Goal: Task Accomplishment & Management: Manage account settings

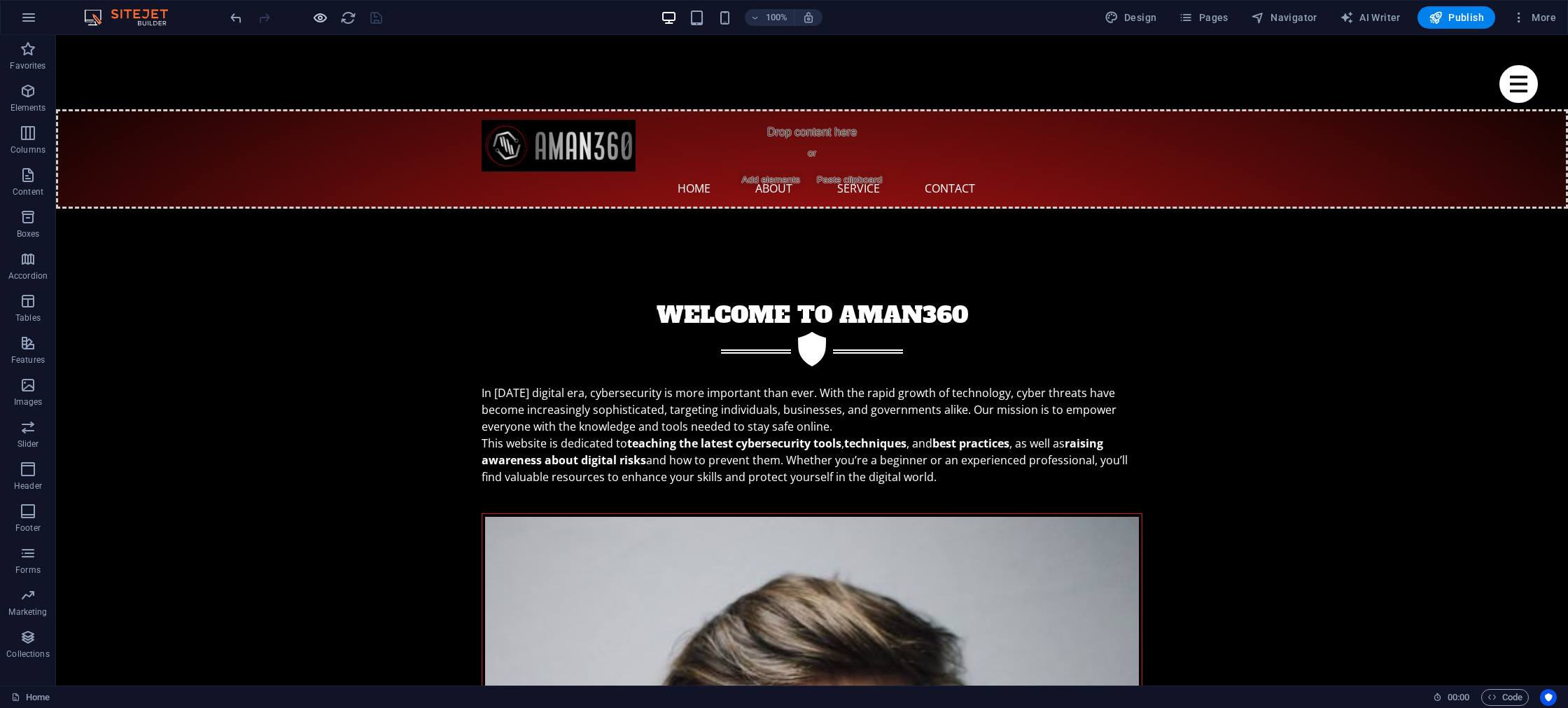
scroll to position [1, 0]
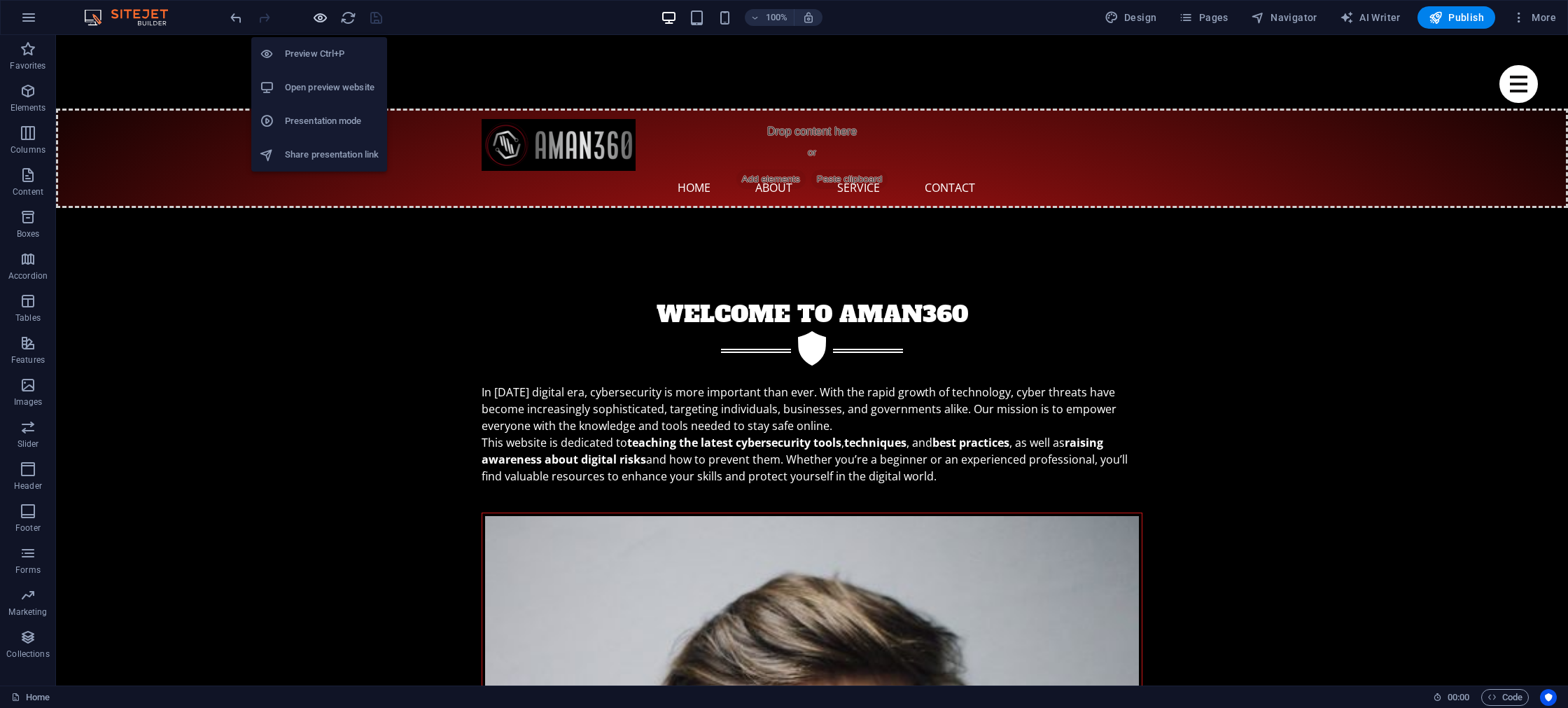
click at [317, 18] on icon "button" at bounding box center [320, 17] width 16 height 16
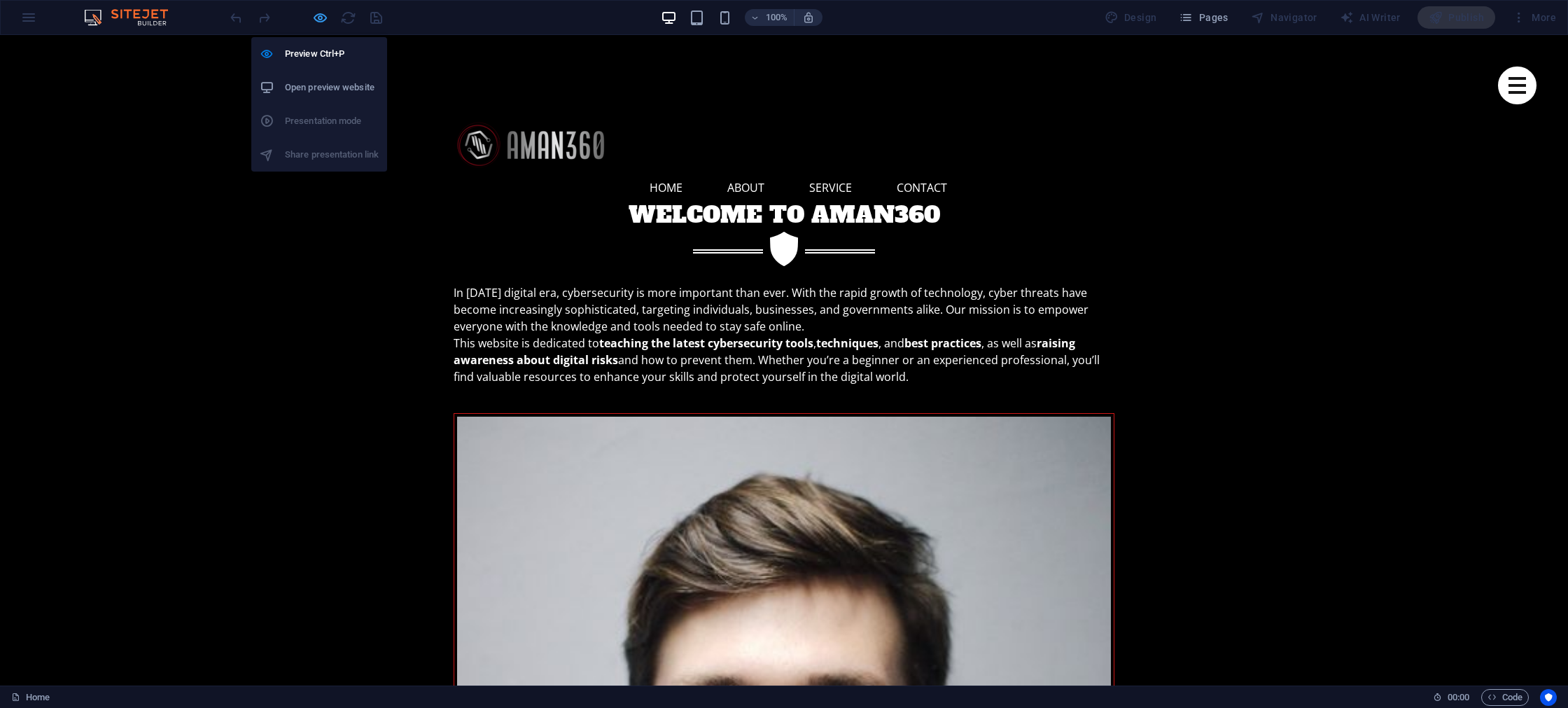
scroll to position [0, 0]
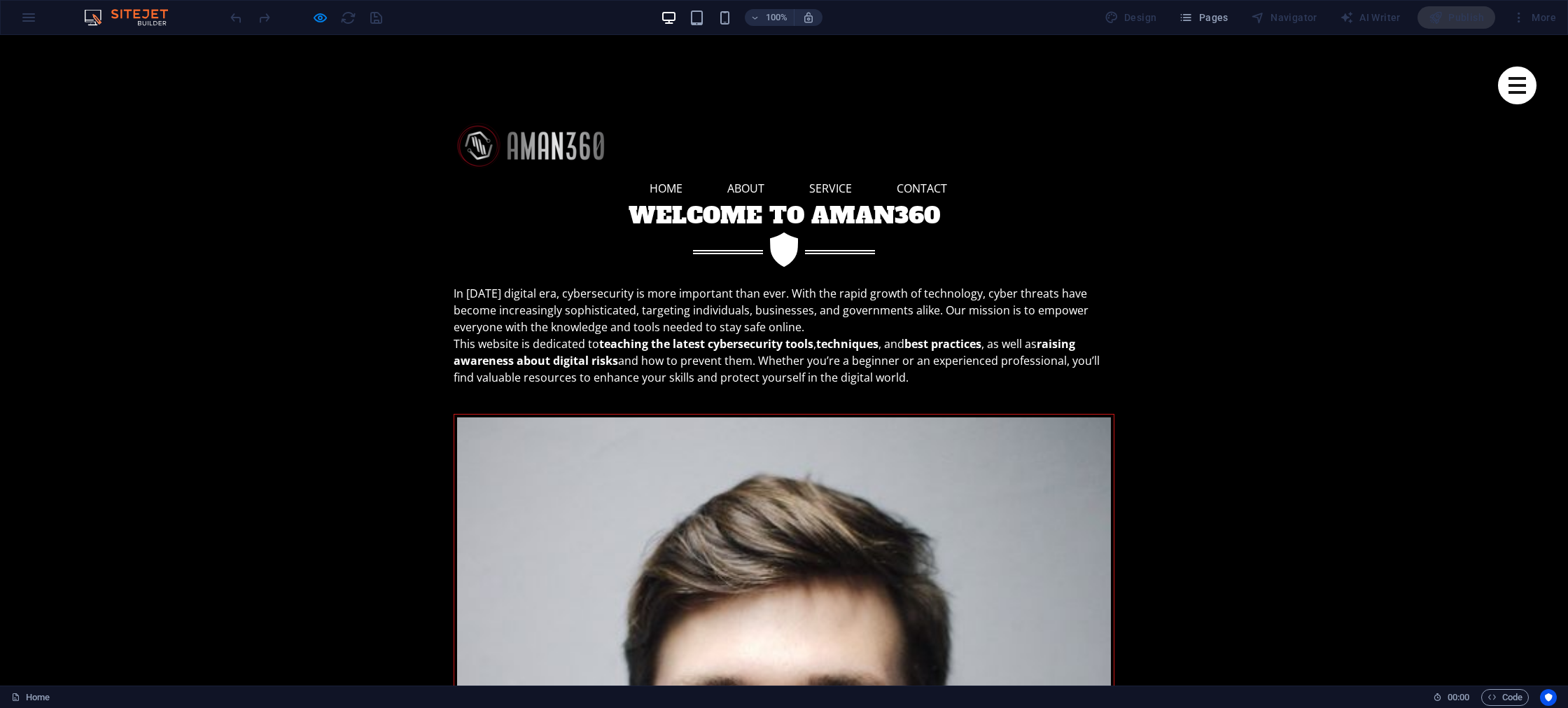
click at [35, 14] on div "100% Design Pages Navigator AI Writer Publish More" at bounding box center [784, 17] width 1567 height 33
click at [30, 20] on div "100% Design Pages Navigator AI Writer Publish More" at bounding box center [784, 17] width 1567 height 33
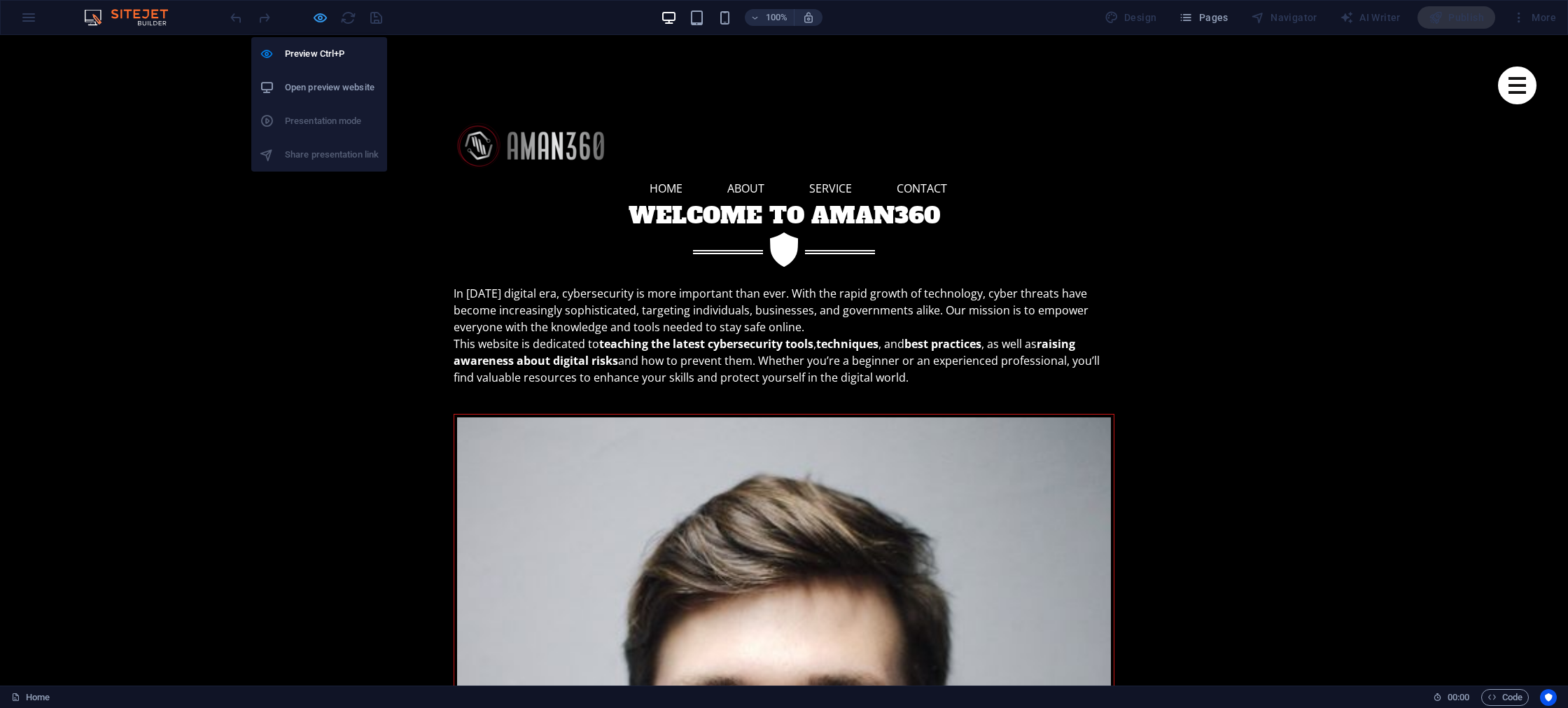
click at [322, 20] on icon "button" at bounding box center [320, 17] width 16 height 16
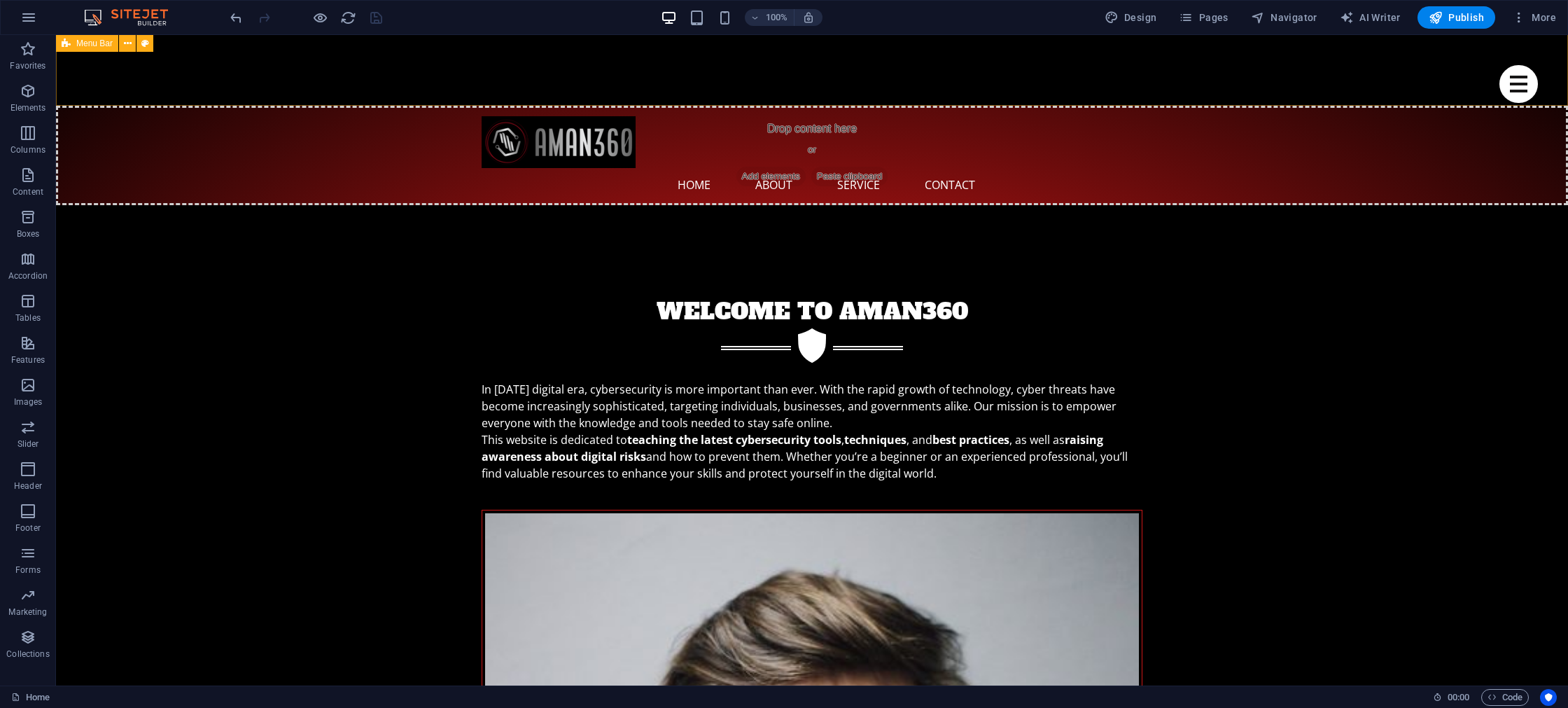
click at [80, 44] on span "Menu Bar" at bounding box center [94, 44] width 37 height 9
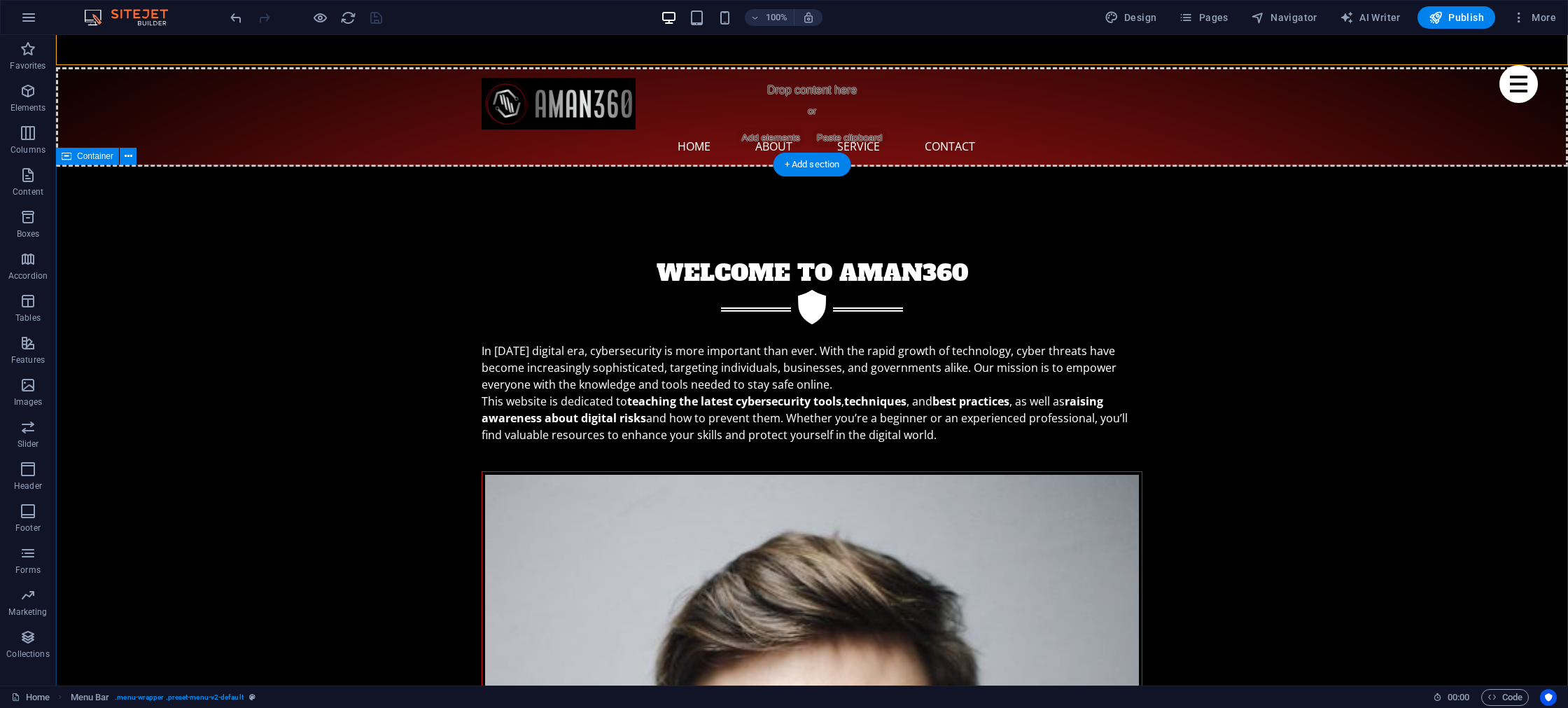
scroll to position [44, 0]
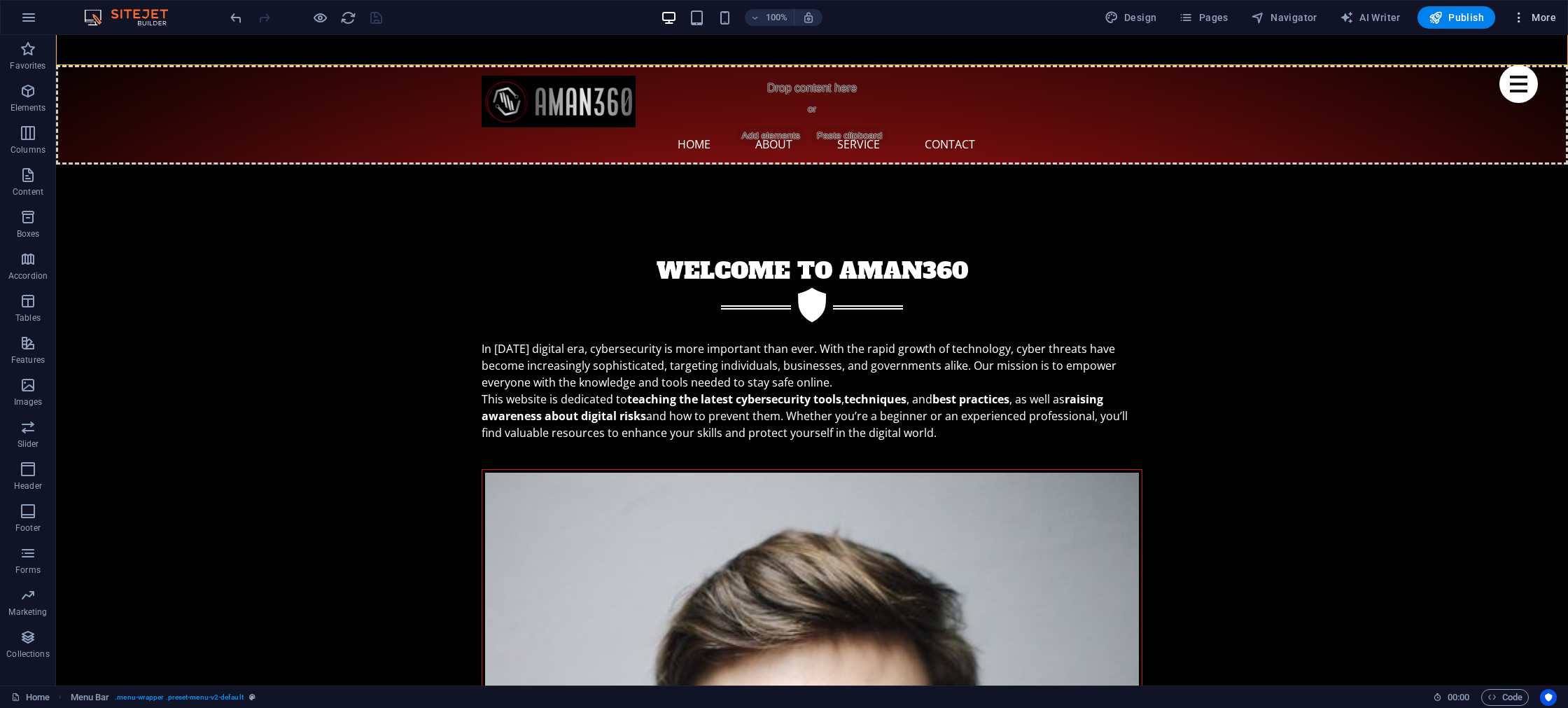
click at [1541, 17] on span "More" at bounding box center [1535, 17] width 44 height 14
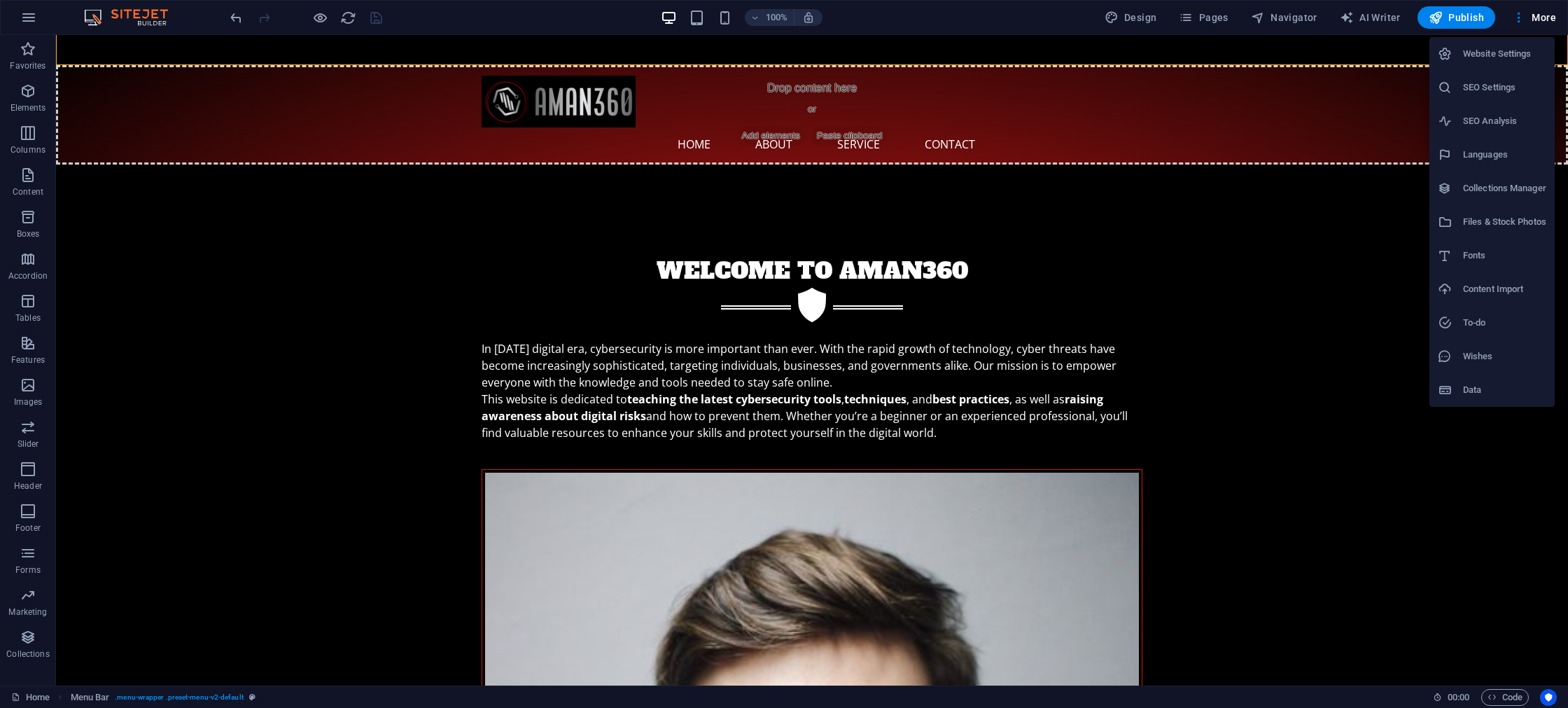
click at [1495, 53] on h6 "Website Settings" at bounding box center [1505, 54] width 84 height 17
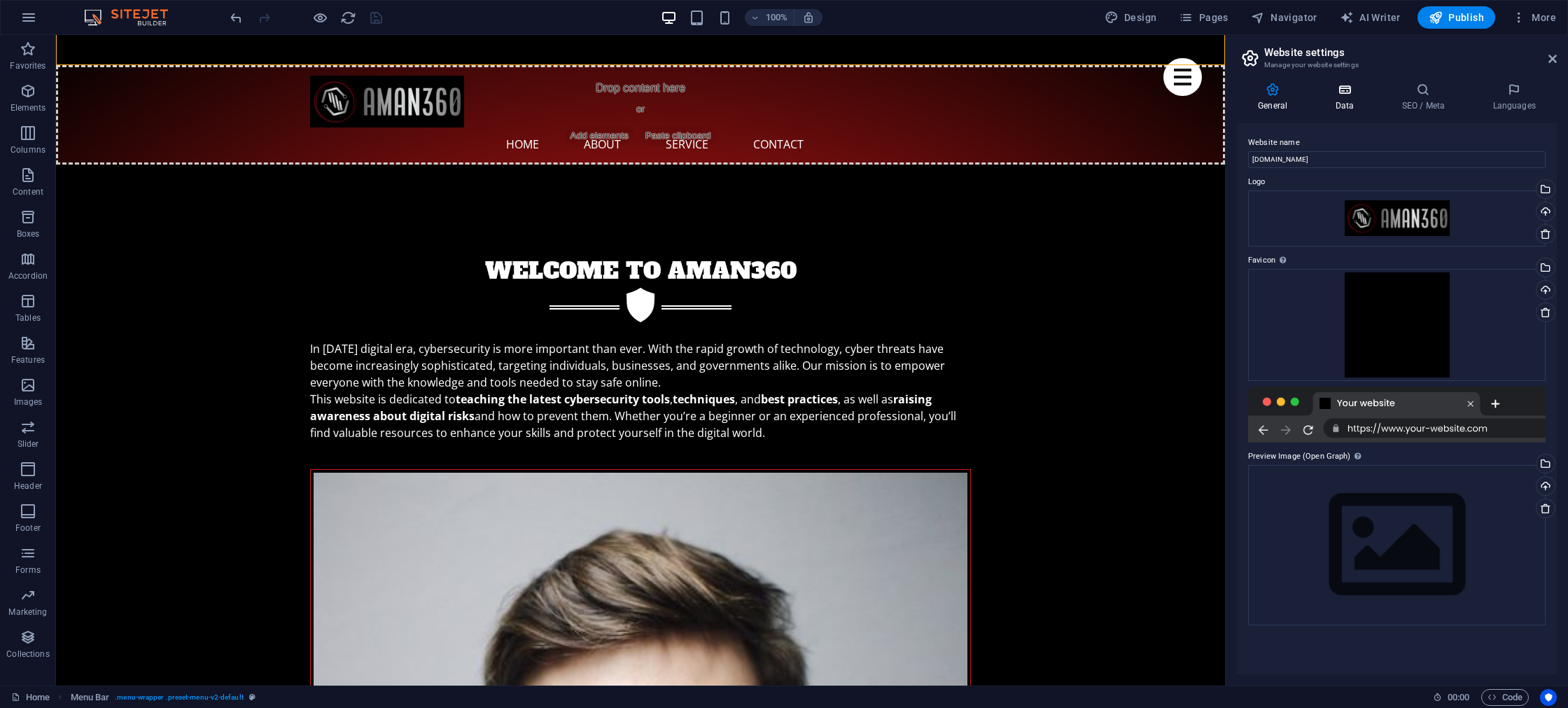
click at [1342, 93] on icon at bounding box center [1344, 90] width 61 height 14
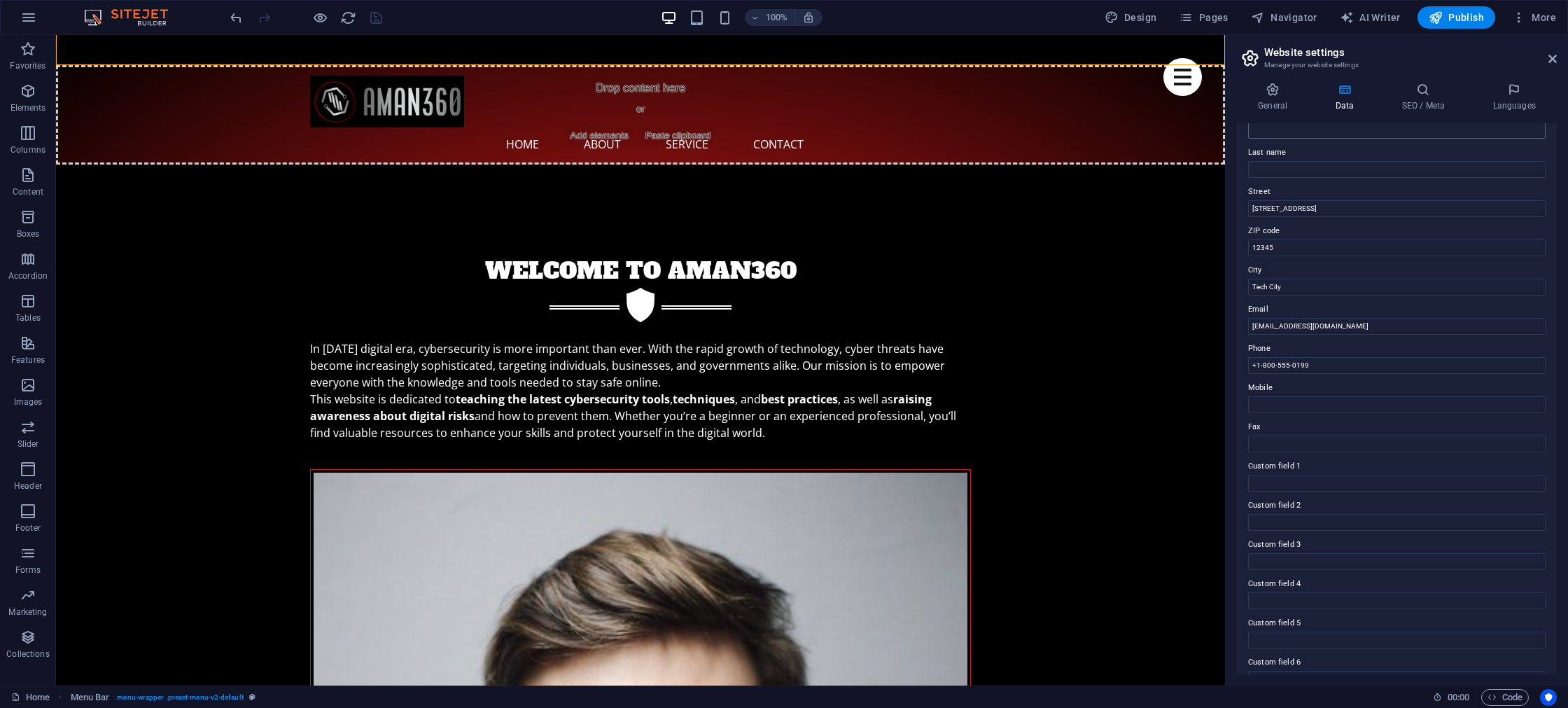
scroll to position [121, 0]
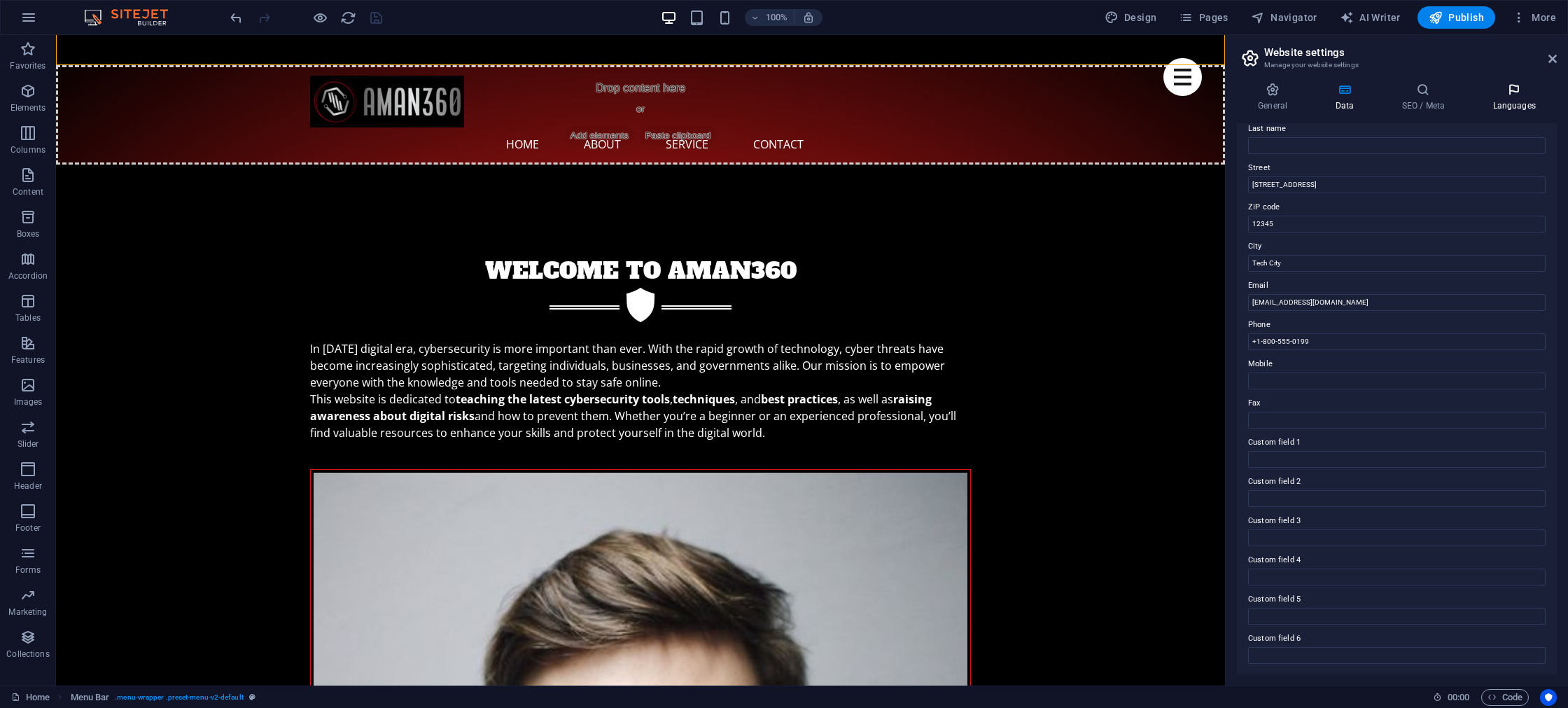
click at [1503, 107] on h4 "Languages" at bounding box center [1514, 97] width 85 height 29
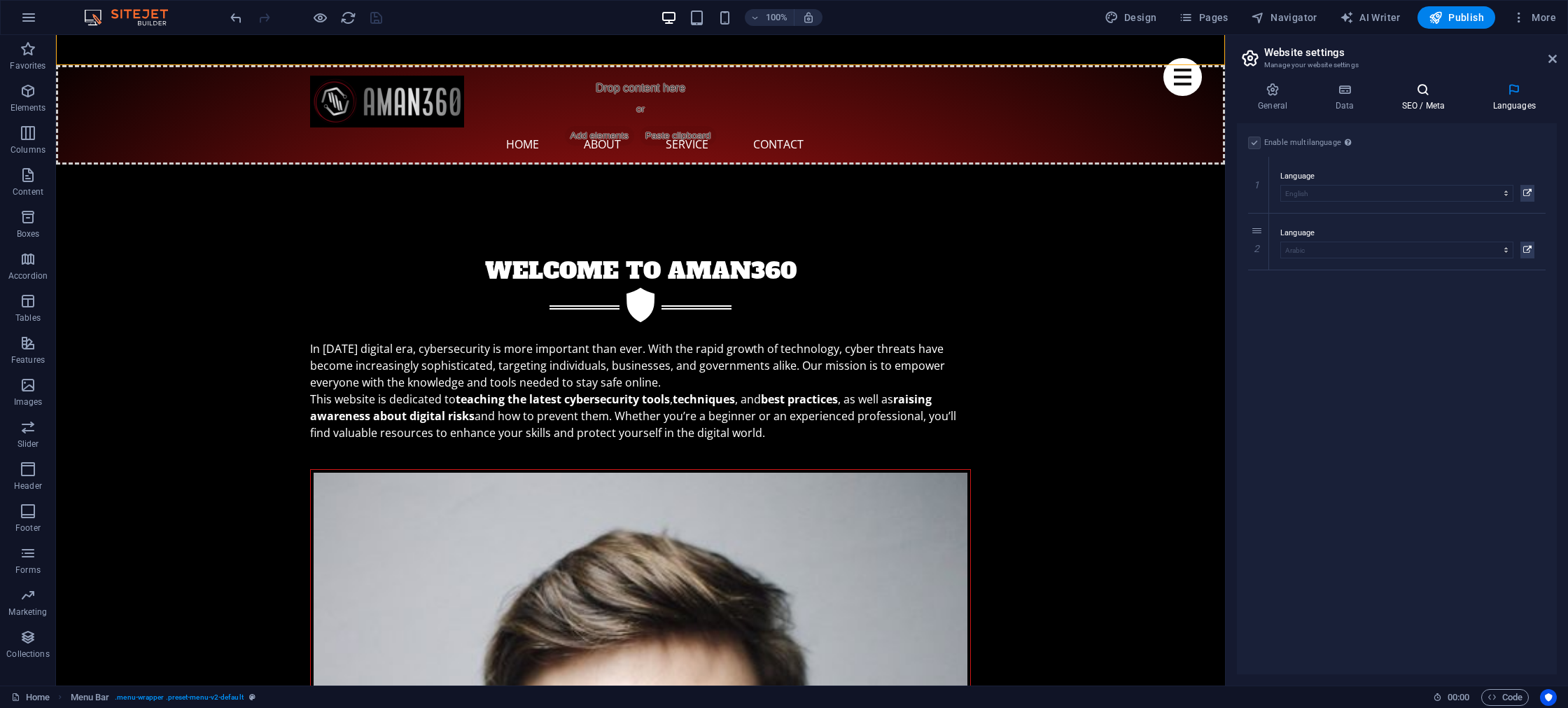
click at [1416, 102] on h4 "SEO / Meta" at bounding box center [1426, 97] width 91 height 29
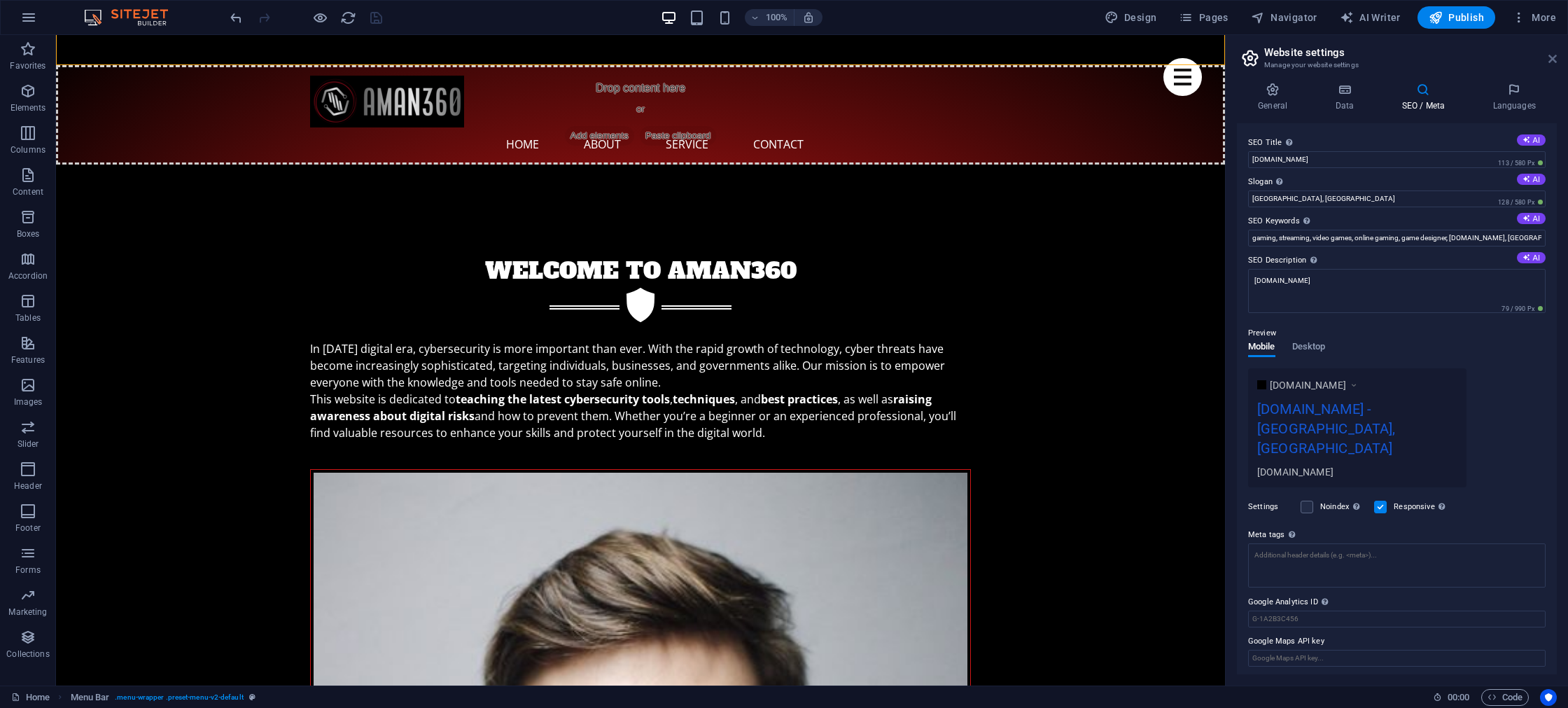
click at [1550, 55] on icon at bounding box center [1553, 58] width 9 height 11
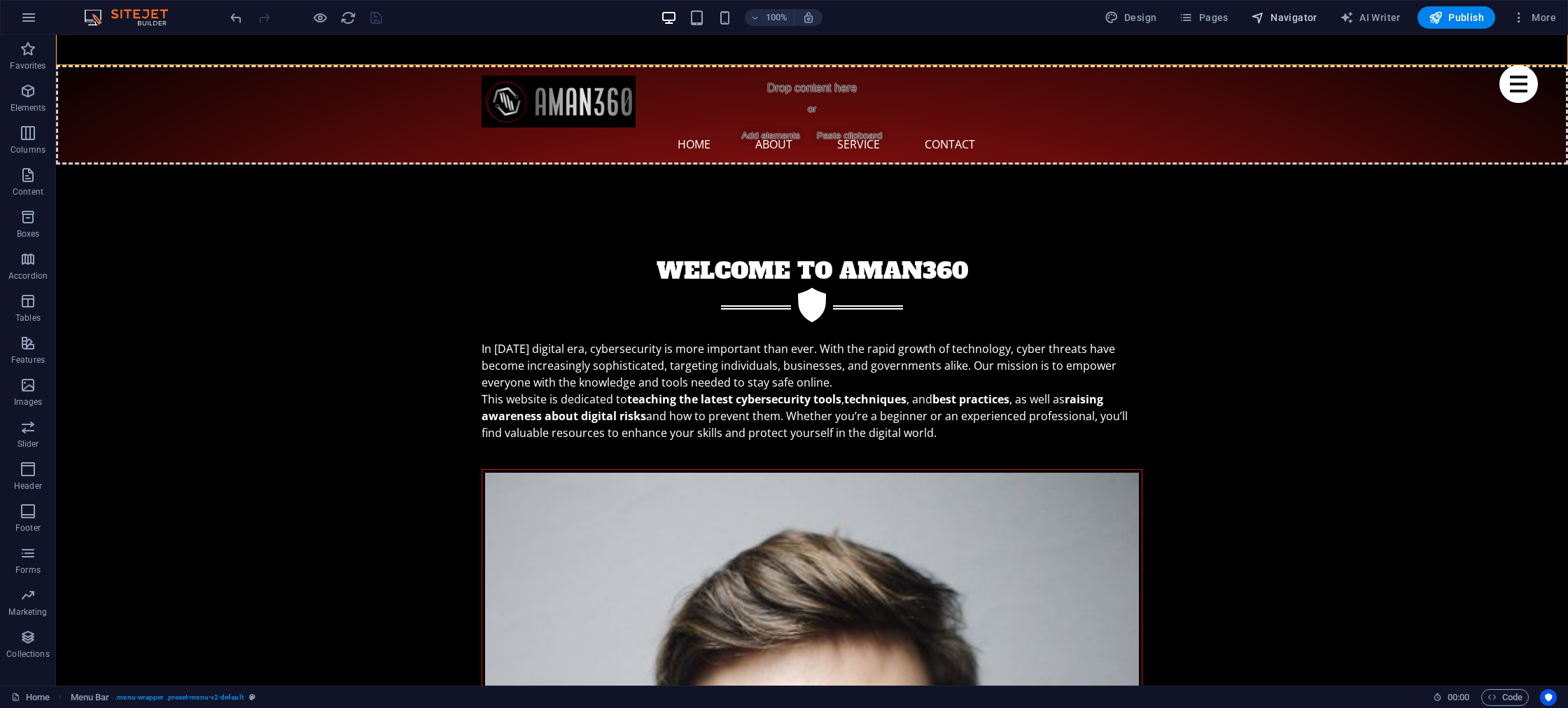
click at [1290, 15] on span "Navigator" at bounding box center [1285, 17] width 67 height 14
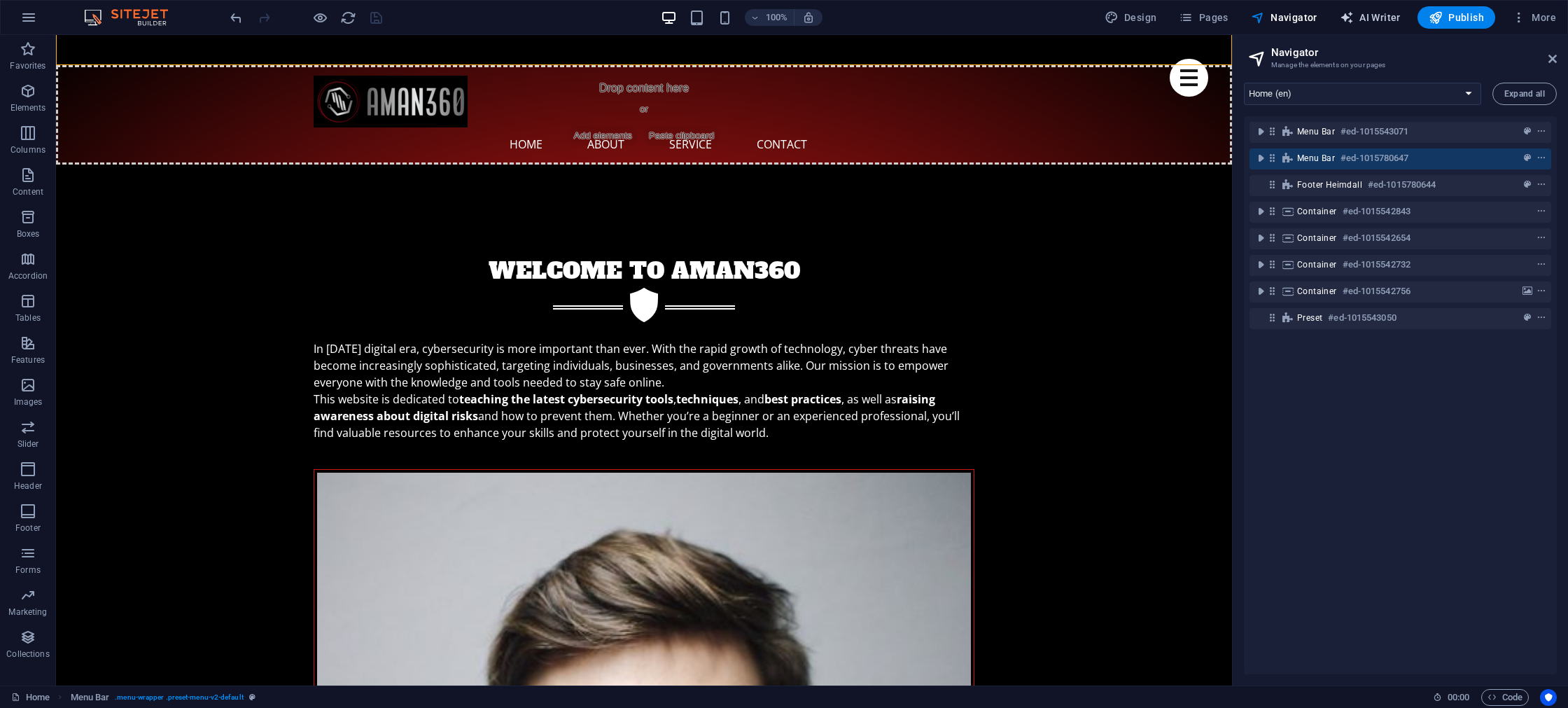
click at [1389, 20] on span "AI Writer" at bounding box center [1370, 17] width 61 height 14
select select "English"
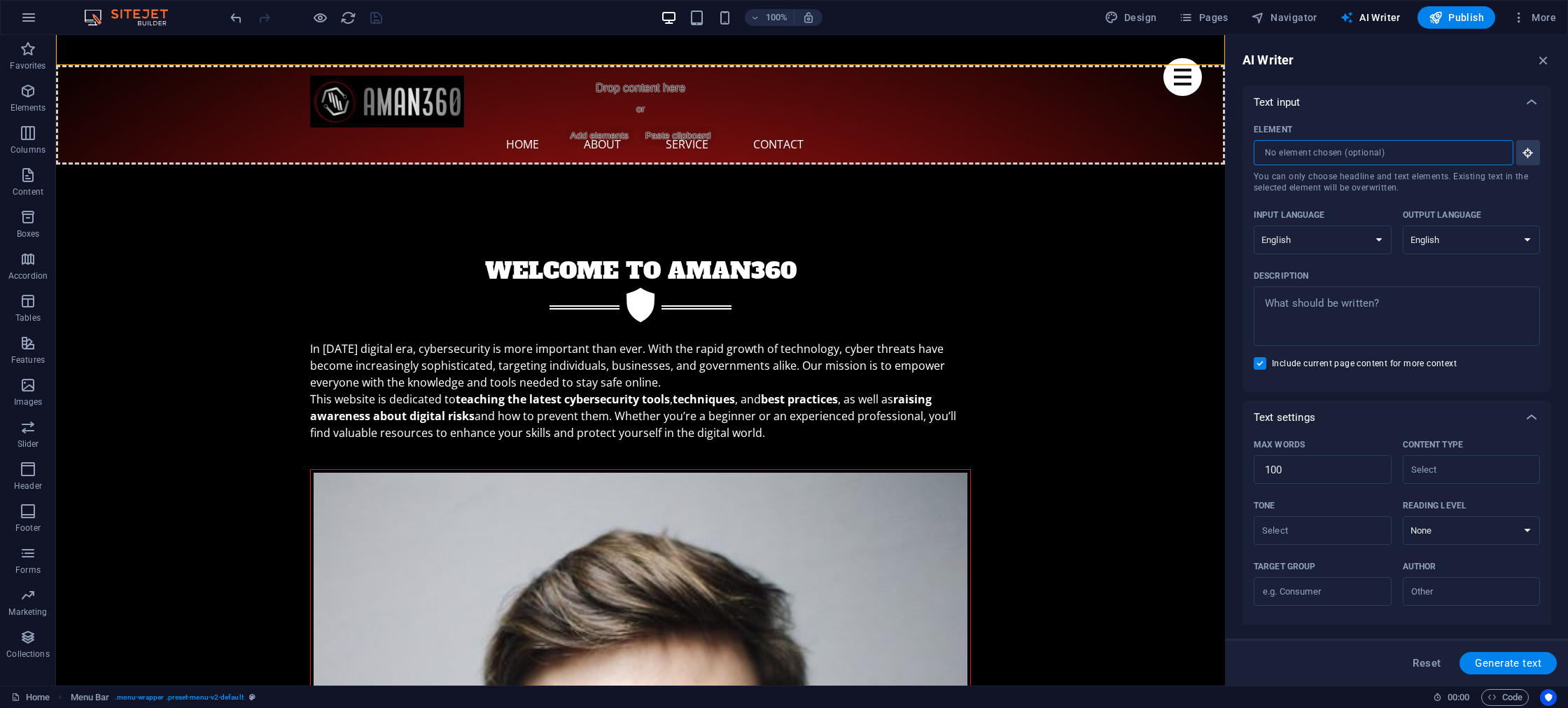
click at [1301, 154] on input "Element ​ You can only choose headline and text elements. Existing text in the …" at bounding box center [1379, 153] width 250 height 26
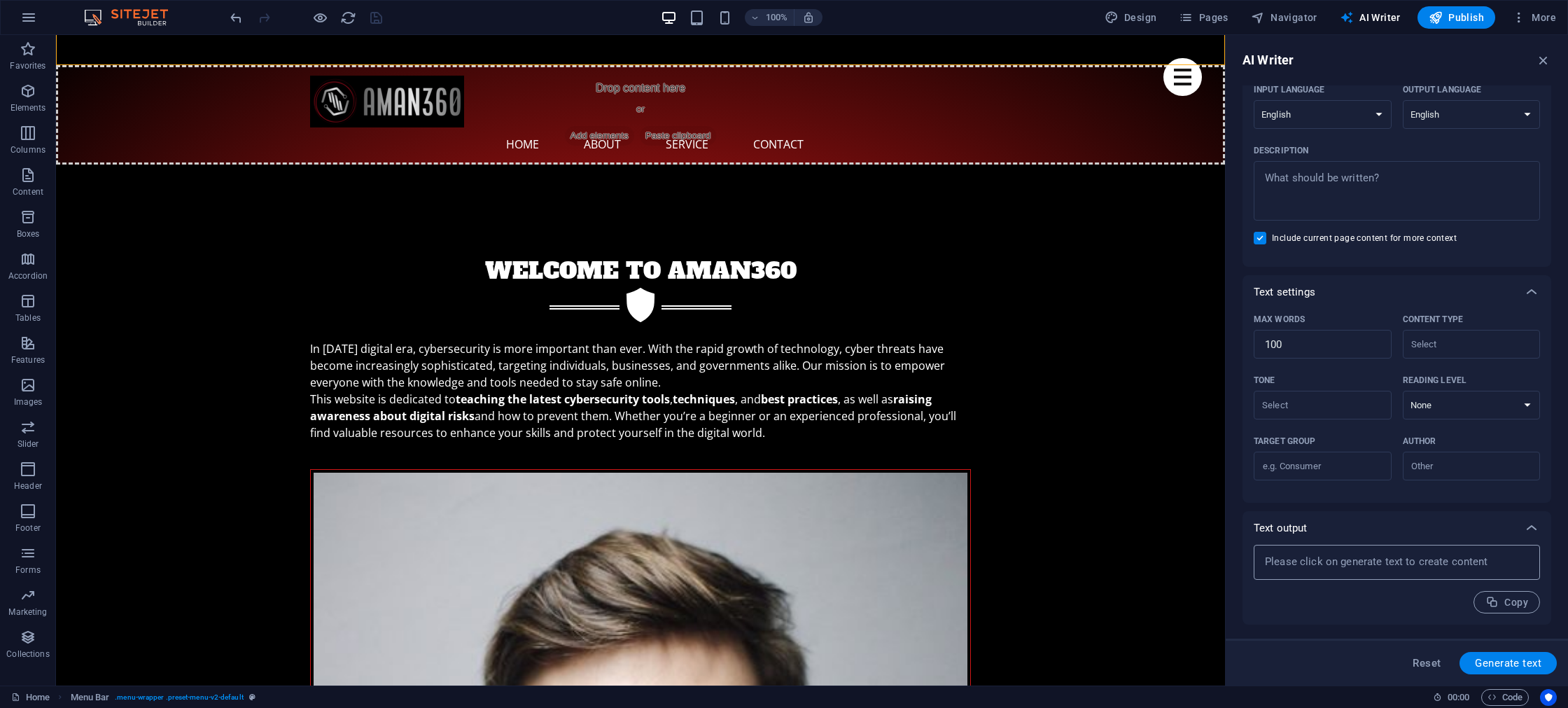
scroll to position [0, 0]
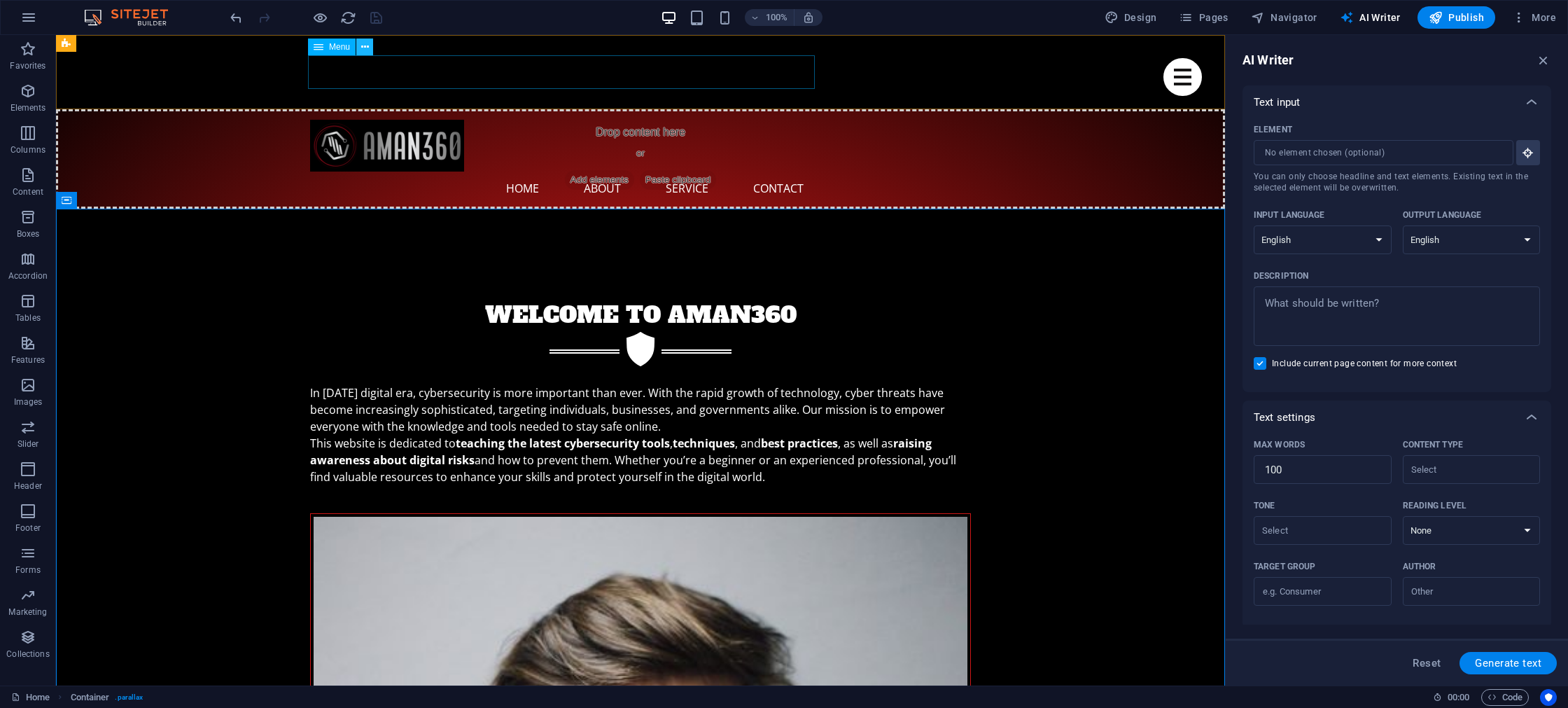
click at [363, 49] on icon at bounding box center [364, 47] width 8 height 15
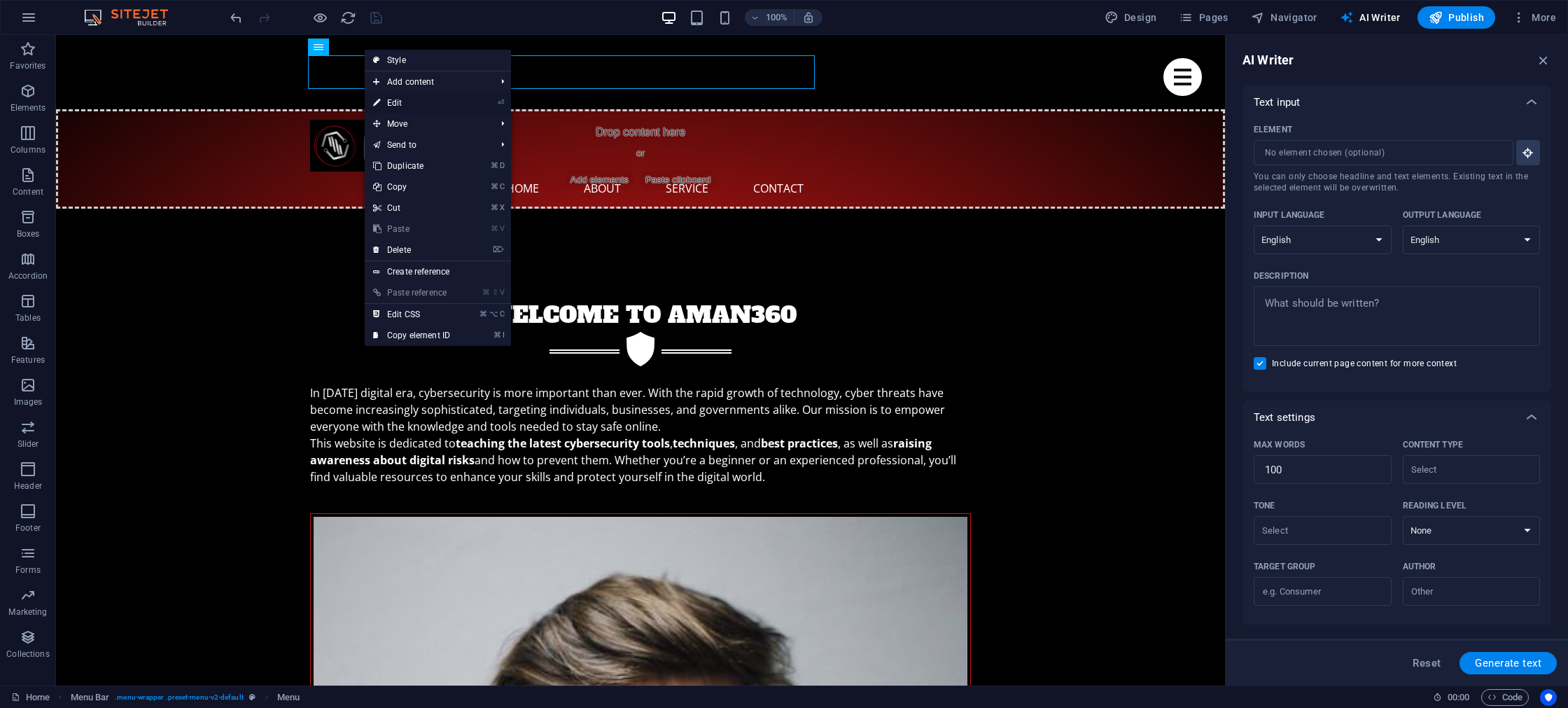
click at [409, 111] on link "⏎ Edit" at bounding box center [412, 102] width 94 height 21
select select "px"
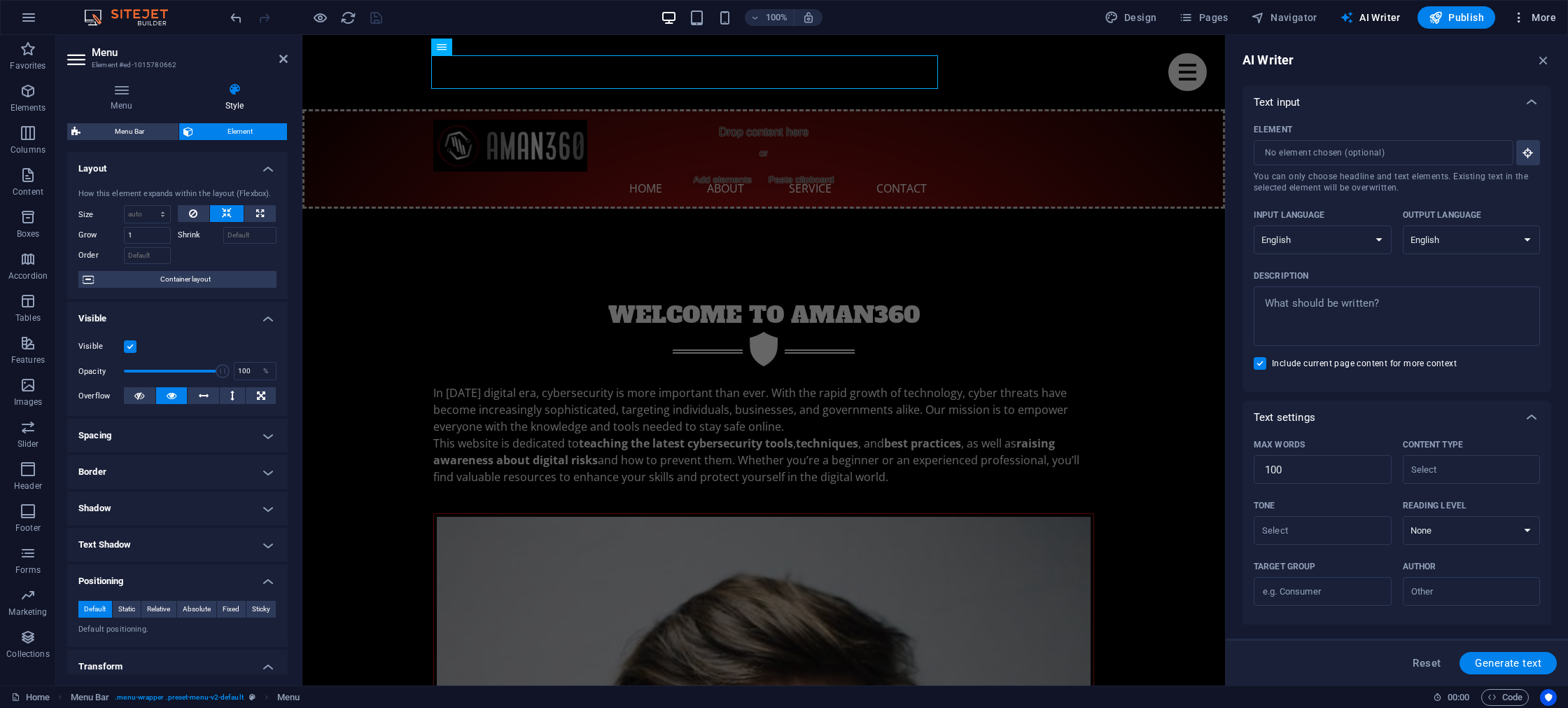
click at [1528, 21] on span "More" at bounding box center [1535, 17] width 44 height 14
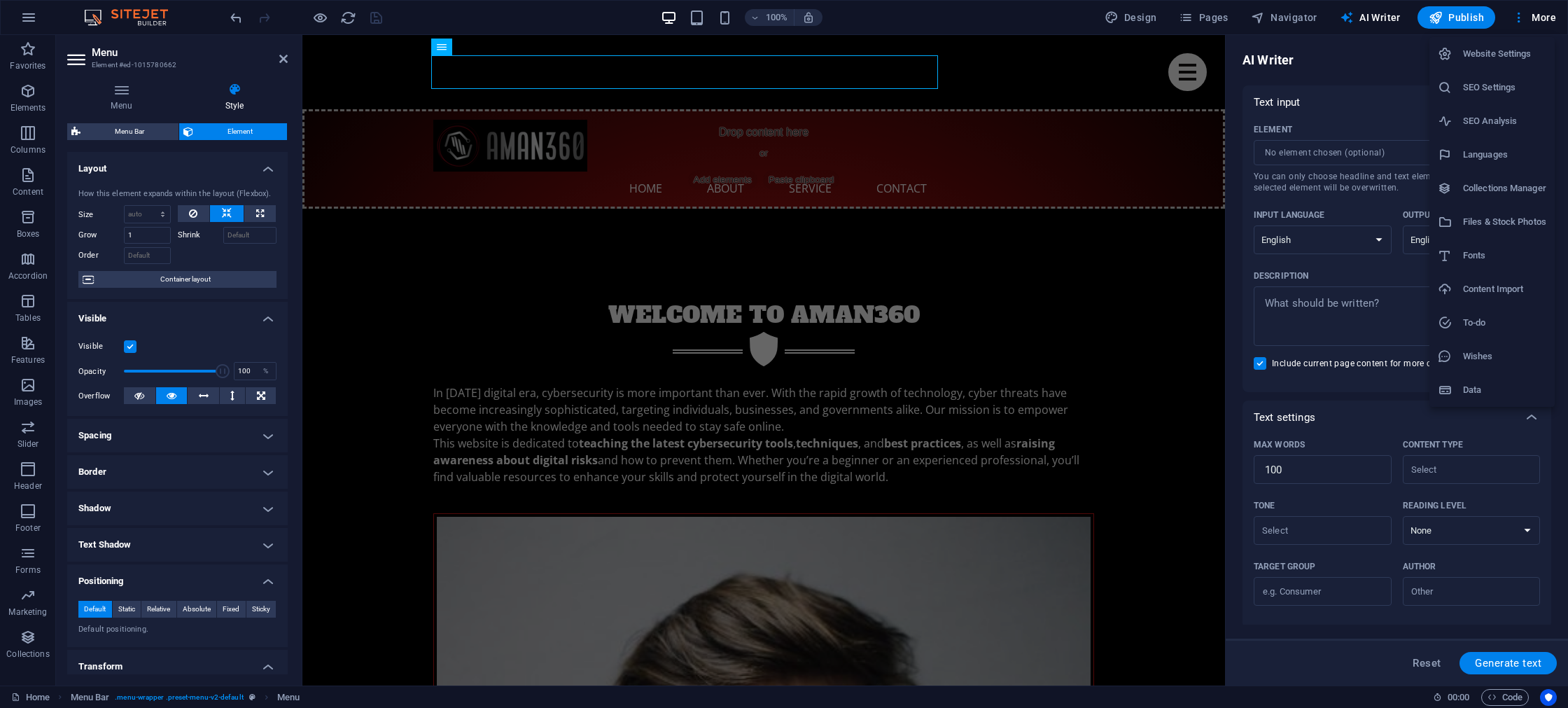
click at [1208, 21] on div at bounding box center [784, 354] width 1568 height 708
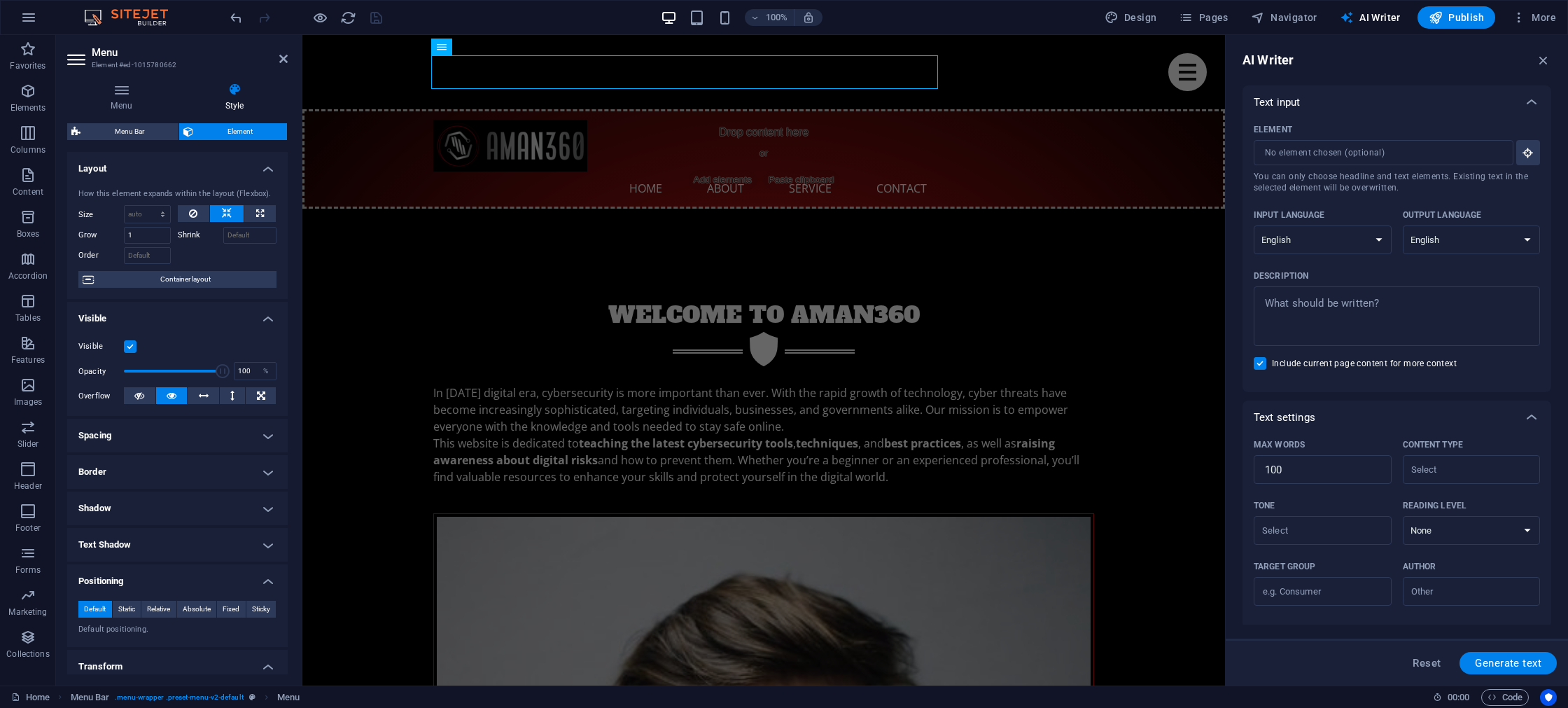
click at [1212, 18] on span "Pages" at bounding box center [1203, 17] width 49 height 14
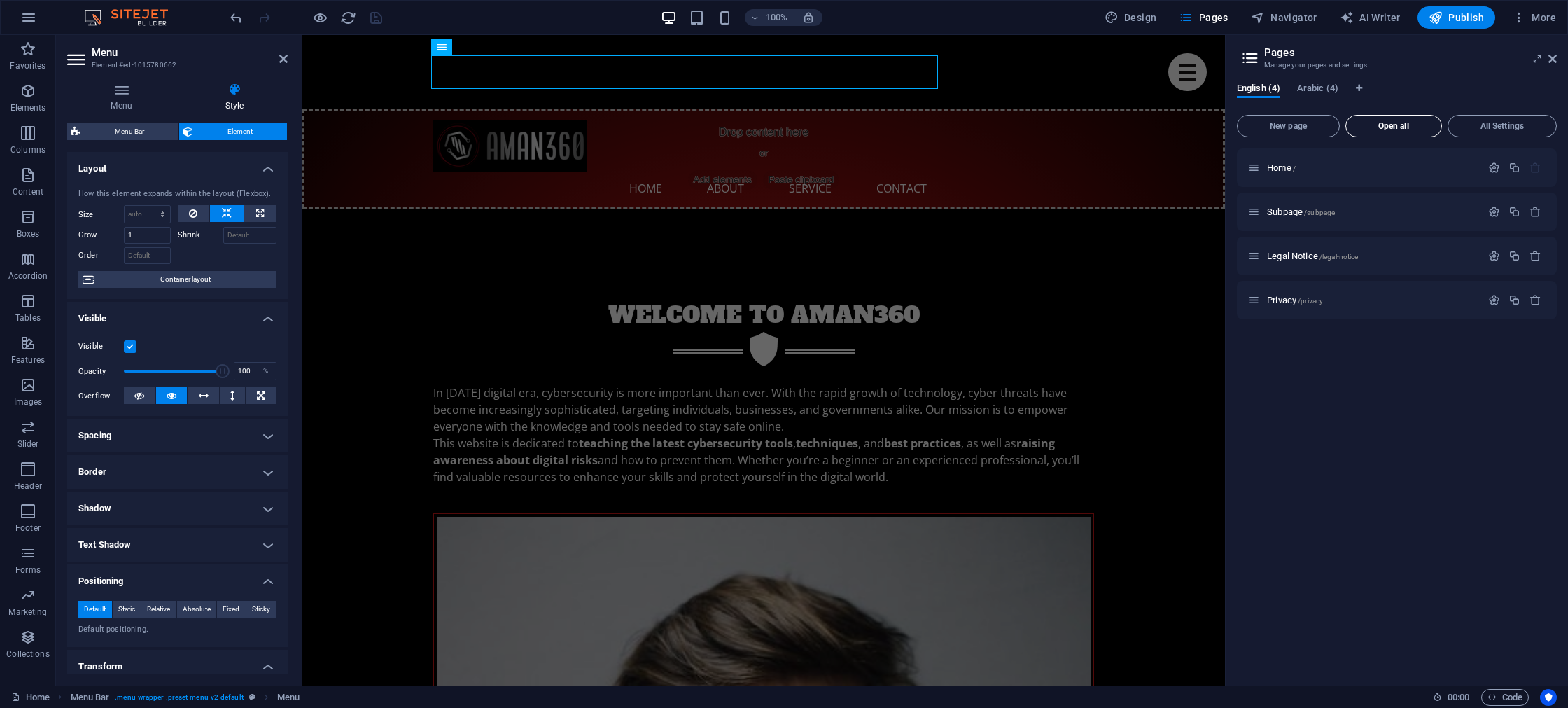
click at [1364, 125] on span "Open all" at bounding box center [1394, 126] width 84 height 9
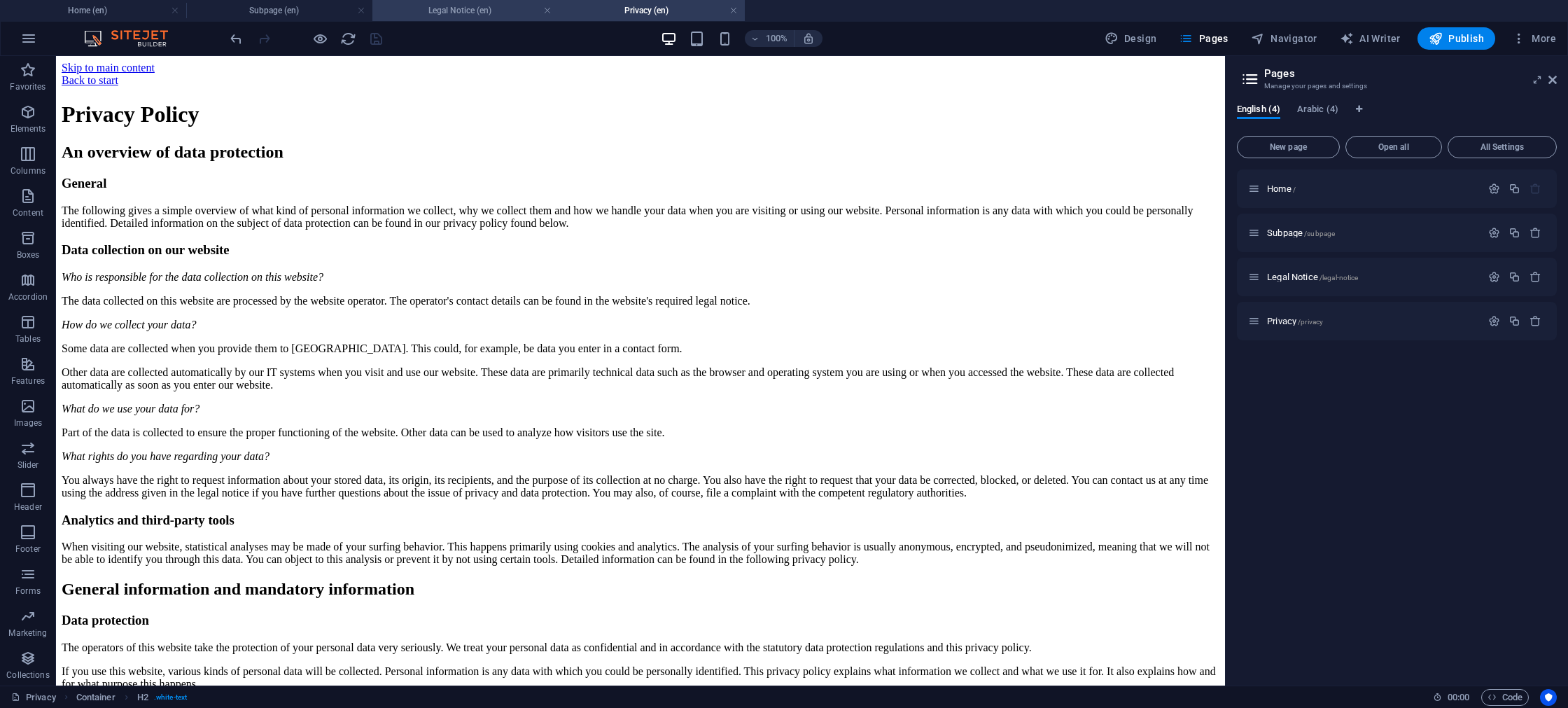
click at [450, 10] on h4 "Legal Notice (en)" at bounding box center [466, 10] width 186 height 15
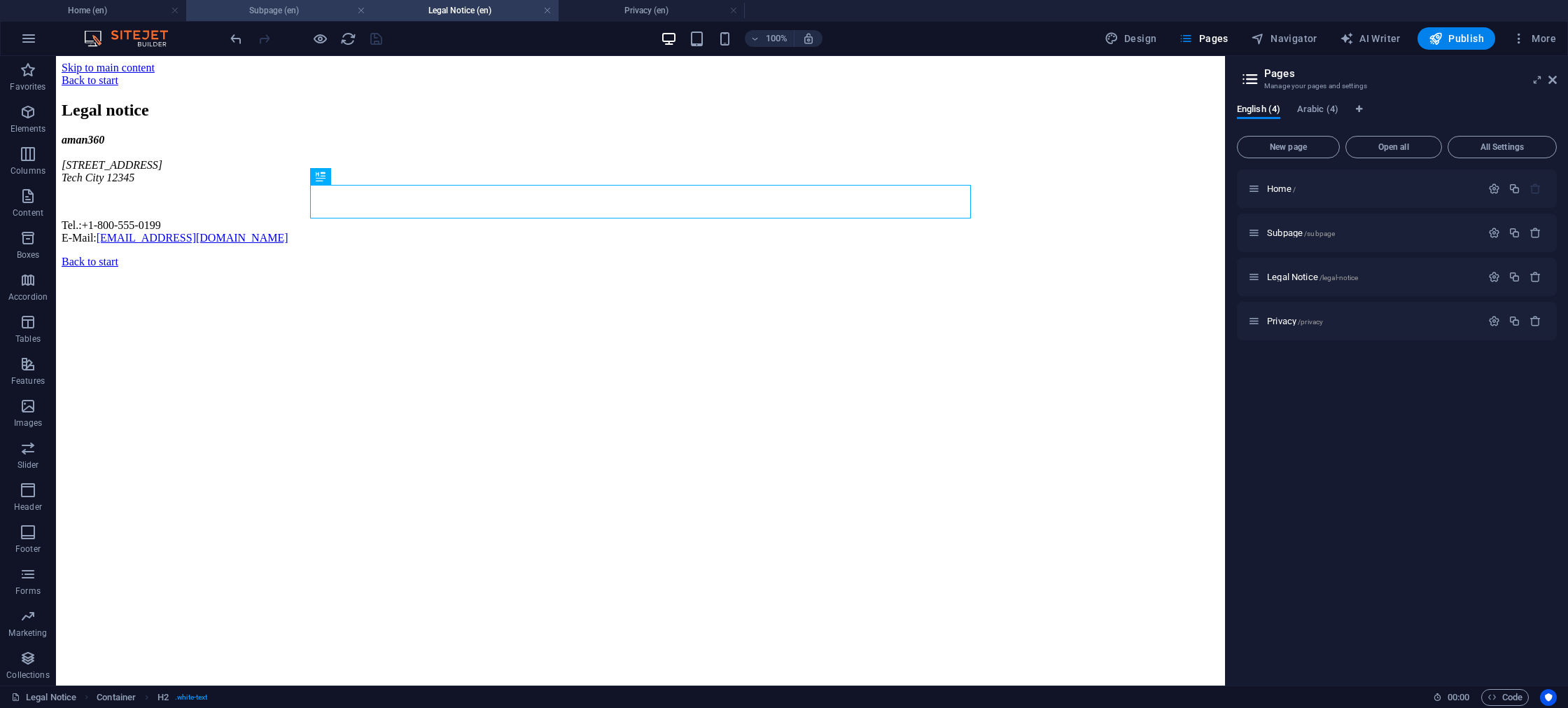
click at [308, 16] on h4 "Subpage (en)" at bounding box center [279, 10] width 186 height 15
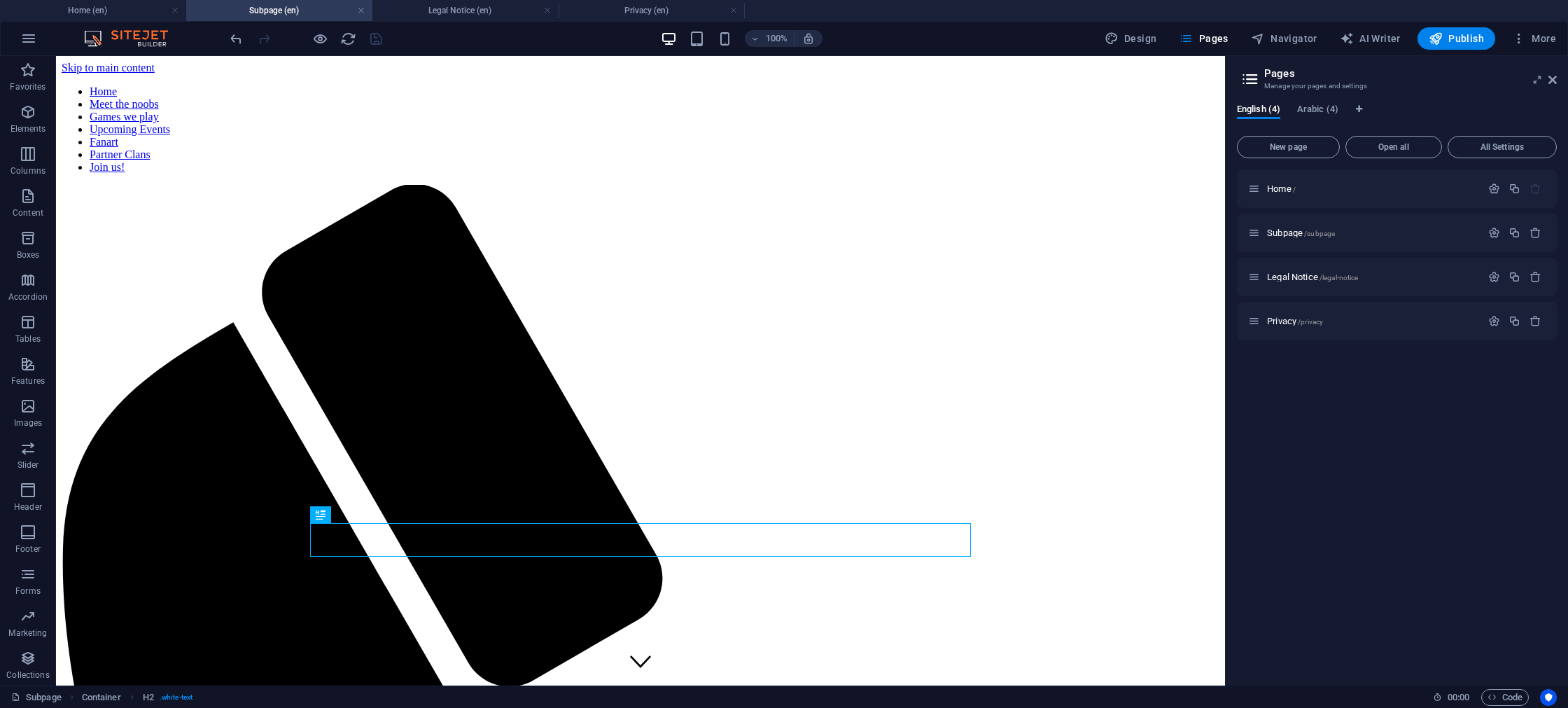
click at [259, 14] on h4 "Subpage (en)" at bounding box center [279, 10] width 186 height 15
click at [98, 14] on h4 "Home (en)" at bounding box center [93, 10] width 186 height 15
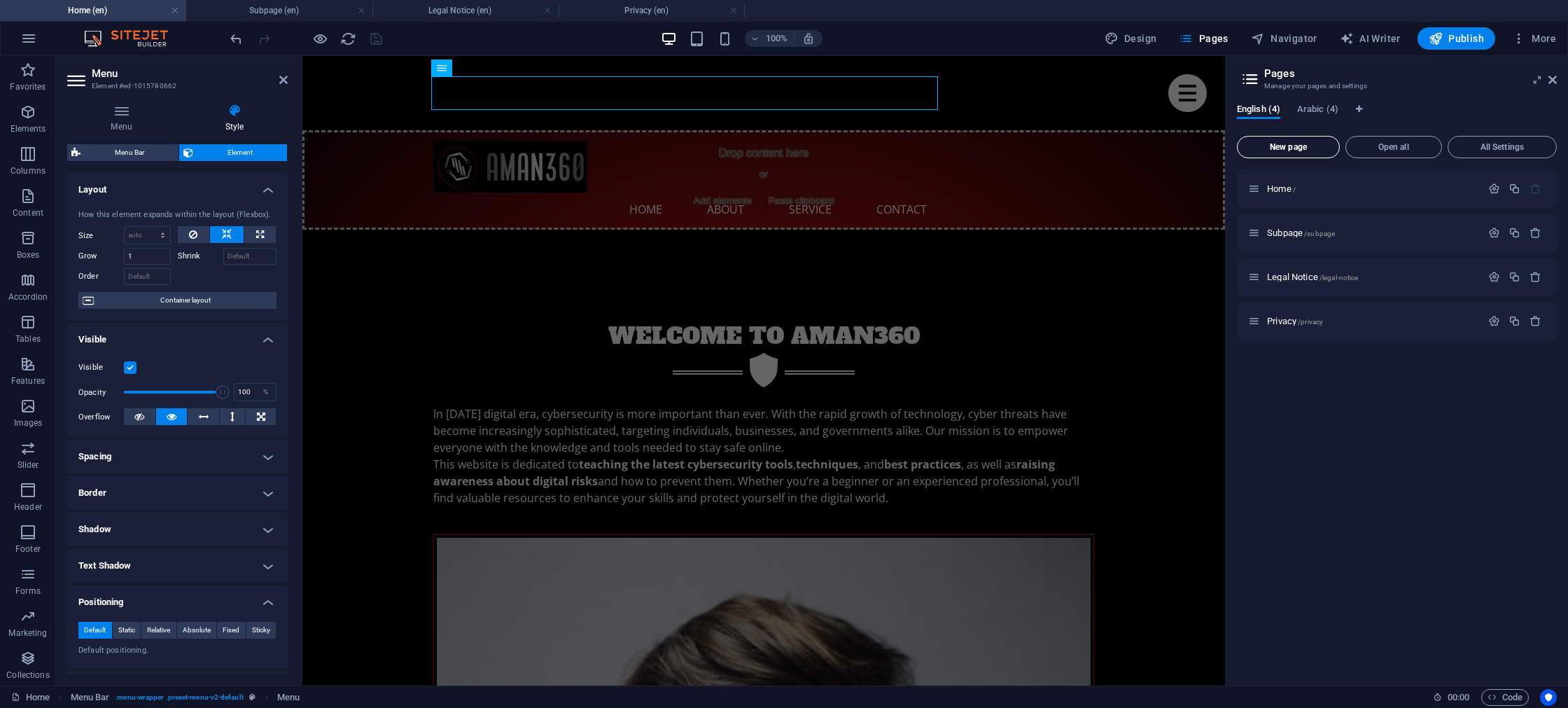
click at [1273, 147] on span "New page" at bounding box center [1289, 147] width 90 height 9
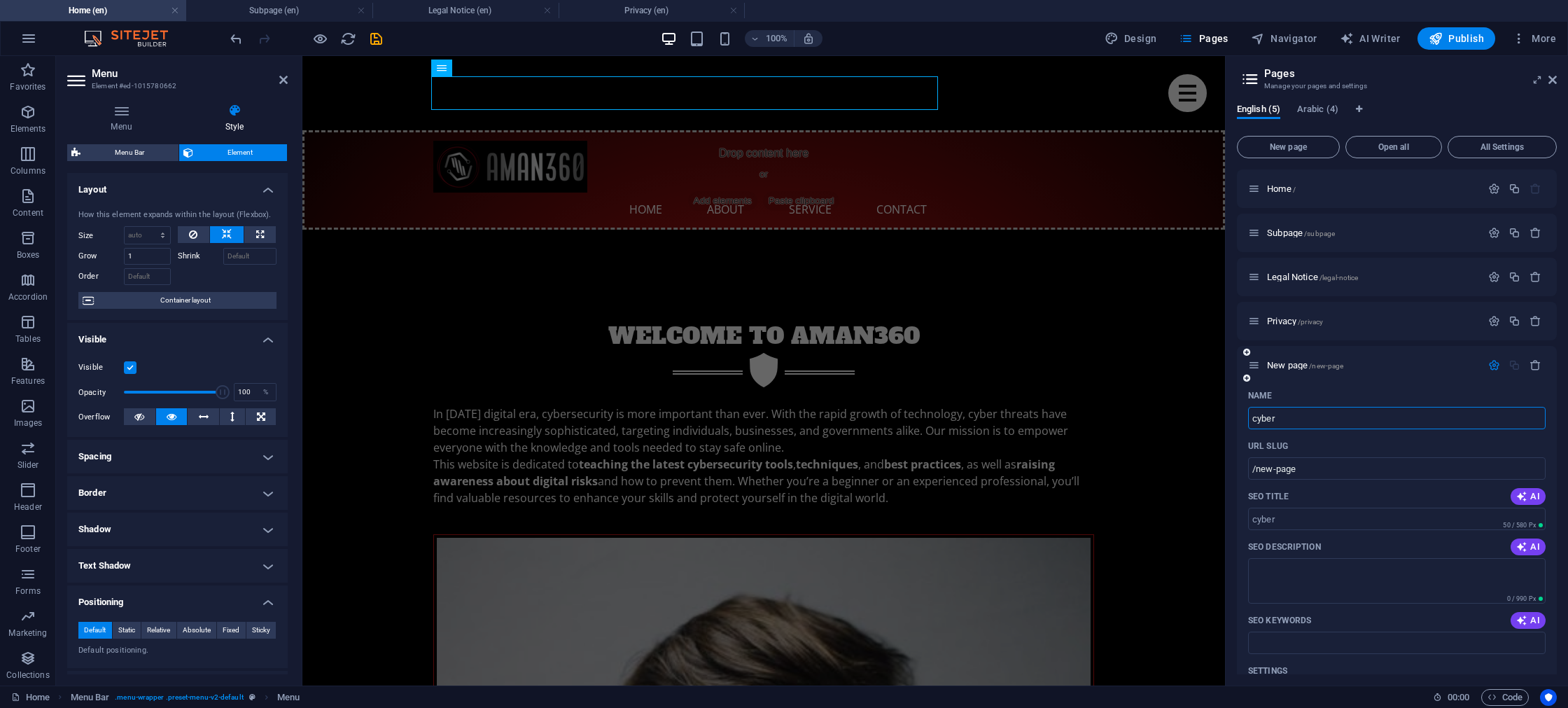
type input "cyber"
type input "/cyber"
type input "c"
type input "/"
type input "c"
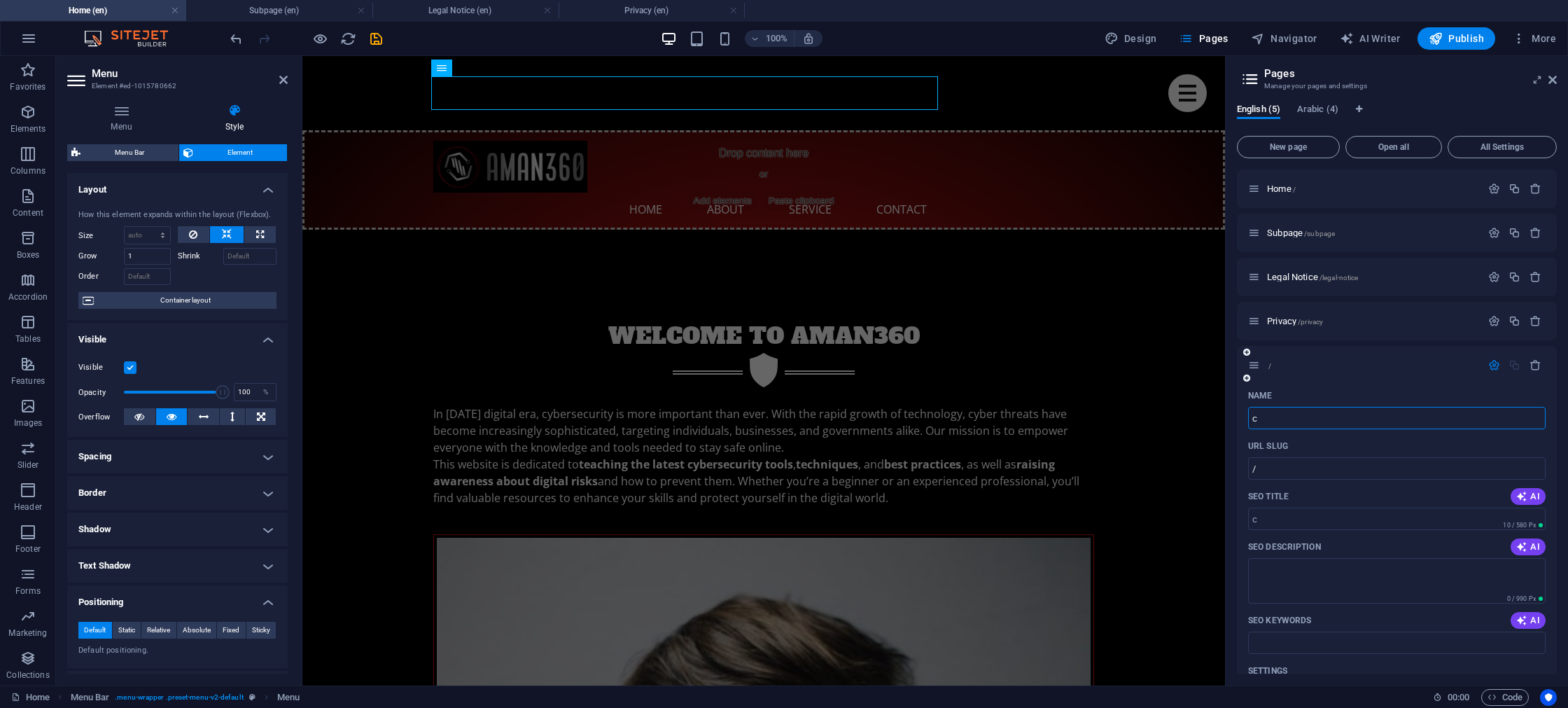
type input "/c"
type input "c"
type input "Cyber Secuirty"
type input "/cyber-secuirty"
type input "Cyber Secuirty"
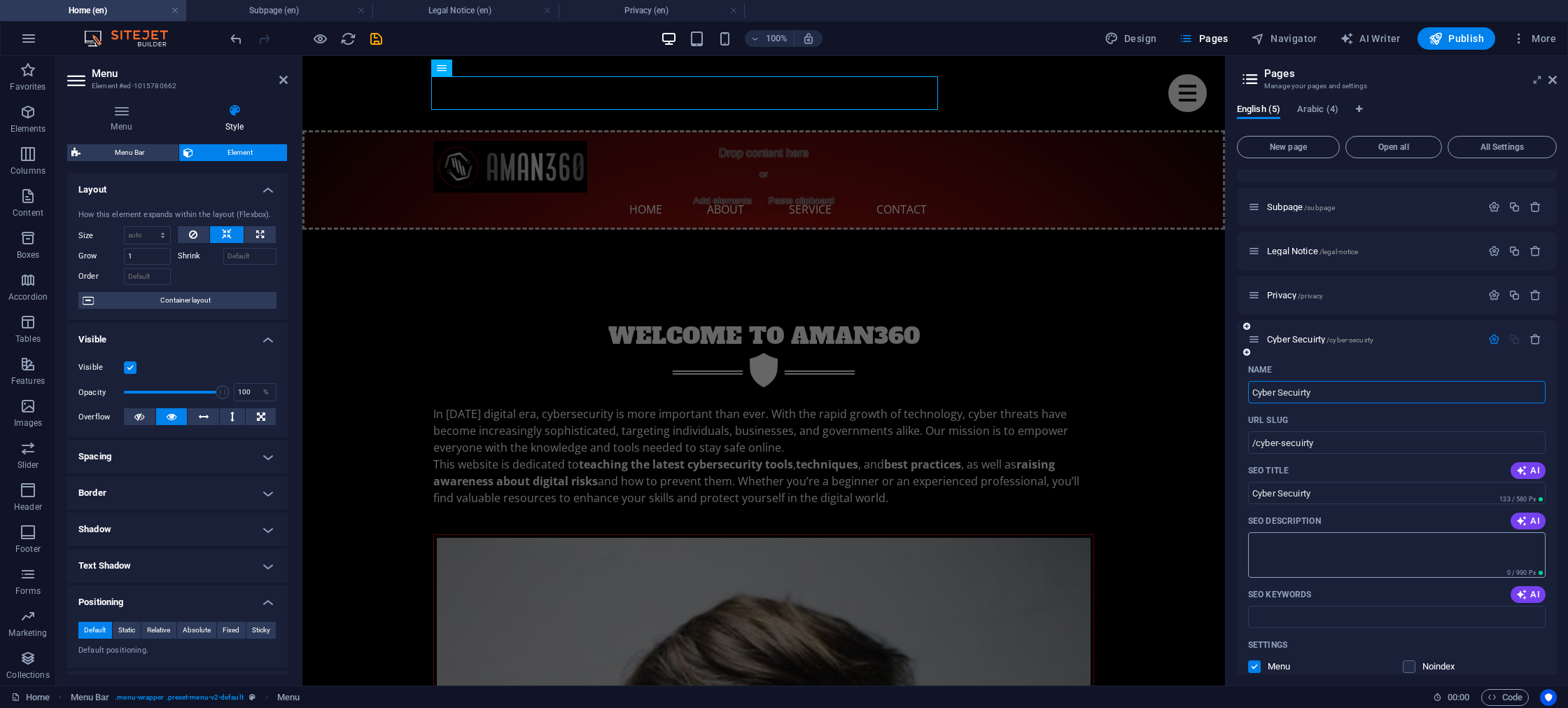
scroll to position [37, 0]
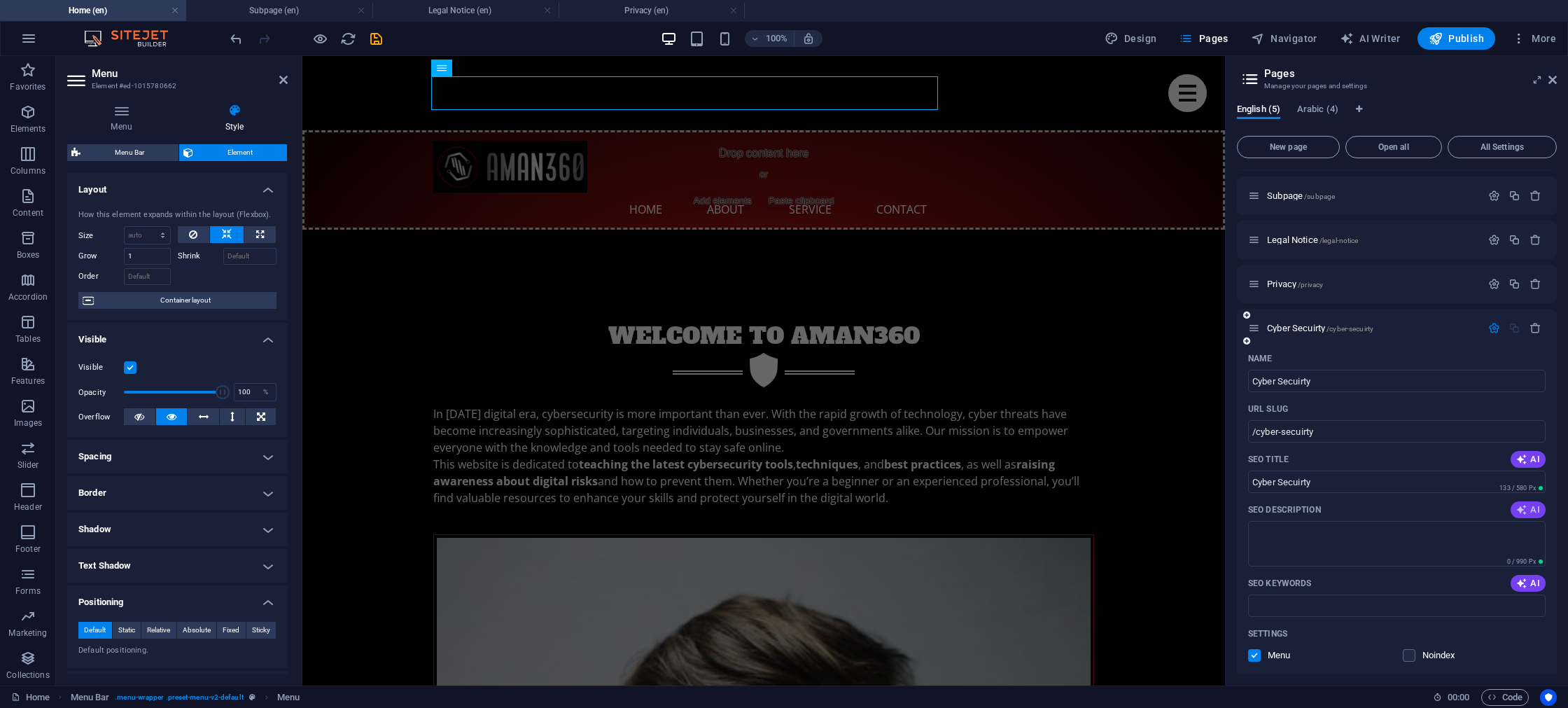
click at [1527, 510] on span "AI" at bounding box center [1529, 509] width 24 height 11
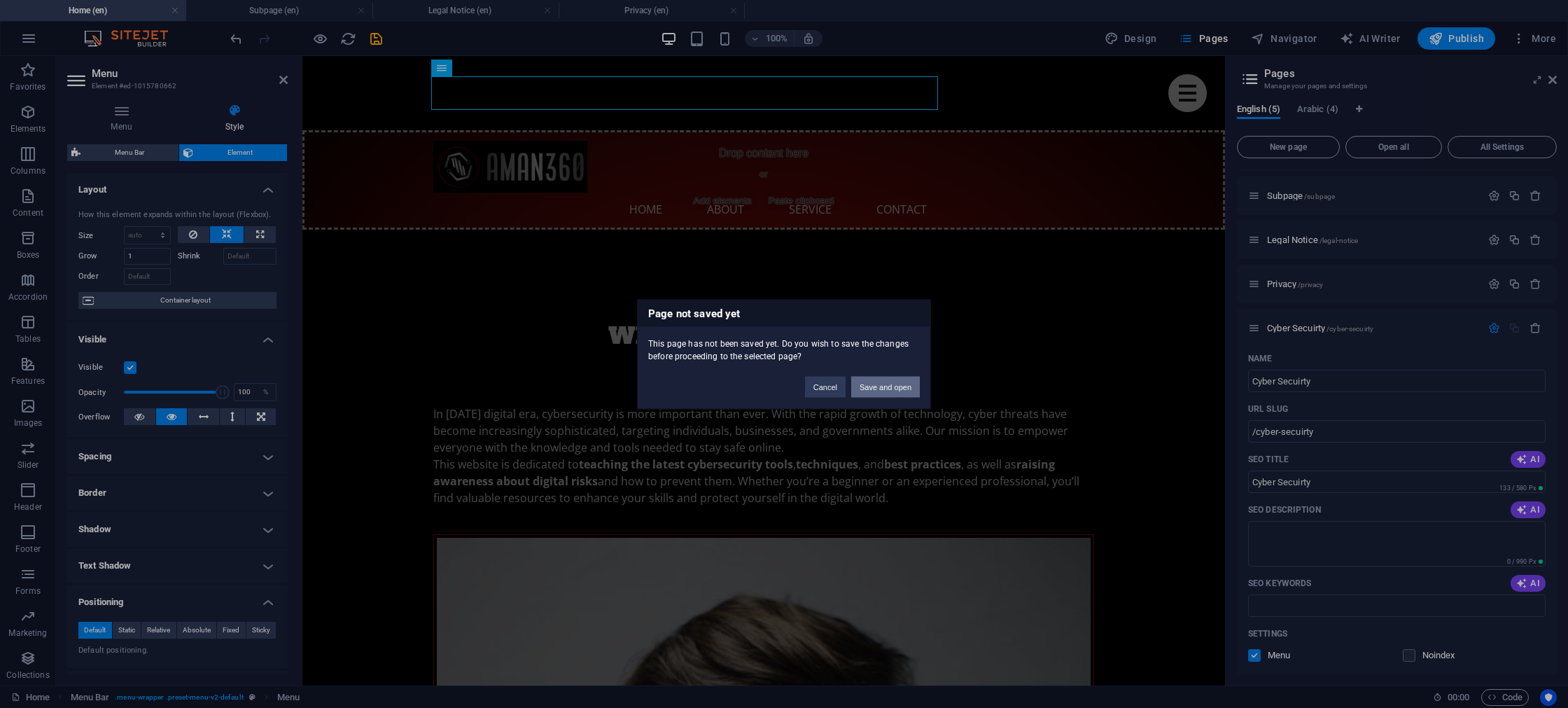
click at [871, 388] on button "Save and open" at bounding box center [886, 386] width 68 height 21
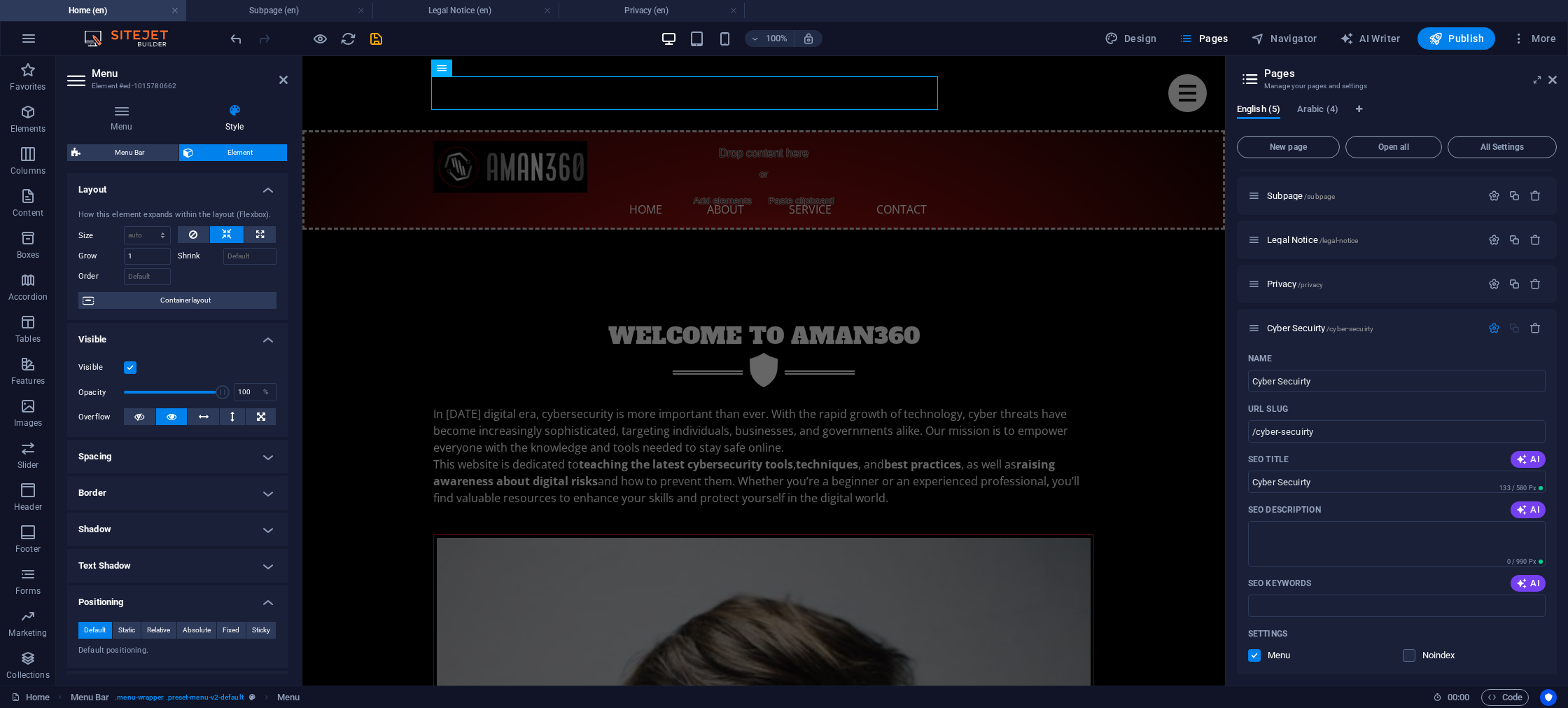
click at [1384, 544] on div "Home / Subpage /subpage Legal Notice /legal-notice Privacy /privacy Cyber Secui…" at bounding box center [1397, 422] width 320 height 505
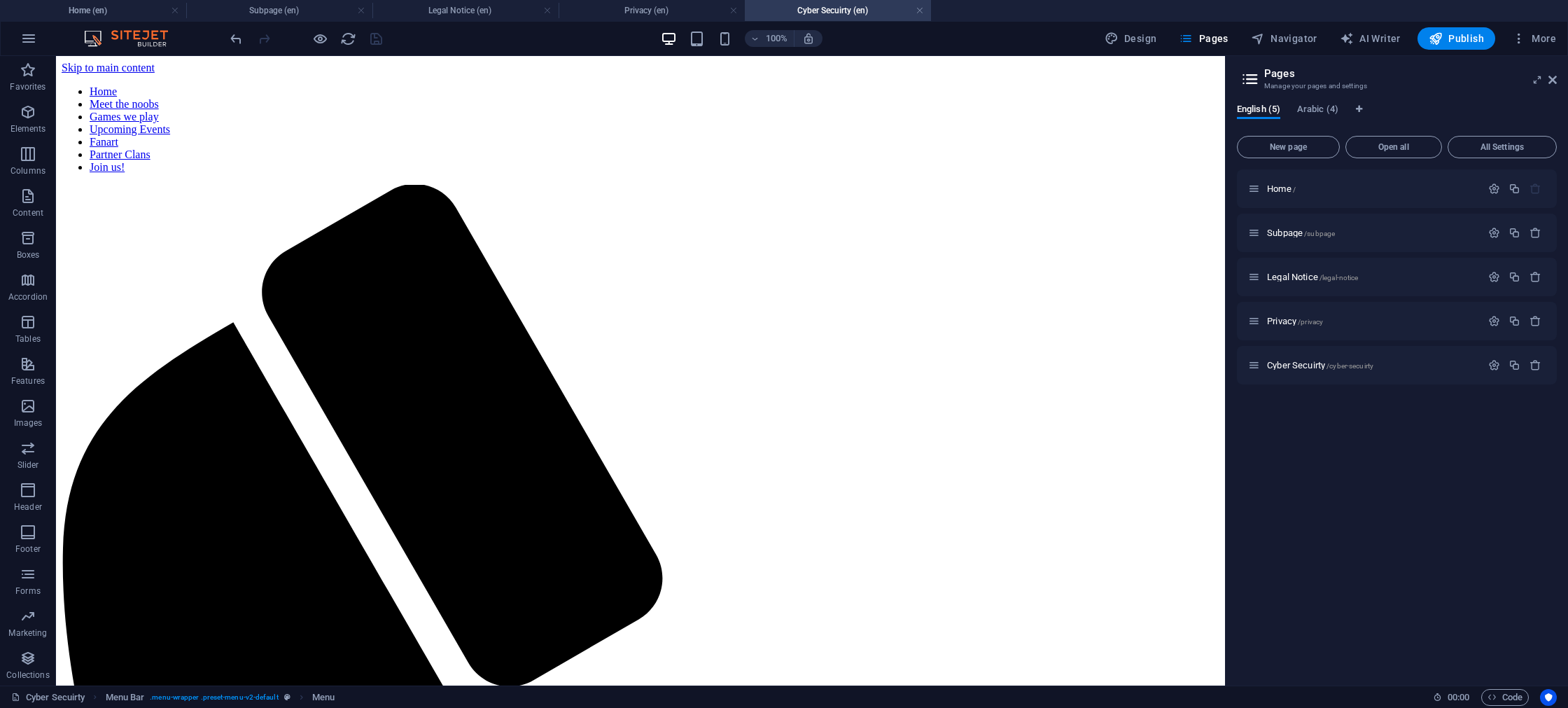
scroll to position [0, 0]
drag, startPoint x: 1252, startPoint y: 365, endPoint x: 1247, endPoint y: 232, distance: 133.1
click at [1247, 232] on div "Home / Subpage /subpage Legal Notice /legal-notice Privacy /privacy Cyber Secui…" at bounding box center [1397, 277] width 320 height 215
click at [21, 496] on icon "button" at bounding box center [28, 490] width 17 height 17
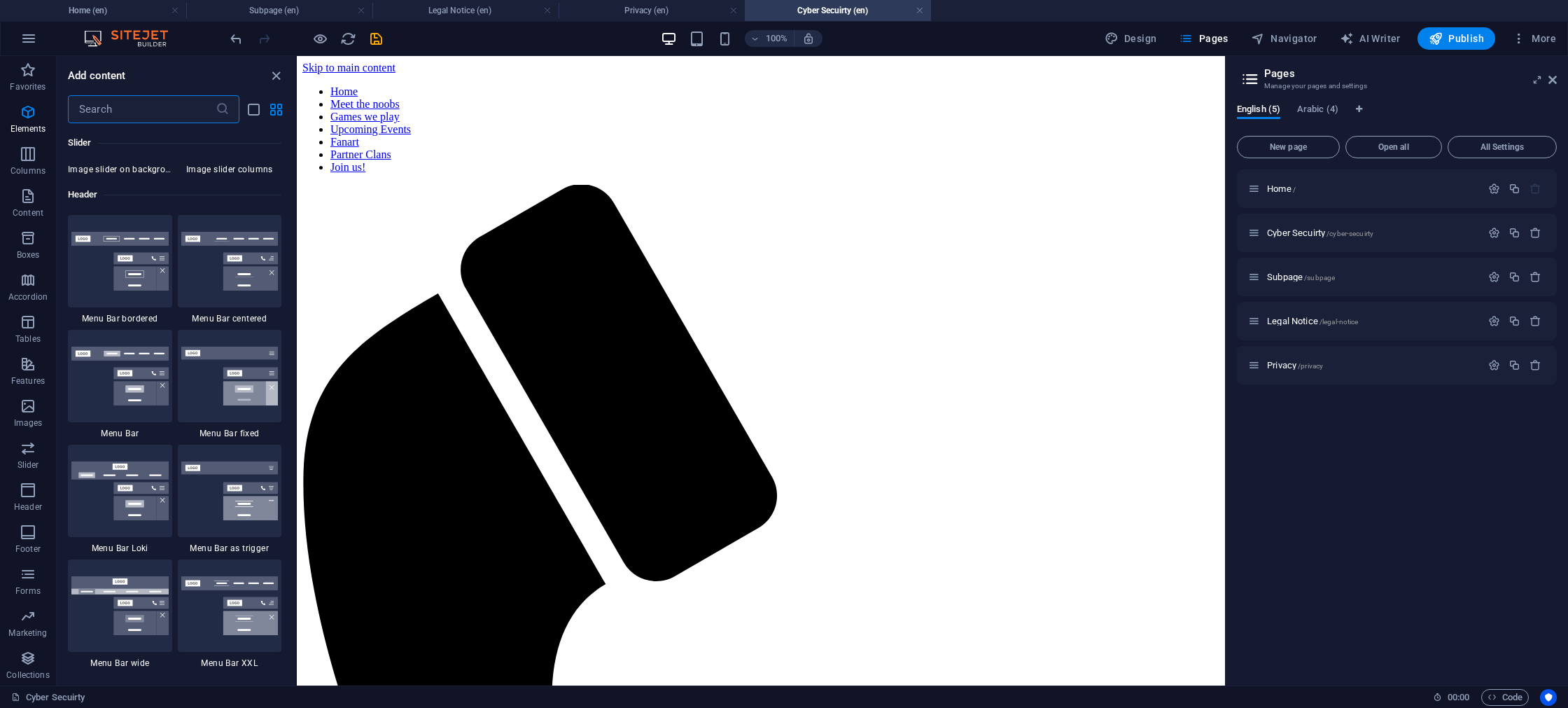
scroll to position [8429, 0]
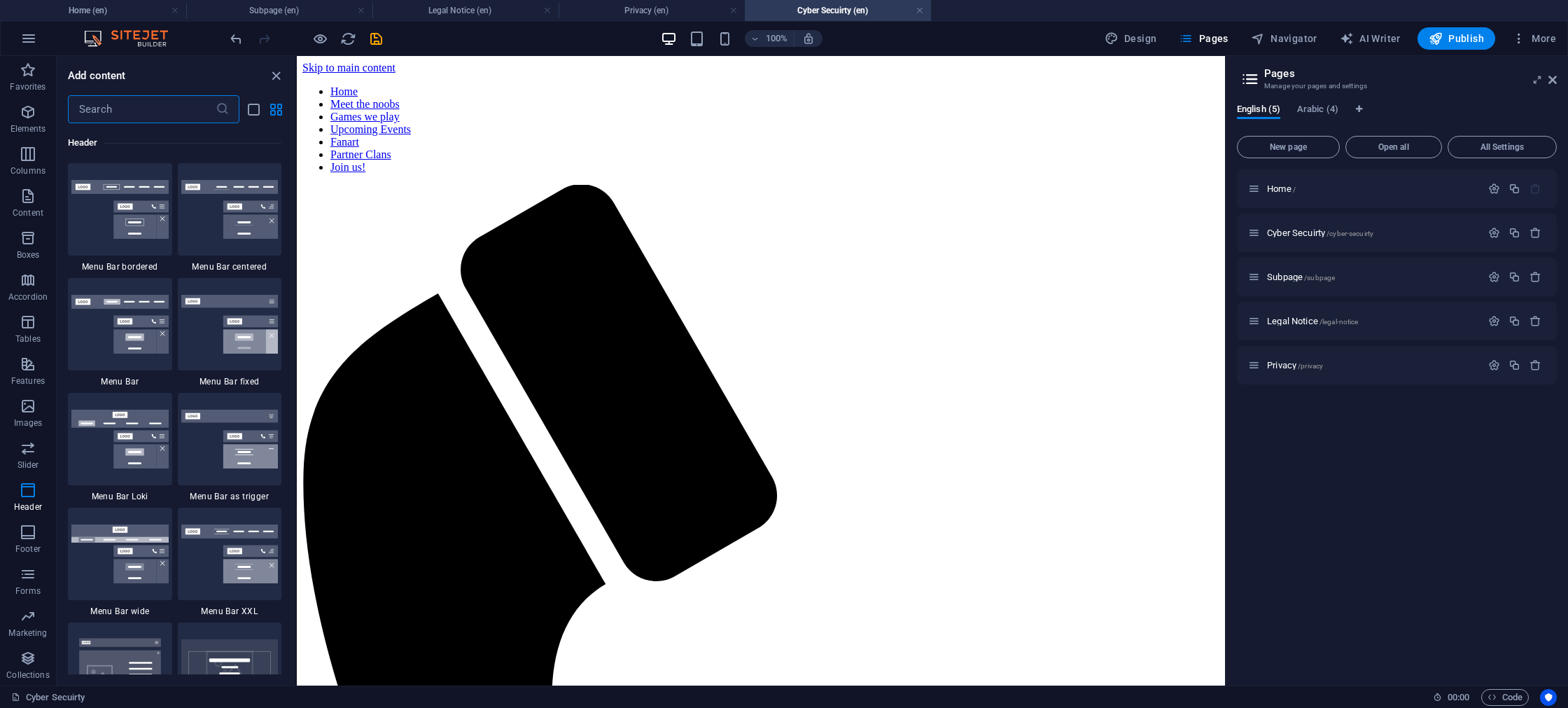
click at [311, 42] on div at bounding box center [306, 38] width 157 height 22
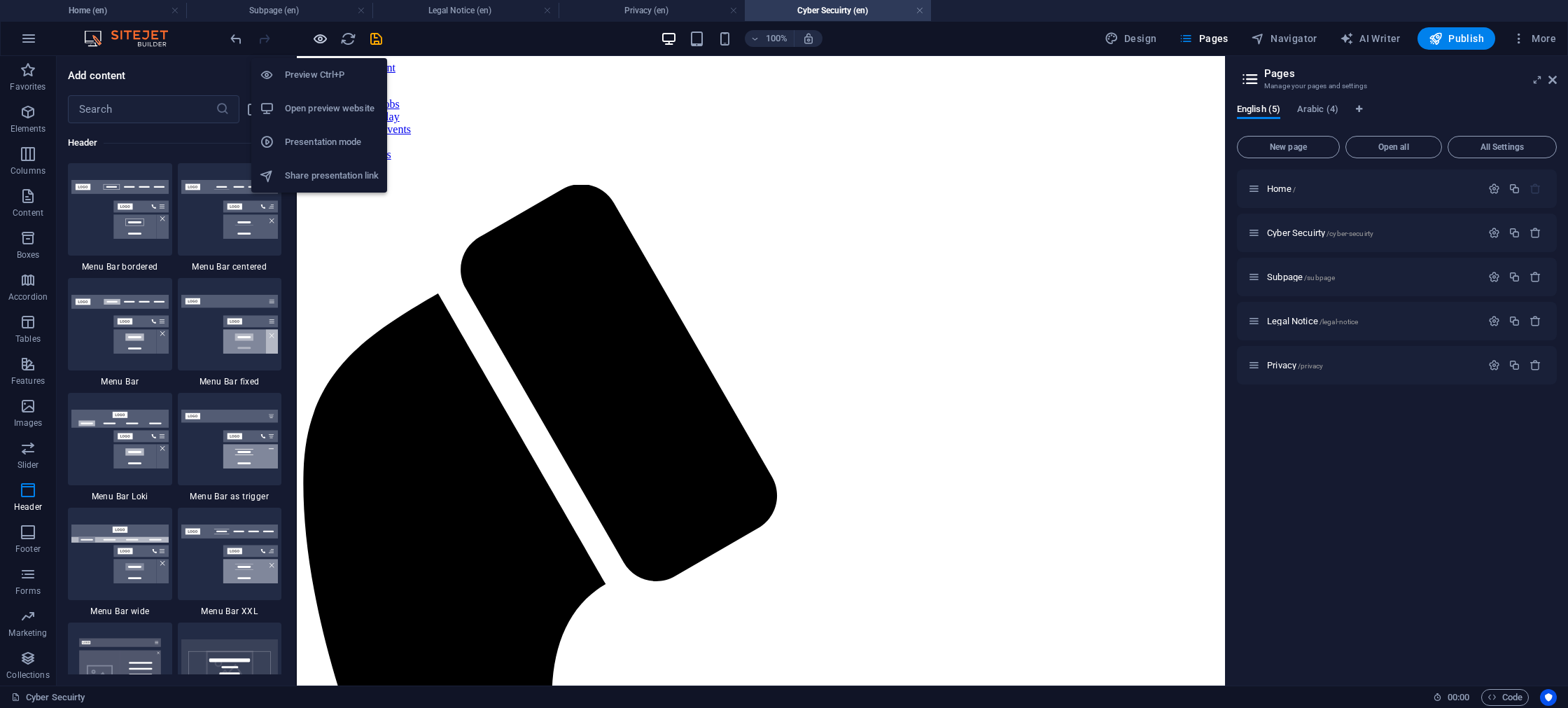
click at [317, 41] on icon "button" at bounding box center [320, 38] width 16 height 16
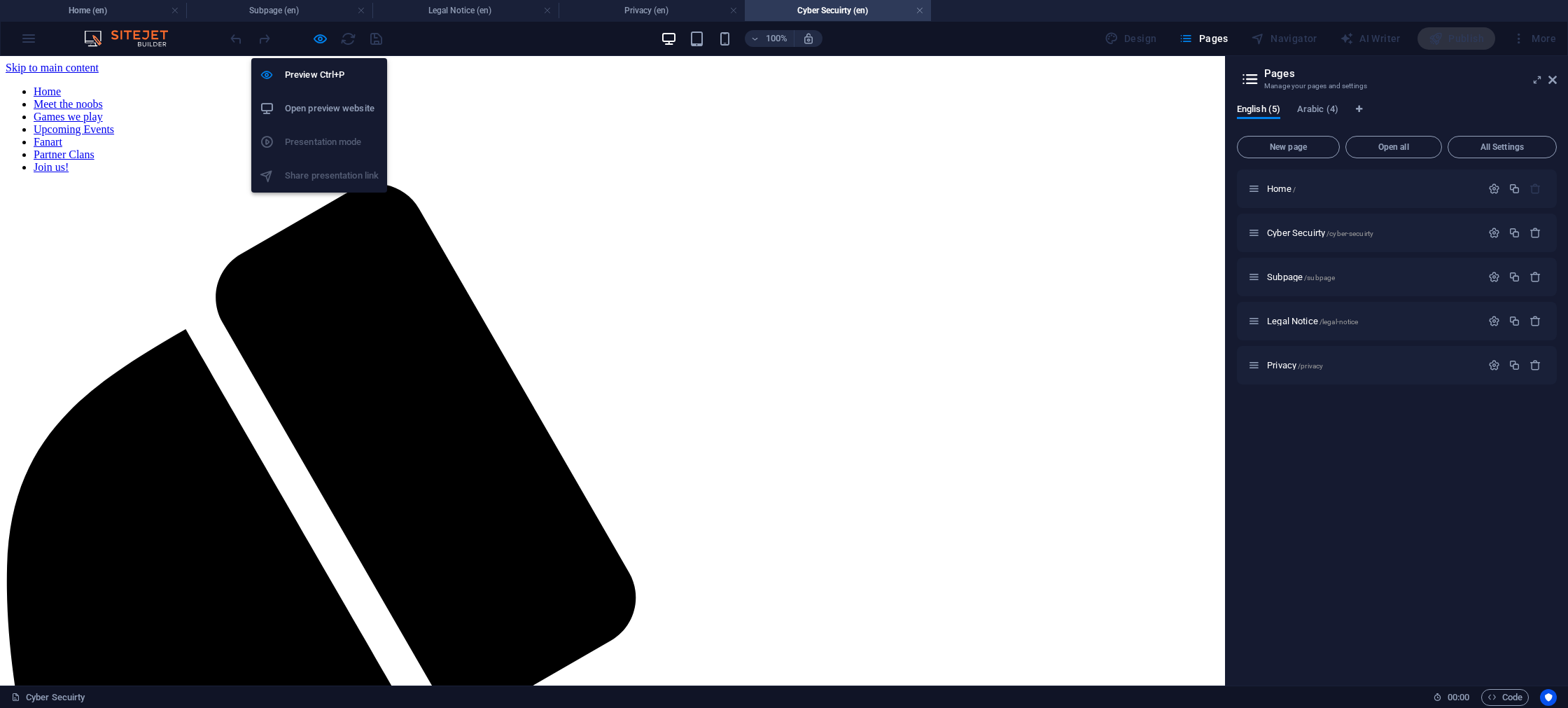
drag, startPoint x: 317, startPoint y: 39, endPoint x: 307, endPoint y: 49, distance: 14.1
click at [317, 39] on icon "button" at bounding box center [320, 38] width 16 height 16
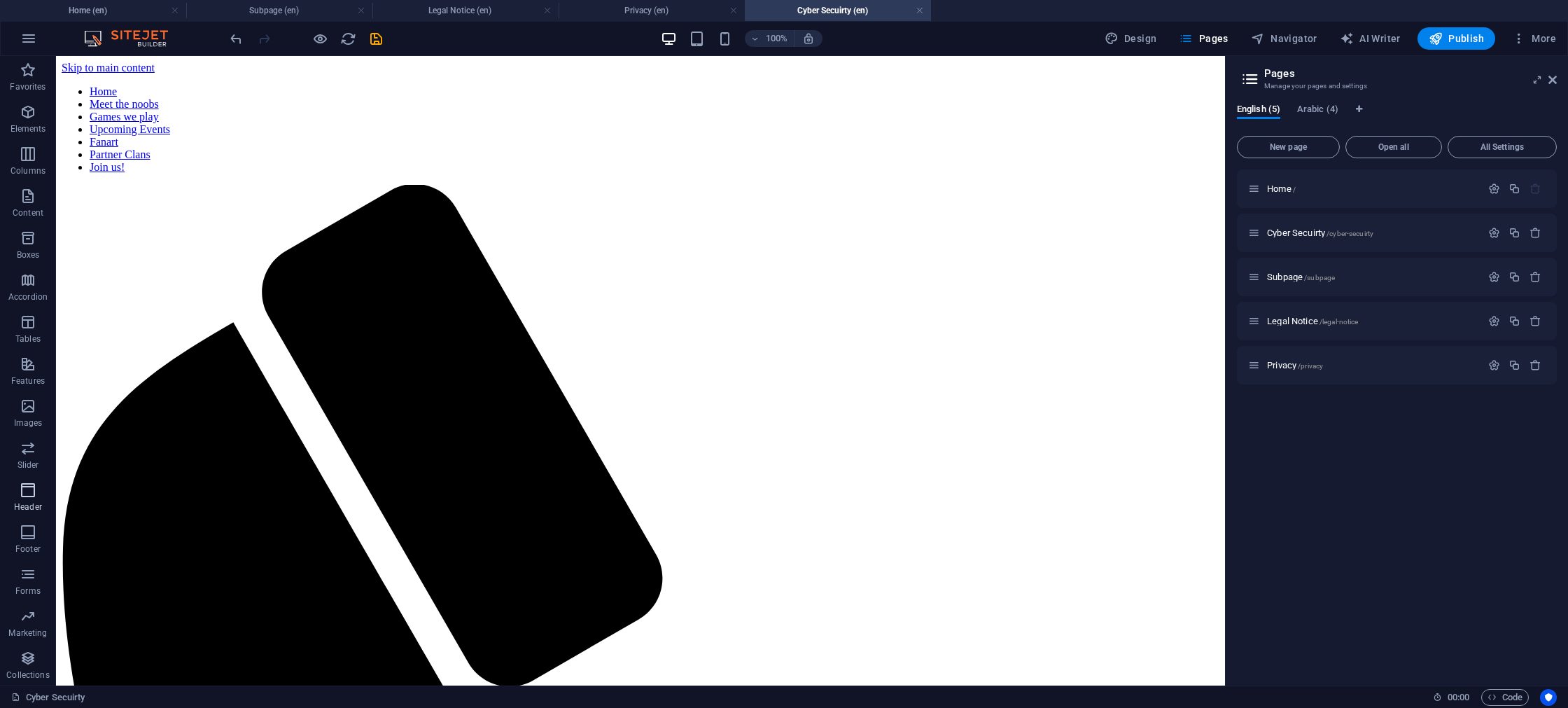
click at [23, 500] on span "Header" at bounding box center [28, 498] width 56 height 33
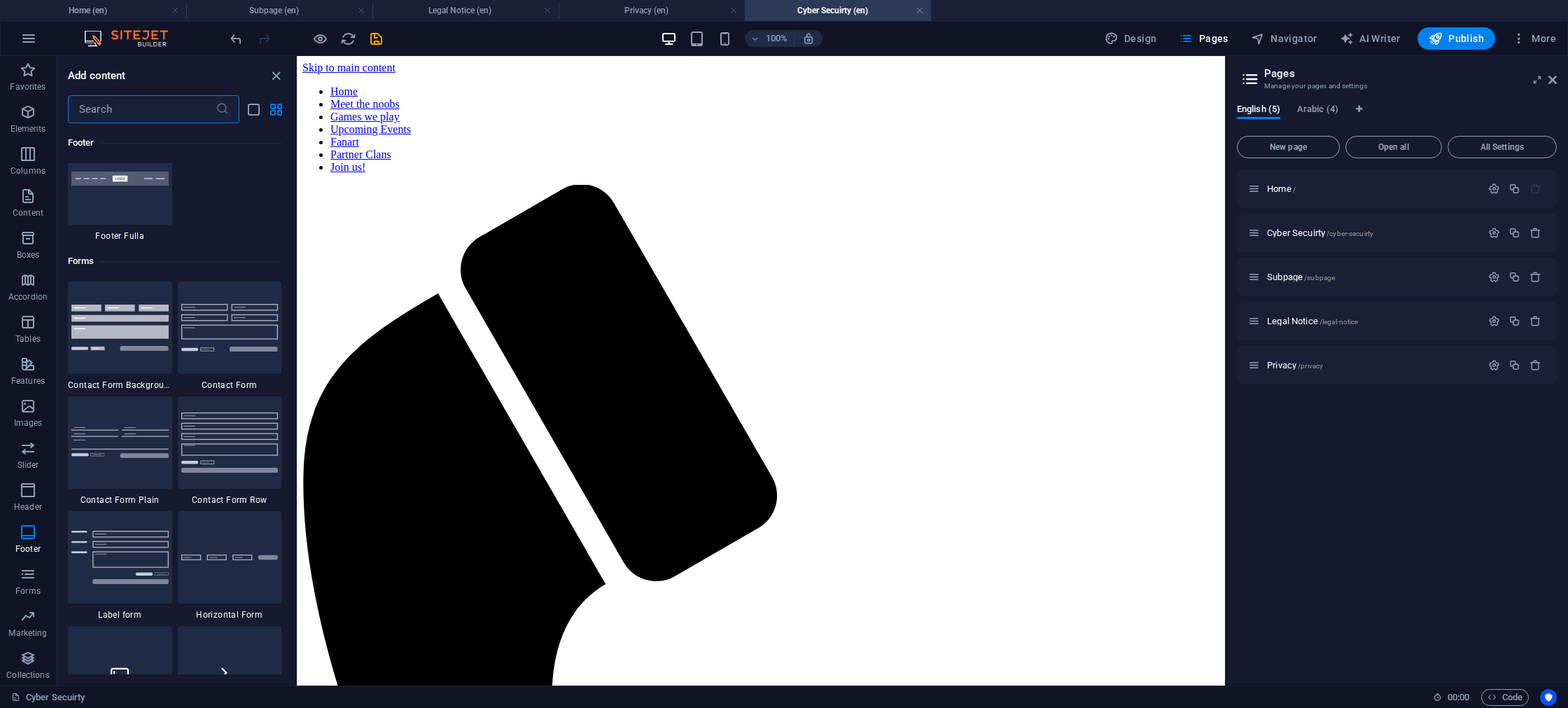
scroll to position [10100, 0]
click at [142, 349] on img at bounding box center [120, 329] width 97 height 45
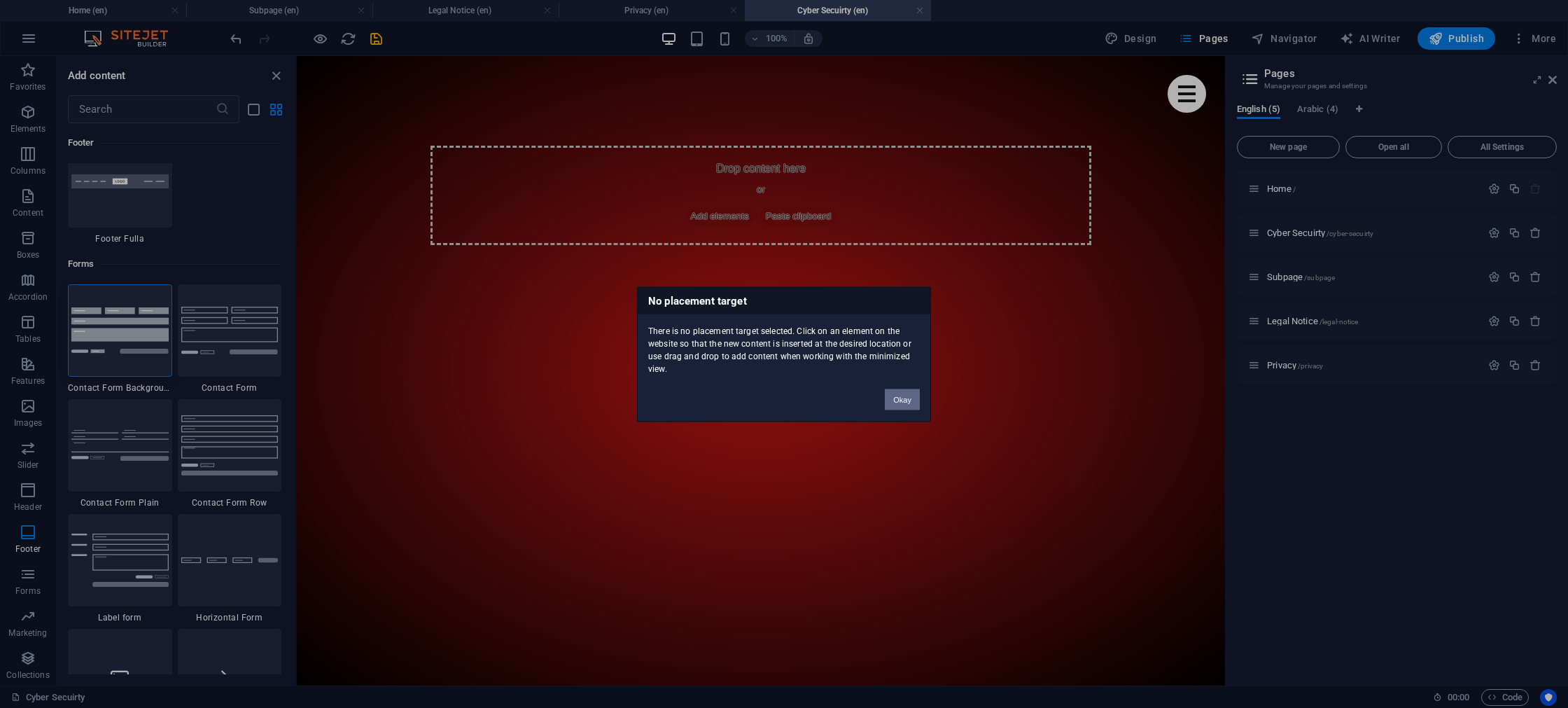
click at [902, 401] on button "Okay" at bounding box center [902, 398] width 35 height 21
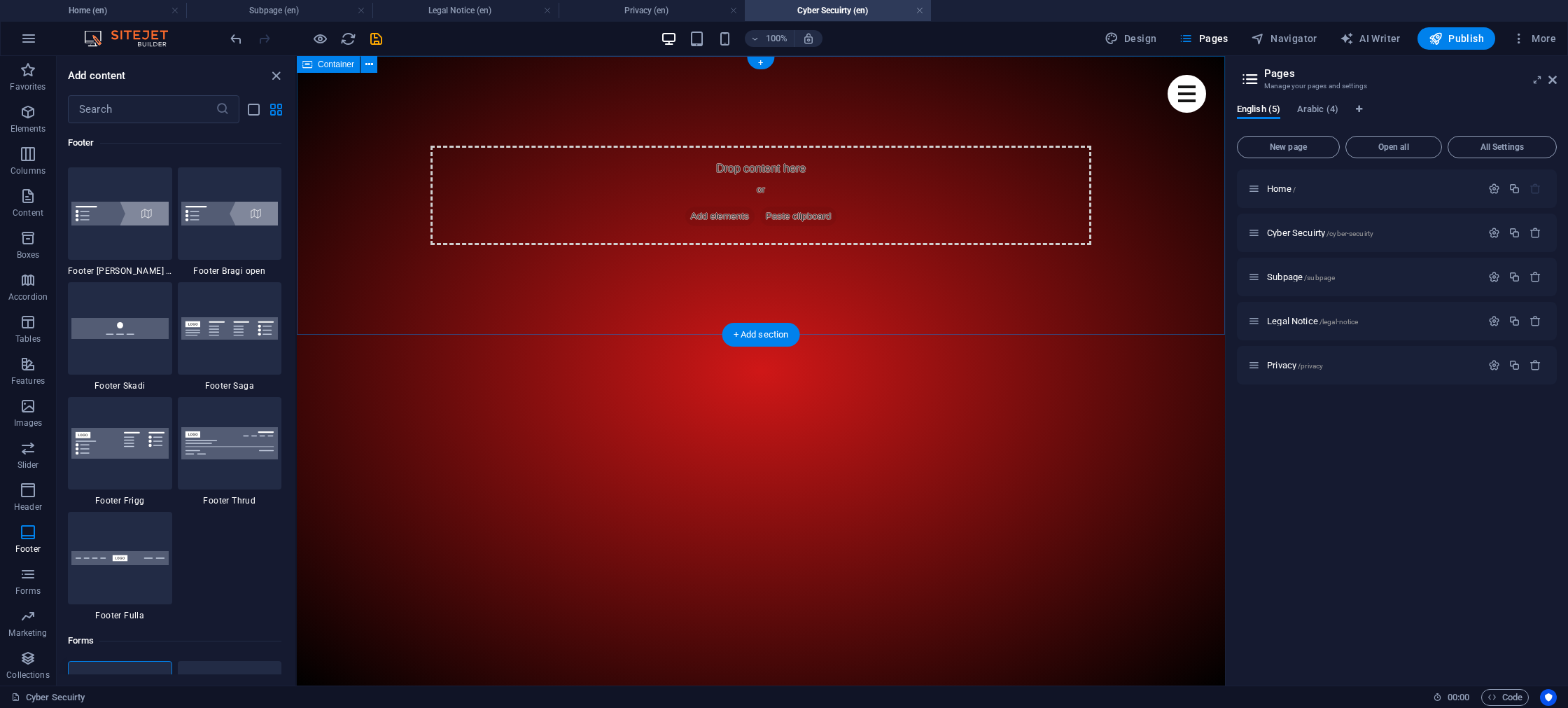
scroll to position [9712, 0]
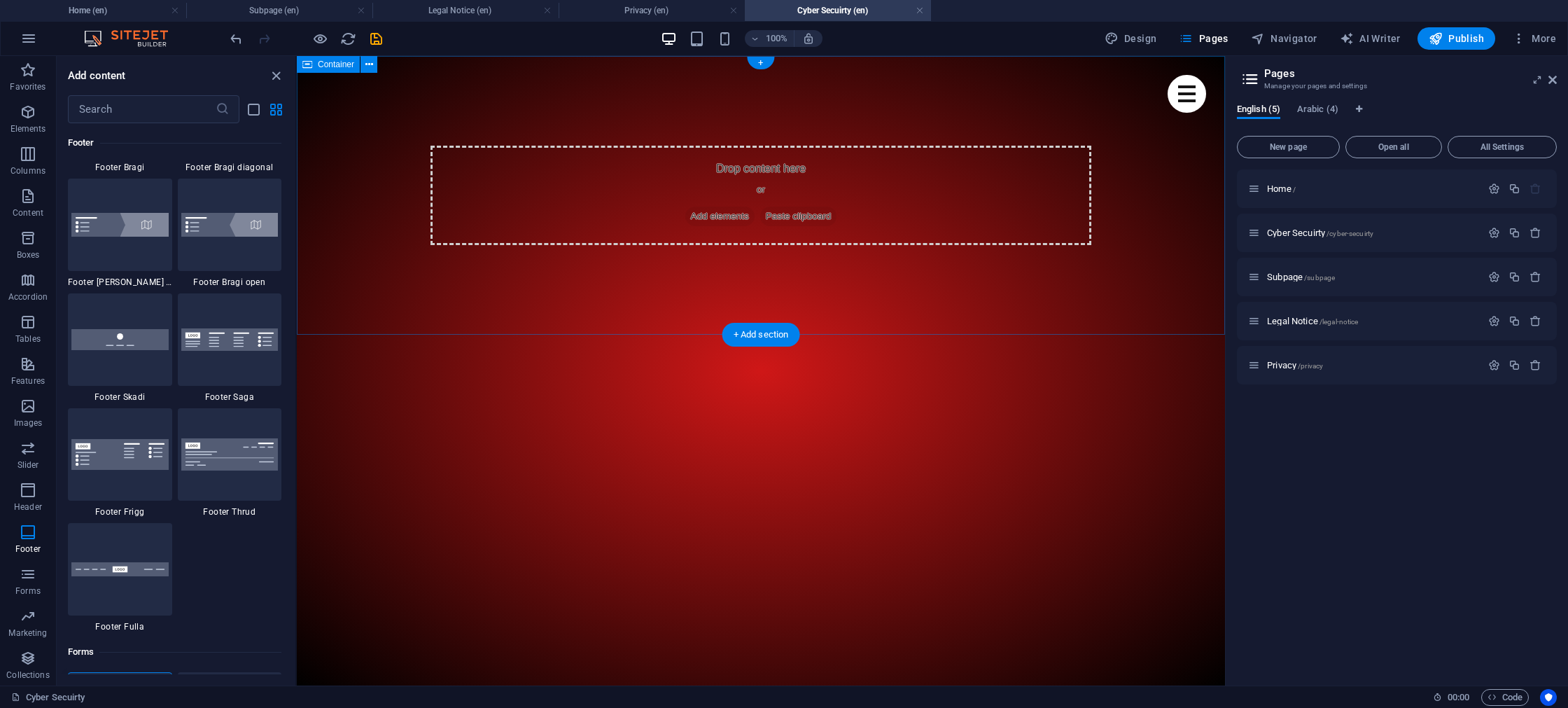
click at [638, 181] on div "Drop content here or Add elements Paste clipboard" at bounding box center [761, 195] width 661 height 100
click at [339, 64] on span "Container" at bounding box center [336, 65] width 37 height 9
click at [116, 224] on img at bounding box center [120, 224] width 97 height 24
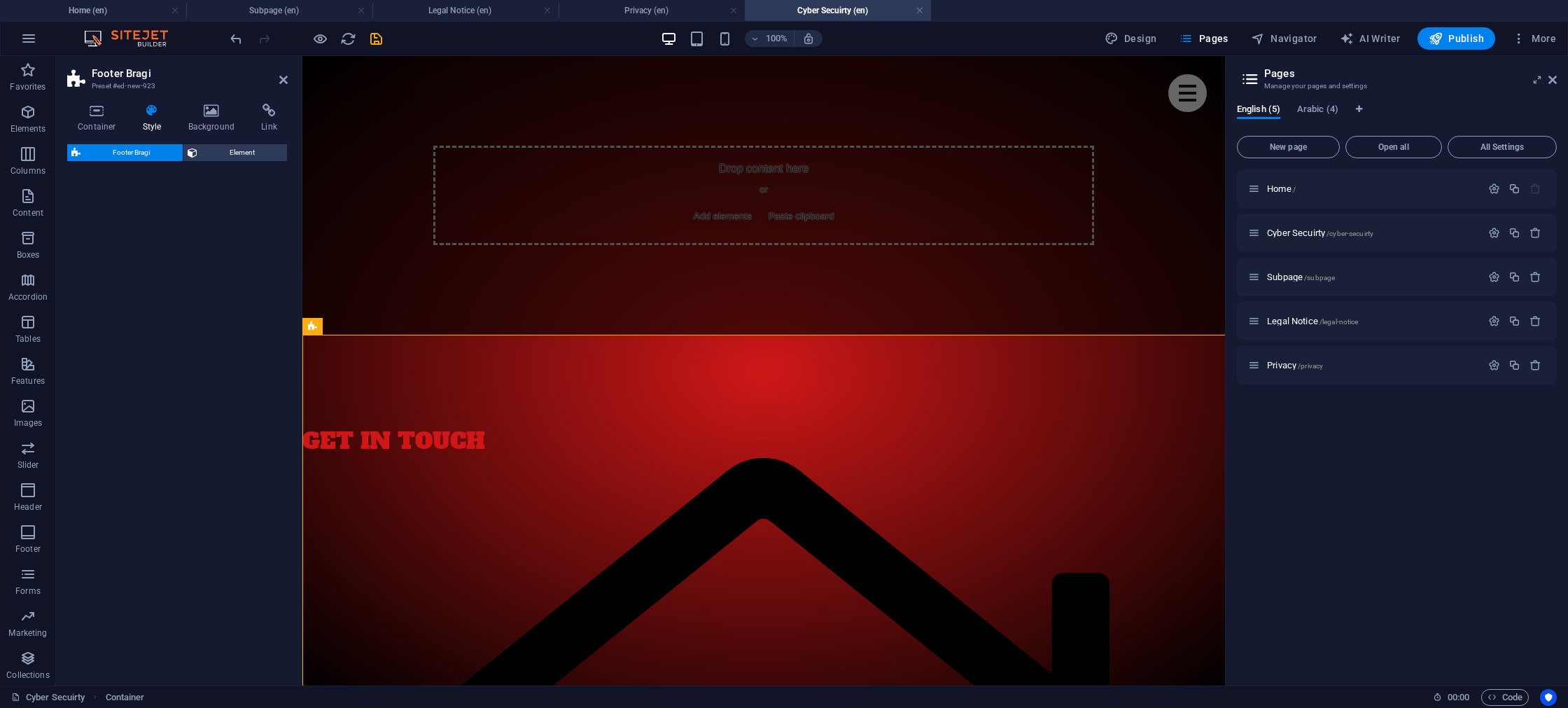
select select "%"
select select "rem"
select select "px"
select select "rem"
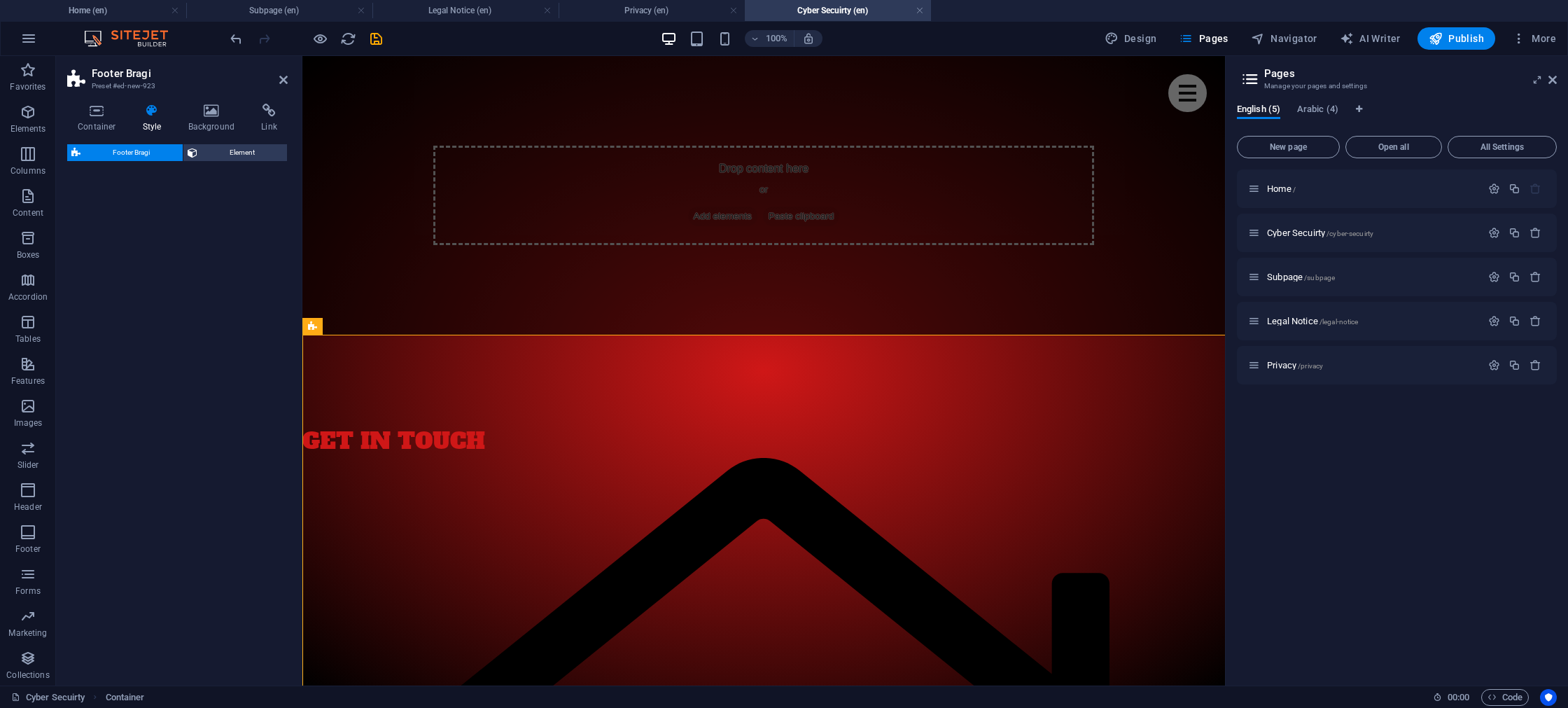
select select "rem"
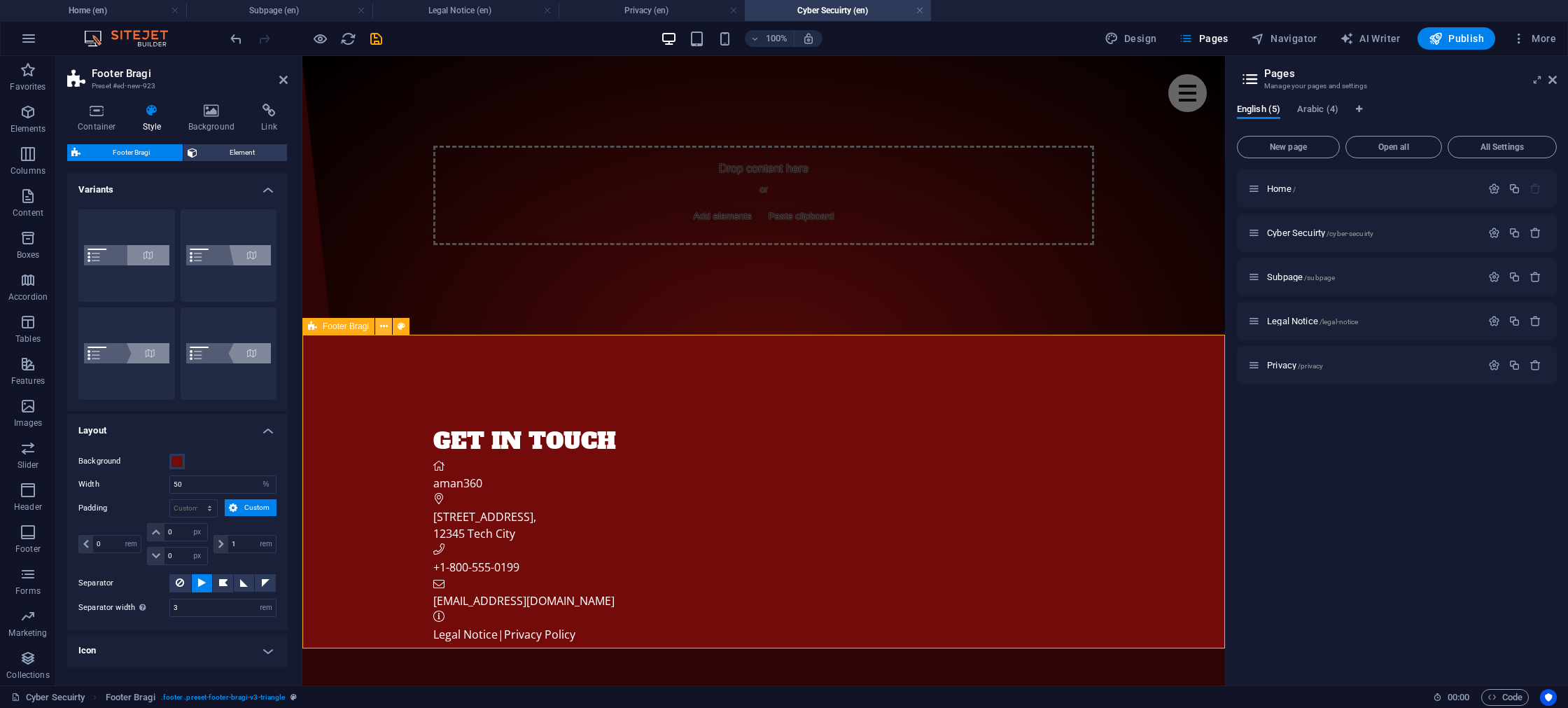
click at [386, 327] on icon at bounding box center [384, 326] width 8 height 15
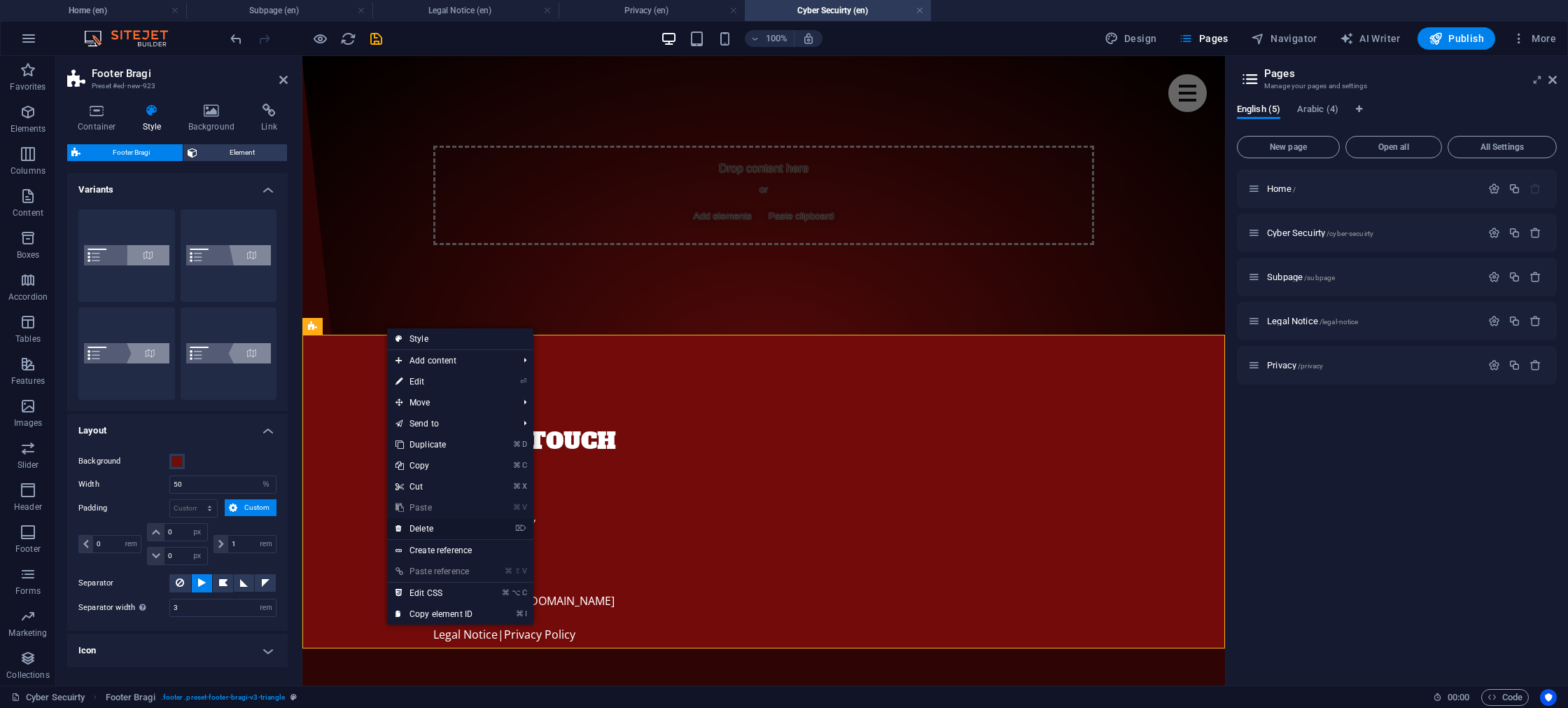
click at [445, 525] on link "⌦ Delete" at bounding box center [434, 528] width 94 height 21
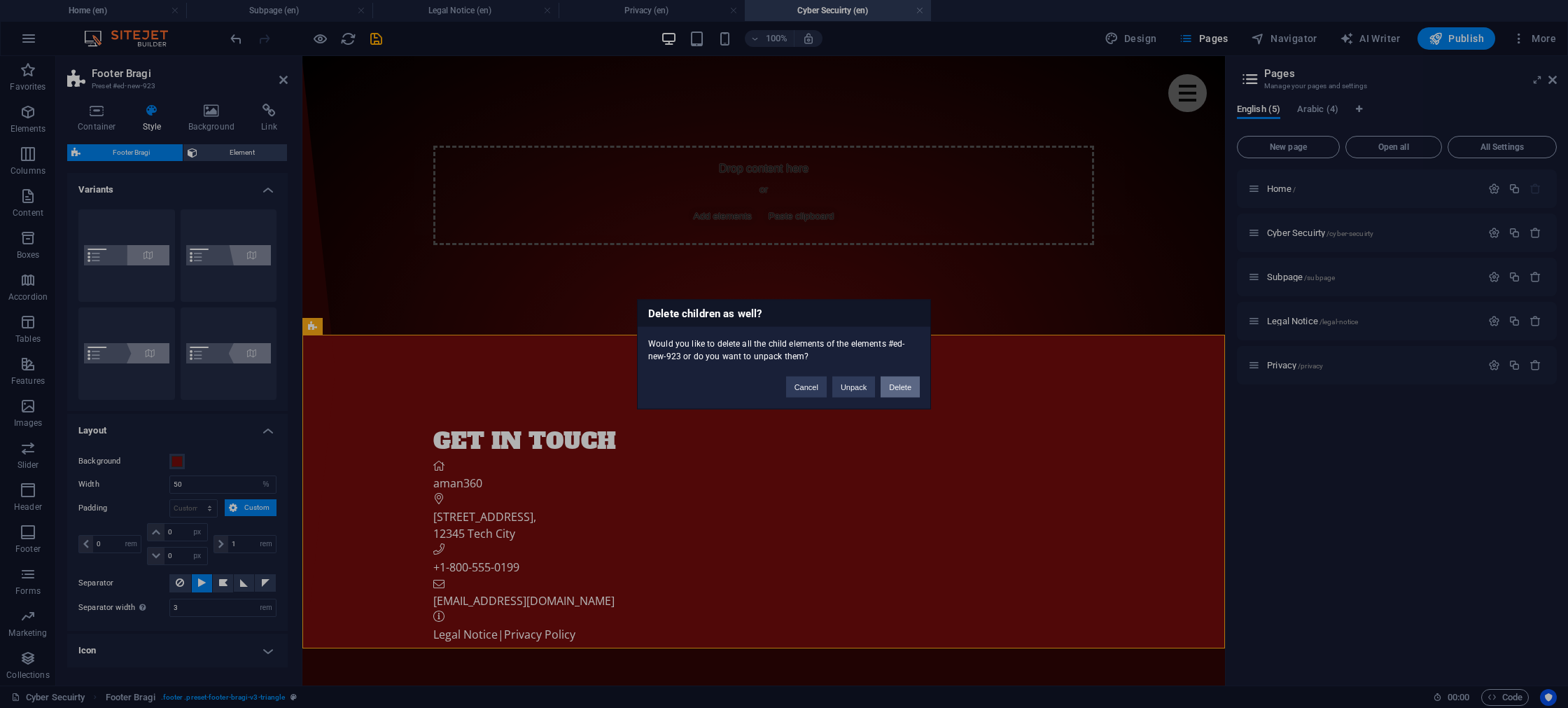
click at [898, 386] on button "Delete" at bounding box center [900, 386] width 39 height 21
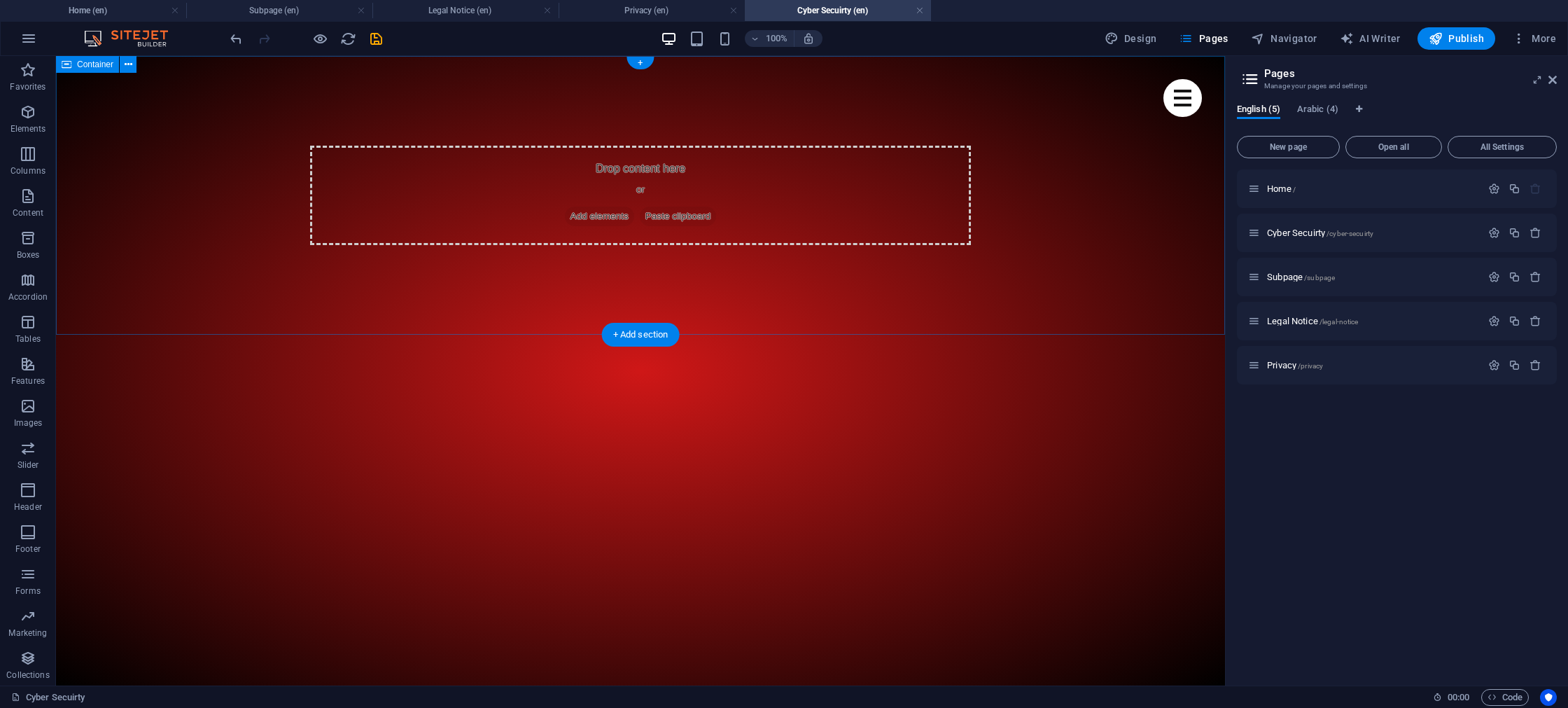
click at [517, 221] on div "Drop content here or Add elements Paste clipboard" at bounding box center [641, 195] width 661 height 100
click at [641, 67] on div "+" at bounding box center [640, 62] width 27 height 13
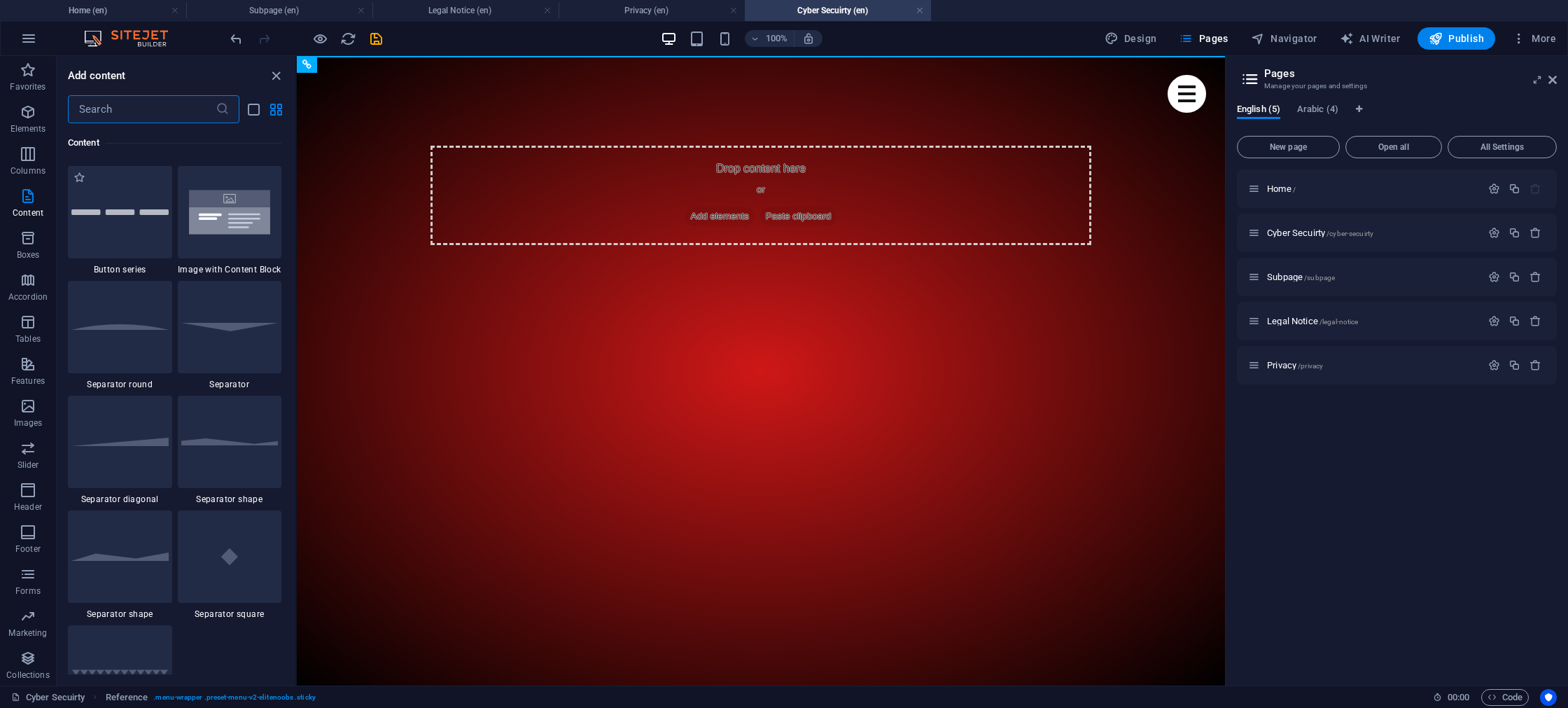
scroll to position [3258, 0]
click at [226, 326] on div at bounding box center [229, 319] width 104 height 92
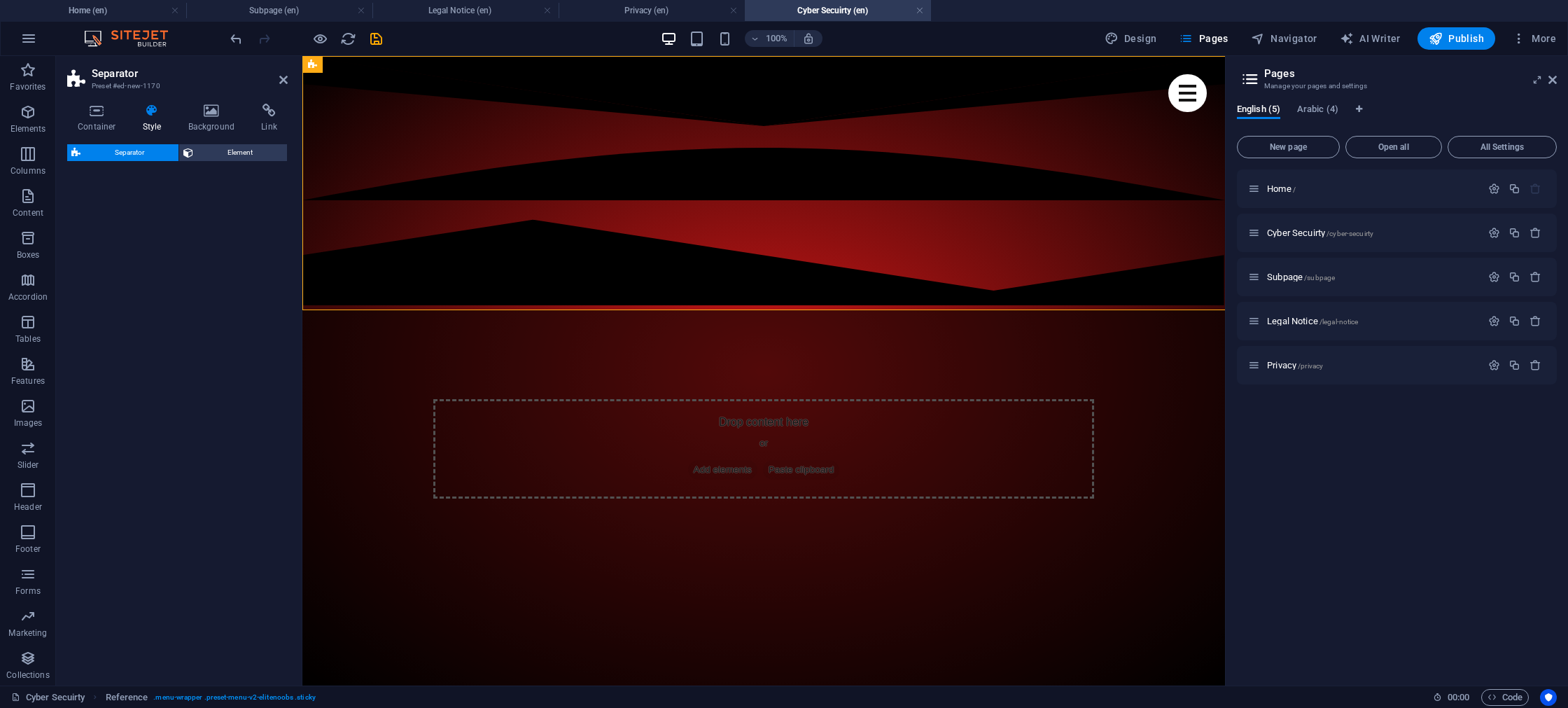
select select "rem"
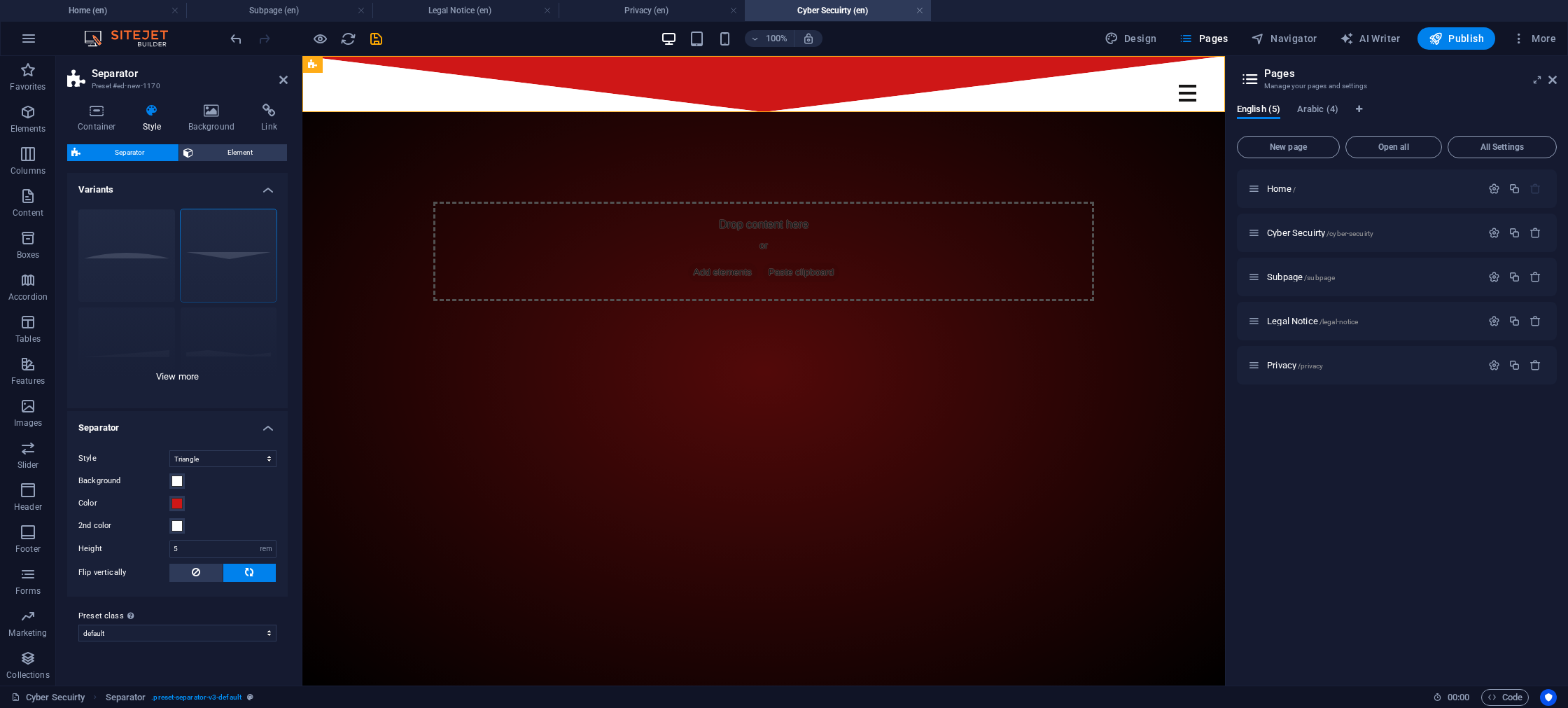
click at [129, 268] on div "Circle Default Diagonal Polygon 1 Polygon 2 Square Zigzag" at bounding box center [177, 303] width 221 height 210
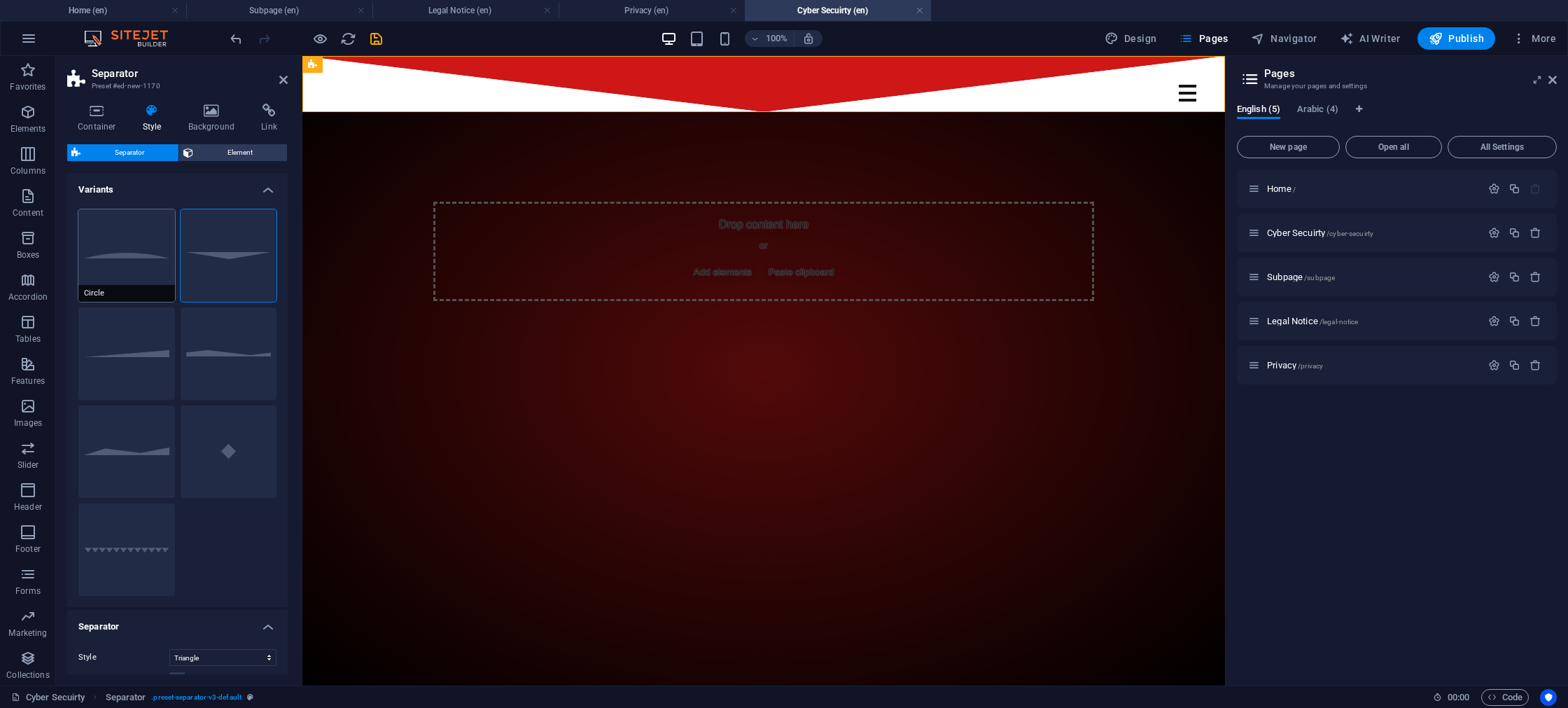
click at [135, 269] on button "Circle" at bounding box center [126, 255] width 96 height 92
select select "circle"
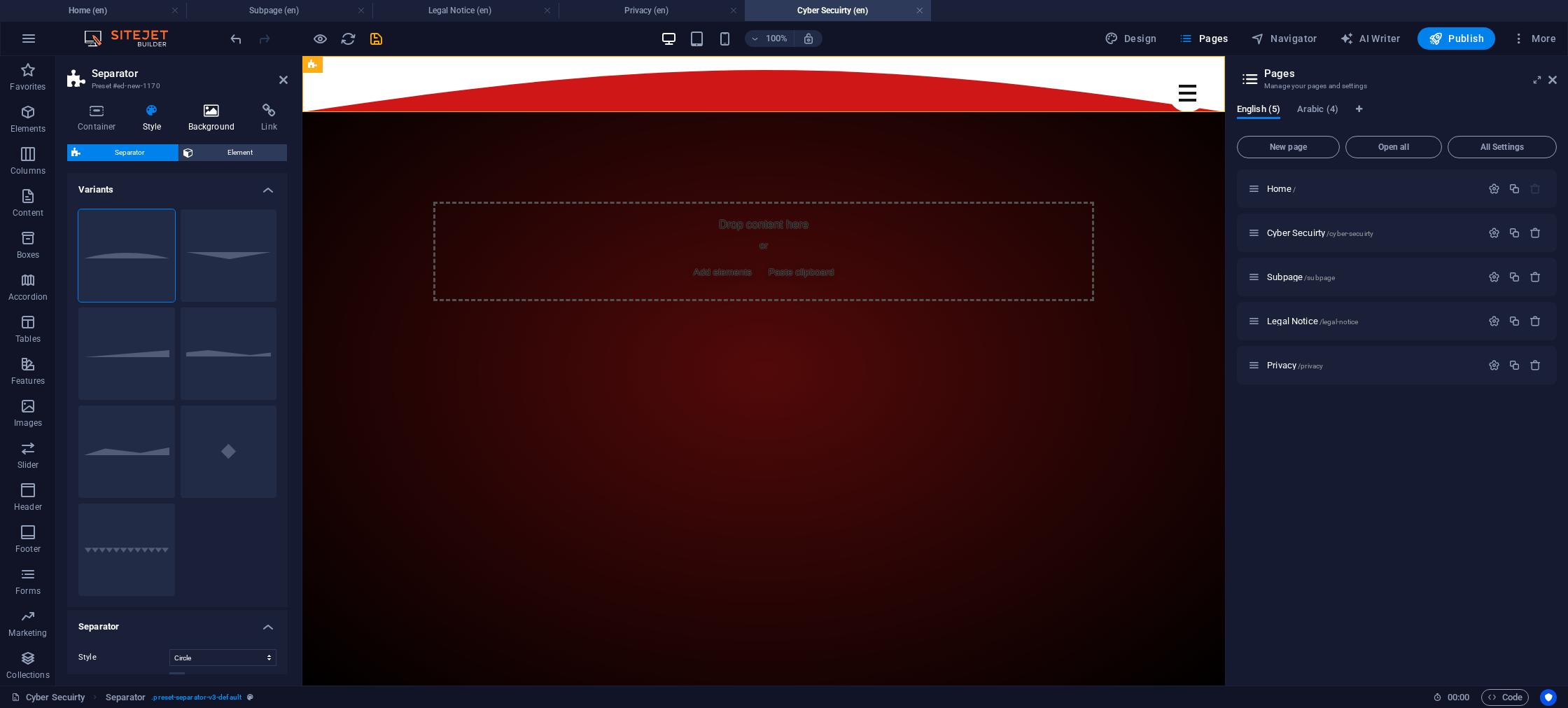
click at [205, 114] on icon at bounding box center [212, 110] width 68 height 14
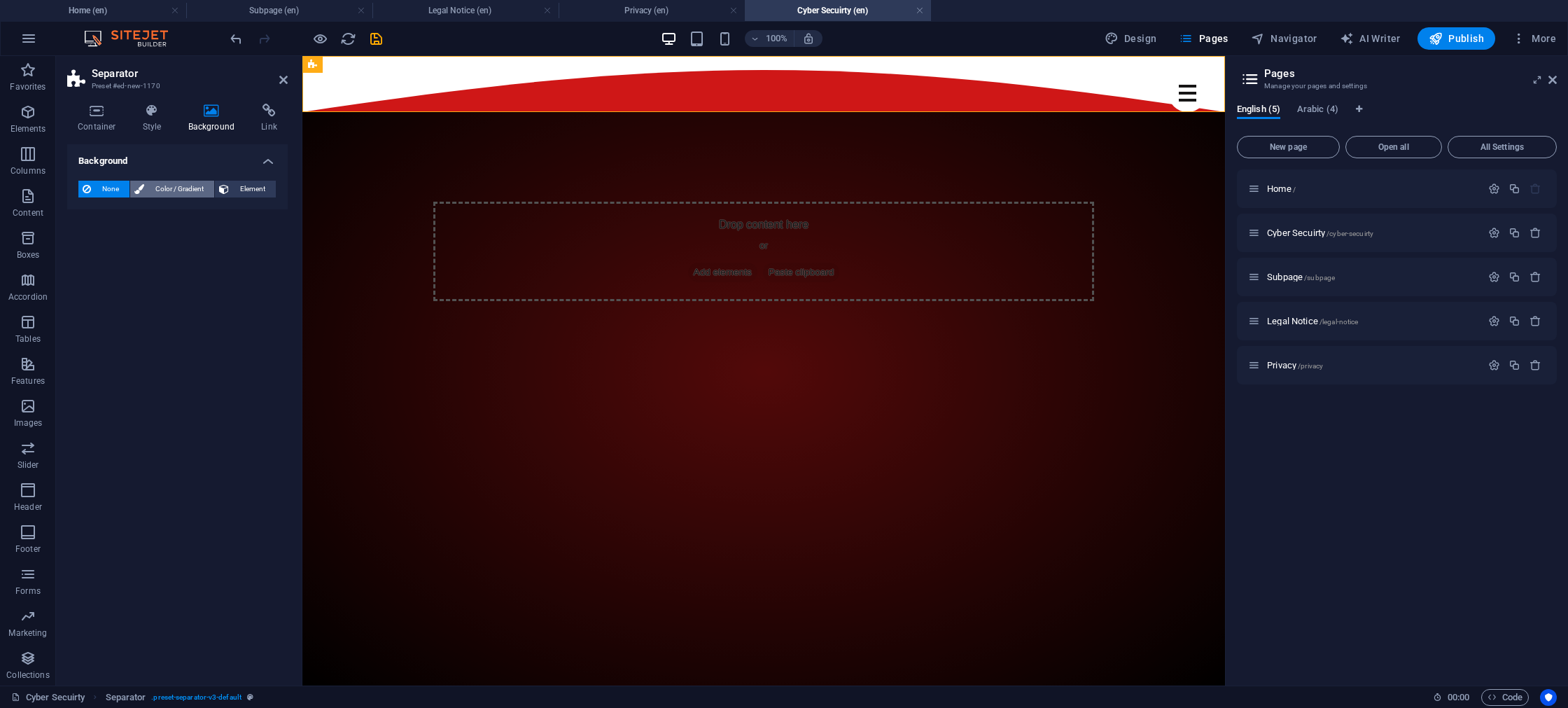
click at [162, 192] on span "Color / Gradient" at bounding box center [179, 189] width 61 height 17
click at [85, 247] on span at bounding box center [88, 245] width 15 height 15
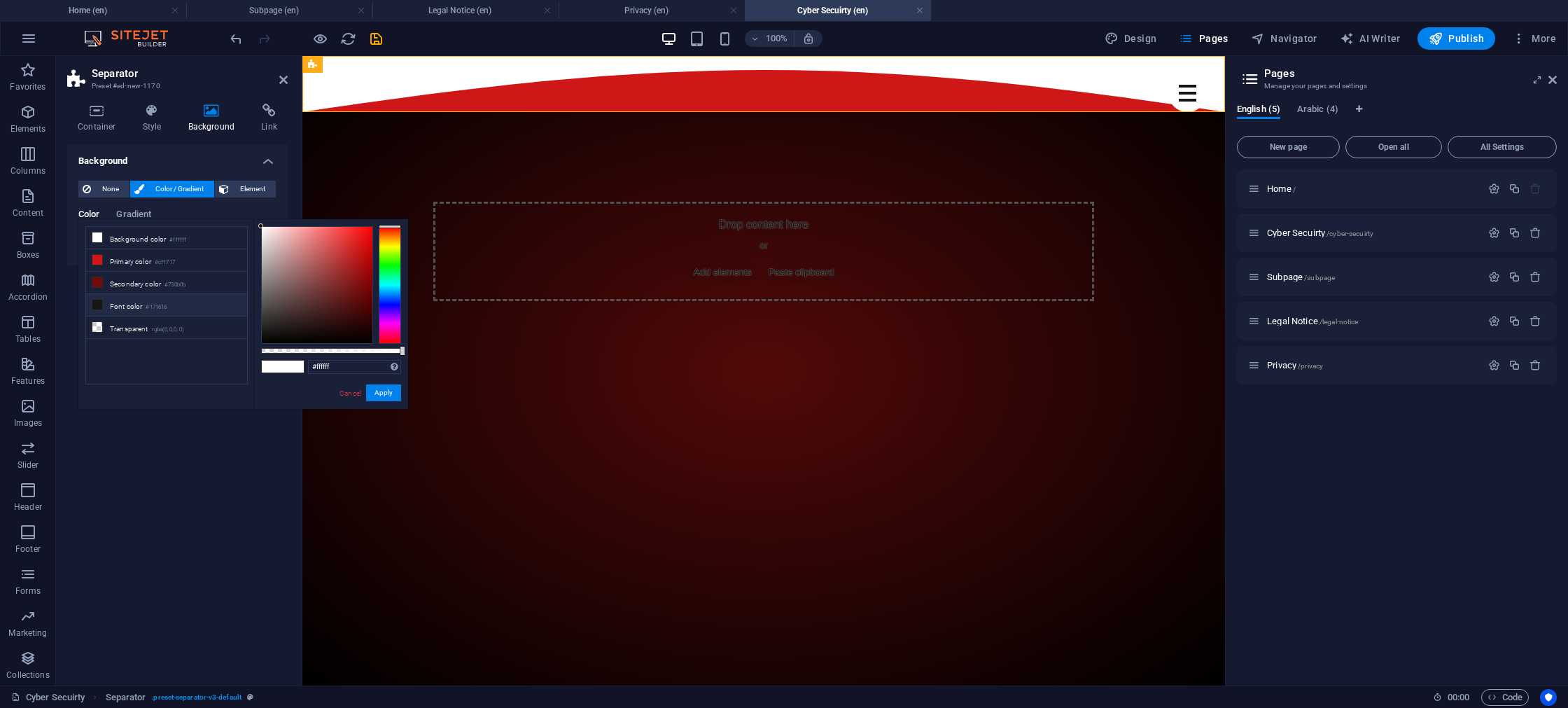
click at [118, 302] on li "Font color #171616" at bounding box center [166, 305] width 161 height 22
type input "#020202"
drag, startPoint x: 259, startPoint y: 331, endPoint x: 244, endPoint y: 341, distance: 18.0
click at [244, 341] on div "less Background color #ffffff Primary color #cf1717 Secondary color #730b0b Fon…" at bounding box center [243, 314] width 330 height 189
click at [400, 392] on button "Apply" at bounding box center [383, 393] width 35 height 17
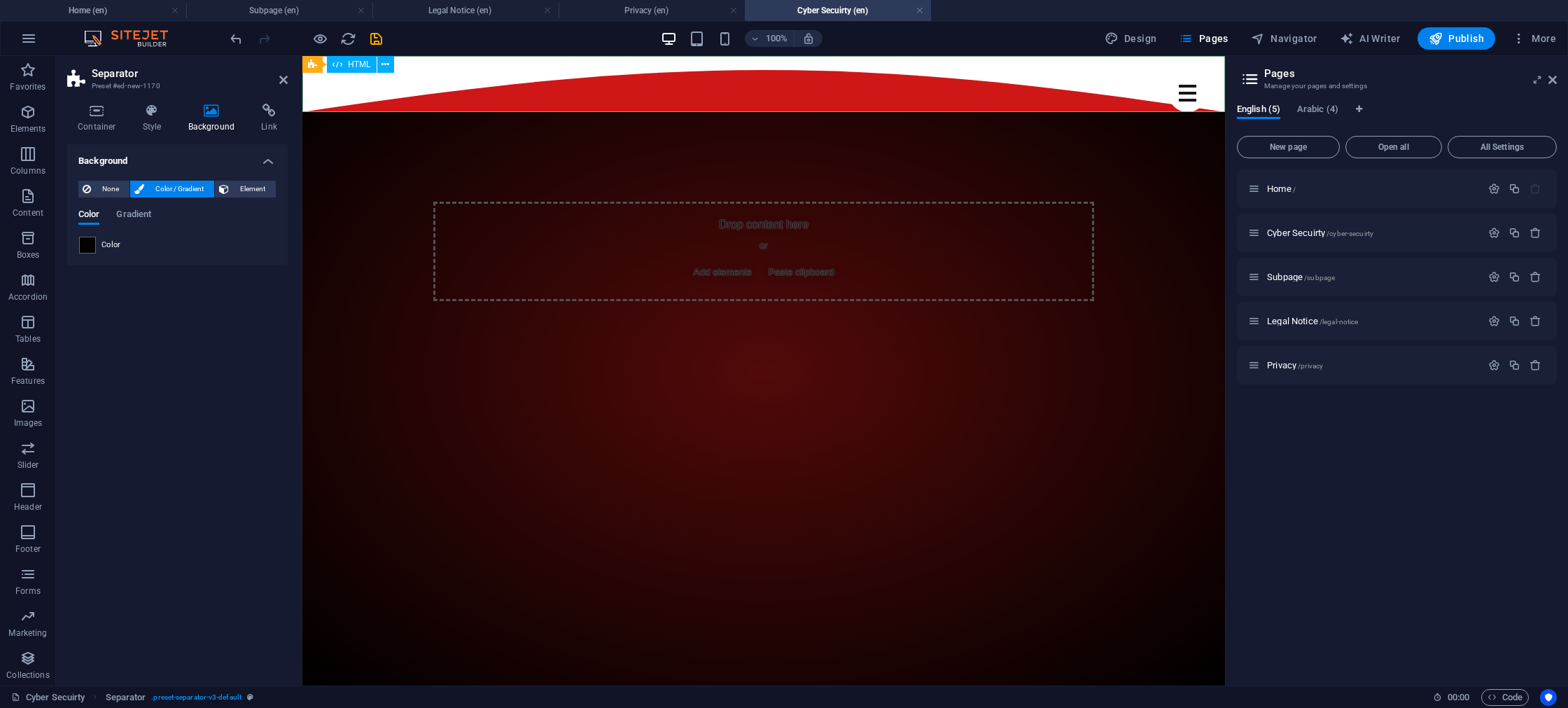
click at [412, 83] on div at bounding box center [764, 84] width 923 height 56
click at [379, 63] on button at bounding box center [386, 65] width 17 height 17
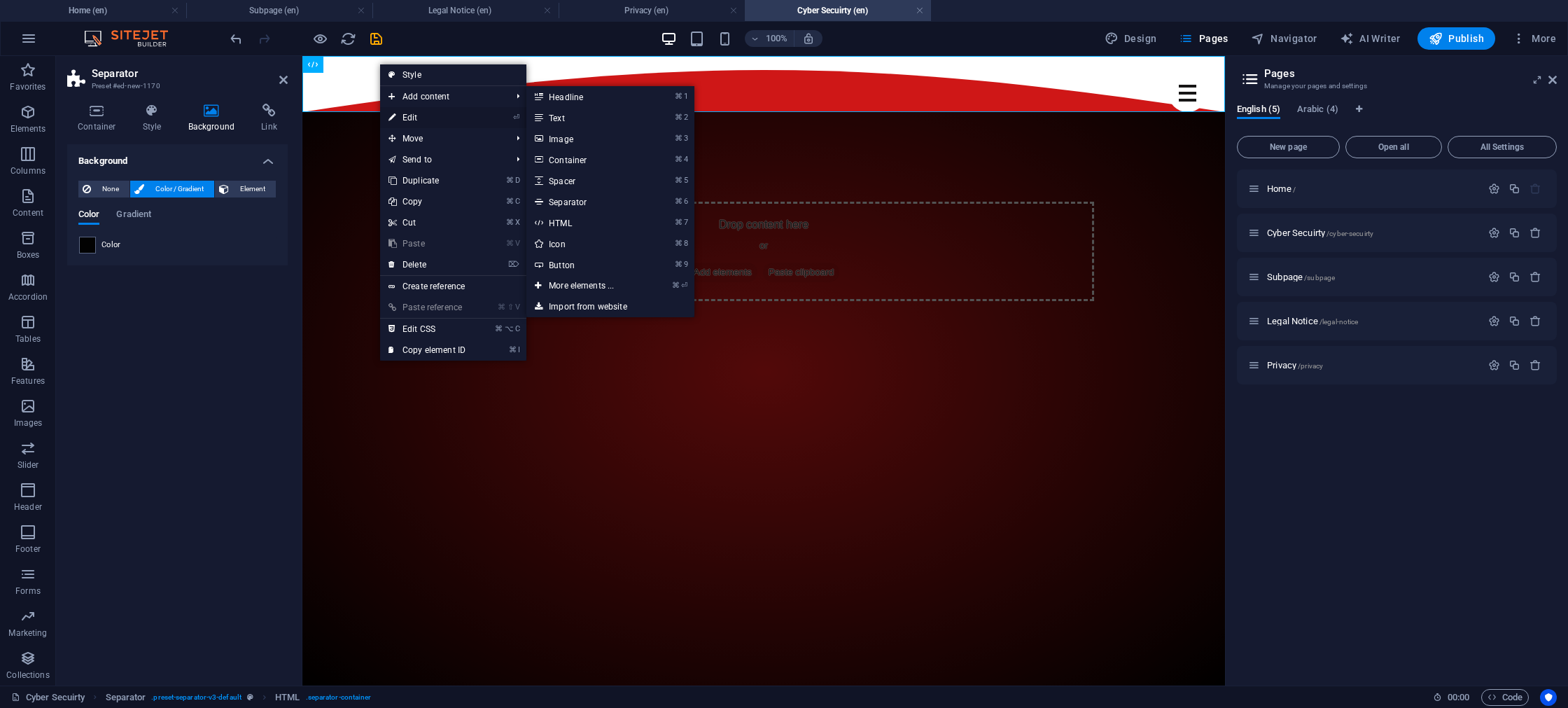
click at [408, 113] on link "⏎ Edit" at bounding box center [427, 118] width 94 height 21
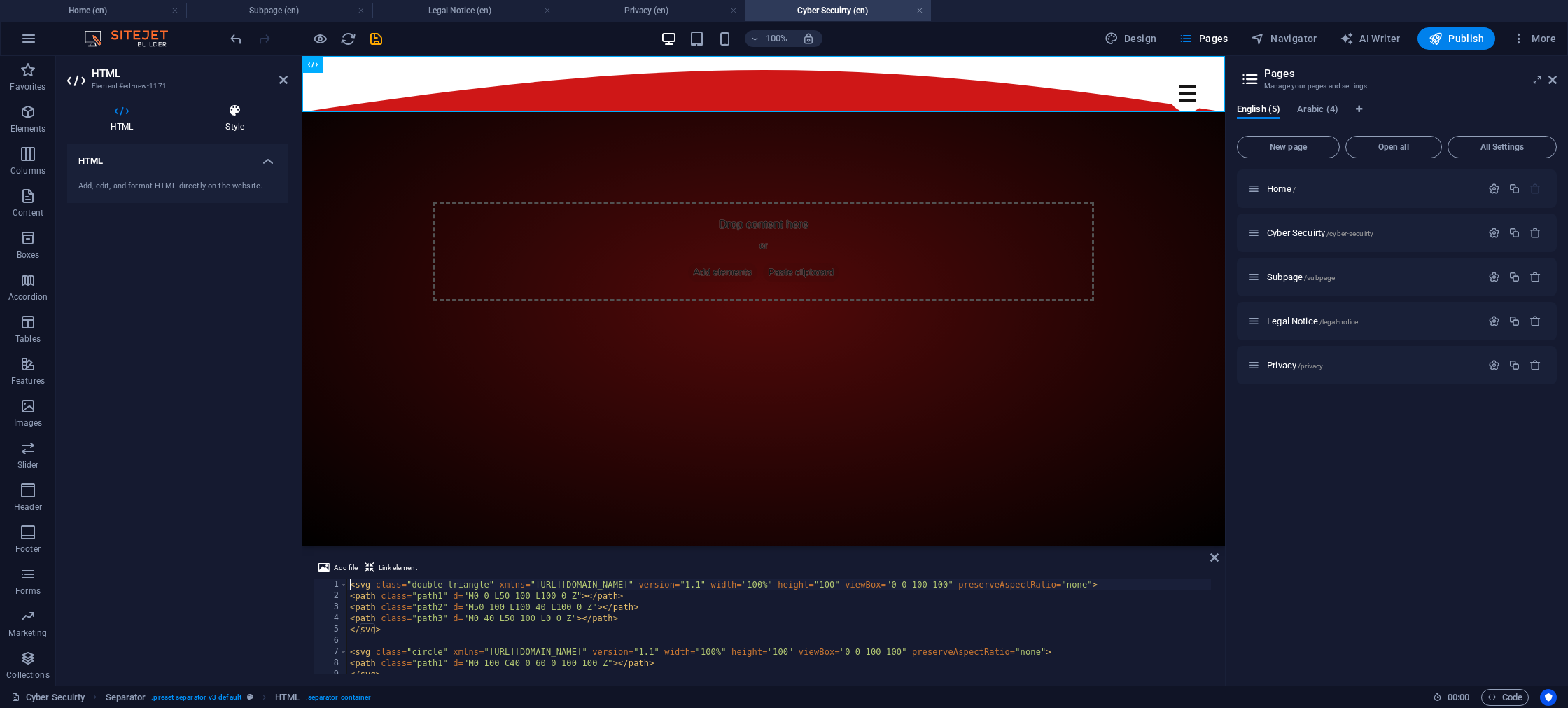
click at [228, 103] on icon at bounding box center [235, 110] width 106 height 14
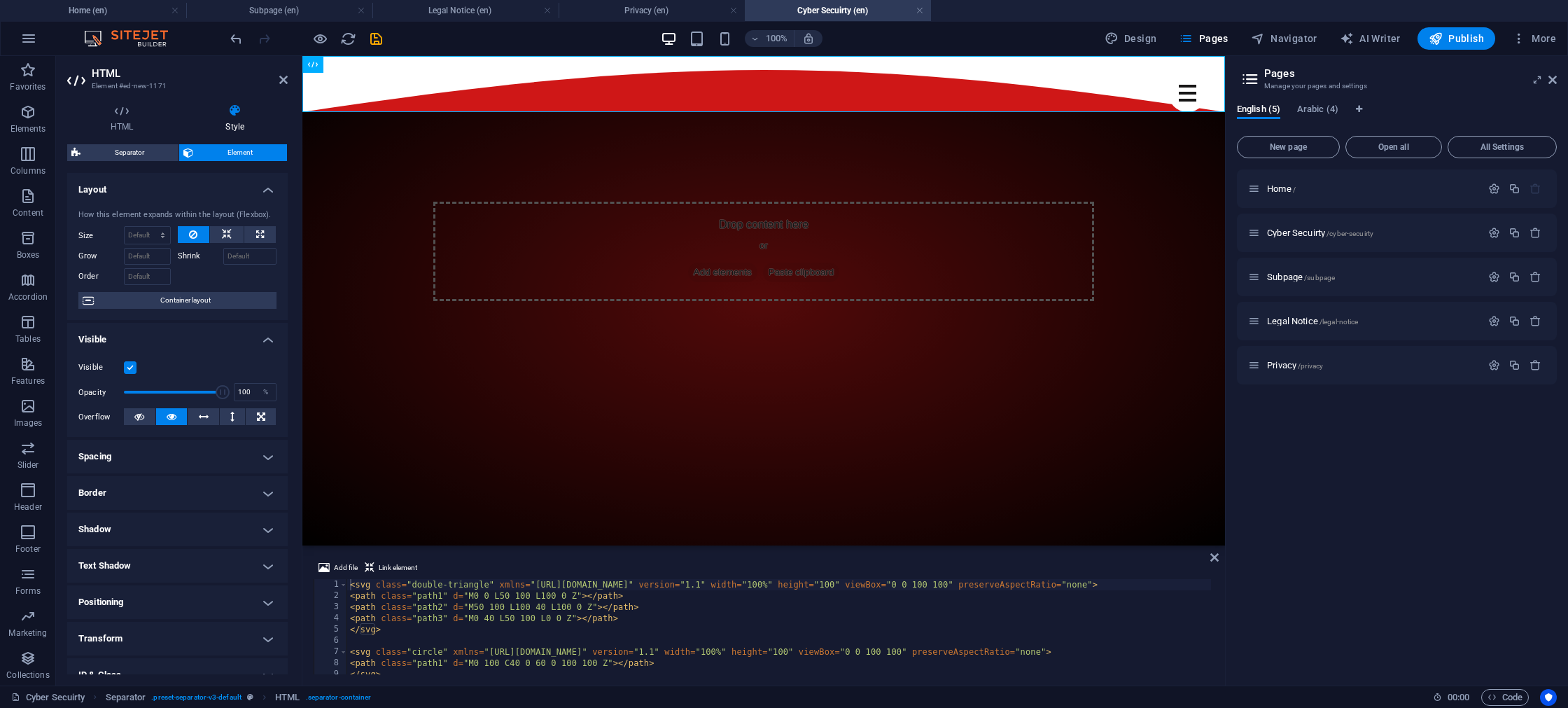
scroll to position [9, 0]
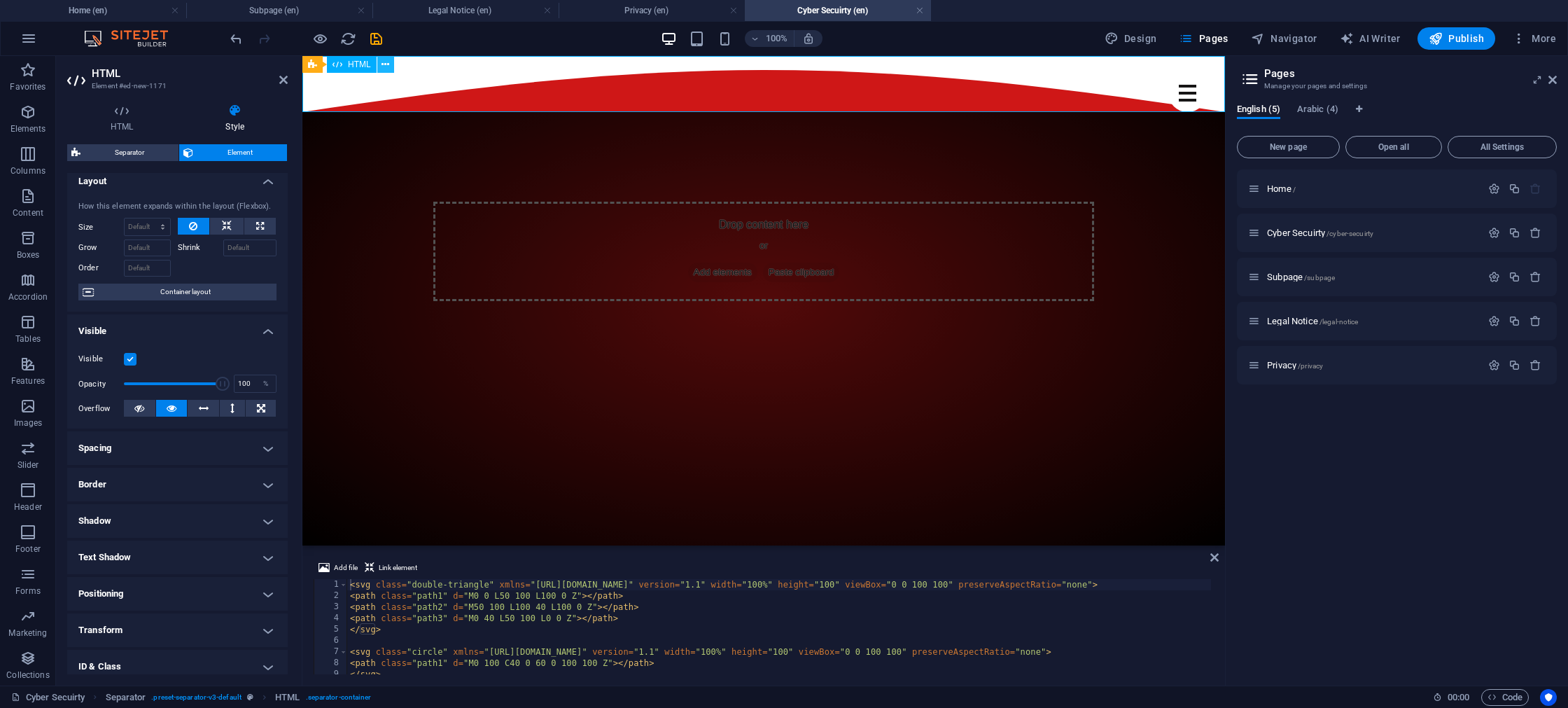
click at [383, 63] on icon at bounding box center [385, 64] width 8 height 15
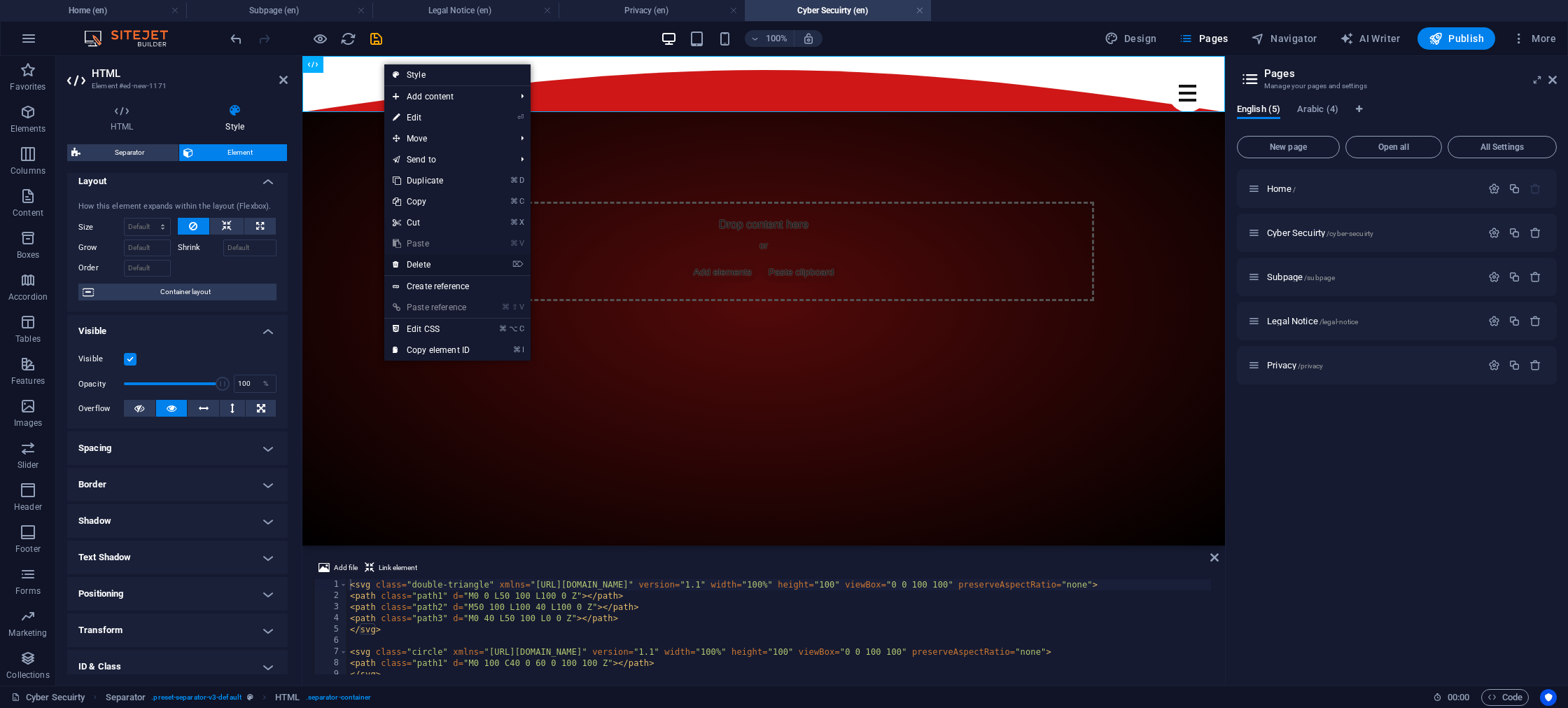
click at [427, 267] on link "⌦ Delete" at bounding box center [432, 264] width 94 height 21
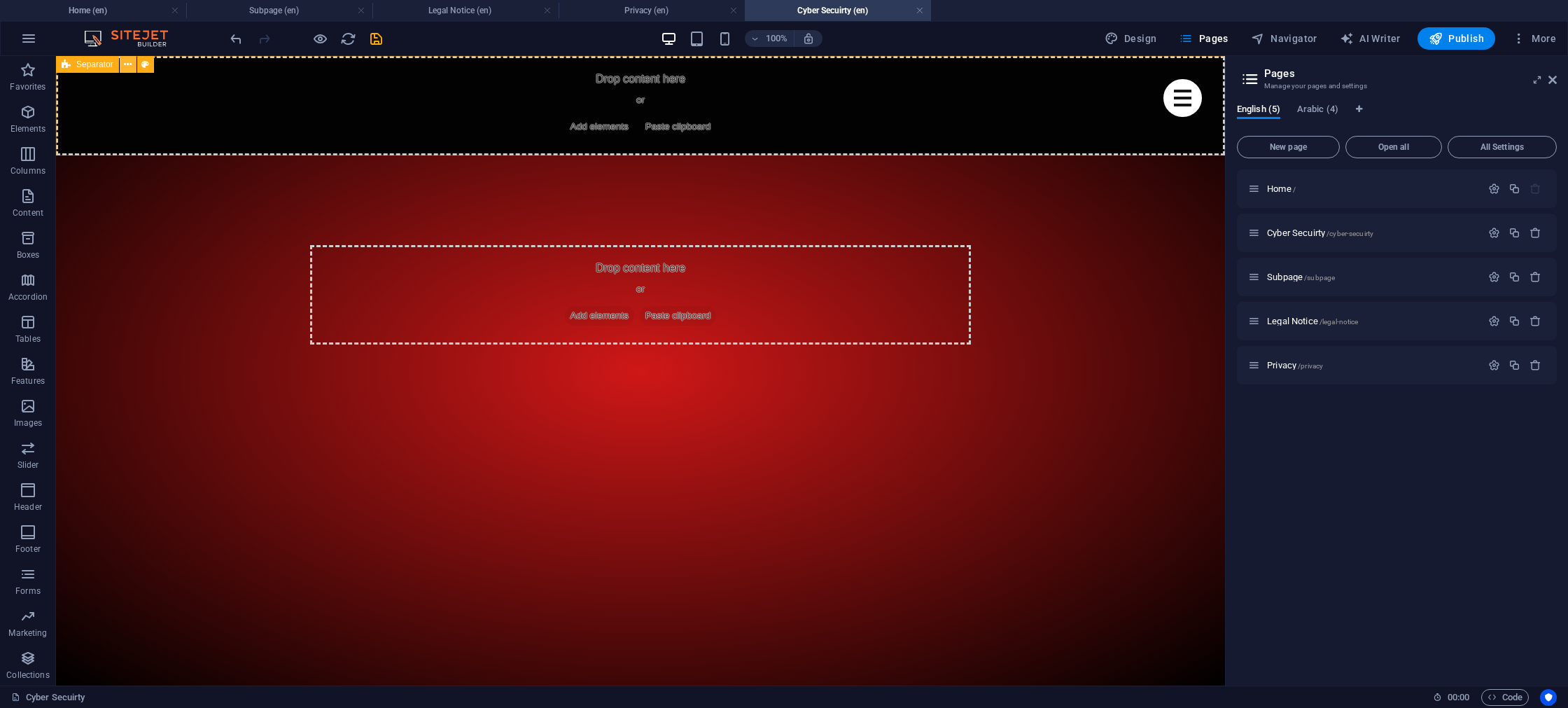
click at [123, 66] on button at bounding box center [128, 65] width 17 height 17
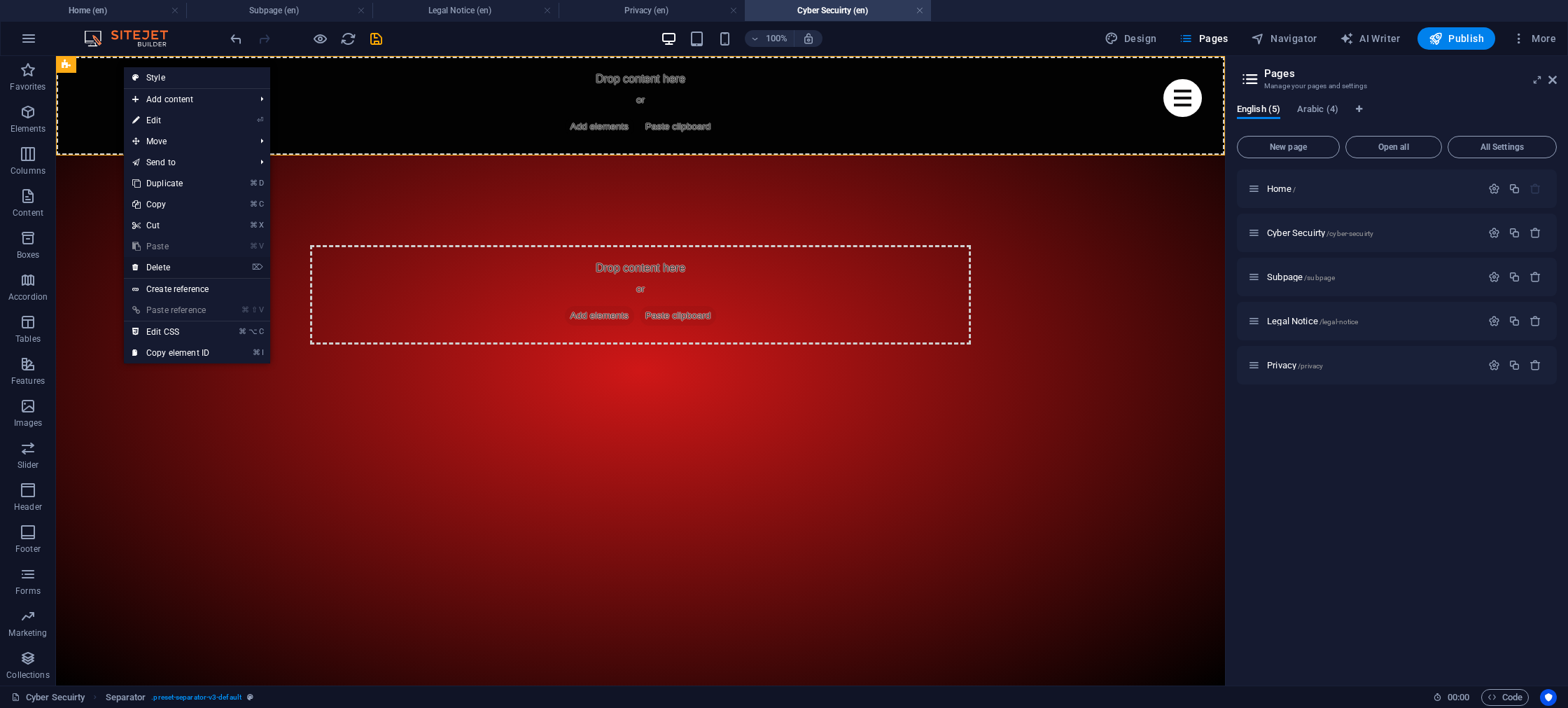
click at [186, 260] on link "⌦ Delete" at bounding box center [171, 267] width 94 height 21
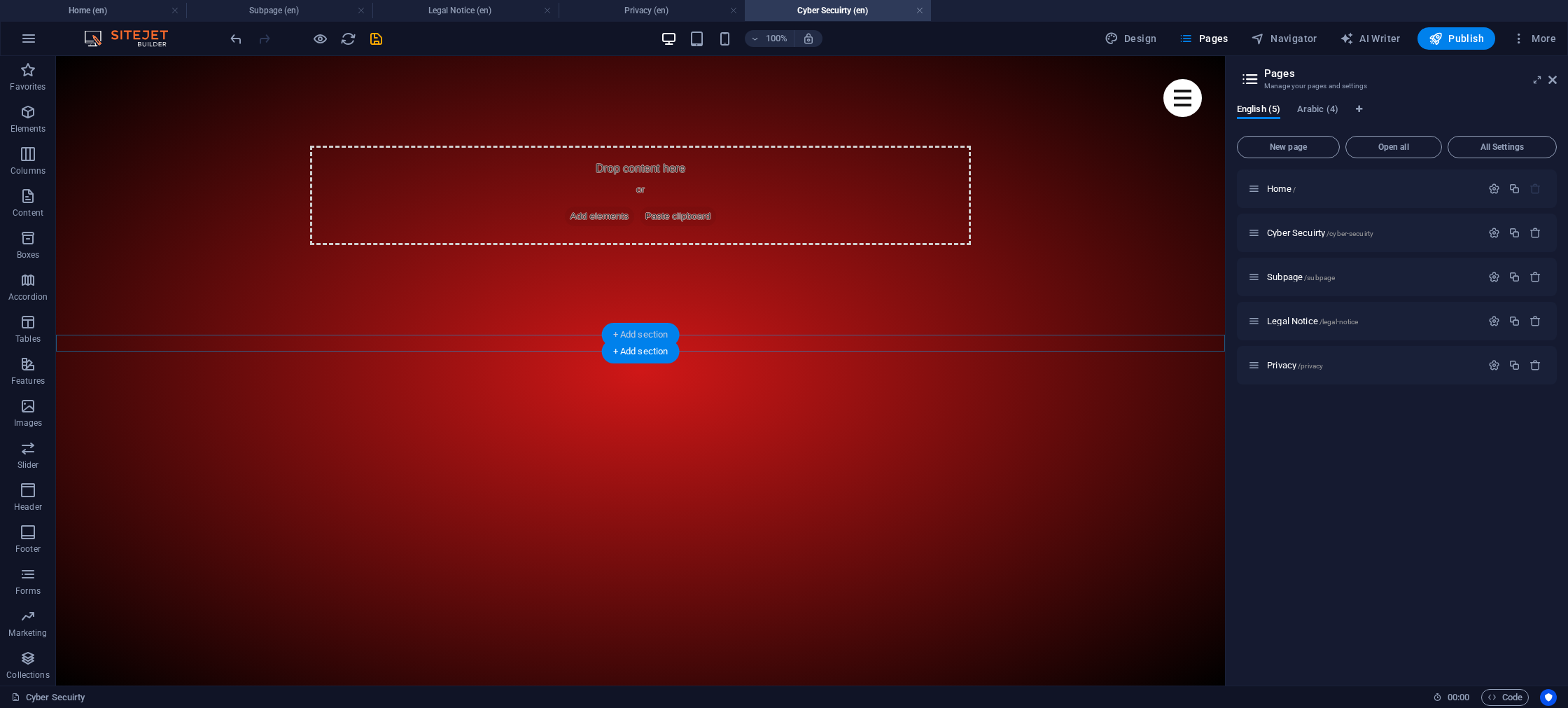
drag, startPoint x: 624, startPoint y: 334, endPoint x: 328, endPoint y: 277, distance: 301.4
click at [624, 334] on div "+ Add section" at bounding box center [641, 334] width 78 height 24
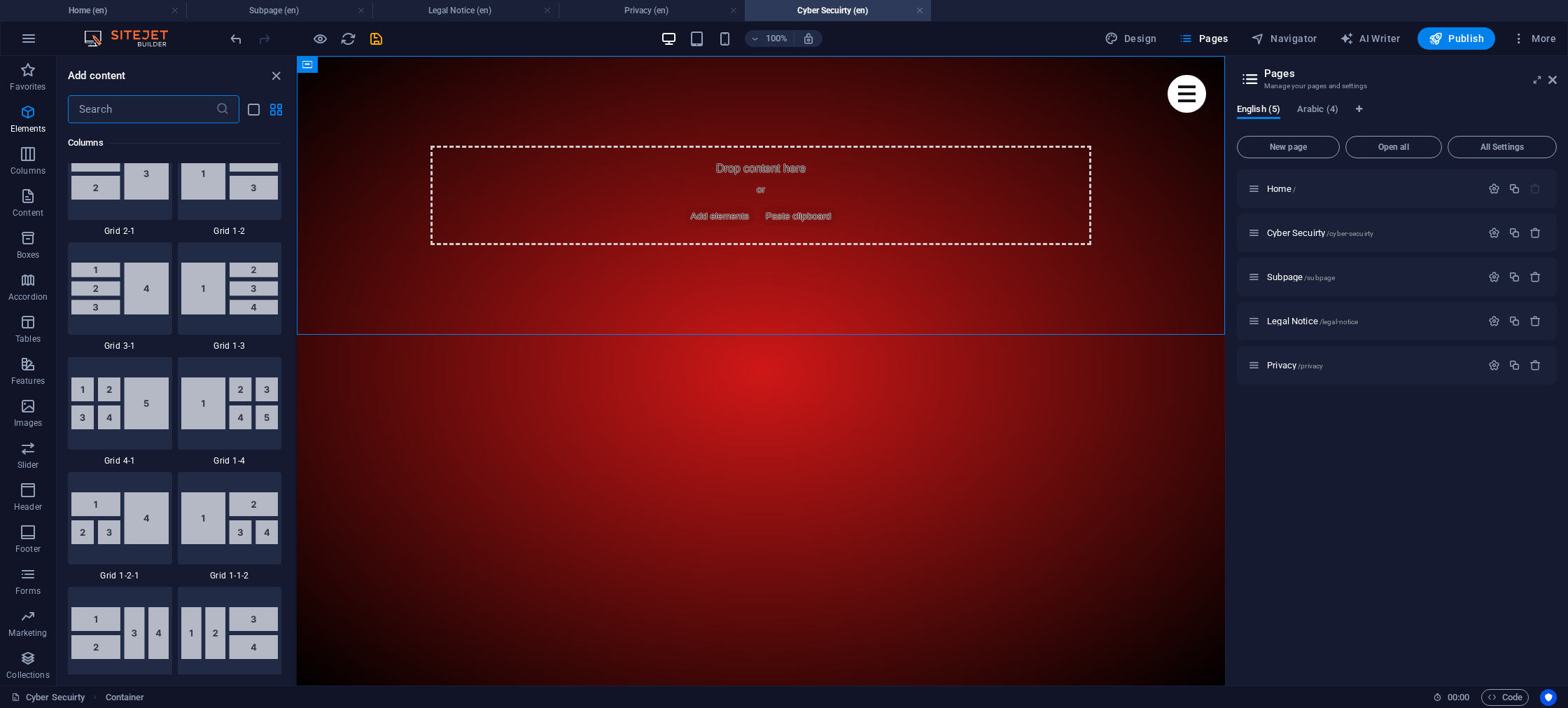
scroll to position [2450, 0]
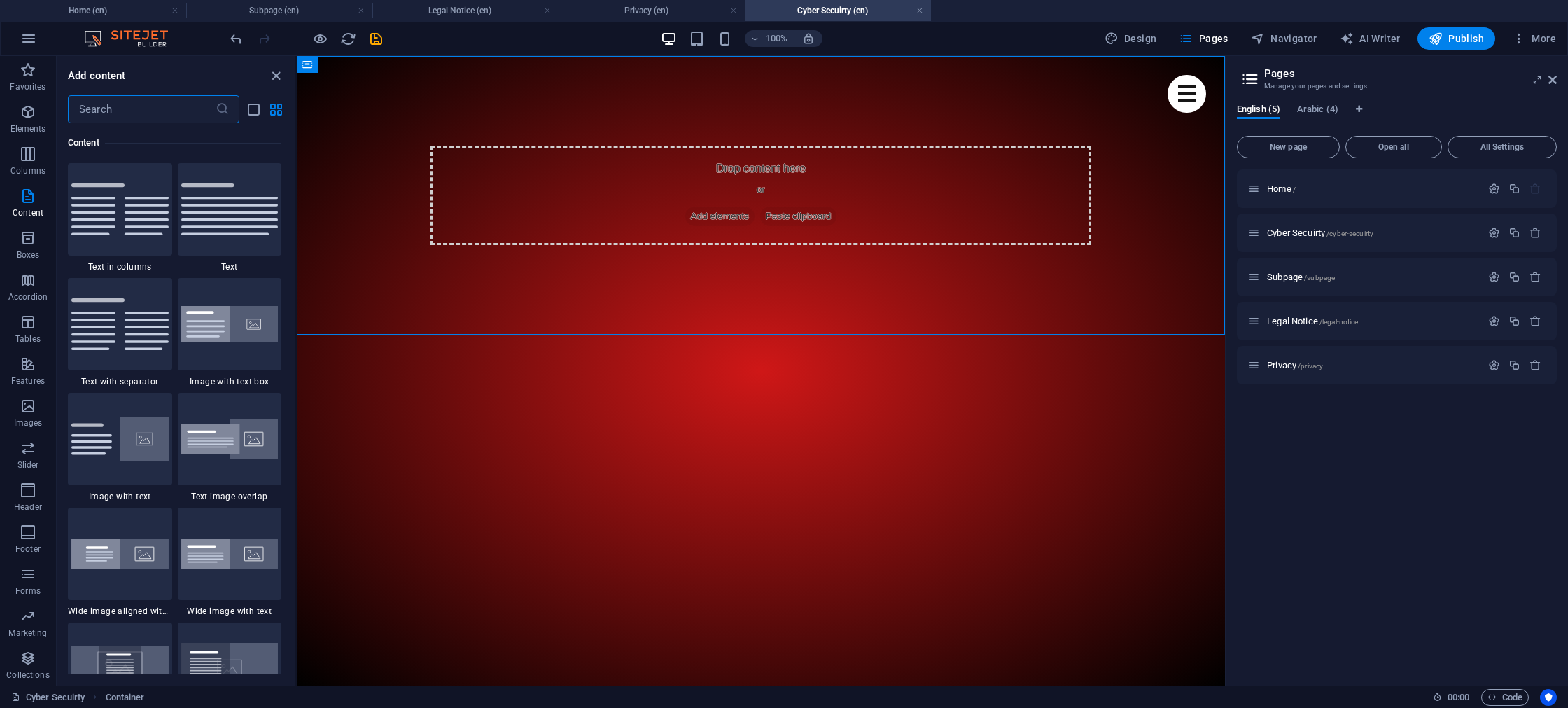
click at [103, 119] on input "text" at bounding box center [142, 109] width 148 height 28
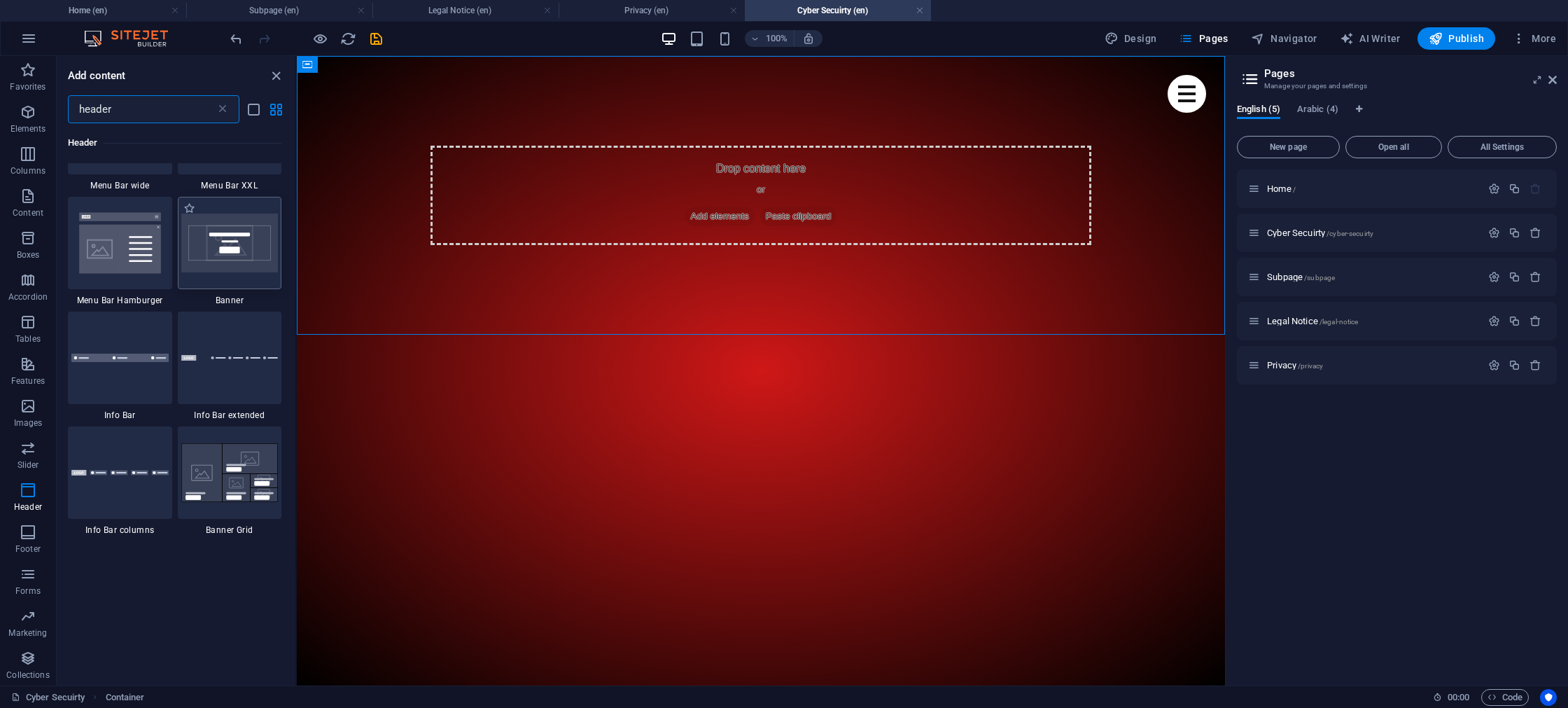
scroll to position [667, 0]
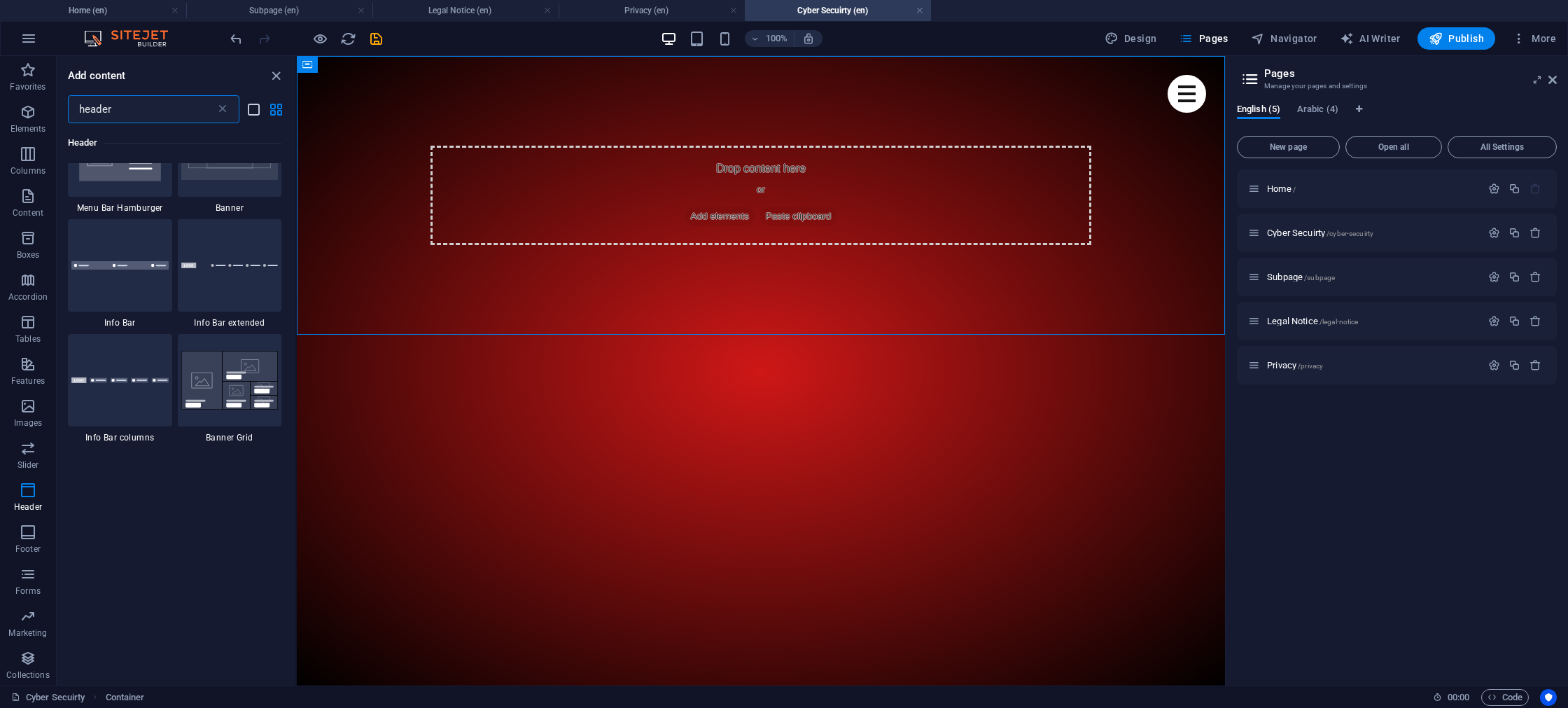
type input "header"
click at [252, 109] on icon "list-view" at bounding box center [253, 109] width 16 height 16
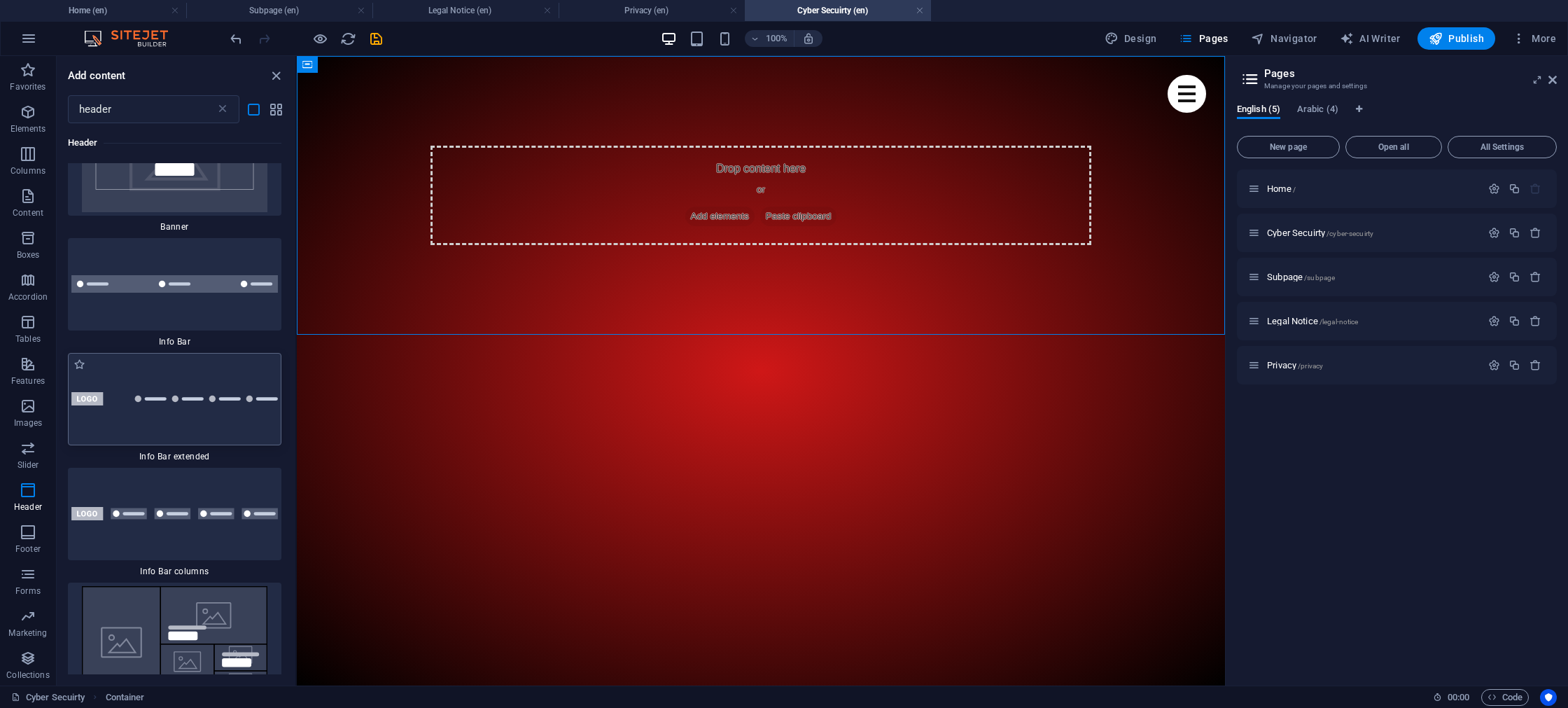
scroll to position [1536, 0]
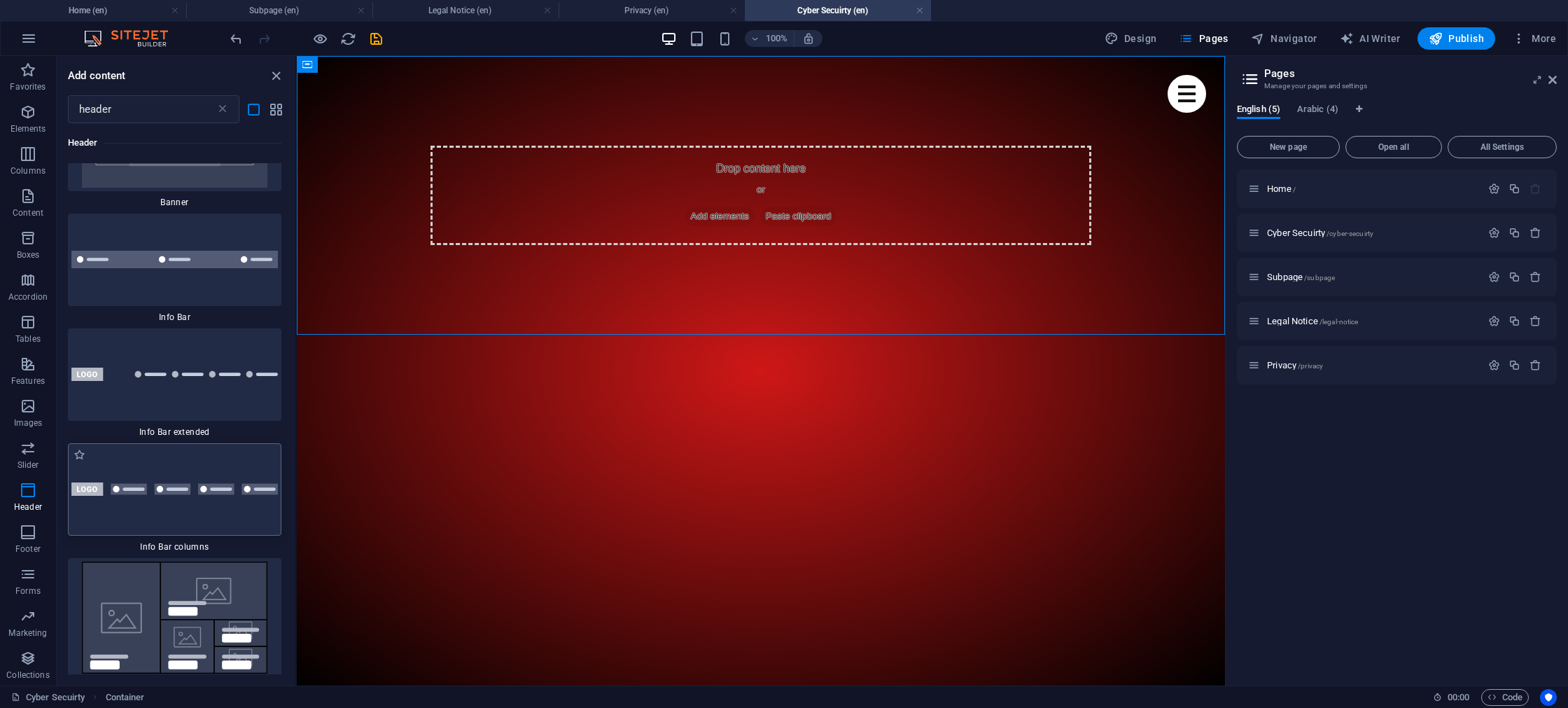
click at [154, 489] on img at bounding box center [175, 489] width 206 height 14
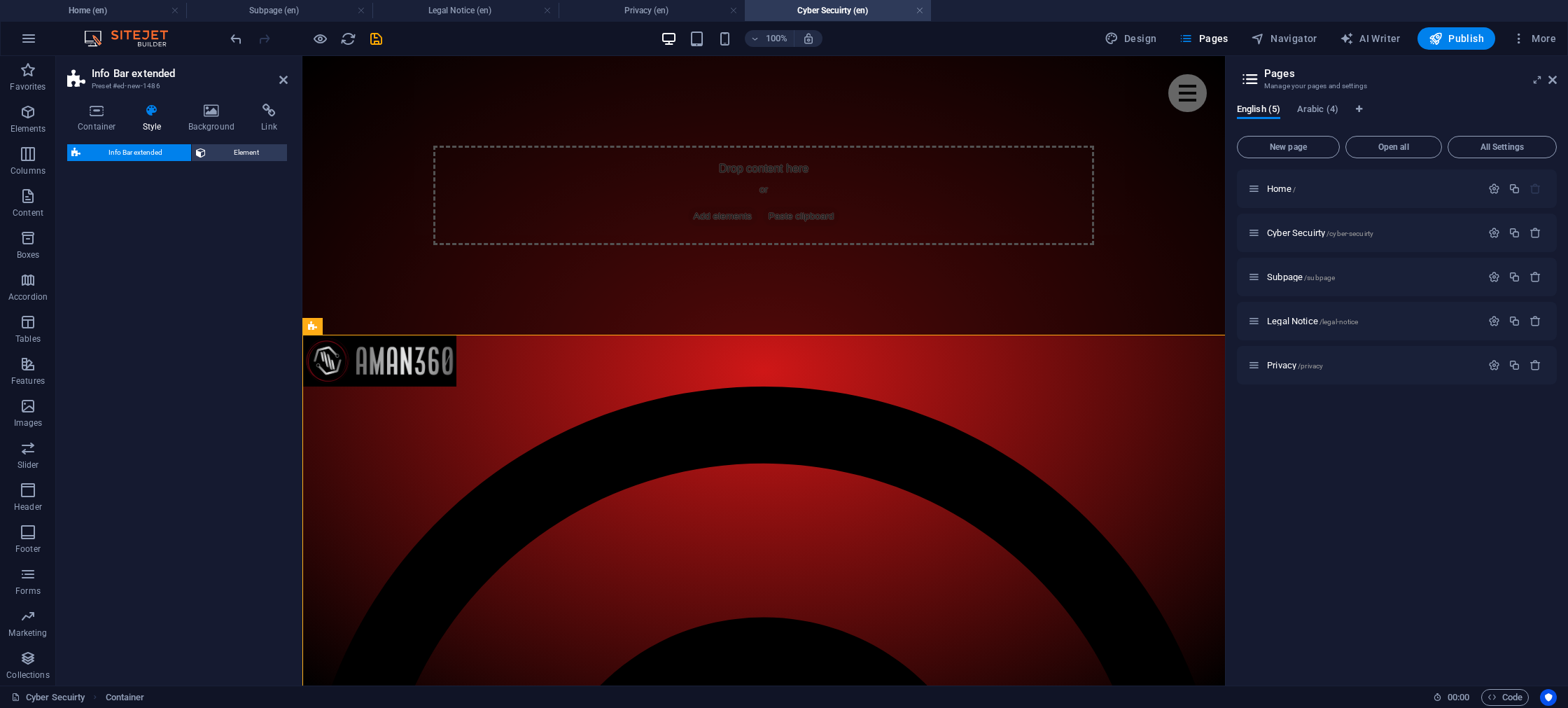
select select "rem"
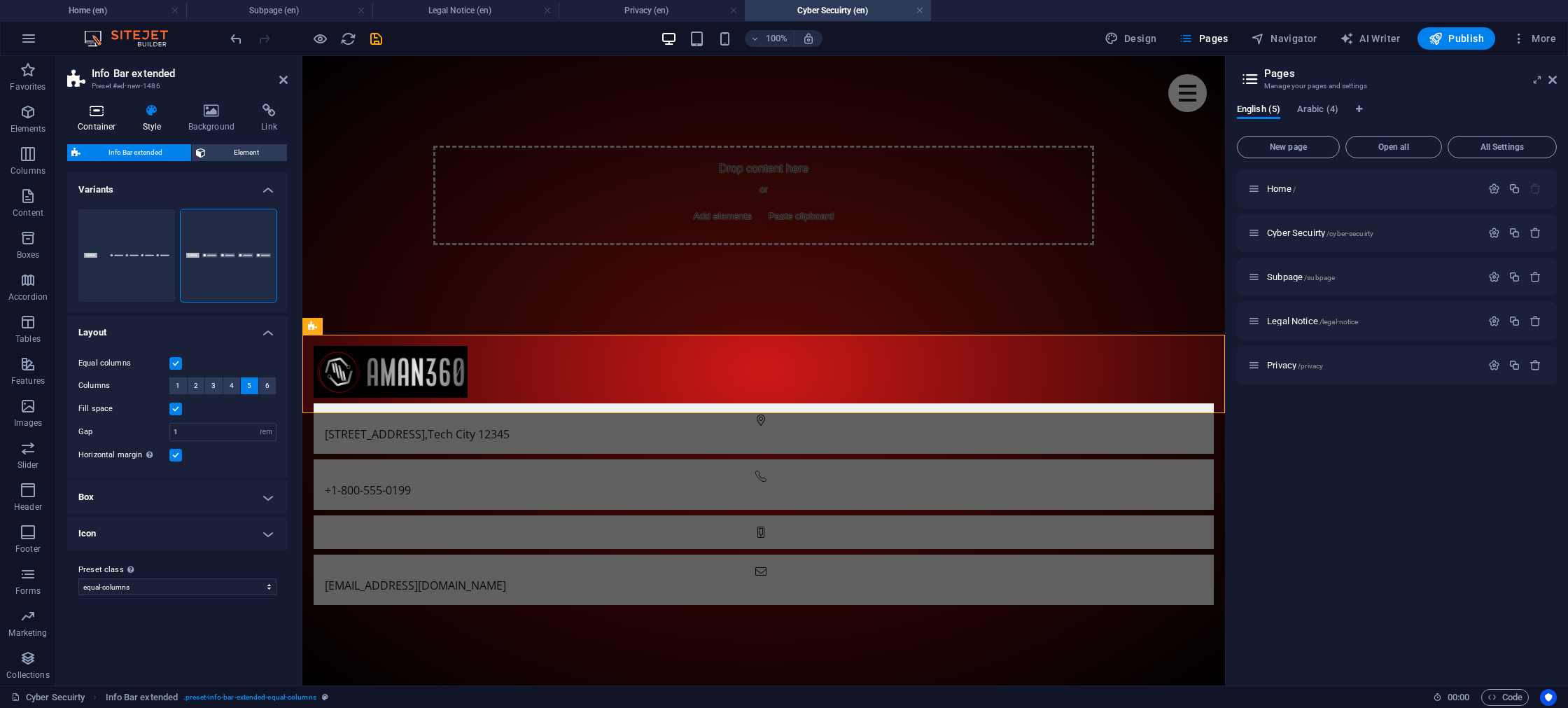
click at [107, 129] on h4 "Container" at bounding box center [100, 118] width 65 height 29
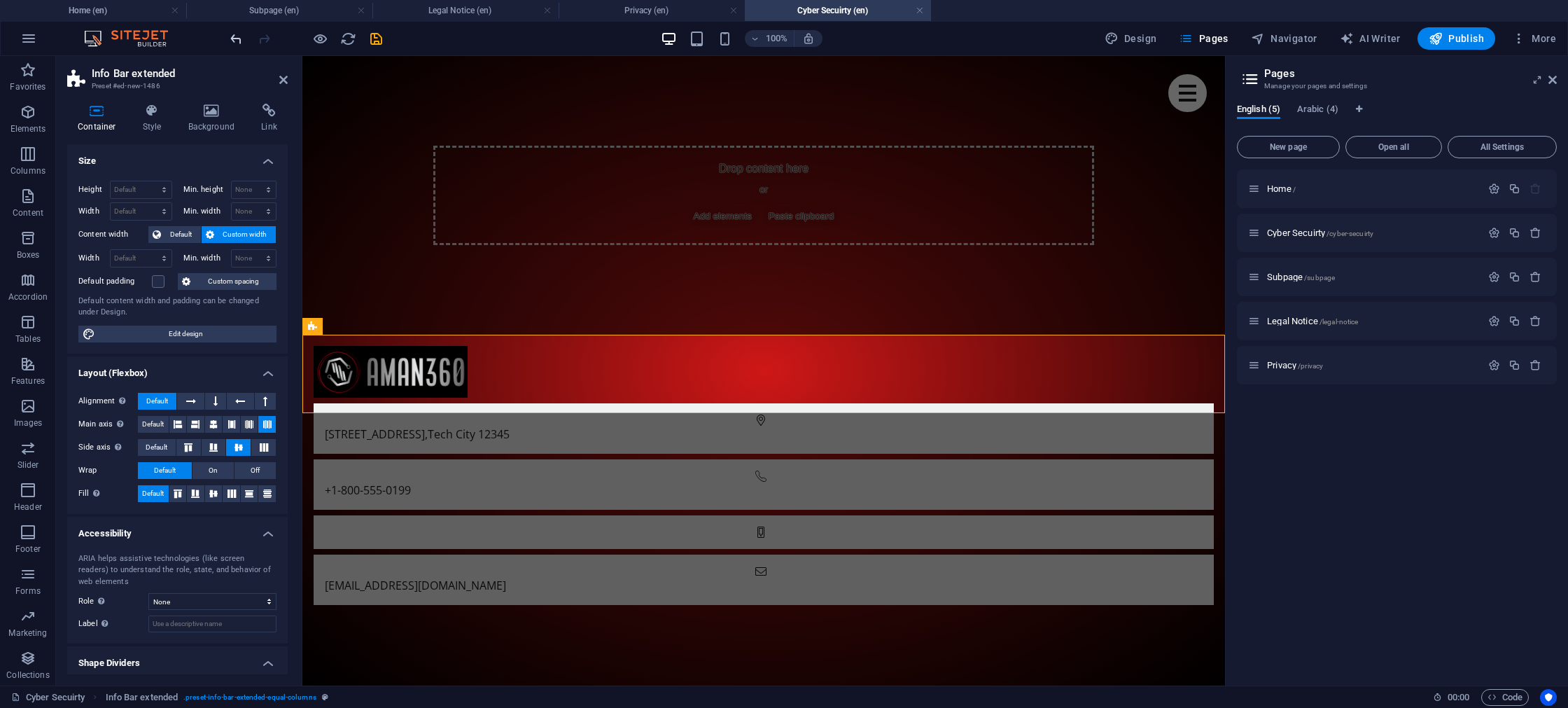
click at [235, 40] on icon "undo" at bounding box center [236, 38] width 16 height 16
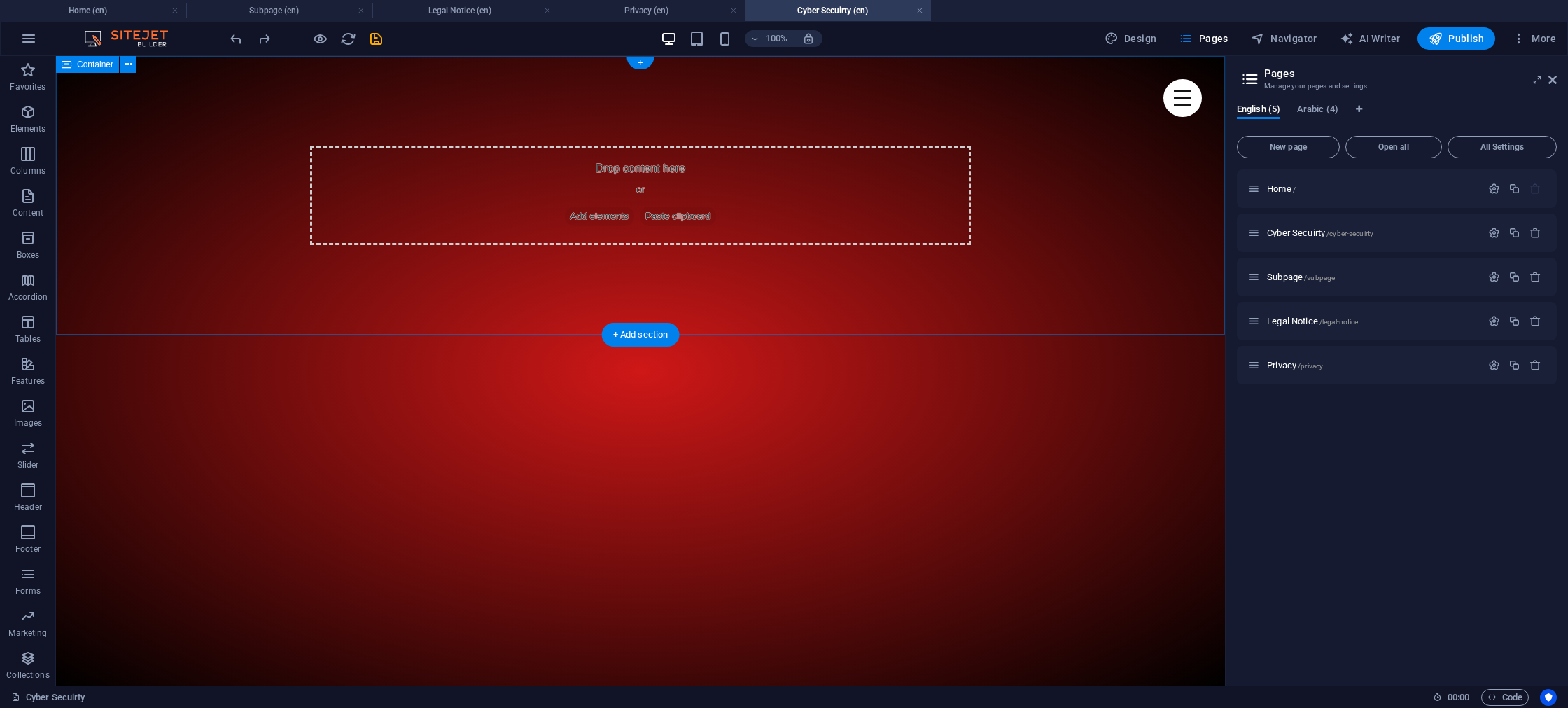
click at [374, 150] on div "Drop content here or Add elements Paste clipboard" at bounding box center [641, 195] width 661 height 100
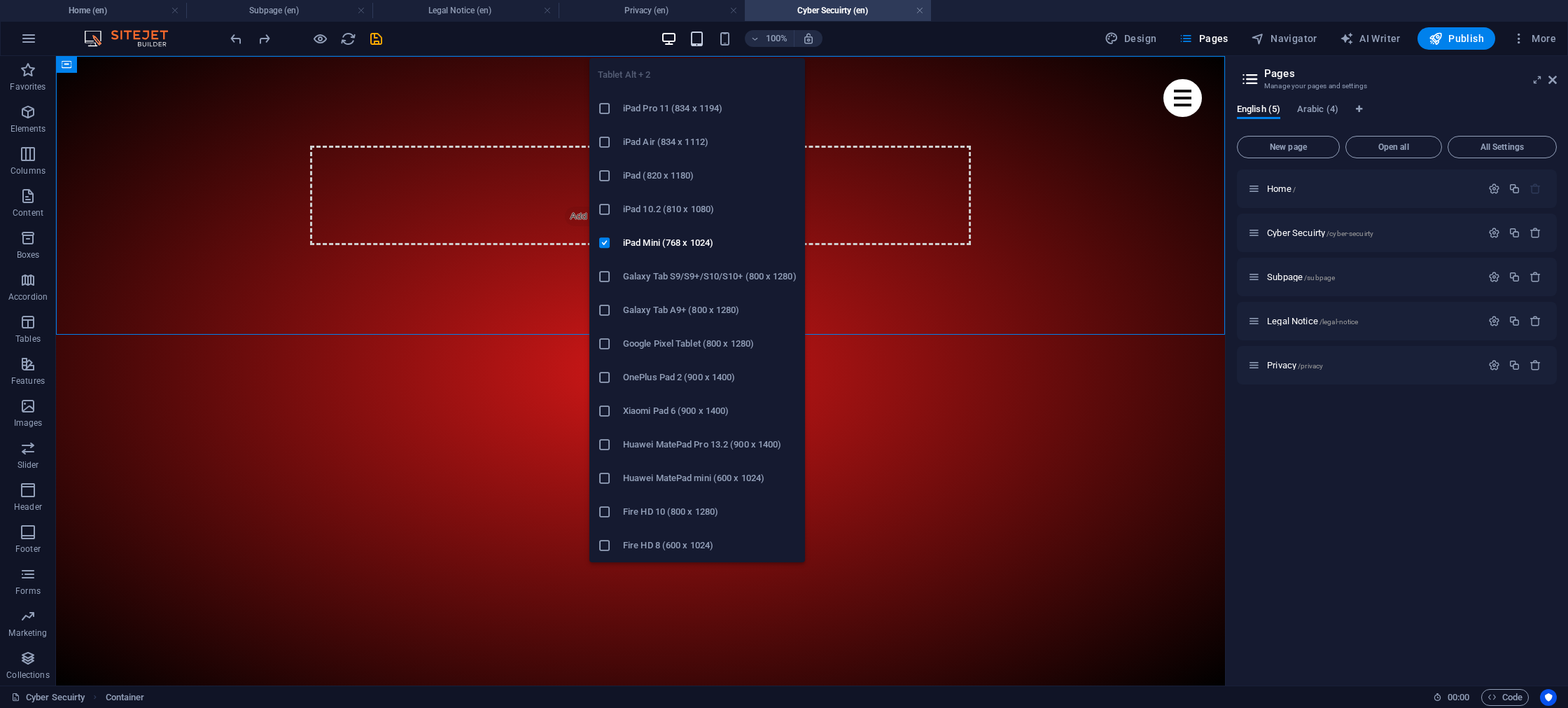
click at [693, 39] on icon "button" at bounding box center [697, 38] width 16 height 16
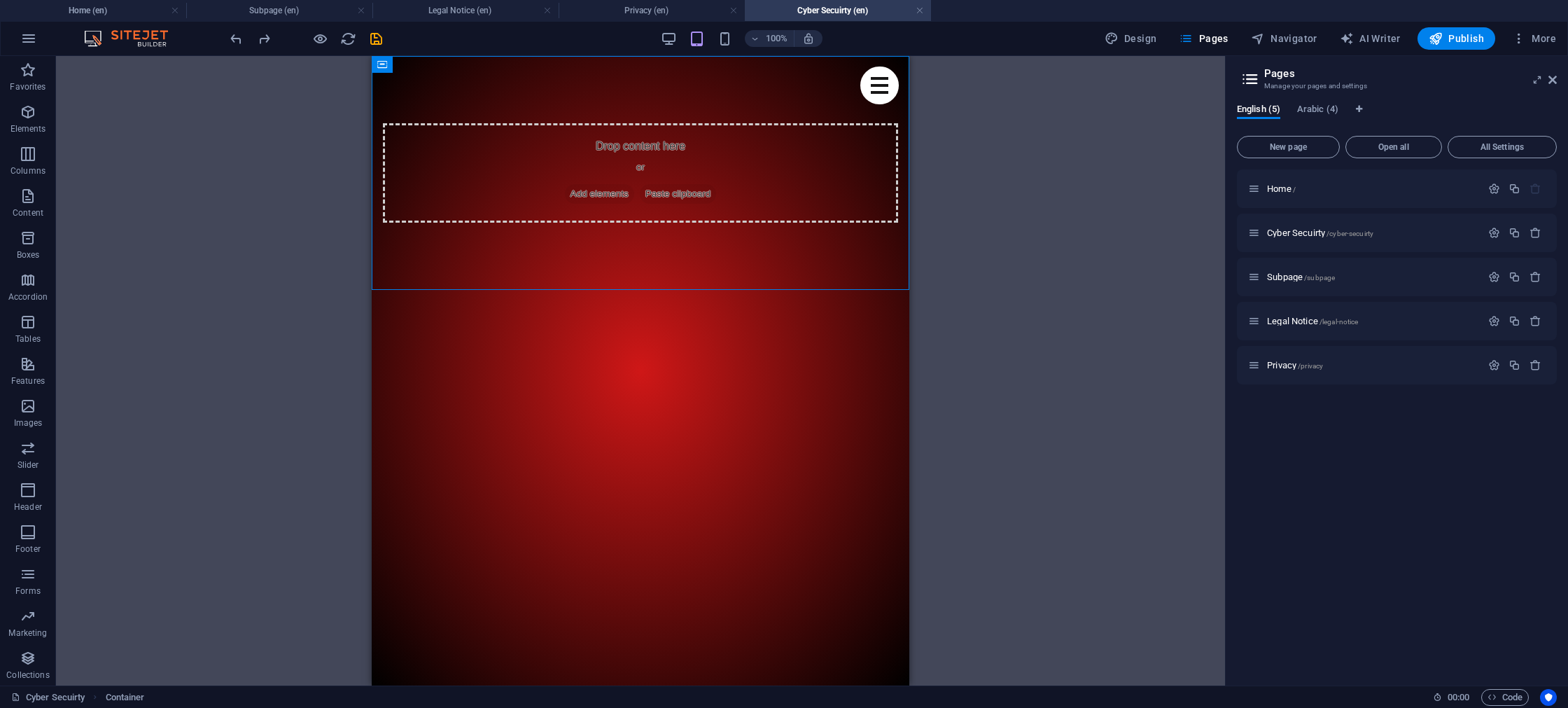
click at [294, 317] on div "Container Reference Placeholder Footer Bragi Container Reference Separator HTML…" at bounding box center [641, 371] width 1170 height 630
click at [630, 299] on div "+ Add section" at bounding box center [641, 290] width 78 height 24
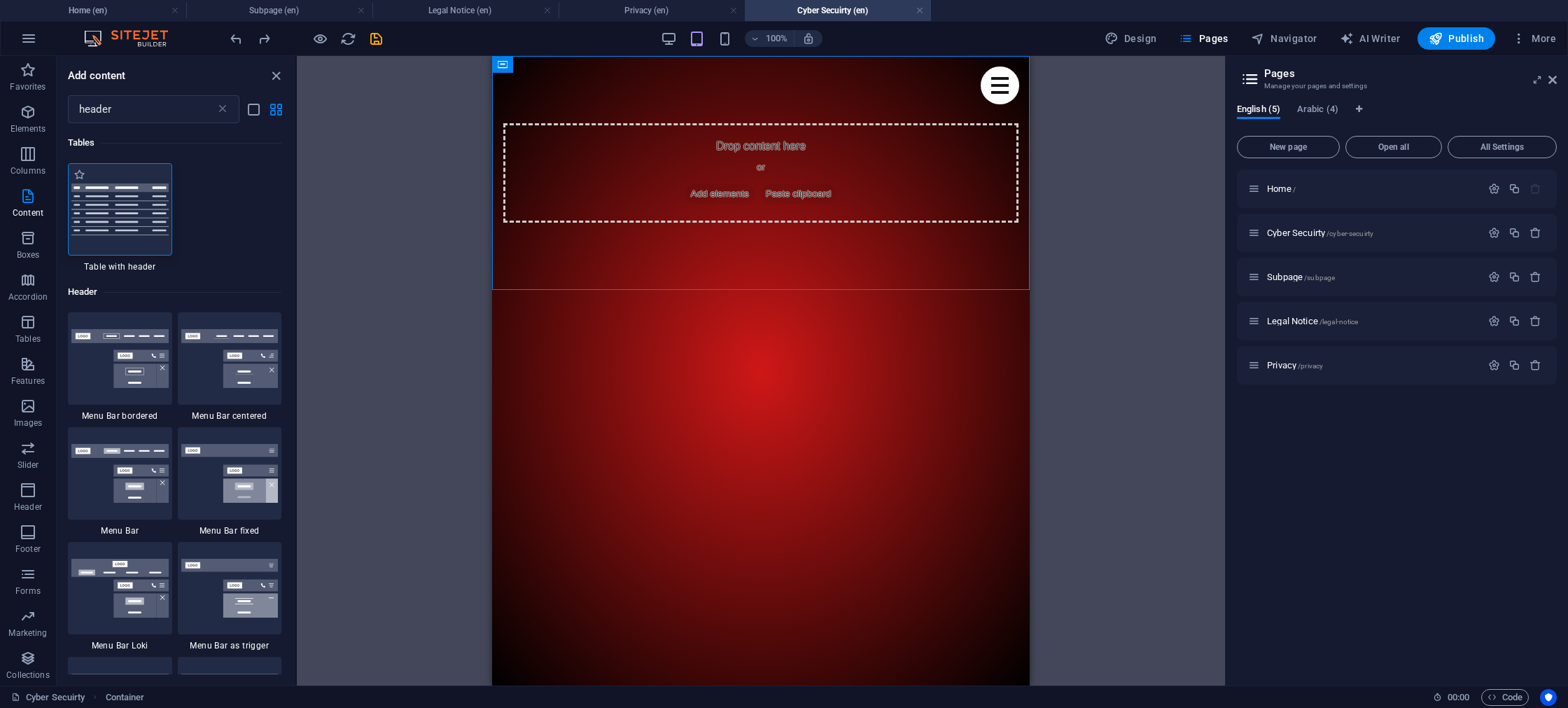
click at [129, 221] on img at bounding box center [120, 209] width 97 height 51
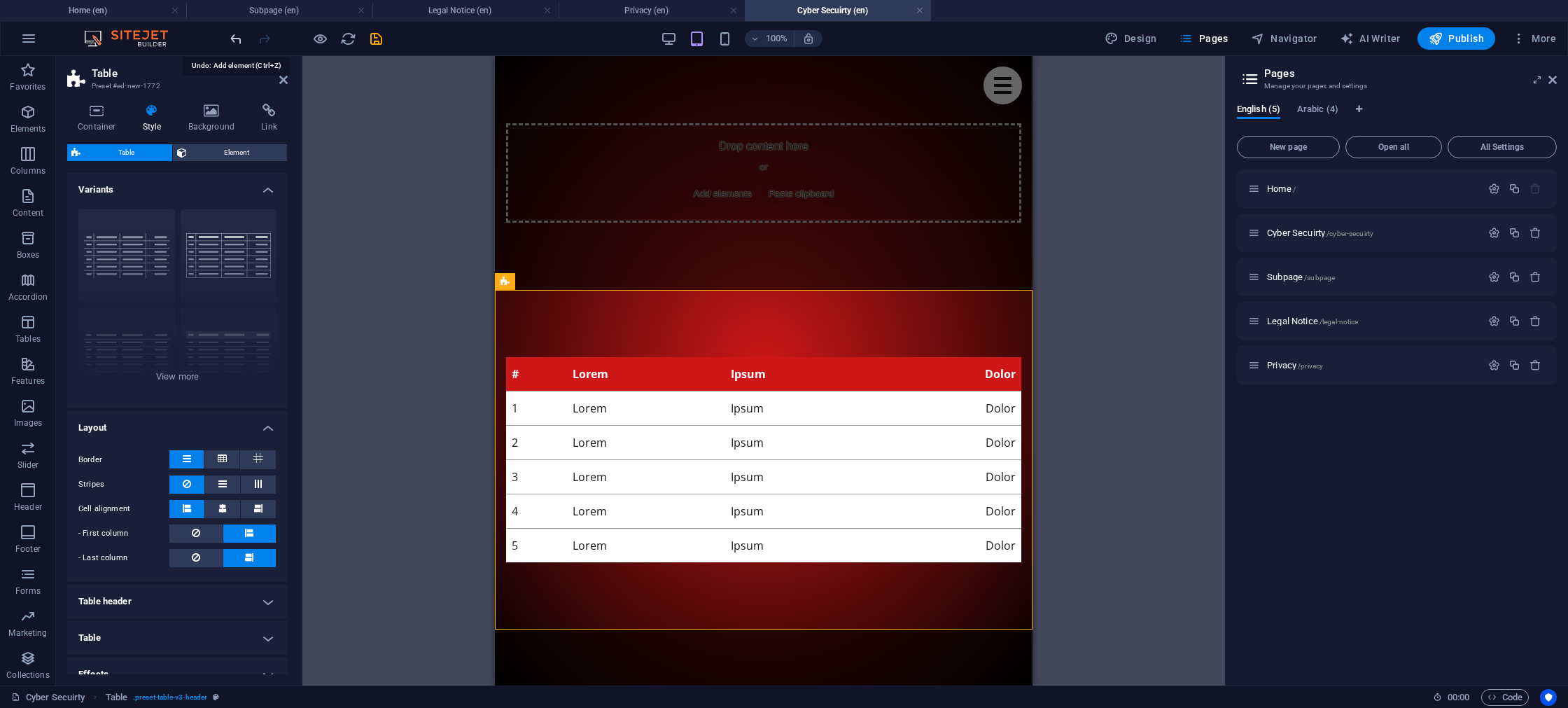
click at [236, 45] on icon "undo" at bounding box center [236, 38] width 16 height 16
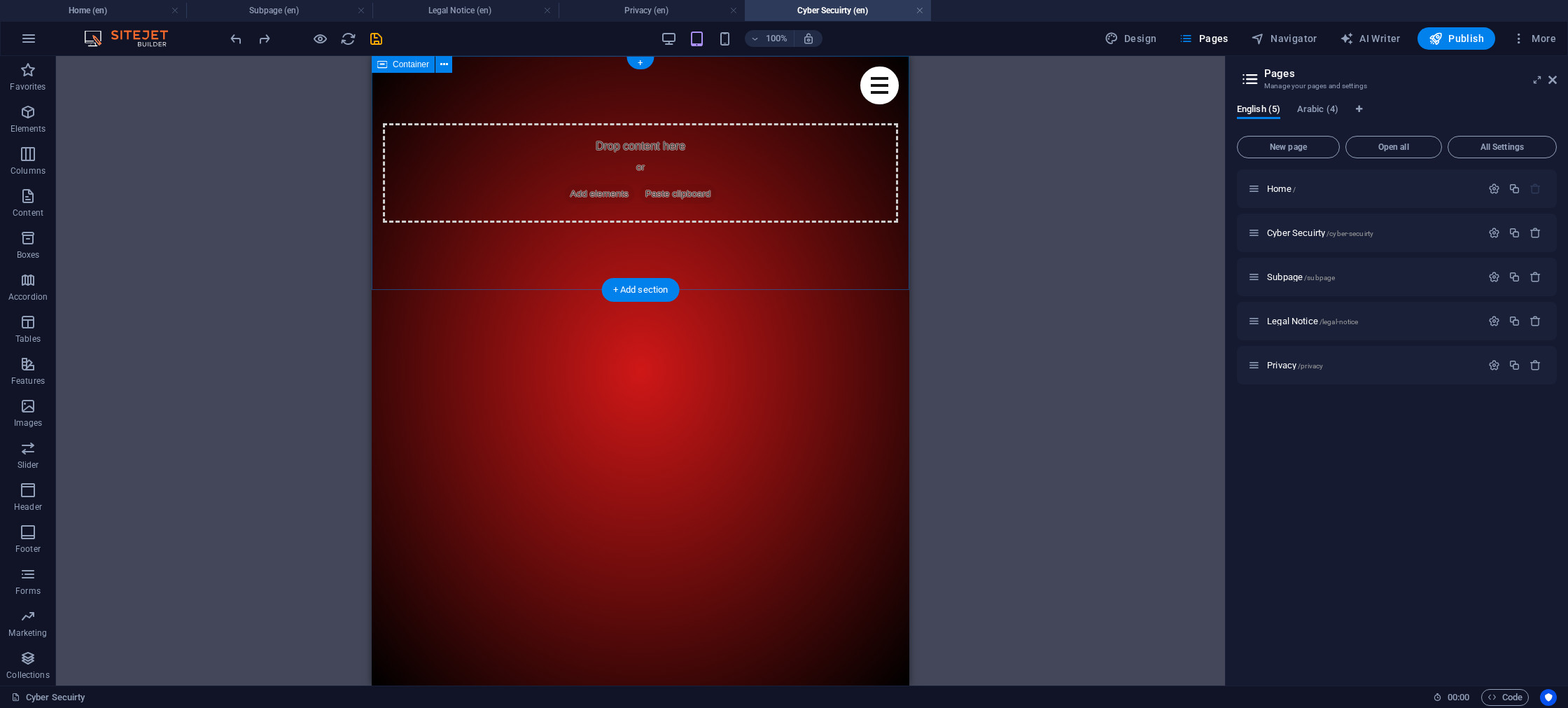
click at [489, 173] on div "Drop content here or Add elements Paste clipboard" at bounding box center [641, 172] width 515 height 100
click at [625, 286] on div "+ Add section" at bounding box center [641, 290] width 78 height 24
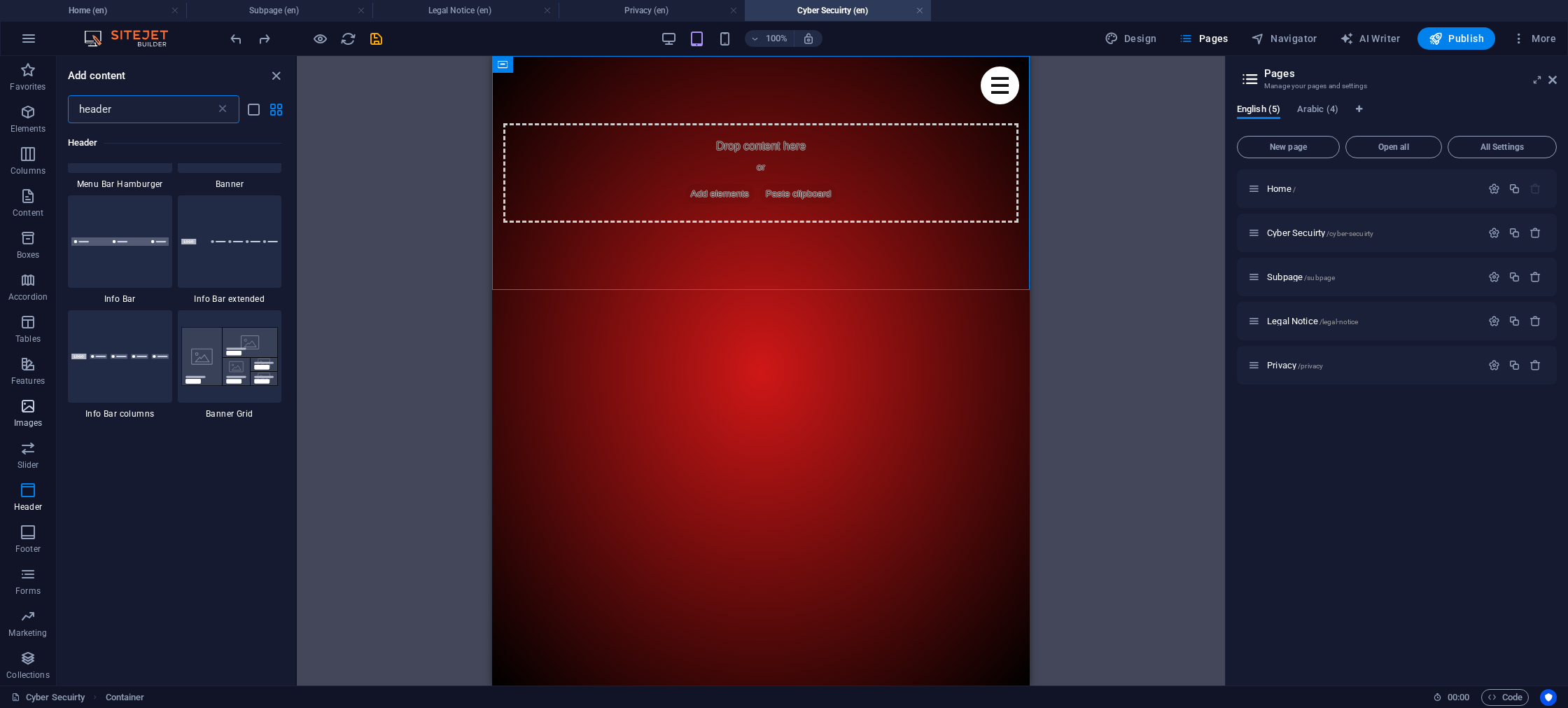
scroll to position [689, 0]
click at [23, 496] on icon "button" at bounding box center [28, 490] width 17 height 17
click at [29, 168] on p "Columns" at bounding box center [27, 171] width 35 height 11
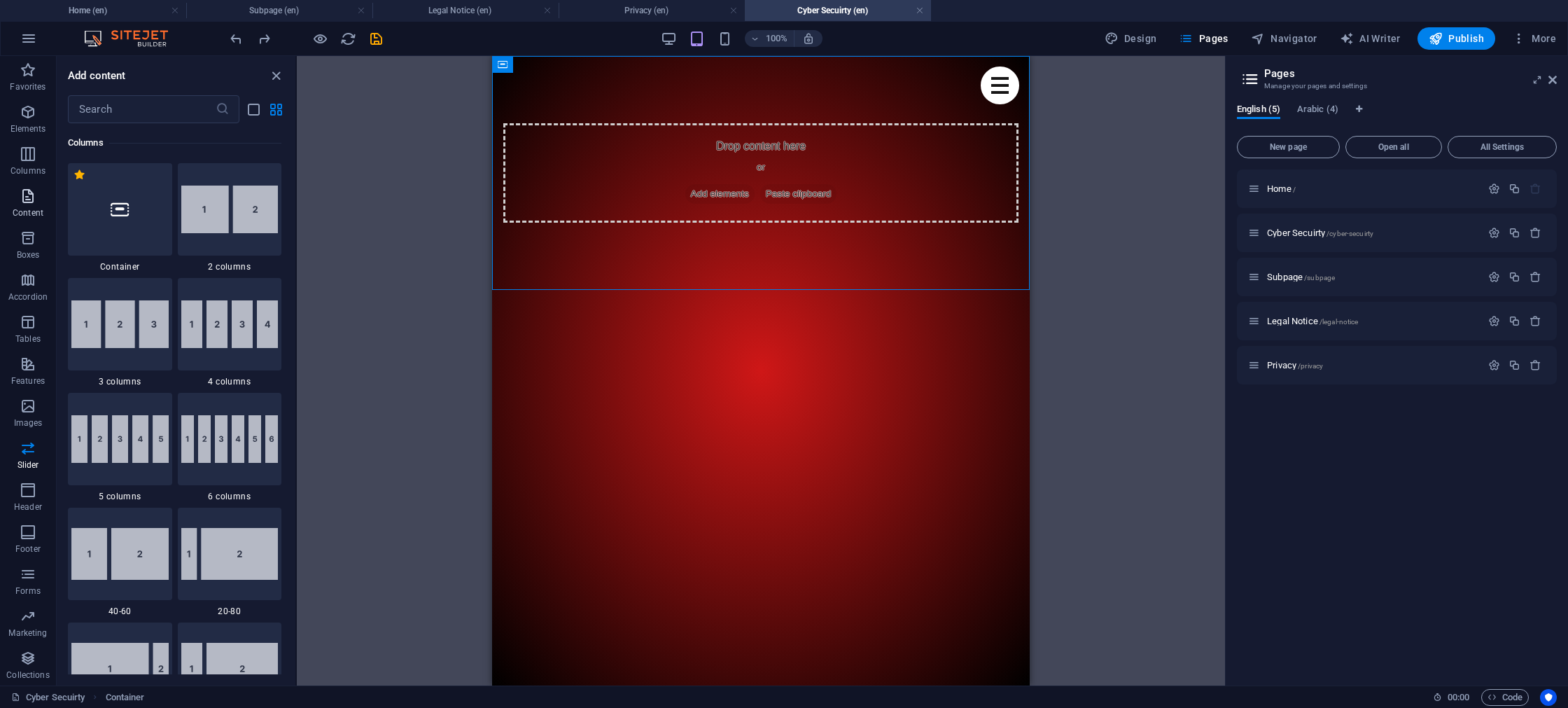
scroll to position [693, 0]
click at [26, 204] on icon "button" at bounding box center [28, 196] width 17 height 17
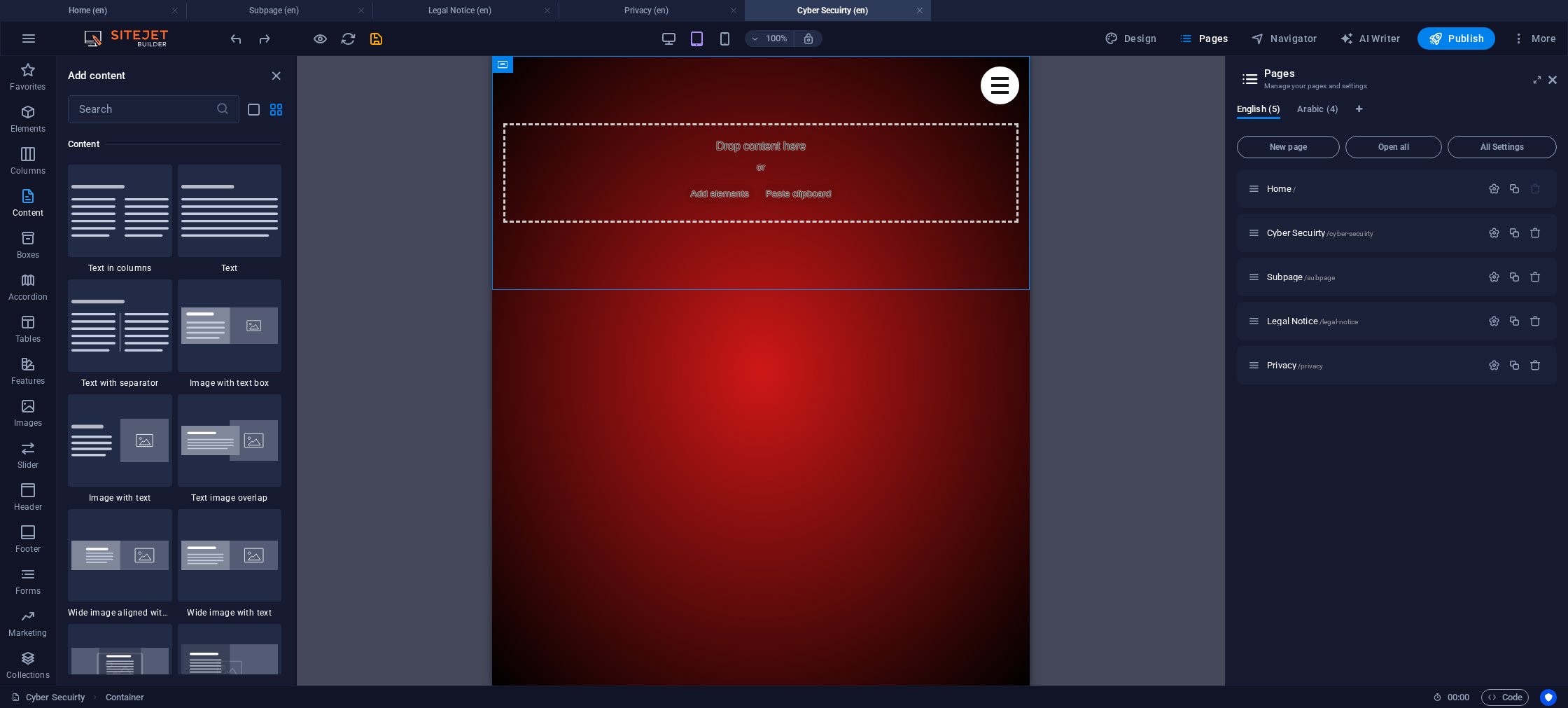
scroll to position [2450, 0]
click at [24, 244] on icon "button" at bounding box center [28, 238] width 17 height 17
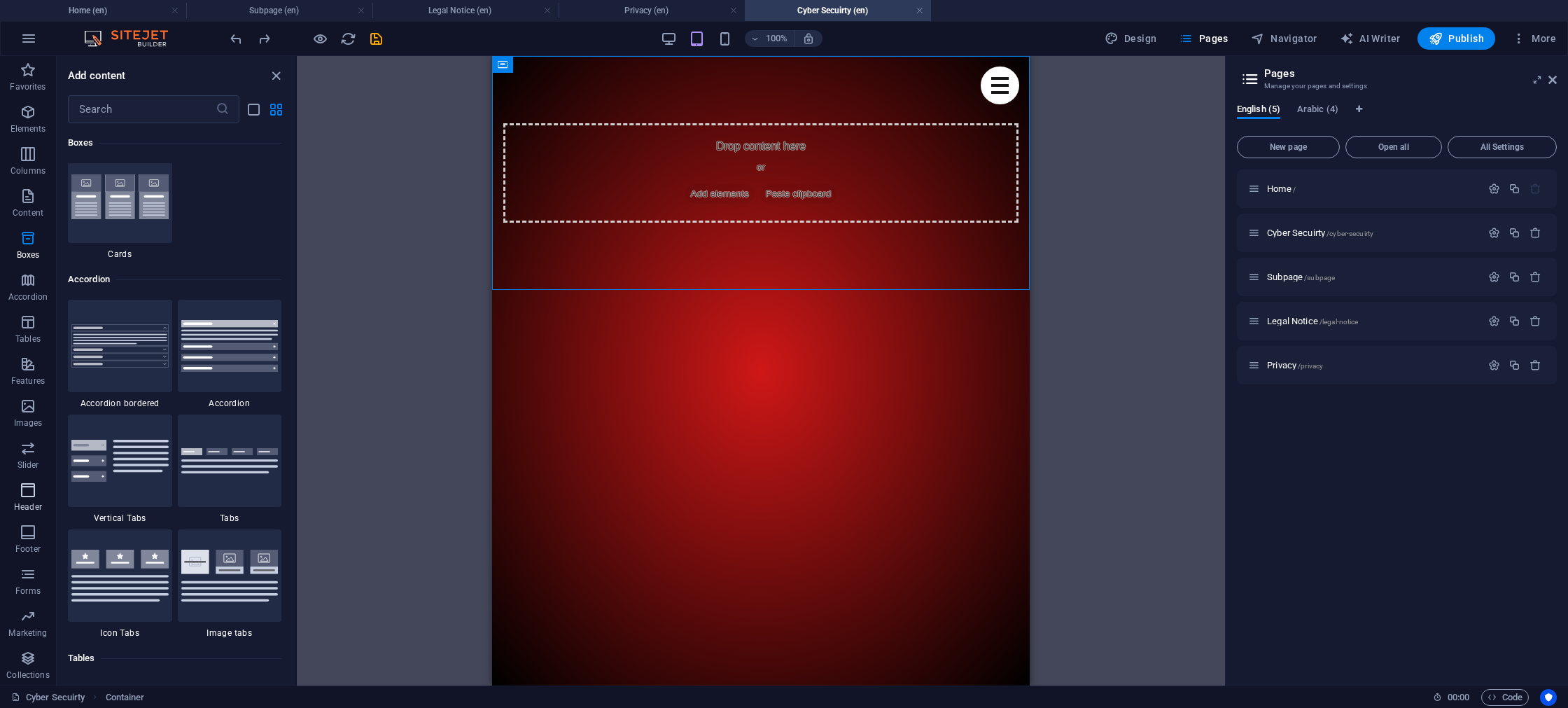
scroll to position [4350, 0]
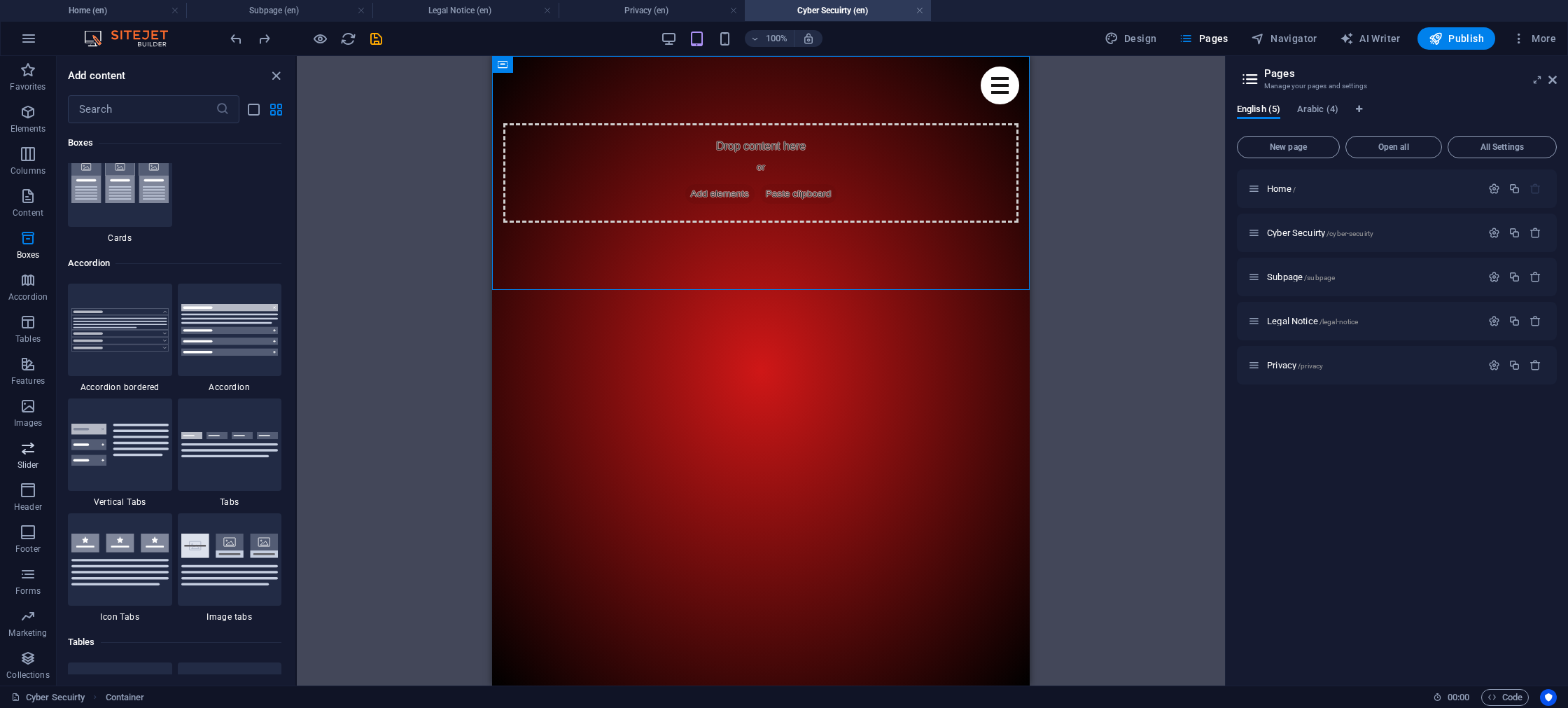
click at [29, 457] on span "Slider" at bounding box center [28, 456] width 56 height 33
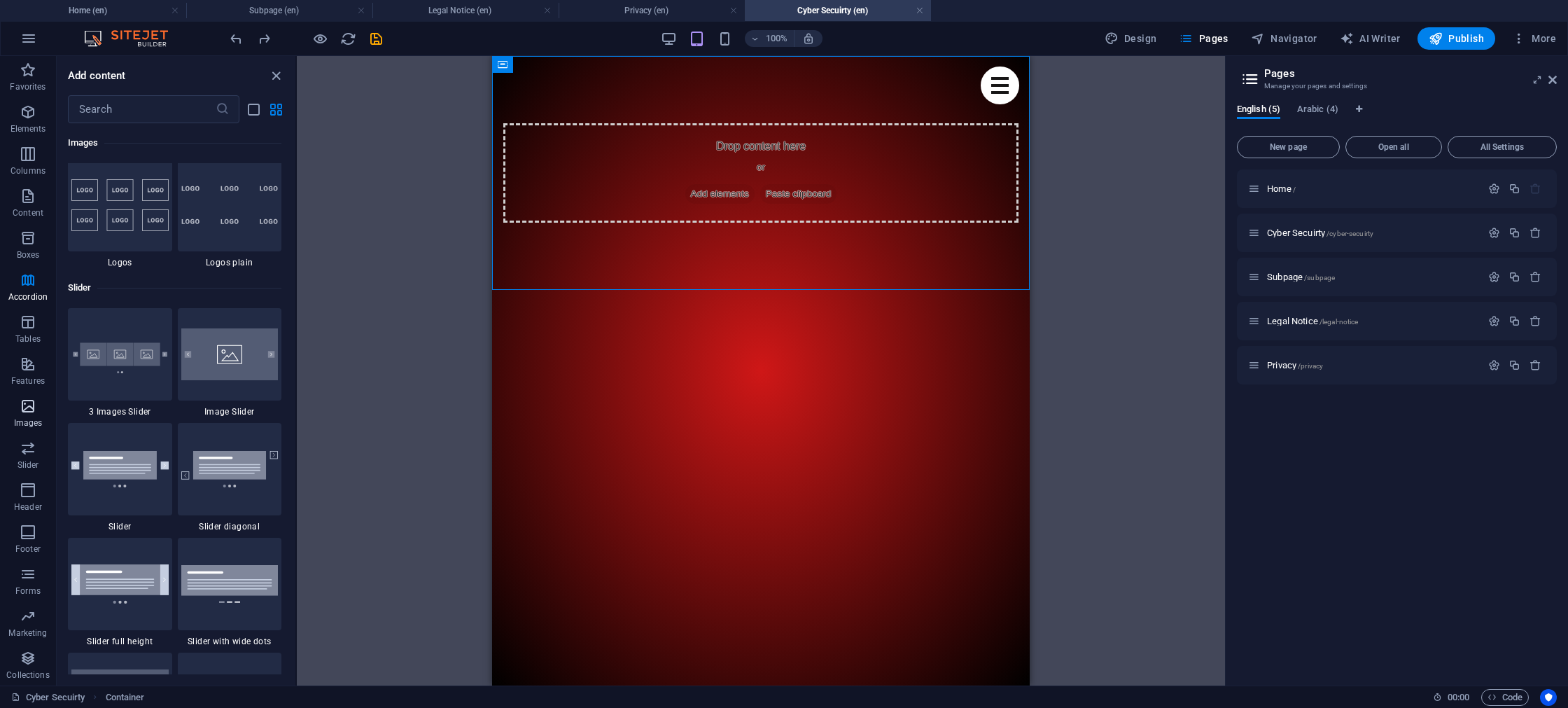
scroll to position [7936, 0]
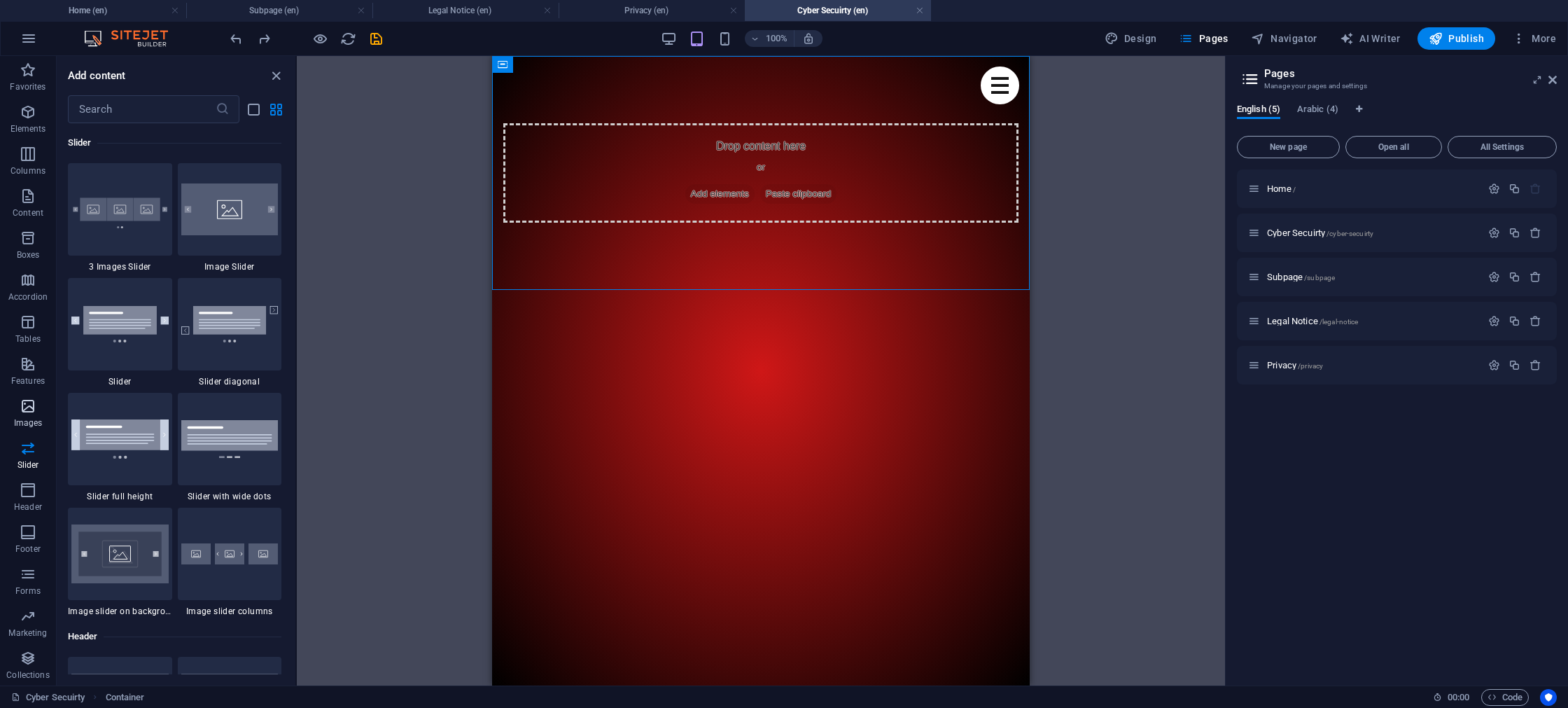
click at [29, 409] on icon "button" at bounding box center [28, 406] width 17 height 17
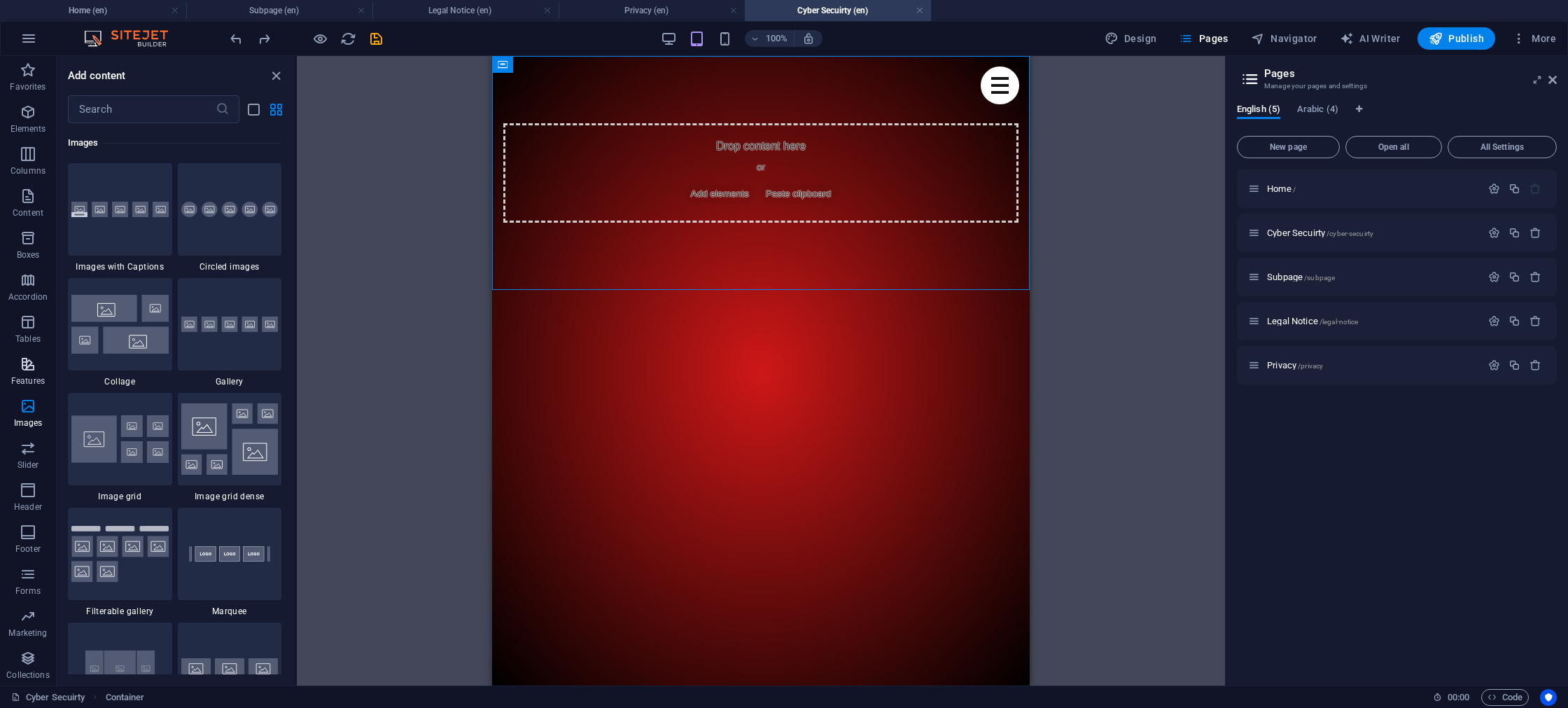
click at [26, 369] on icon "button" at bounding box center [28, 364] width 17 height 17
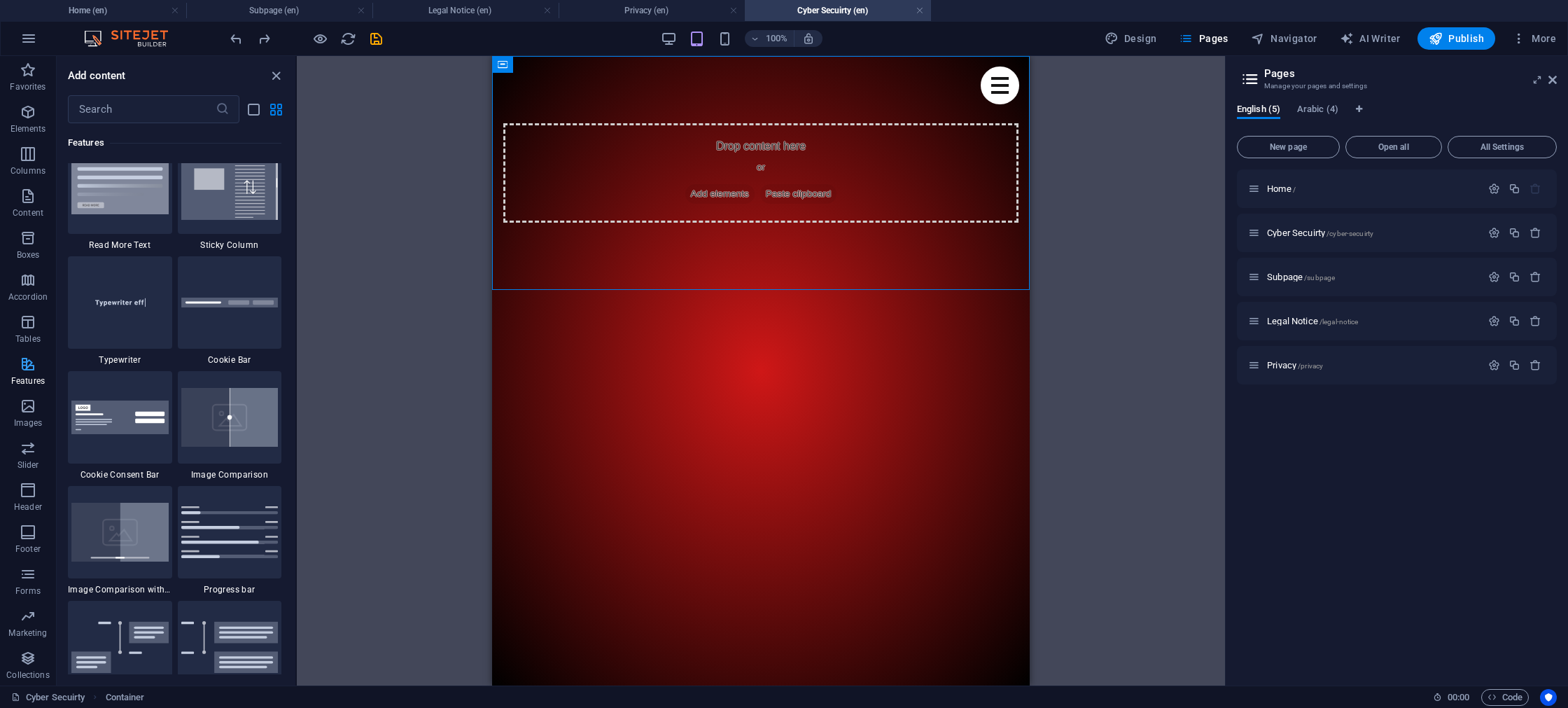
scroll to position [5457, 0]
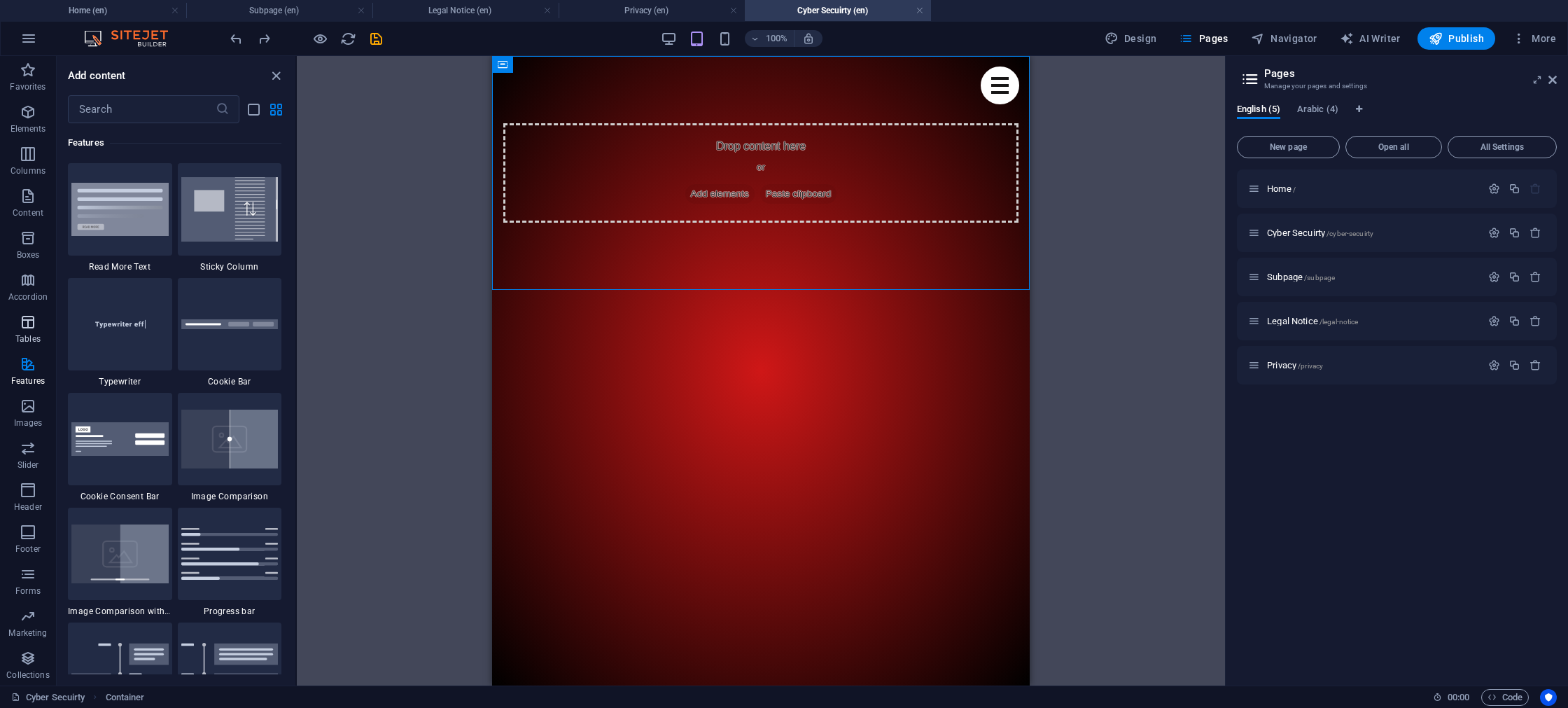
click at [26, 321] on icon "button" at bounding box center [28, 322] width 17 height 17
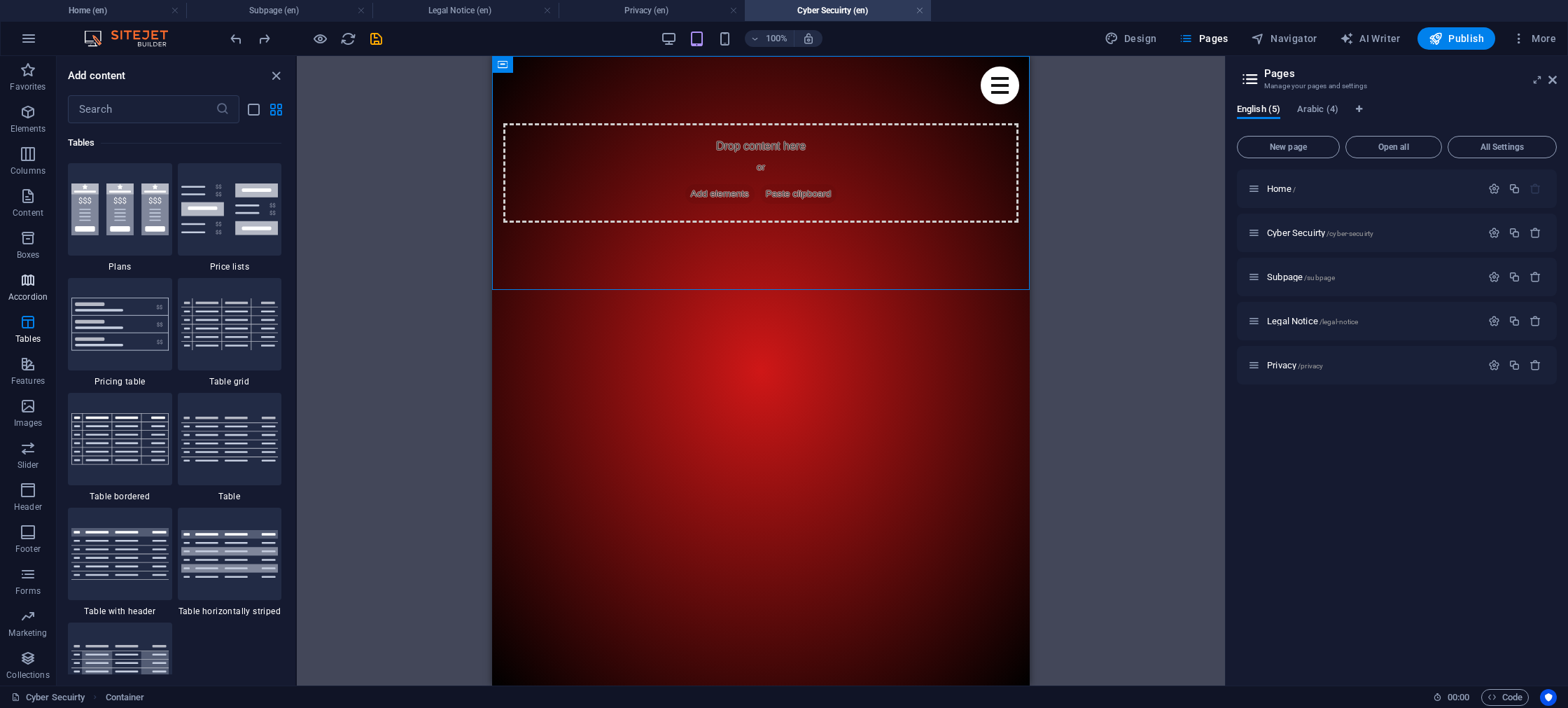
click at [27, 293] on p "Accordion" at bounding box center [28, 296] width 39 height 11
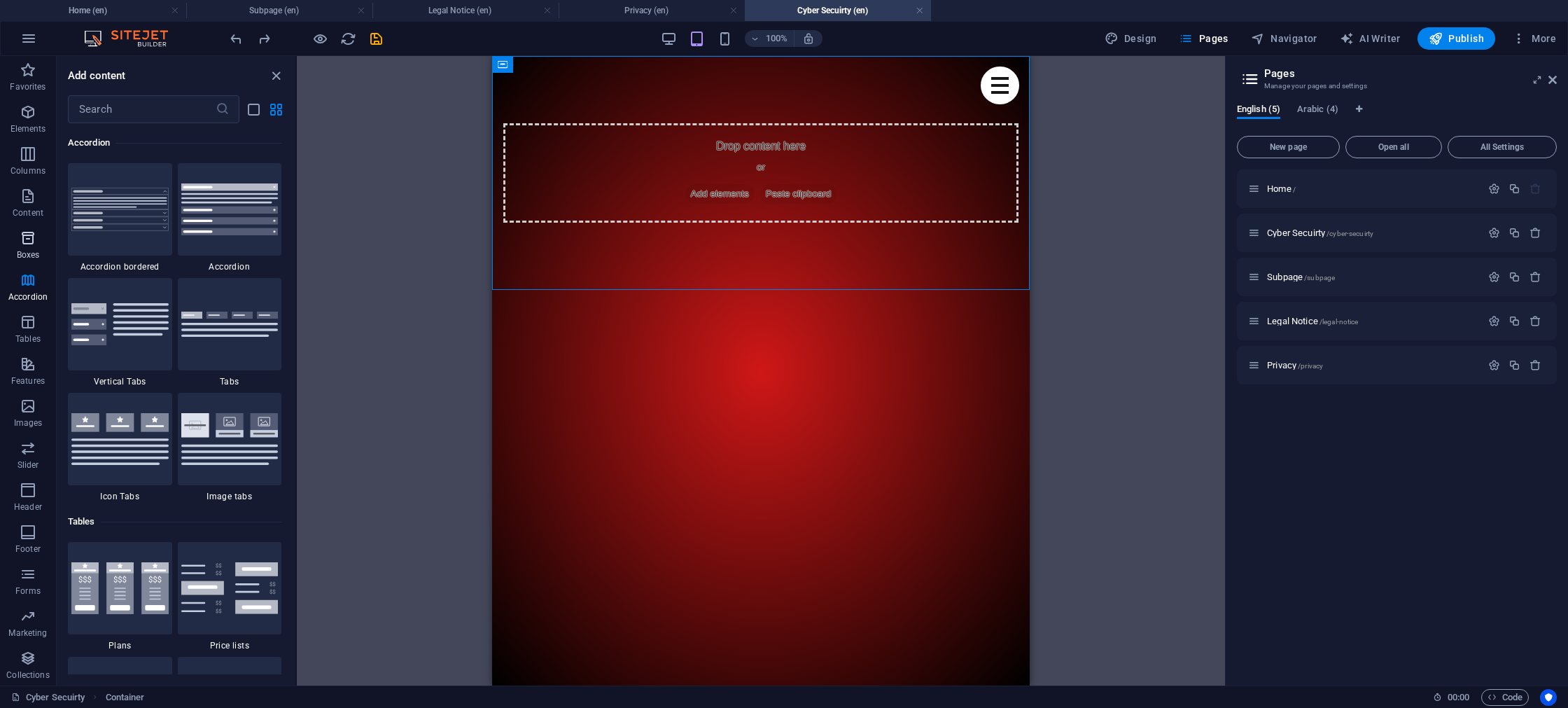
click at [26, 240] on icon "button" at bounding box center [28, 238] width 17 height 17
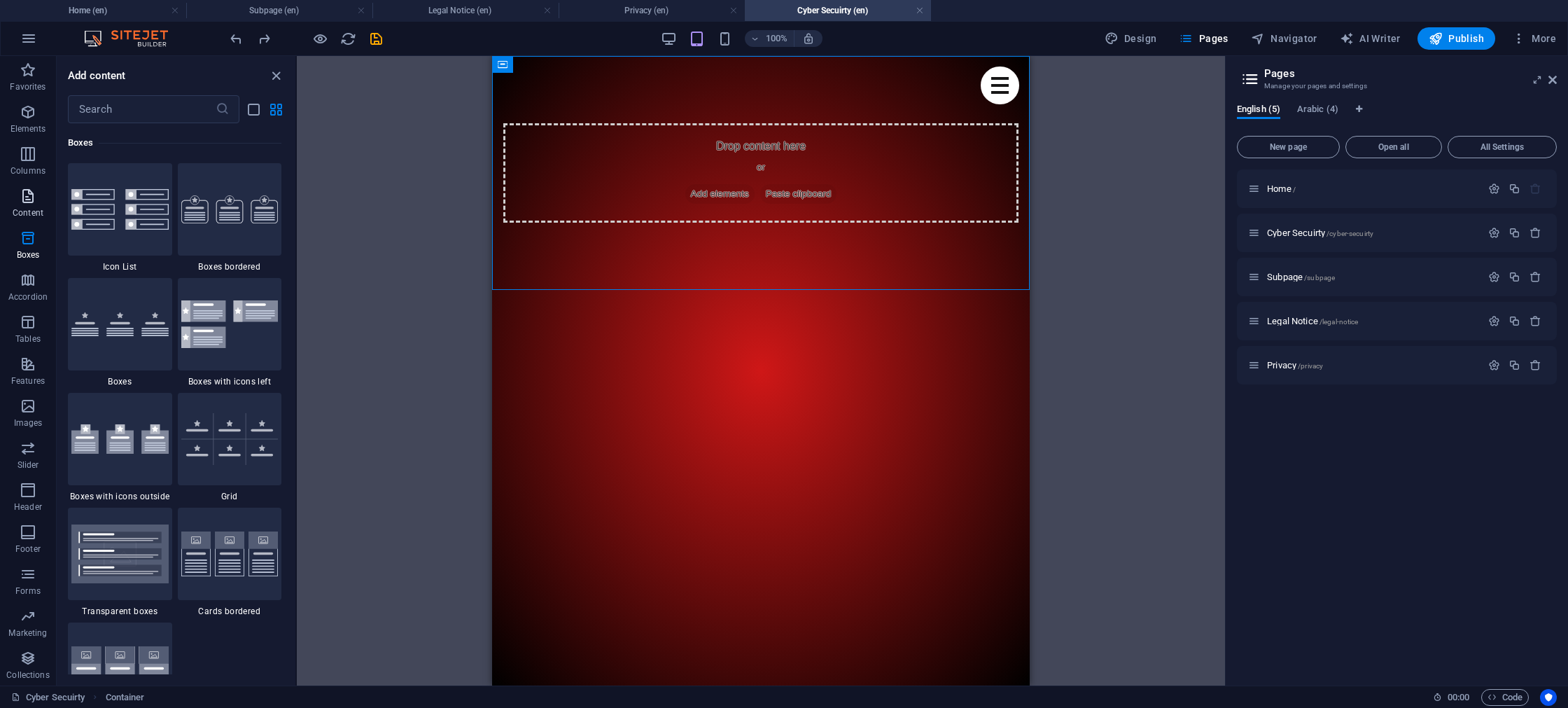
click at [25, 200] on icon "button" at bounding box center [28, 196] width 17 height 17
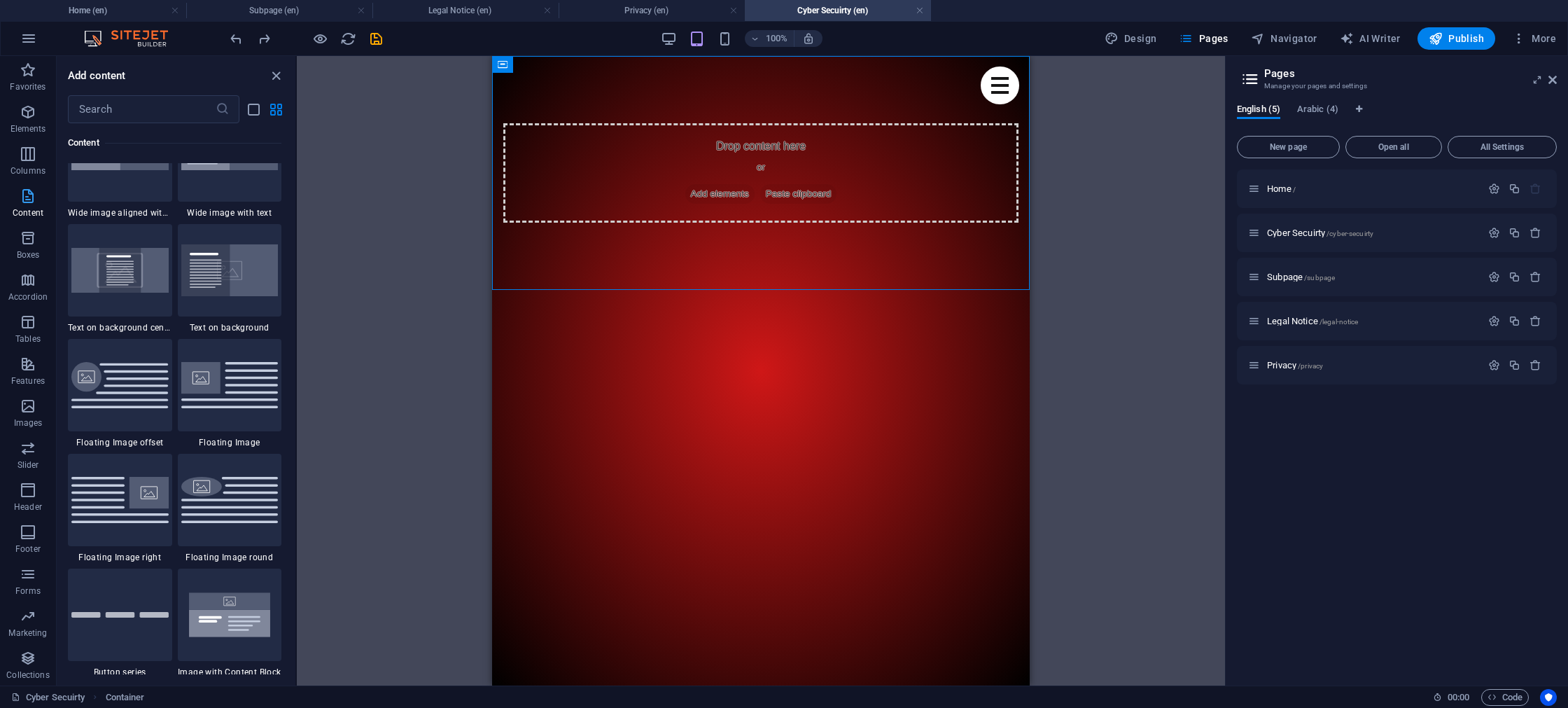
scroll to position [2450, 0]
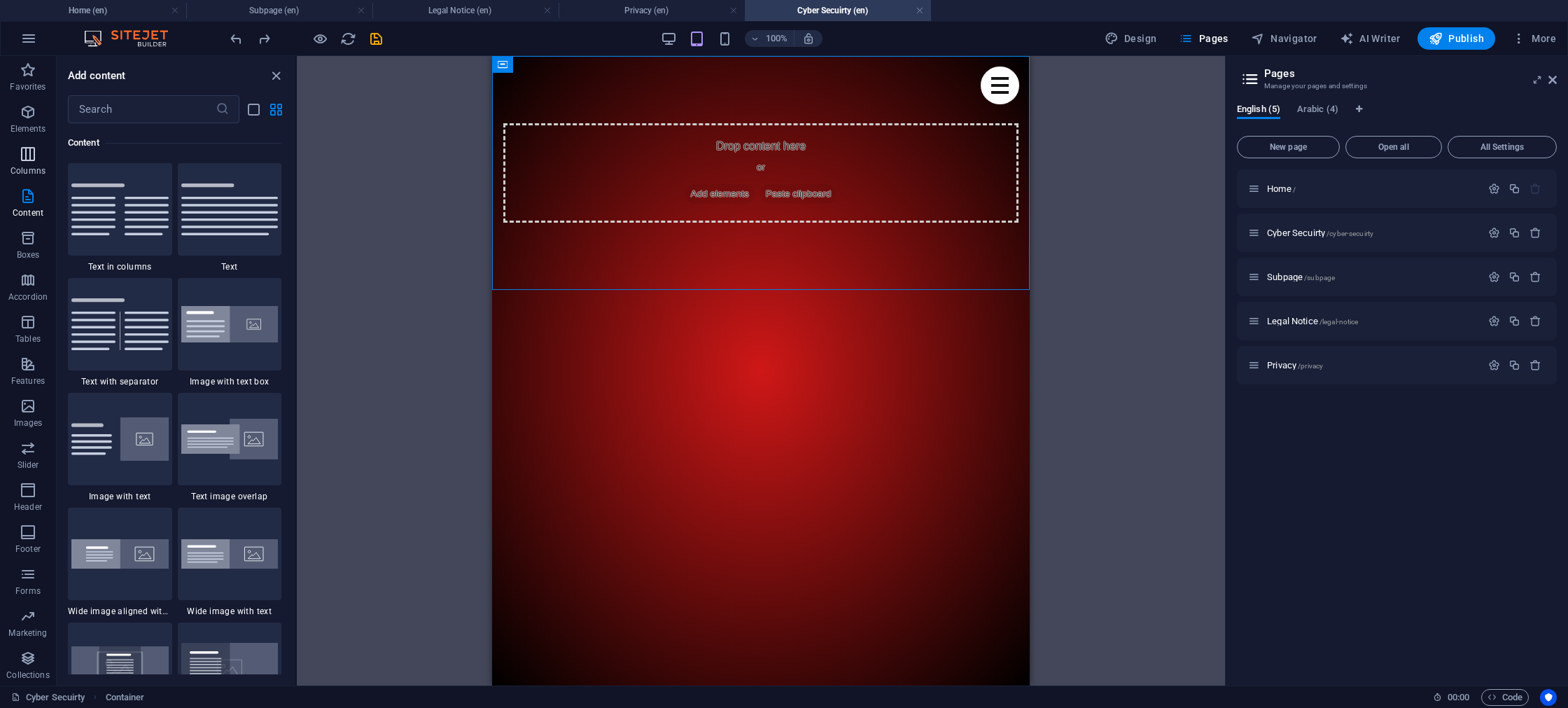
click at [29, 158] on icon "button" at bounding box center [28, 154] width 17 height 17
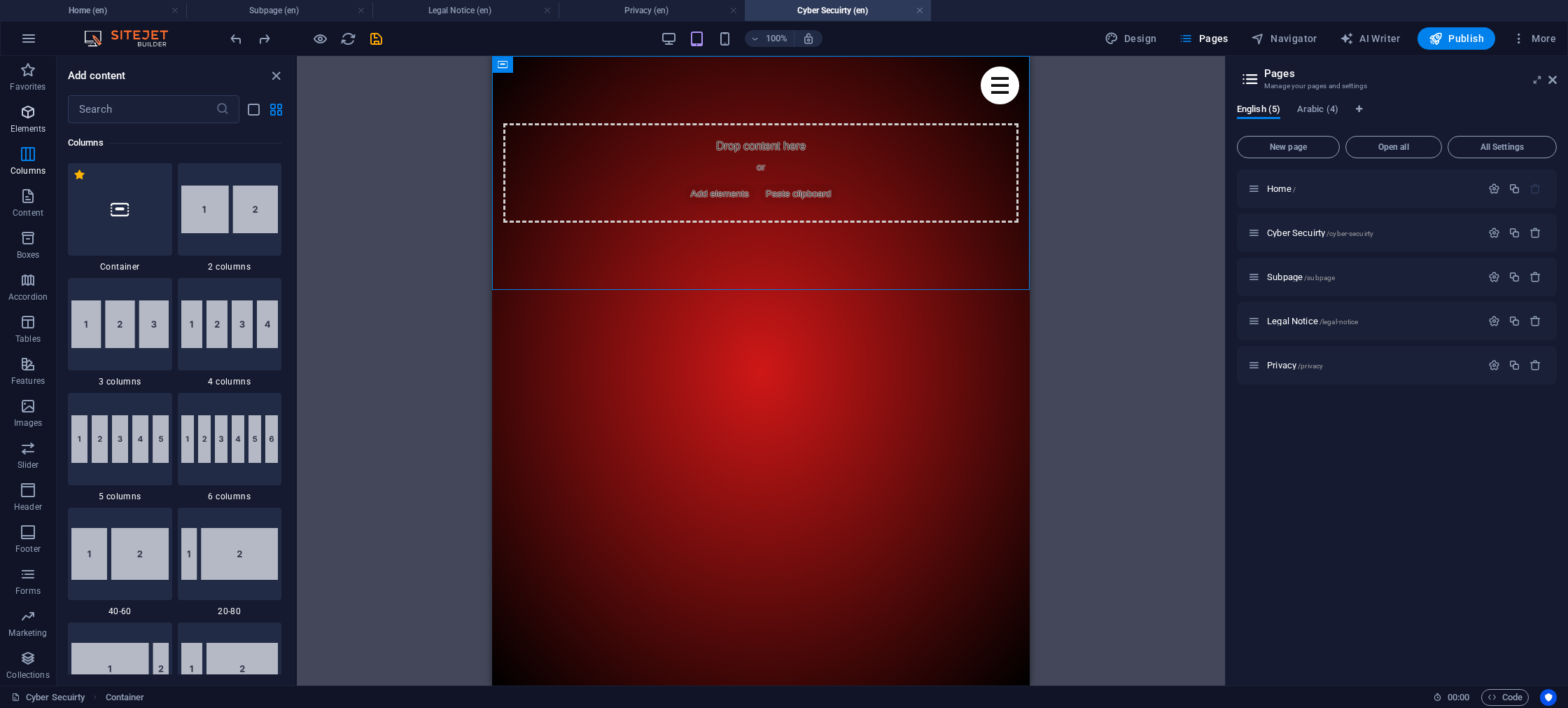
click at [31, 115] on icon "button" at bounding box center [28, 112] width 17 height 17
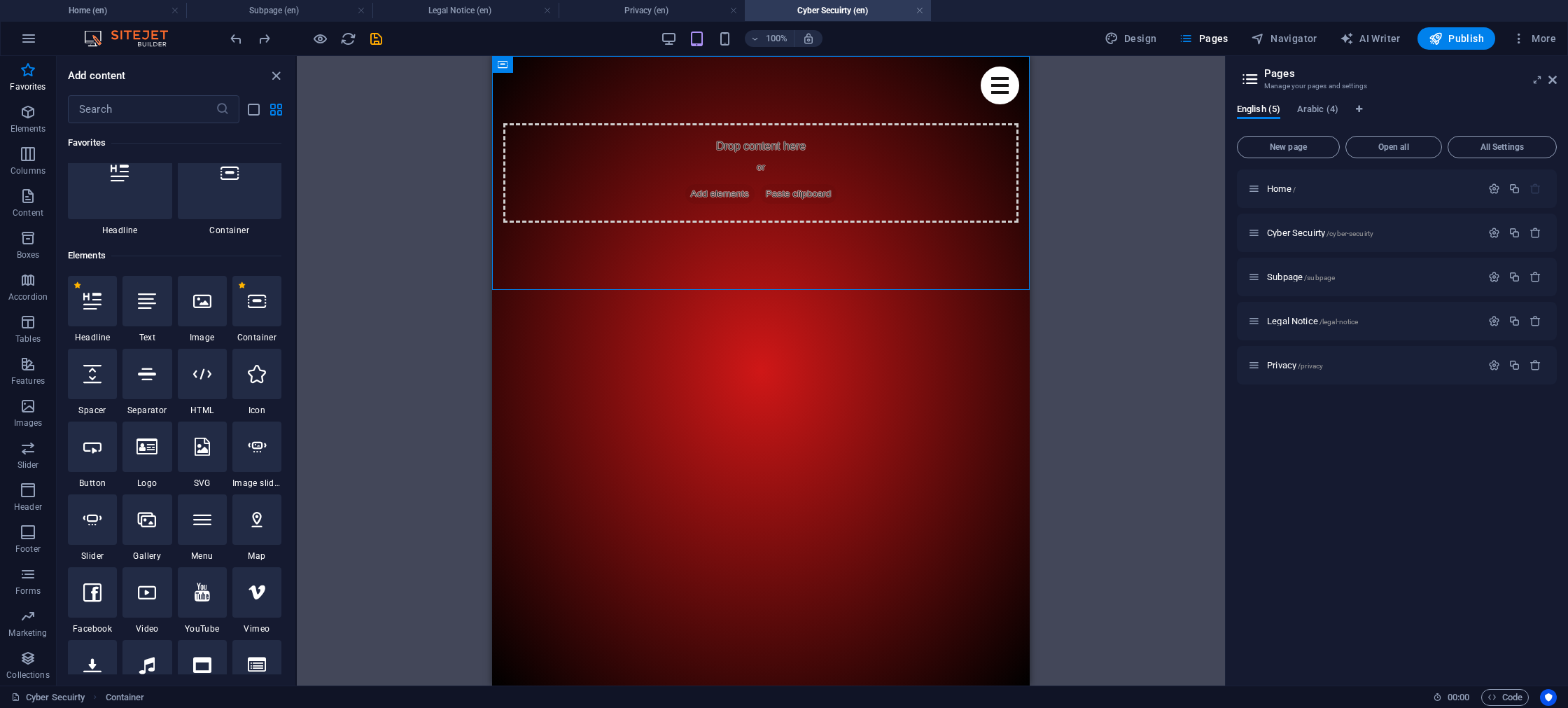
scroll to position [0, 0]
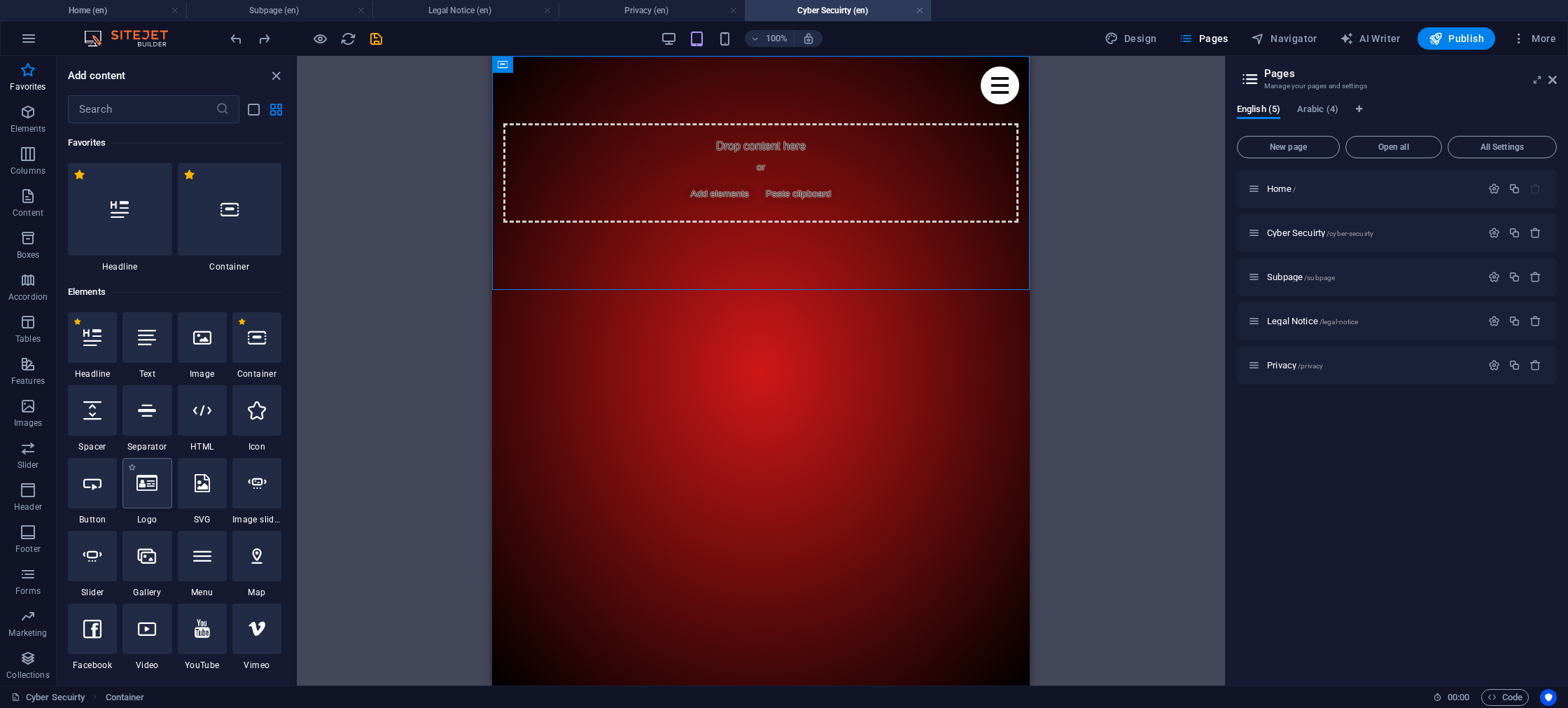
click at [142, 492] on div at bounding box center [147, 483] width 49 height 50
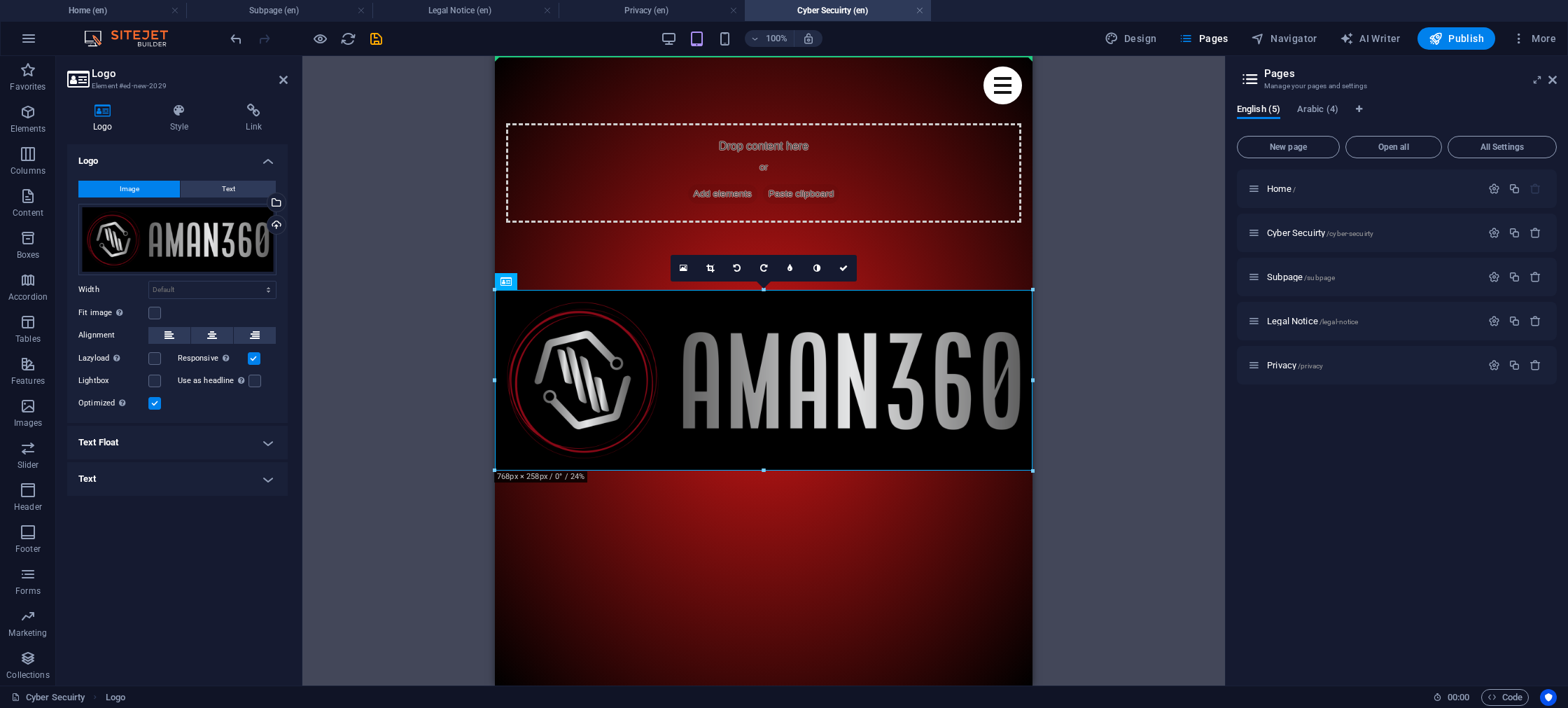
drag, startPoint x: 650, startPoint y: 368, endPoint x: 609, endPoint y: 87, distance: 284.0
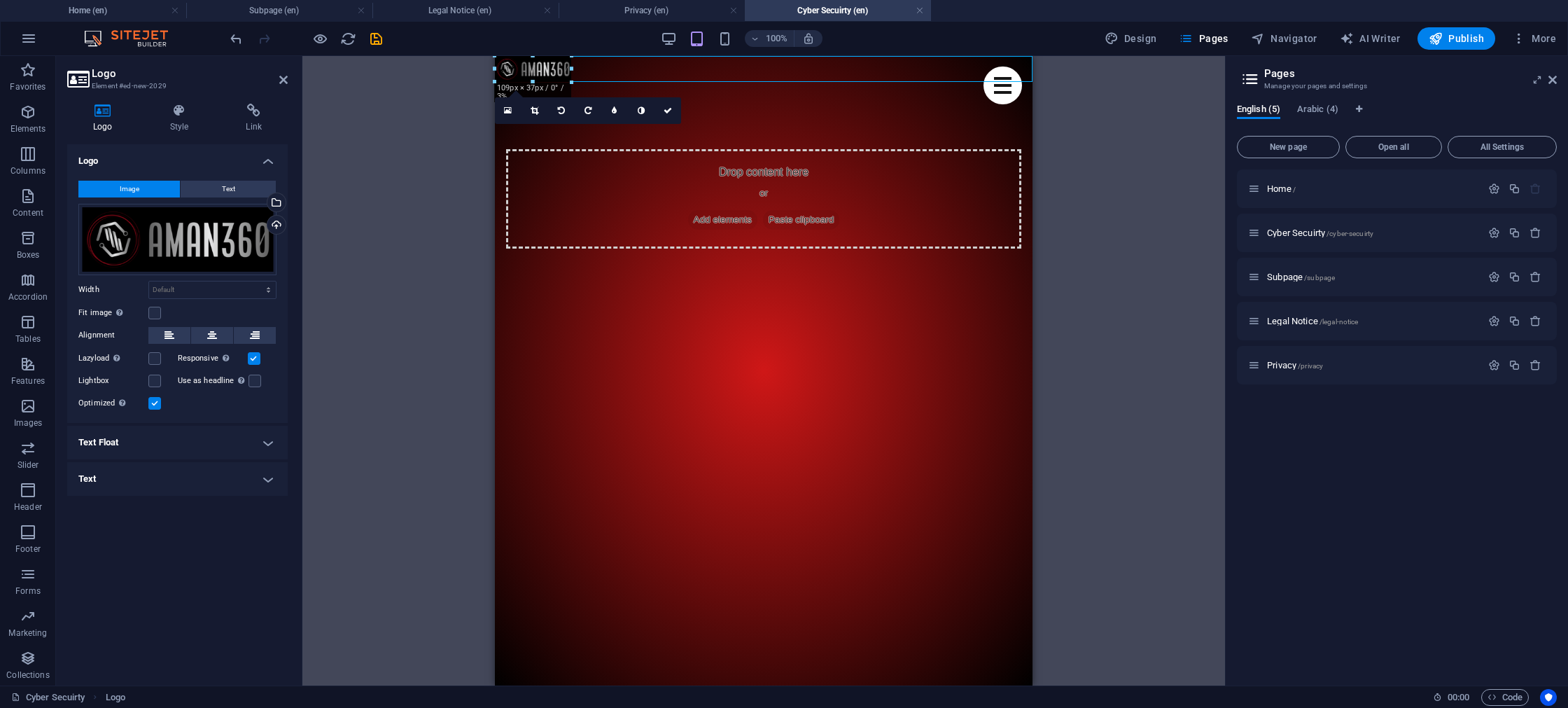
drag, startPoint x: 766, startPoint y: 236, endPoint x: 613, endPoint y: 86, distance: 214.3
type input "106"
select select "px"
click at [626, 201] on div "Drop content here or Add elements Paste clipboard" at bounding box center [764, 198] width 515 height 100
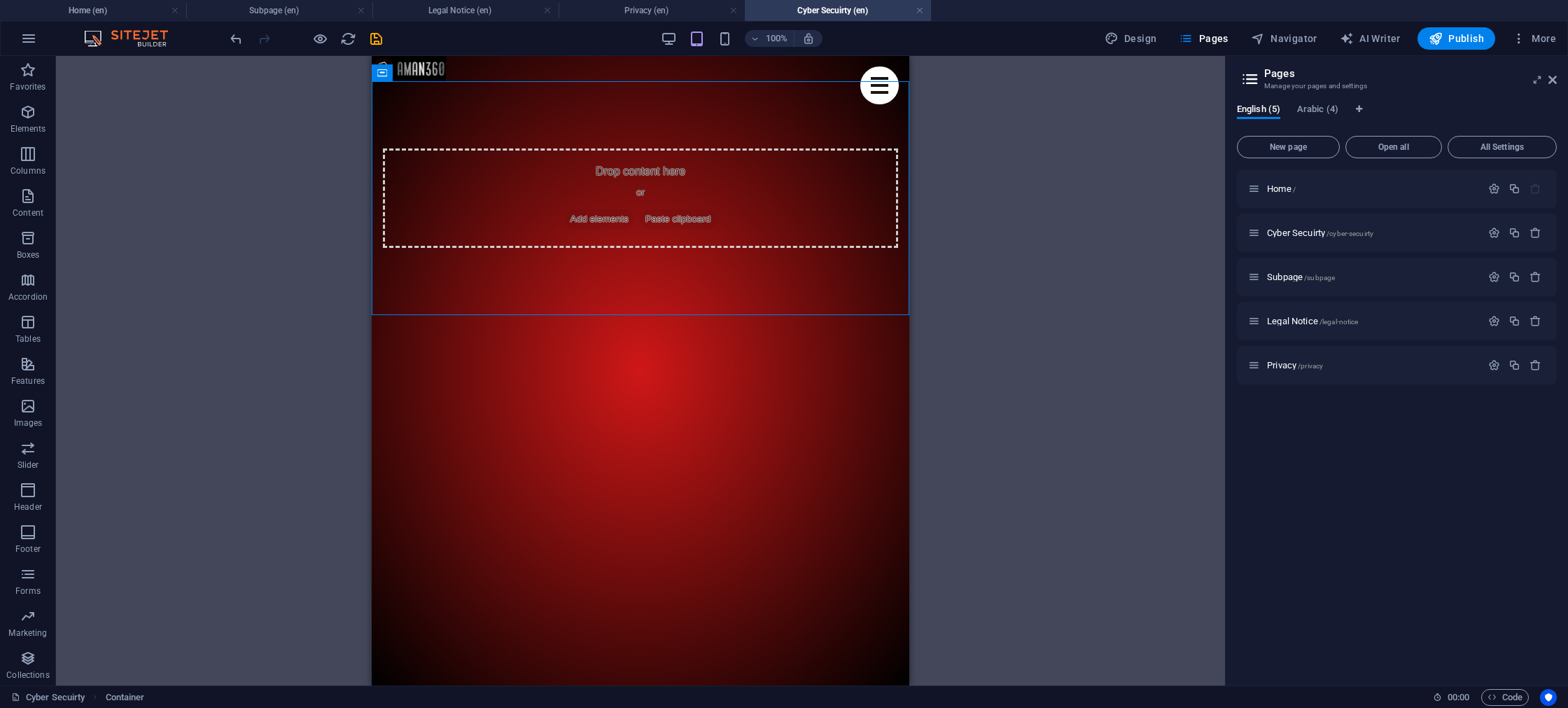
click at [621, 332] on html "Skip to main content Home Meet the noobs Games we play Upcoming Events Fanart P…" at bounding box center [641, 194] width 537 height 276
click at [502, 70] on div at bounding box center [641, 69] width 537 height 26
click at [427, 68] on icon at bounding box center [427, 64] width 8 height 15
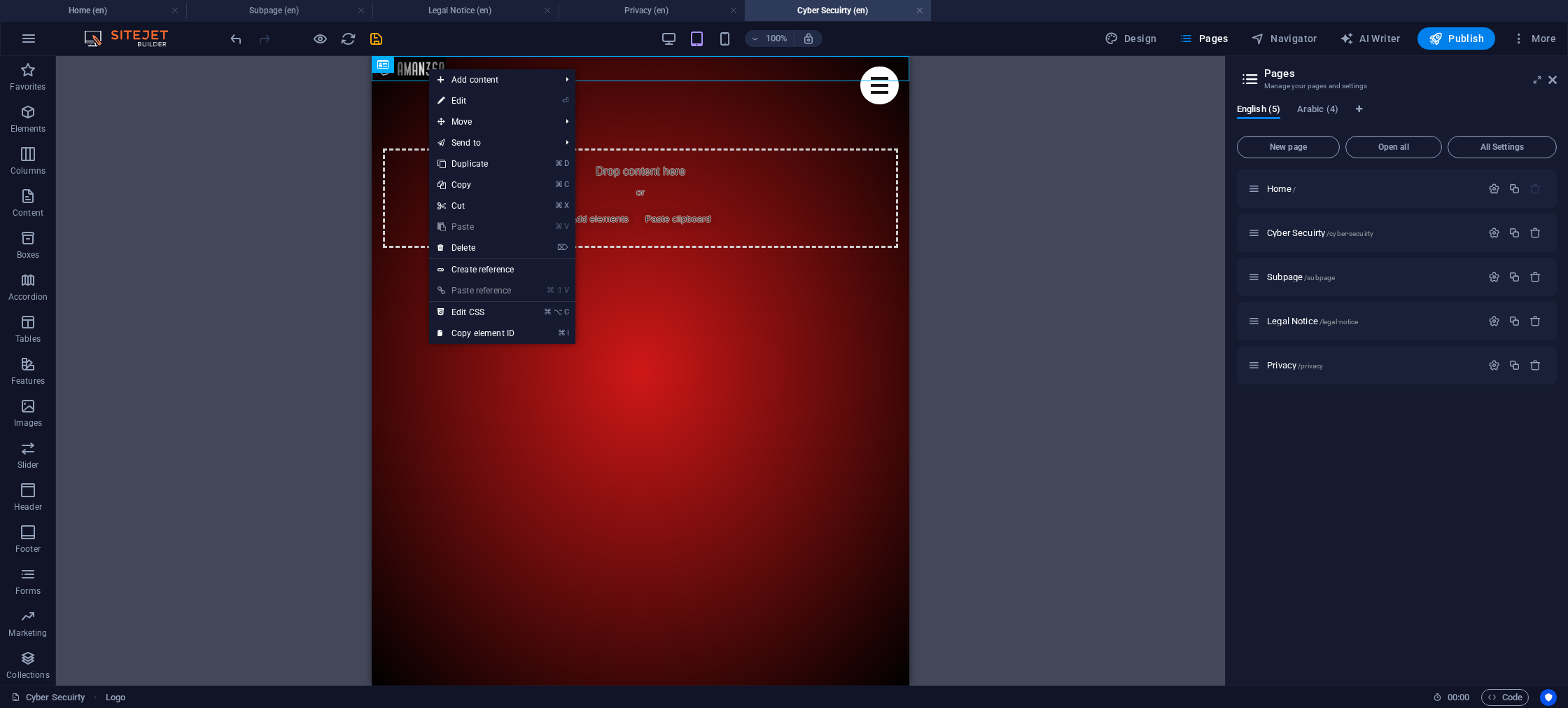
click at [453, 107] on link "⏎ Edit" at bounding box center [476, 101] width 94 height 21
select select "px"
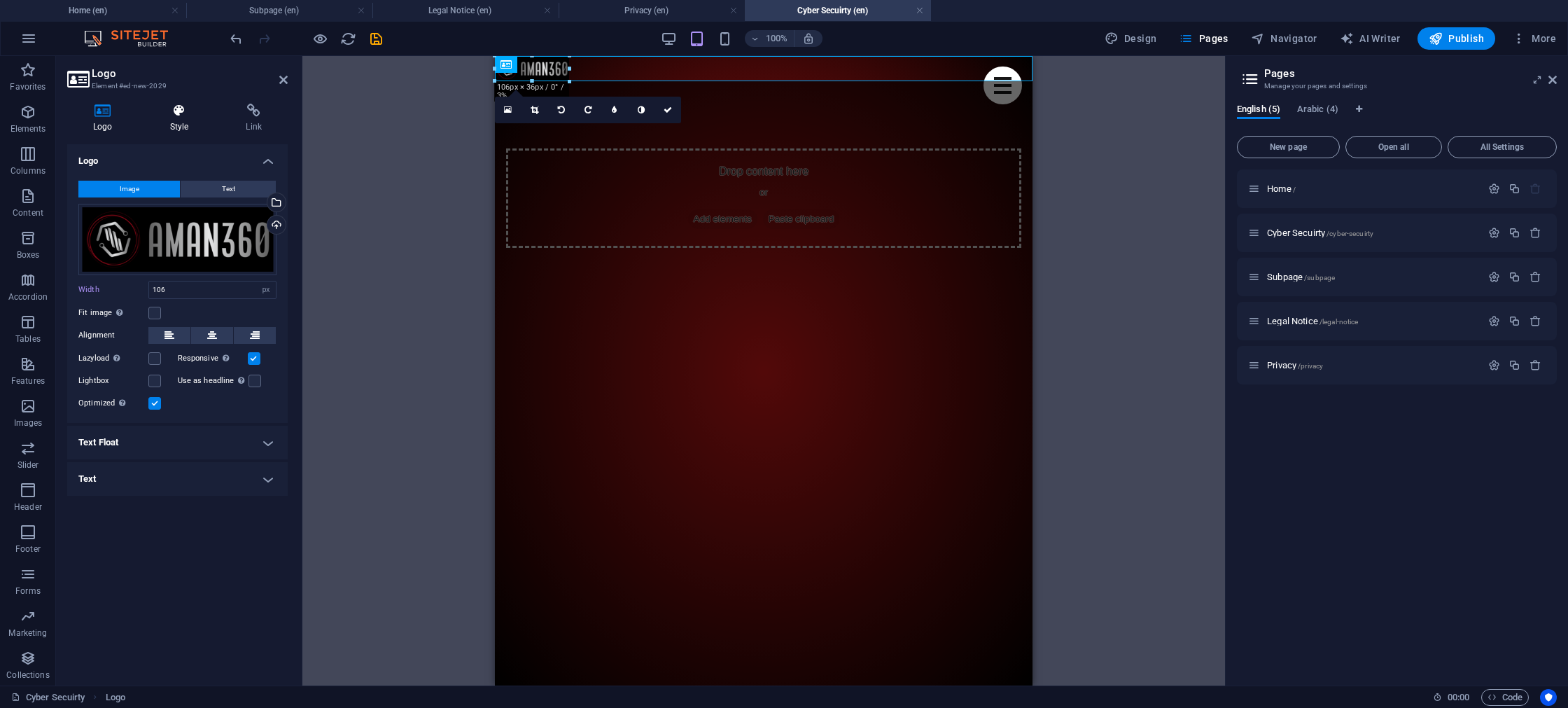
click at [180, 120] on h4 "Style" at bounding box center [182, 118] width 76 height 29
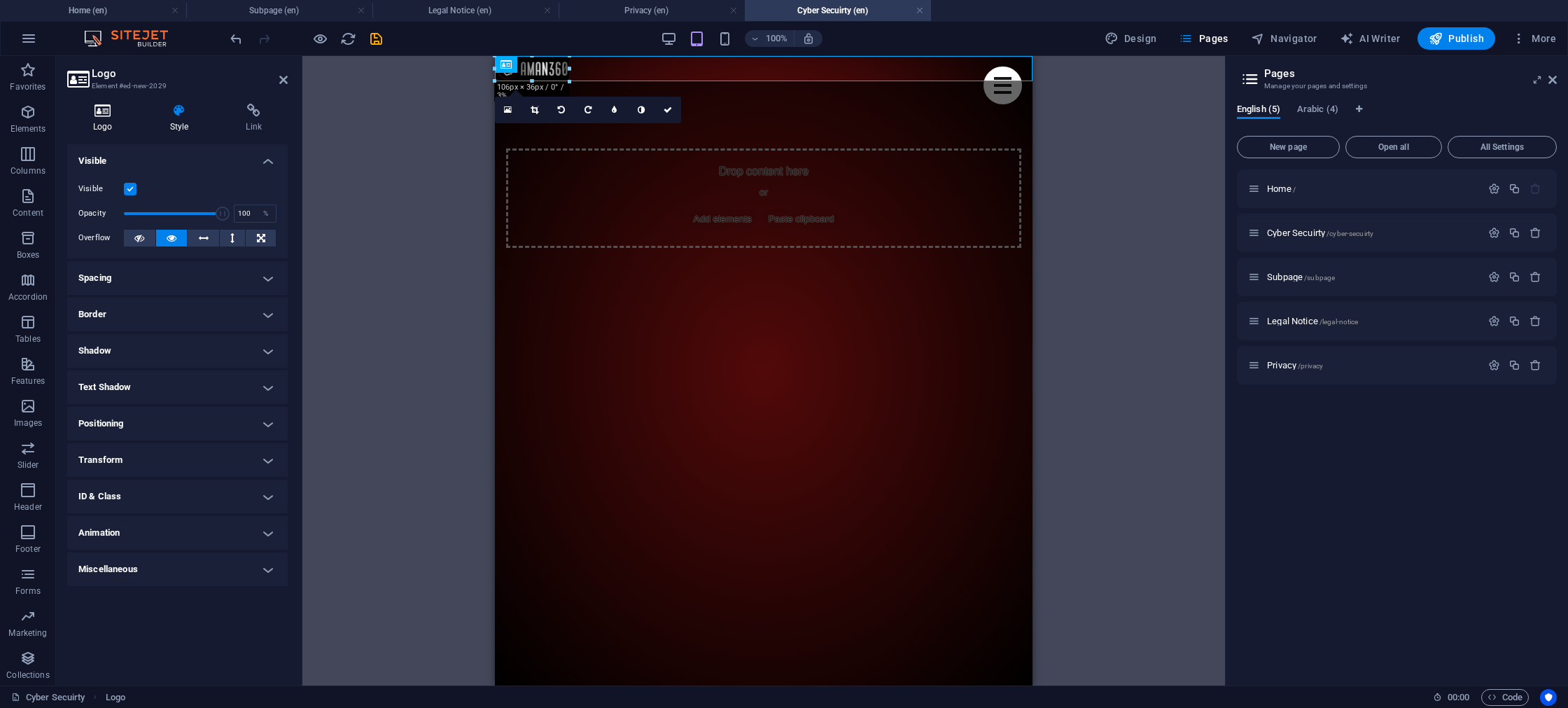
click at [96, 113] on icon at bounding box center [103, 110] width 72 height 14
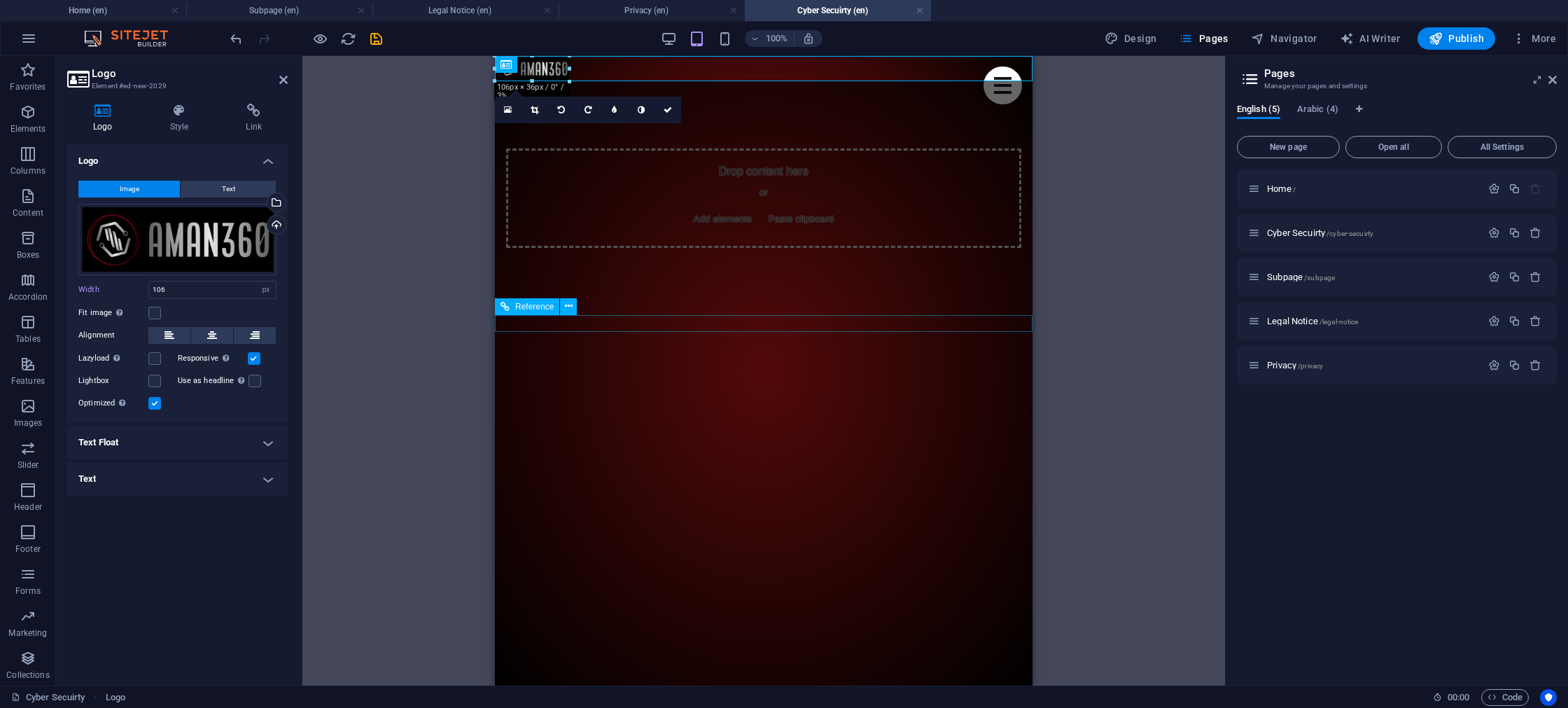
click at [579, 302] on div "Reference" at bounding box center [540, 307] width 91 height 18
click at [619, 279] on div "Drop content here or Add elements Paste clipboard" at bounding box center [764, 198] width 537 height 234
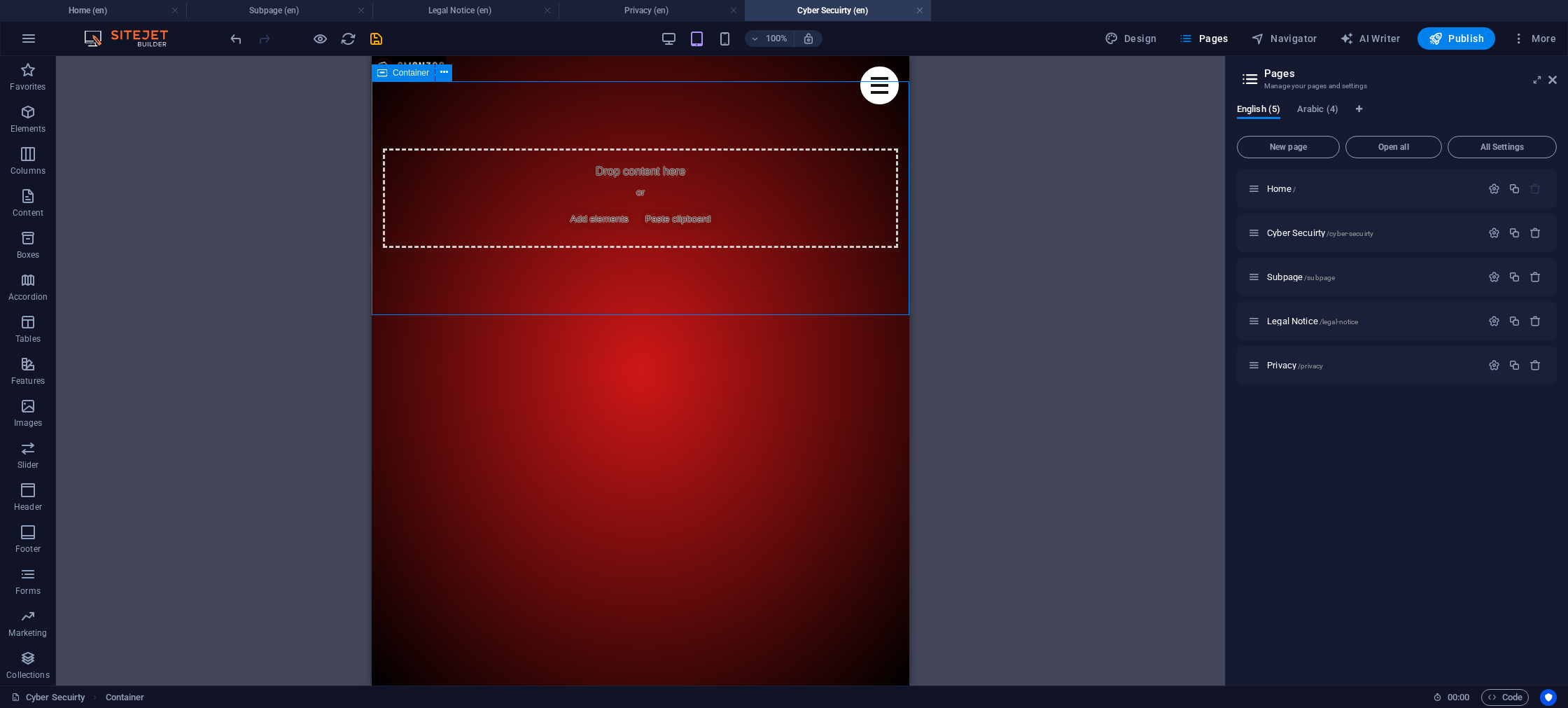
click at [588, 210] on span "Add elements" at bounding box center [599, 218] width 69 height 20
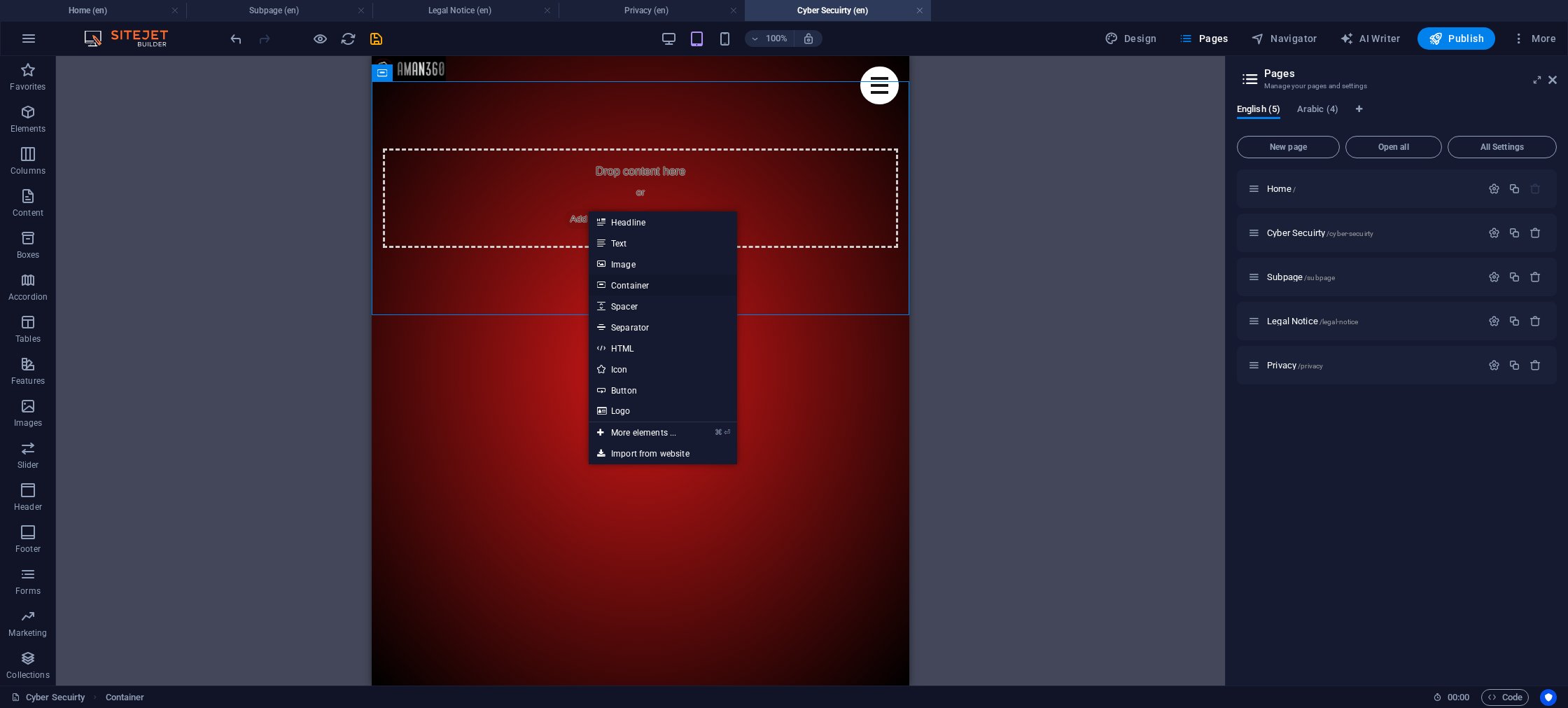
click at [624, 290] on link "Container" at bounding box center [663, 285] width 148 height 21
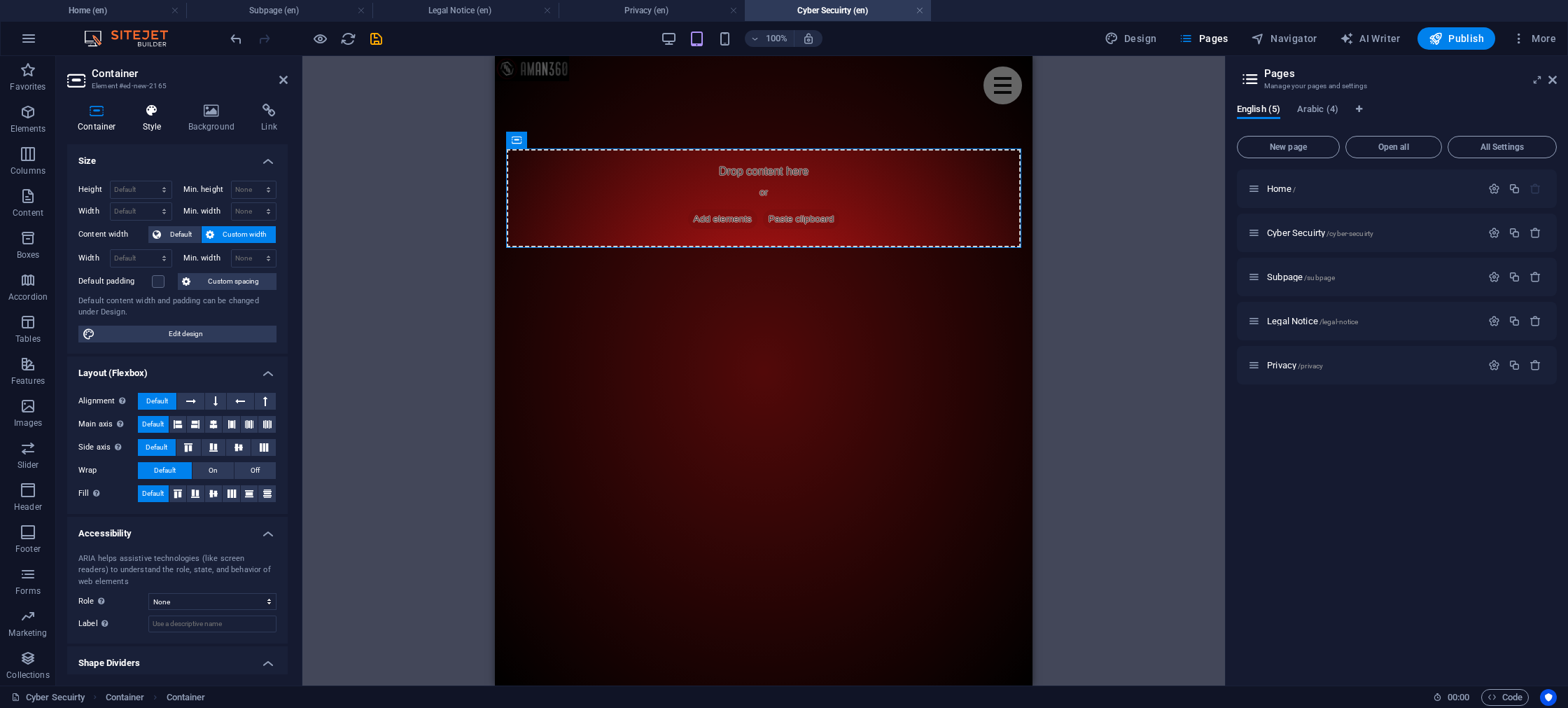
click at [150, 127] on h4 "Style" at bounding box center [154, 118] width 45 height 29
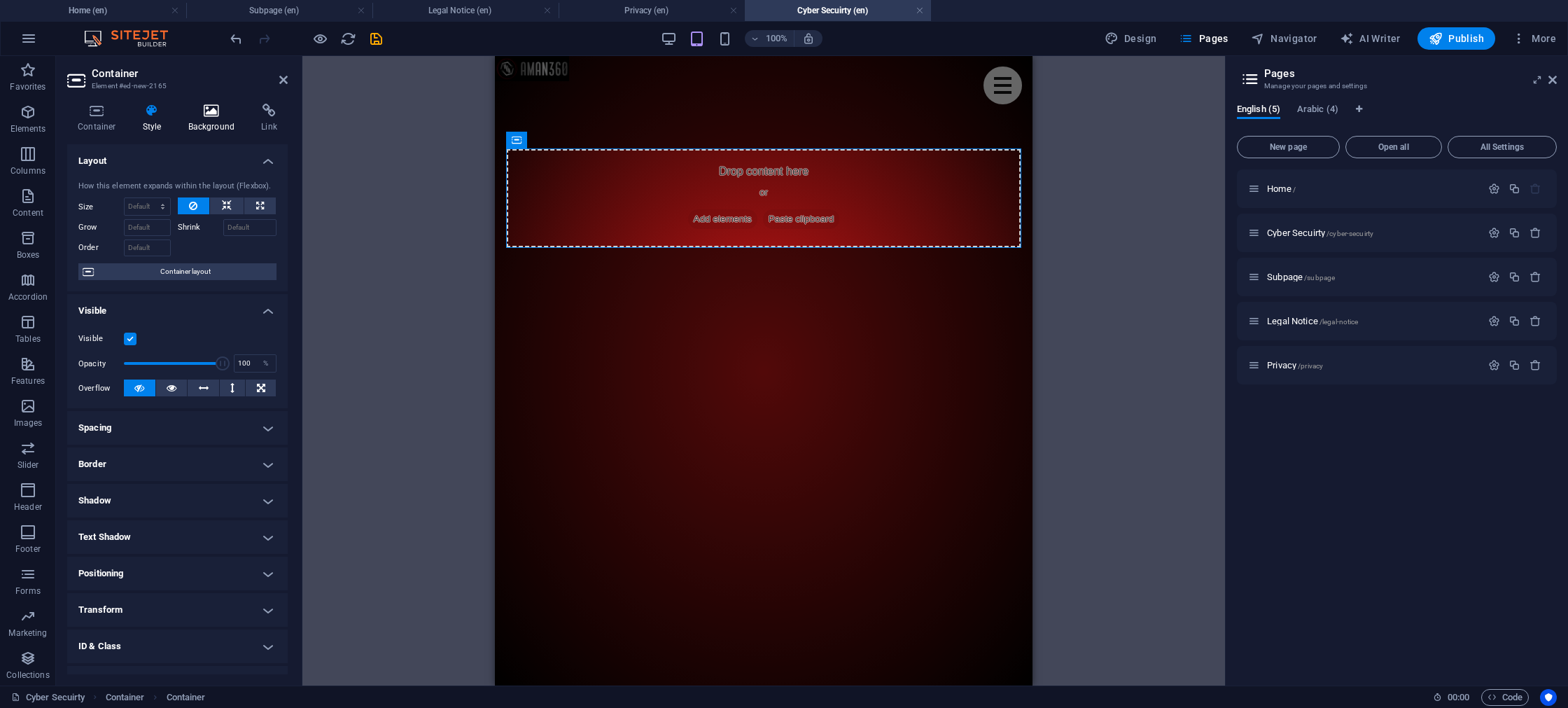
click at [188, 119] on h4 "Background" at bounding box center [214, 118] width 73 height 29
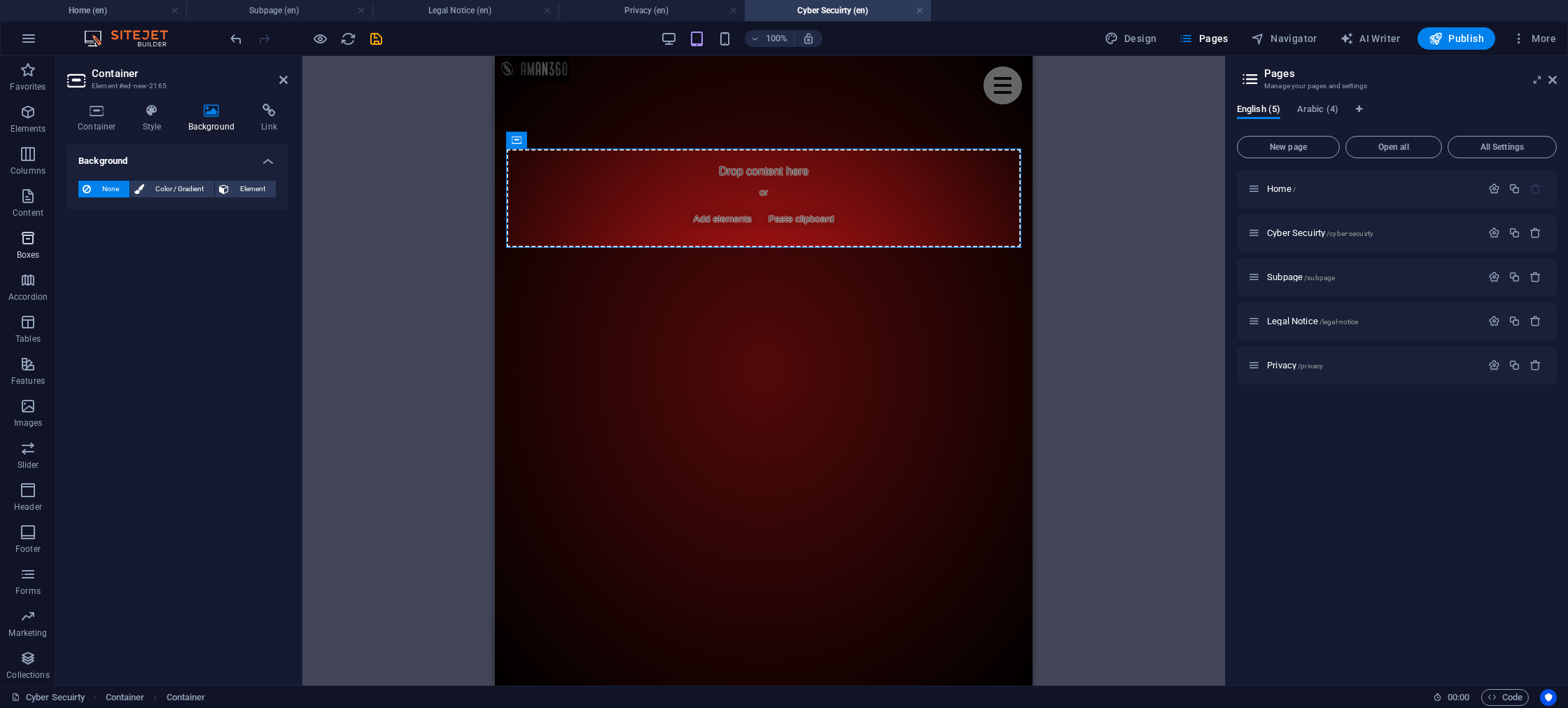
click at [29, 249] on p "Boxes" at bounding box center [28, 254] width 23 height 11
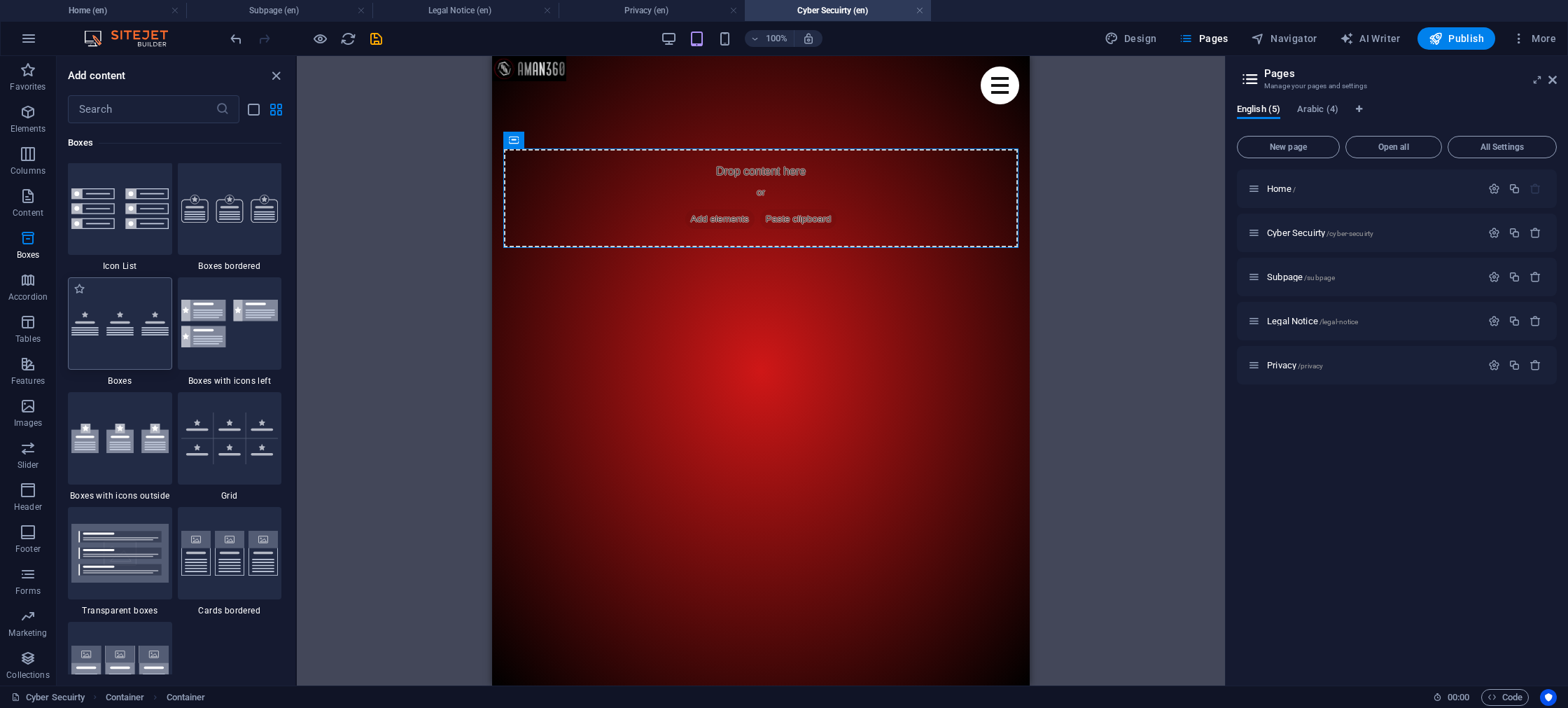
scroll to position [3866, 0]
click at [111, 309] on div at bounding box center [120, 320] width 104 height 92
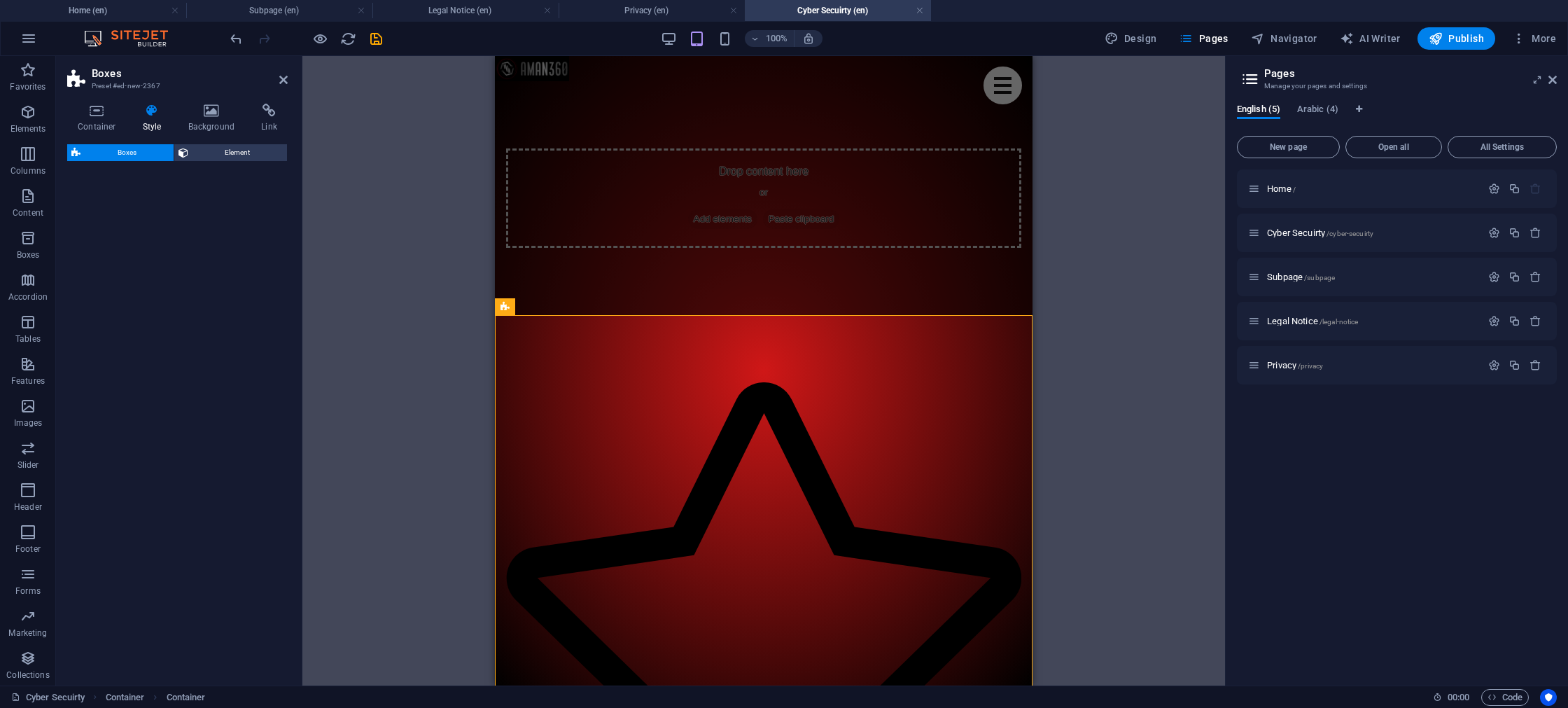
select select "rem"
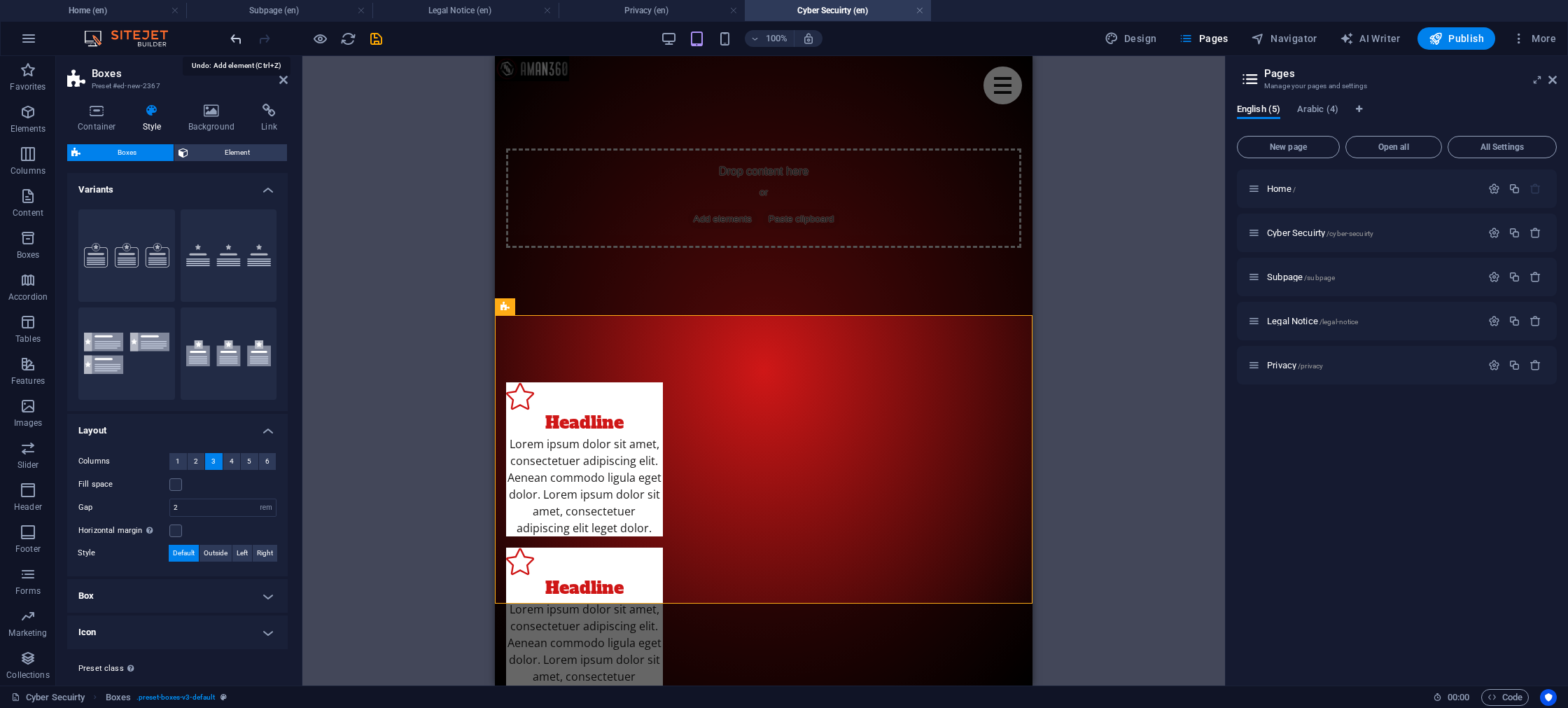
click at [240, 37] on icon "undo" at bounding box center [236, 38] width 16 height 16
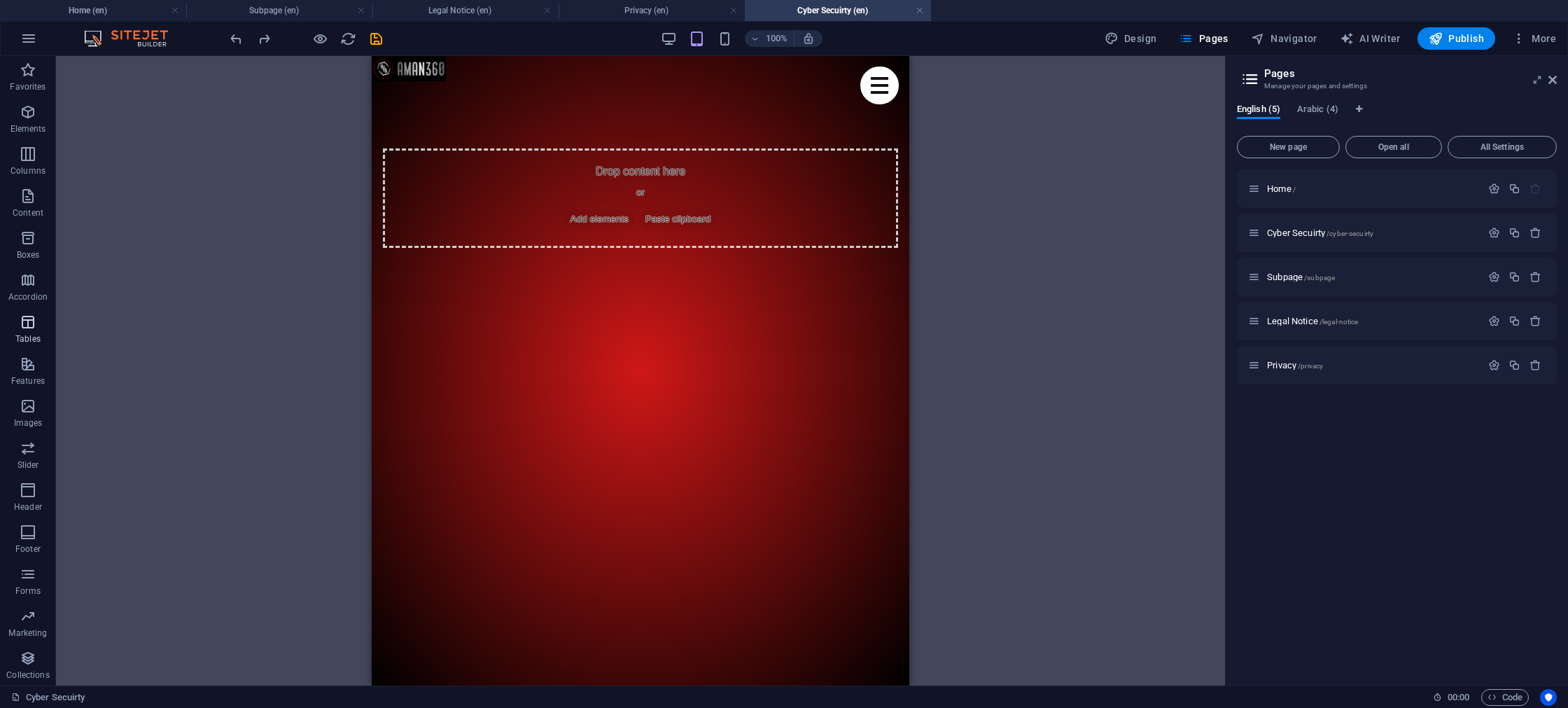
scroll to position [1, 0]
click at [19, 326] on span "Tables" at bounding box center [28, 329] width 56 height 33
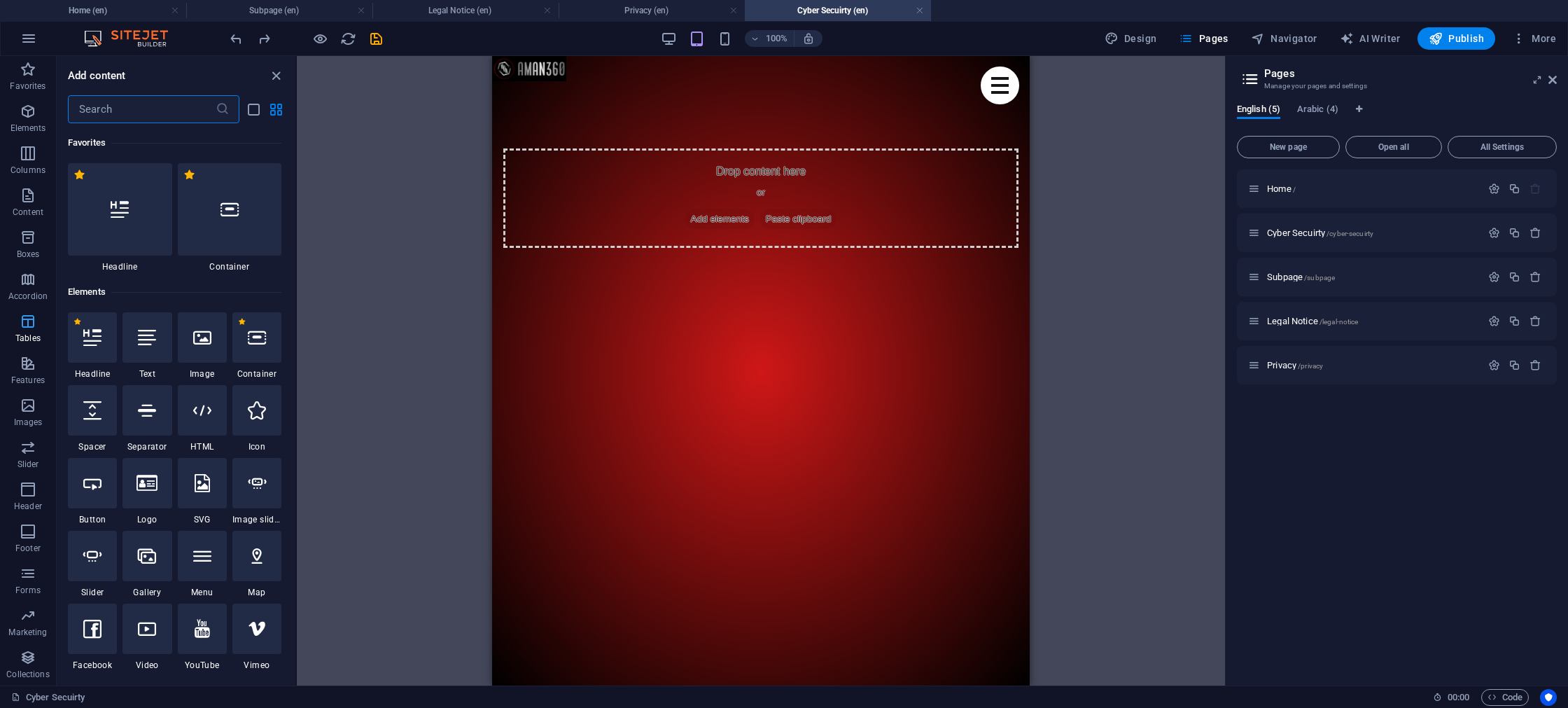
scroll to position [0, 0]
click at [20, 389] on button "Features" at bounding box center [28, 370] width 56 height 42
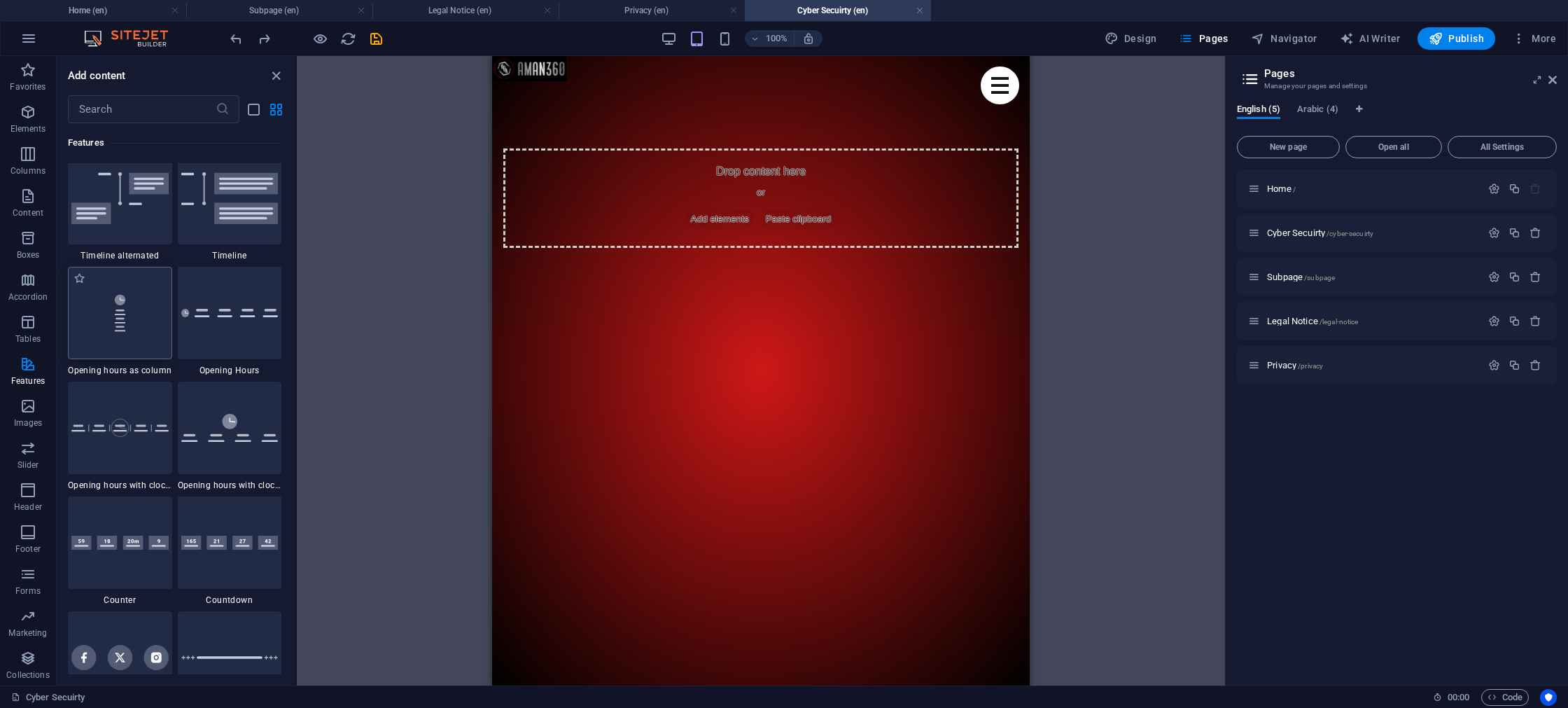
scroll to position [5973, 0]
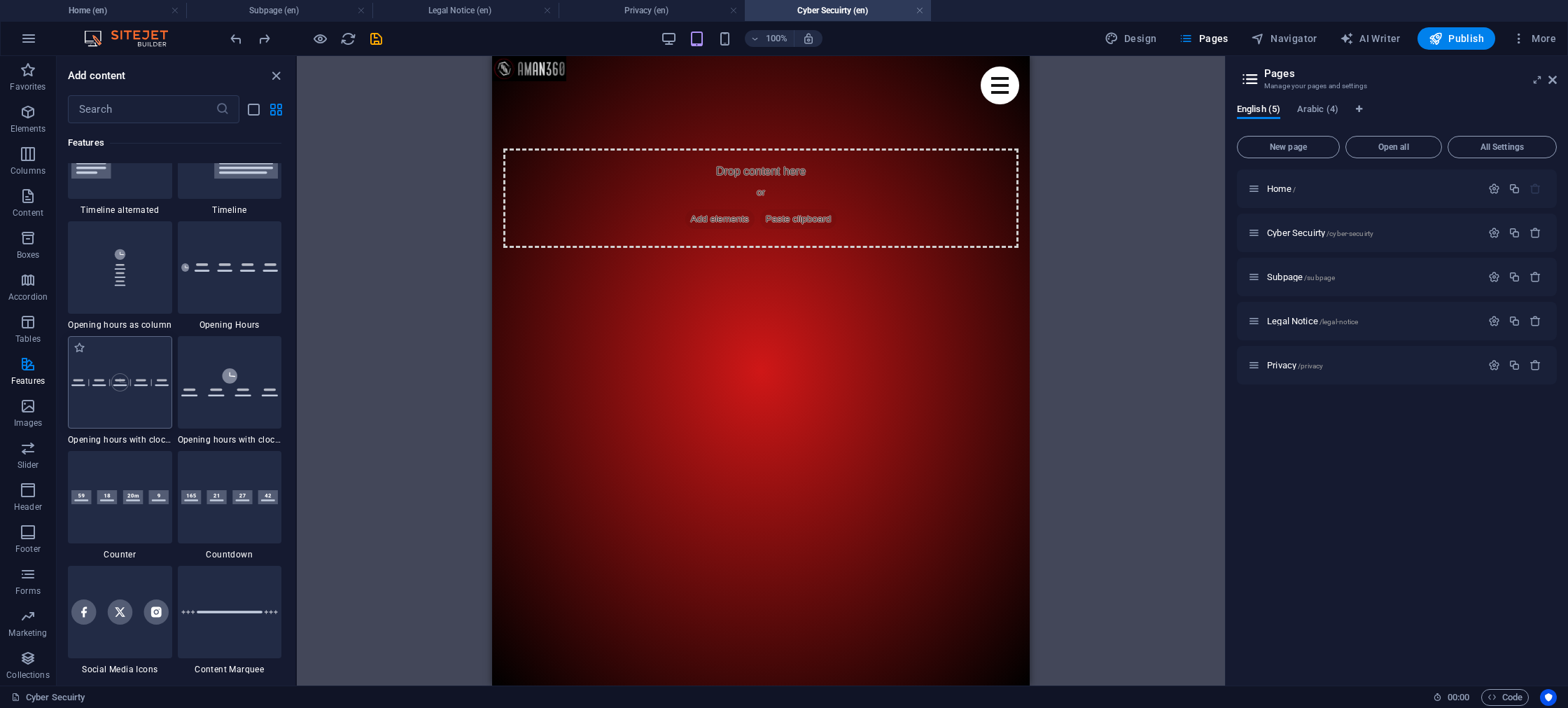
click at [110, 408] on div at bounding box center [120, 382] width 104 height 92
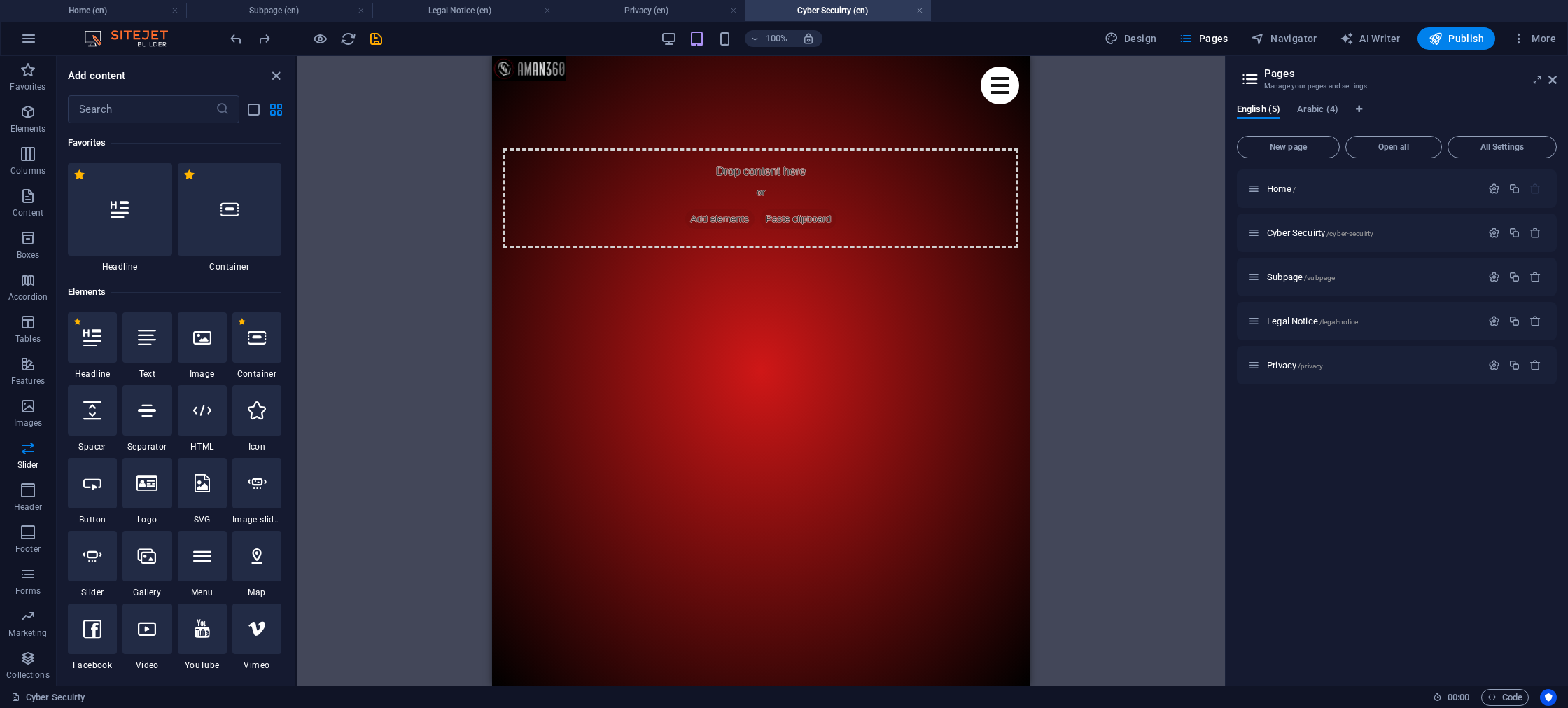
scroll to position [7936, 0]
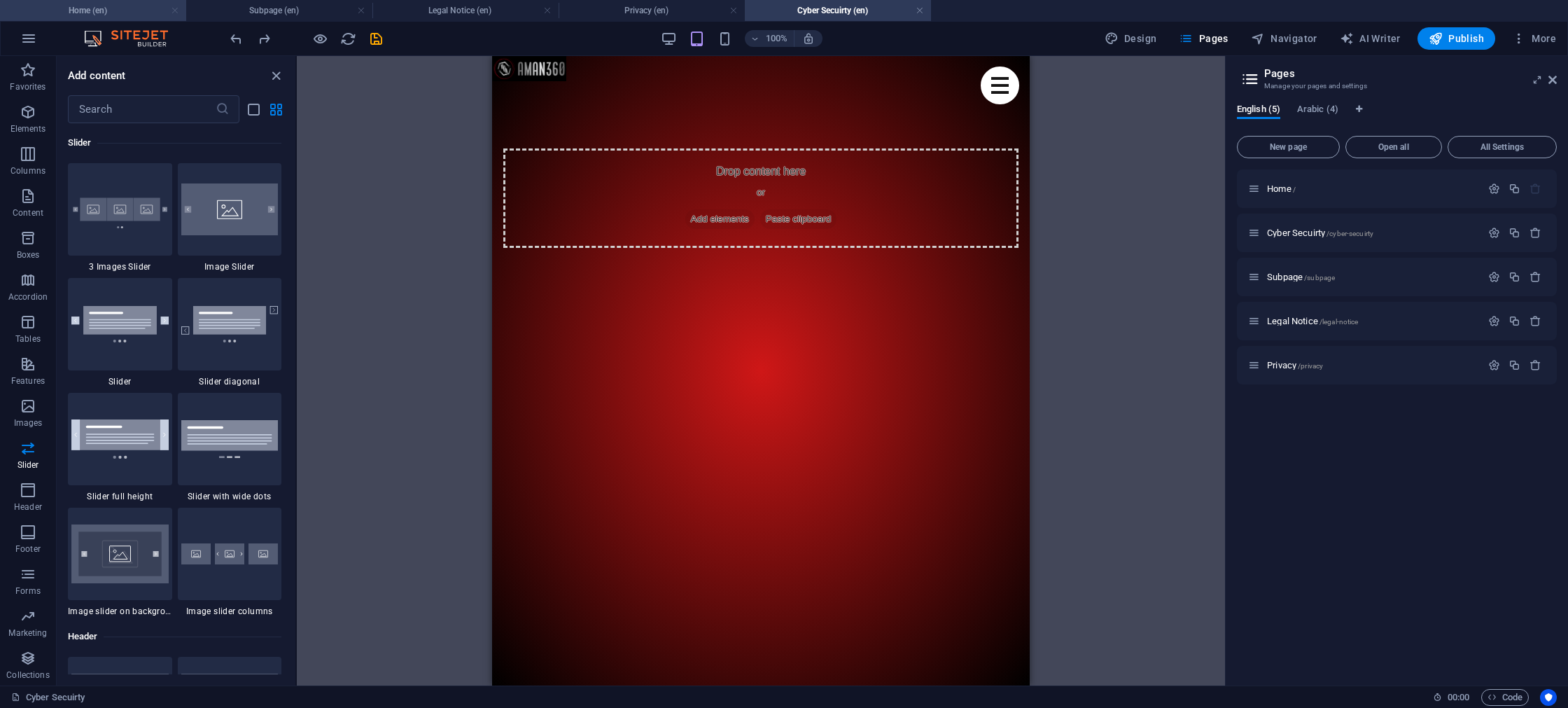
click at [177, 14] on link at bounding box center [175, 11] width 9 height 14
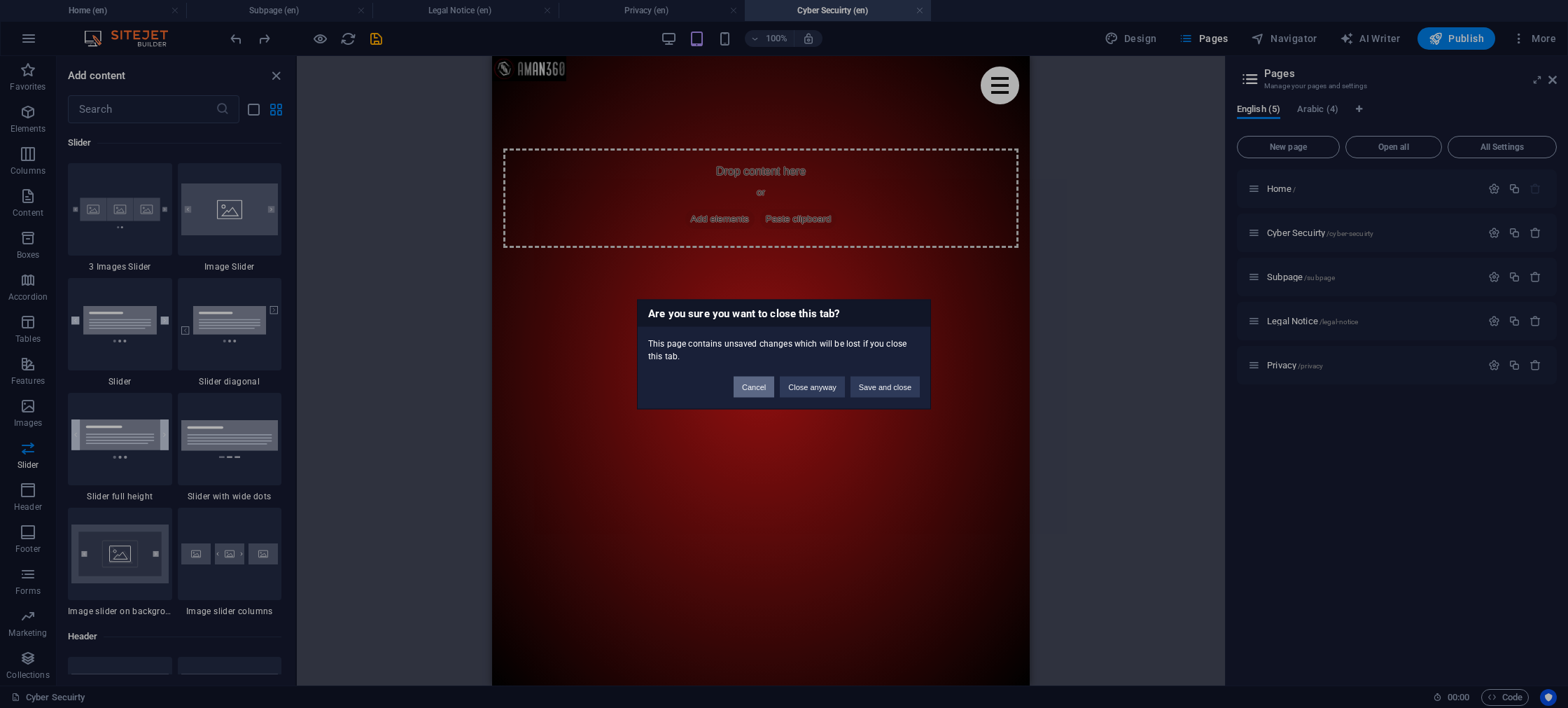
click at [763, 383] on button "Cancel" at bounding box center [754, 386] width 41 height 21
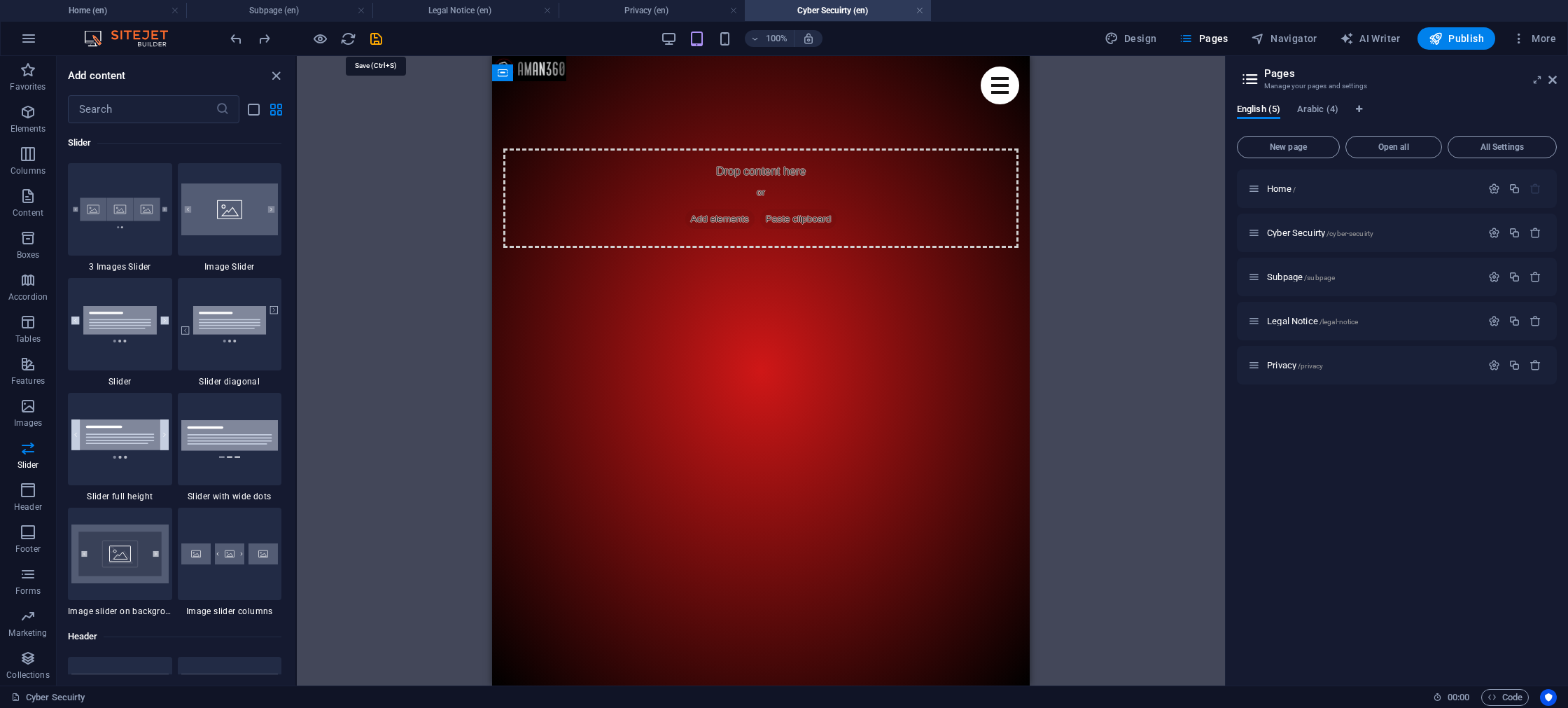
drag, startPoint x: 375, startPoint y: 37, endPoint x: 380, endPoint y: 42, distance: 7.1
click at [375, 37] on icon "save" at bounding box center [376, 38] width 16 height 16
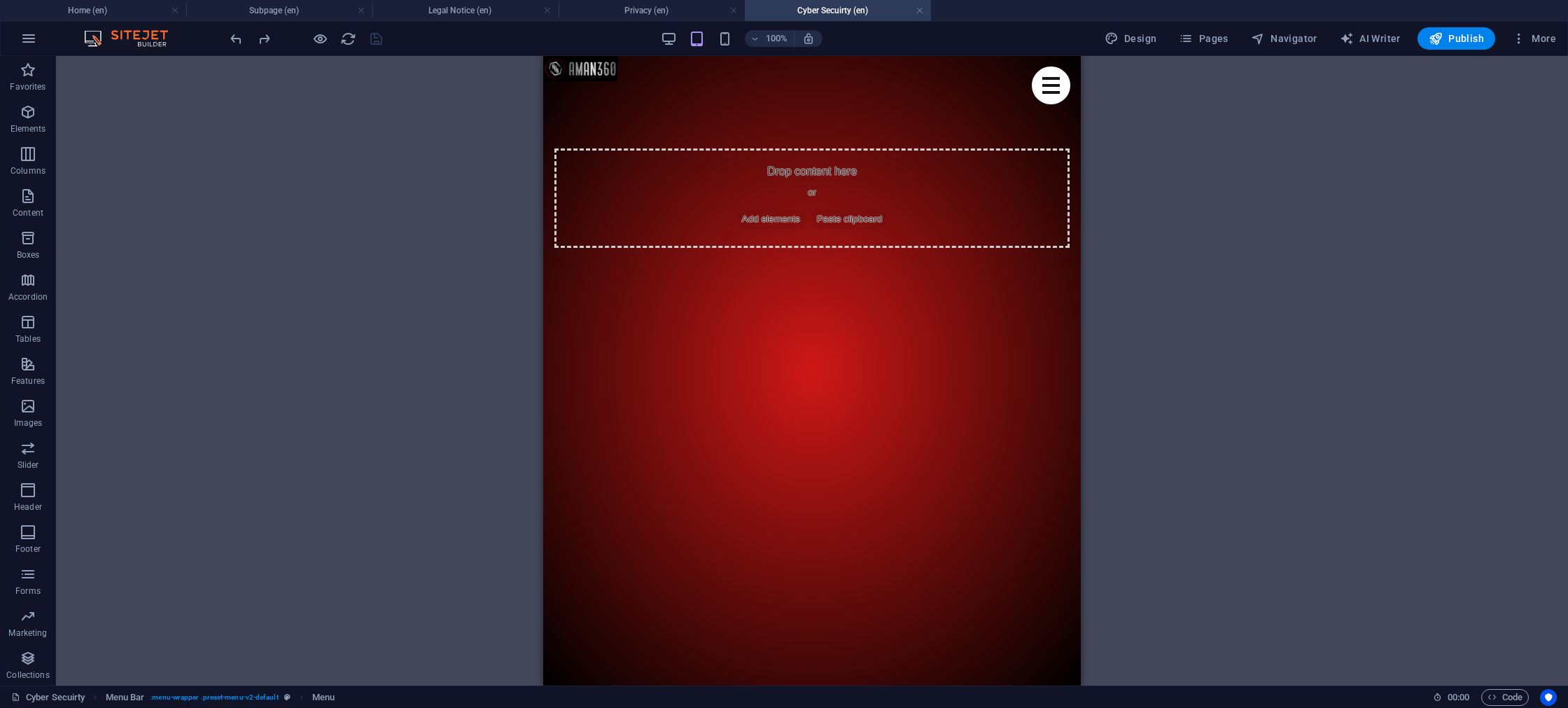
click at [142, 34] on img at bounding box center [132, 38] width 105 height 17
click at [29, 44] on icon "button" at bounding box center [29, 38] width 17 height 17
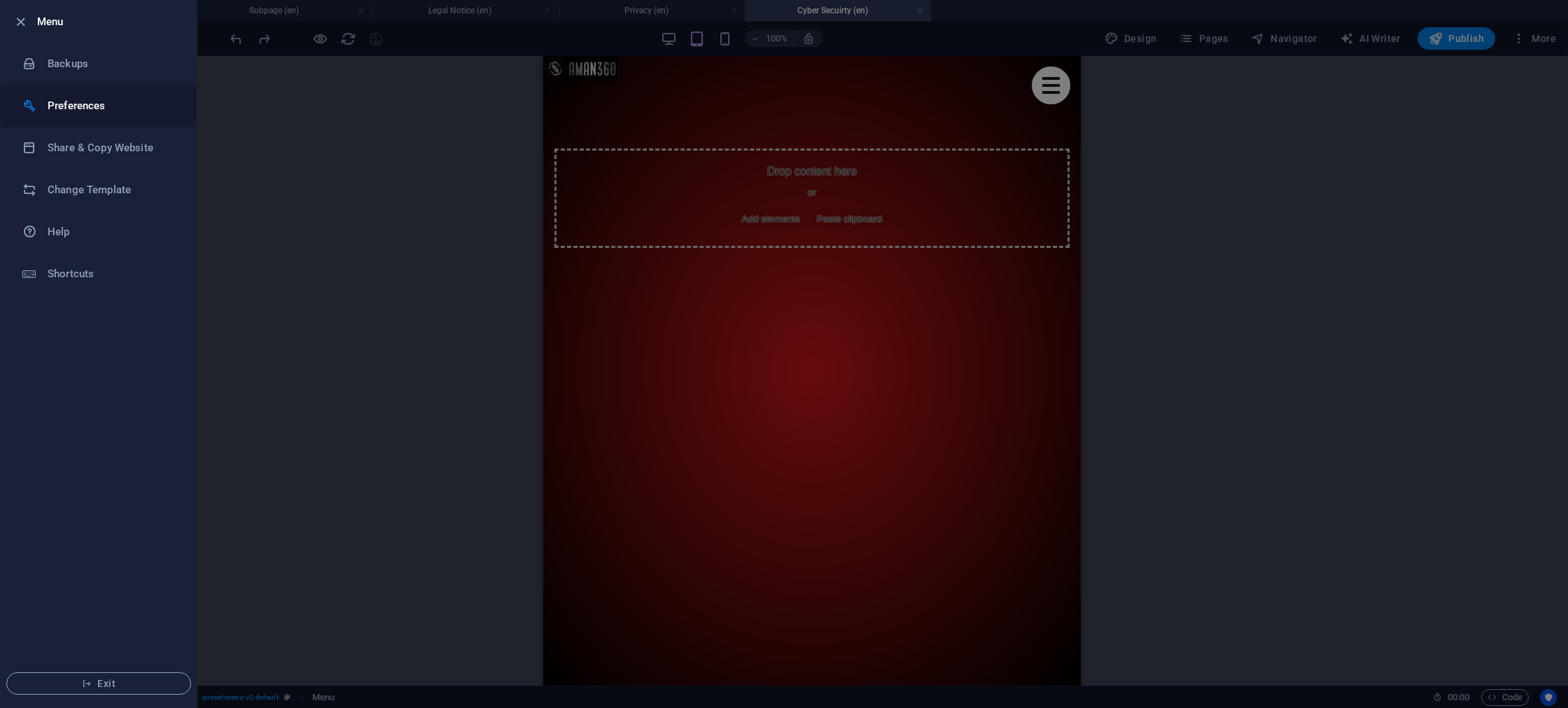
click at [63, 104] on h6 "Preferences" at bounding box center [113, 106] width 130 height 17
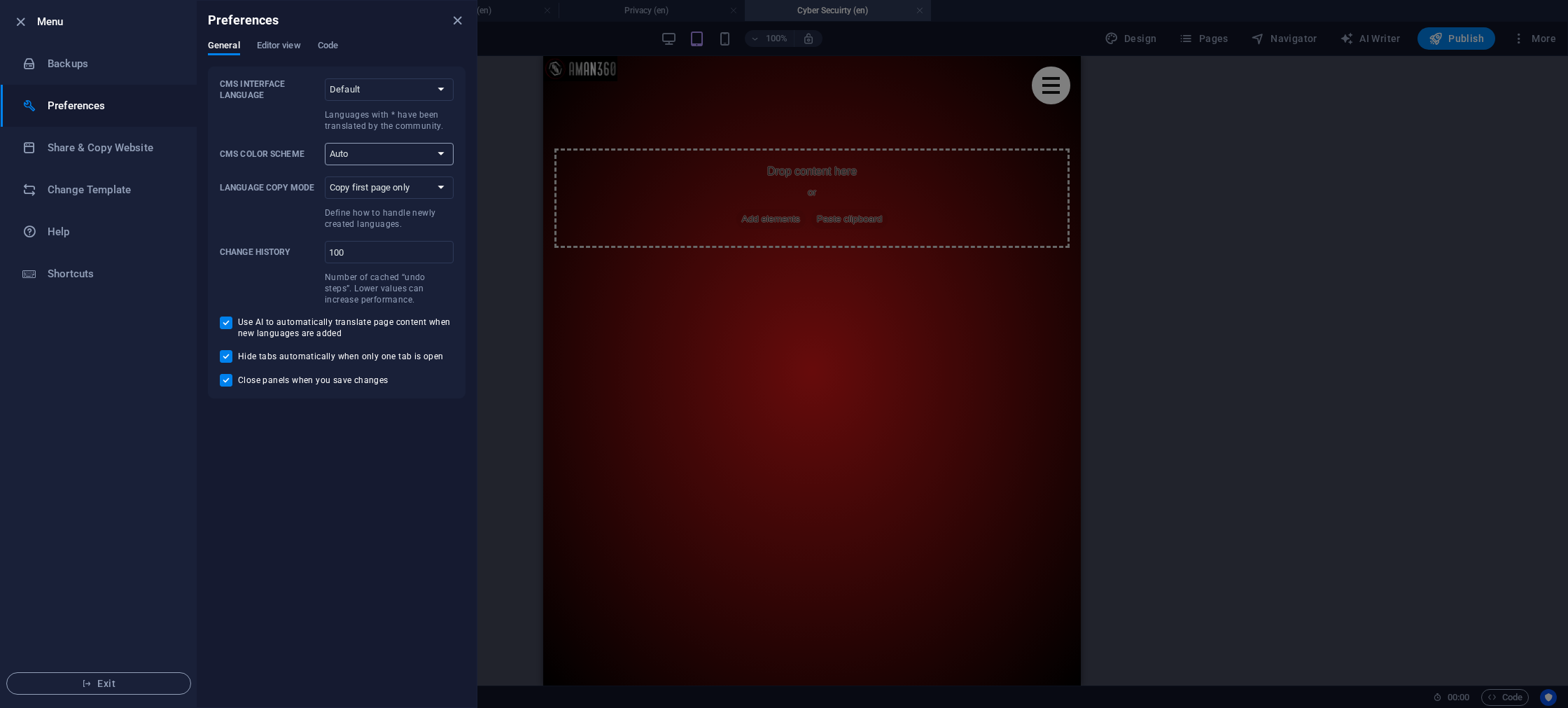
click at [364, 154] on select "Auto Dark Light" at bounding box center [389, 154] width 129 height 22
select select "dark"
click at [325, 142] on select "Auto Dark Light" at bounding box center [389, 154] width 129 height 22
click at [382, 191] on select "Copy first page only Copy all pages" at bounding box center [389, 188] width 129 height 22
click at [271, 49] on span "Editor view" at bounding box center [279, 46] width 44 height 20
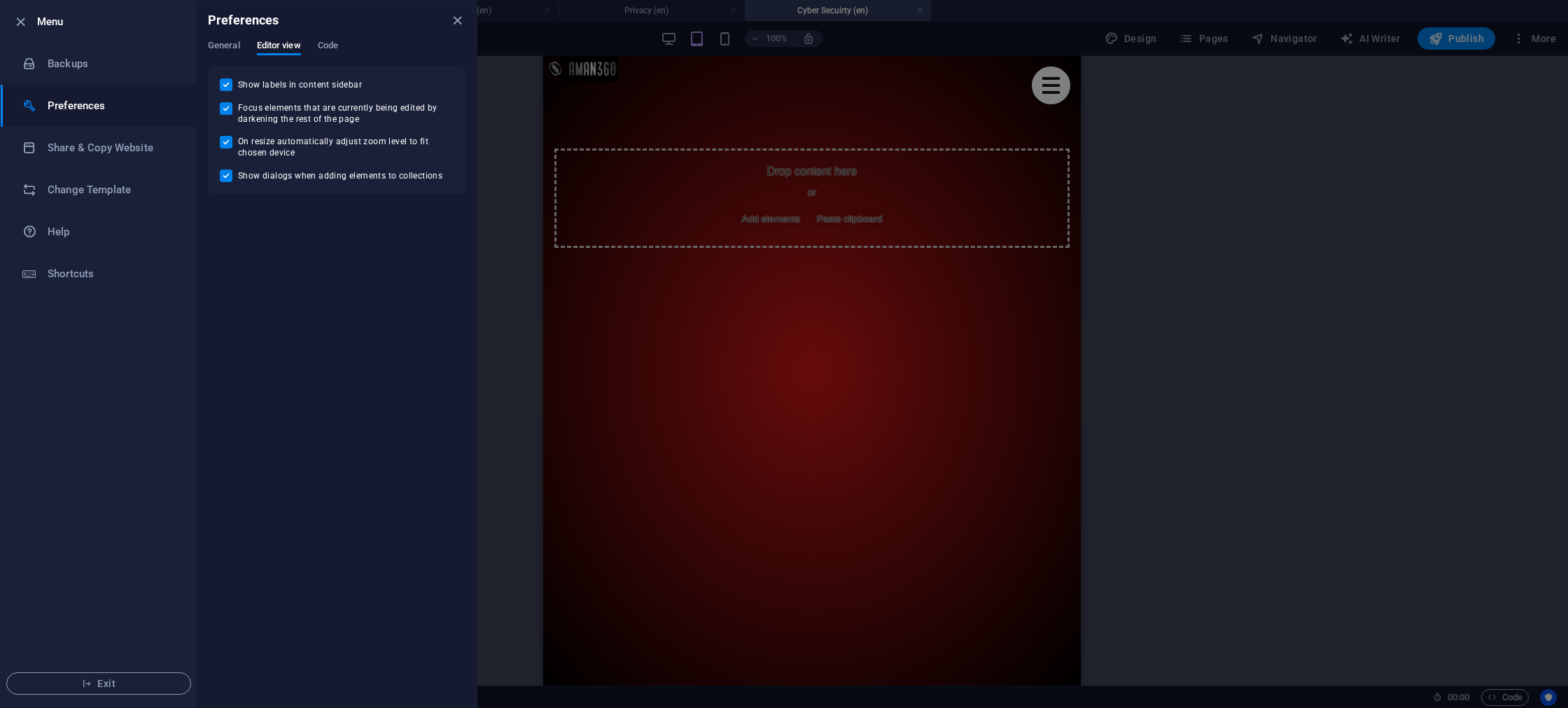
click at [346, 44] on div "General Editor view Code" at bounding box center [337, 53] width 258 height 26
click at [330, 48] on span "Code" at bounding box center [328, 46] width 20 height 20
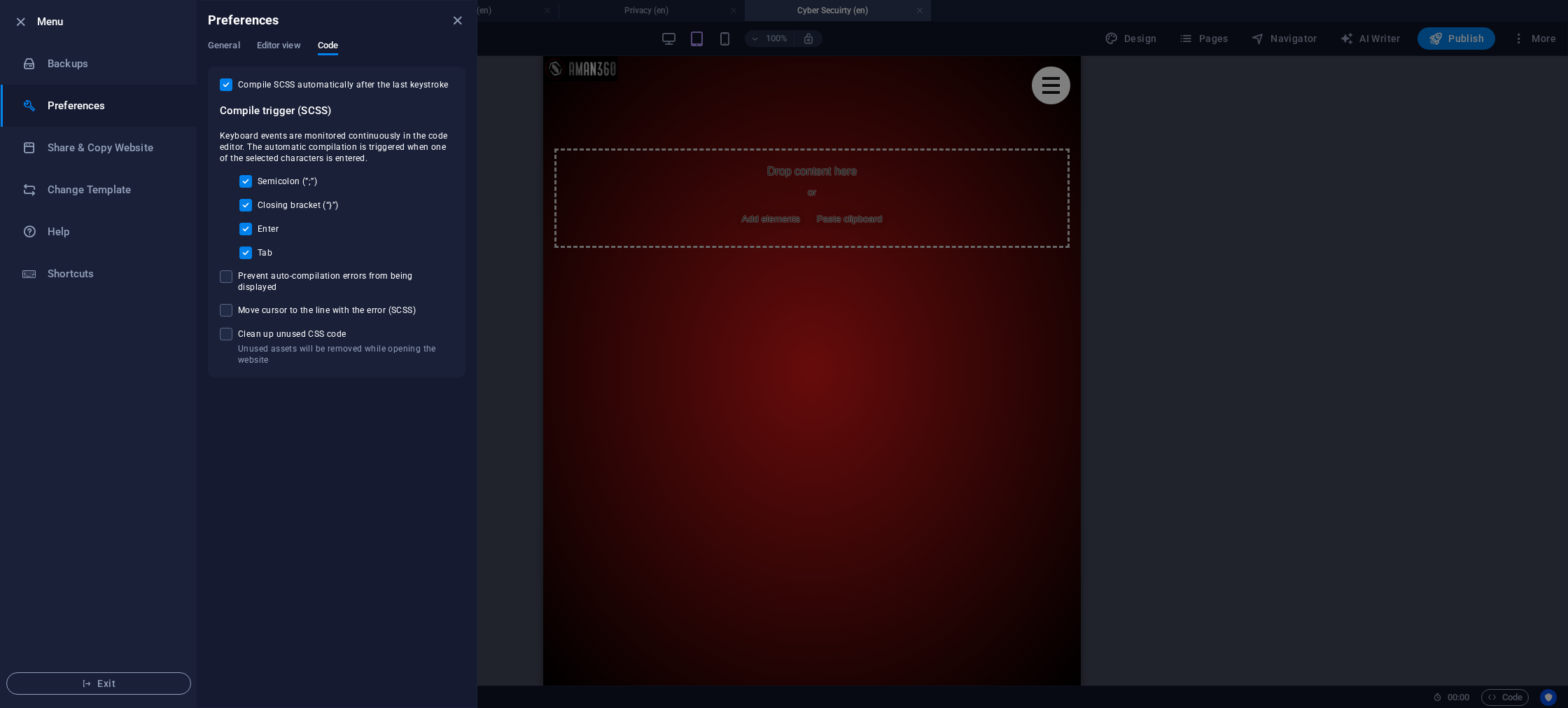
drag, startPoint x: 235, startPoint y: 46, endPoint x: 248, endPoint y: 44, distance: 13.2
click at [235, 46] on span "General" at bounding box center [224, 46] width 32 height 20
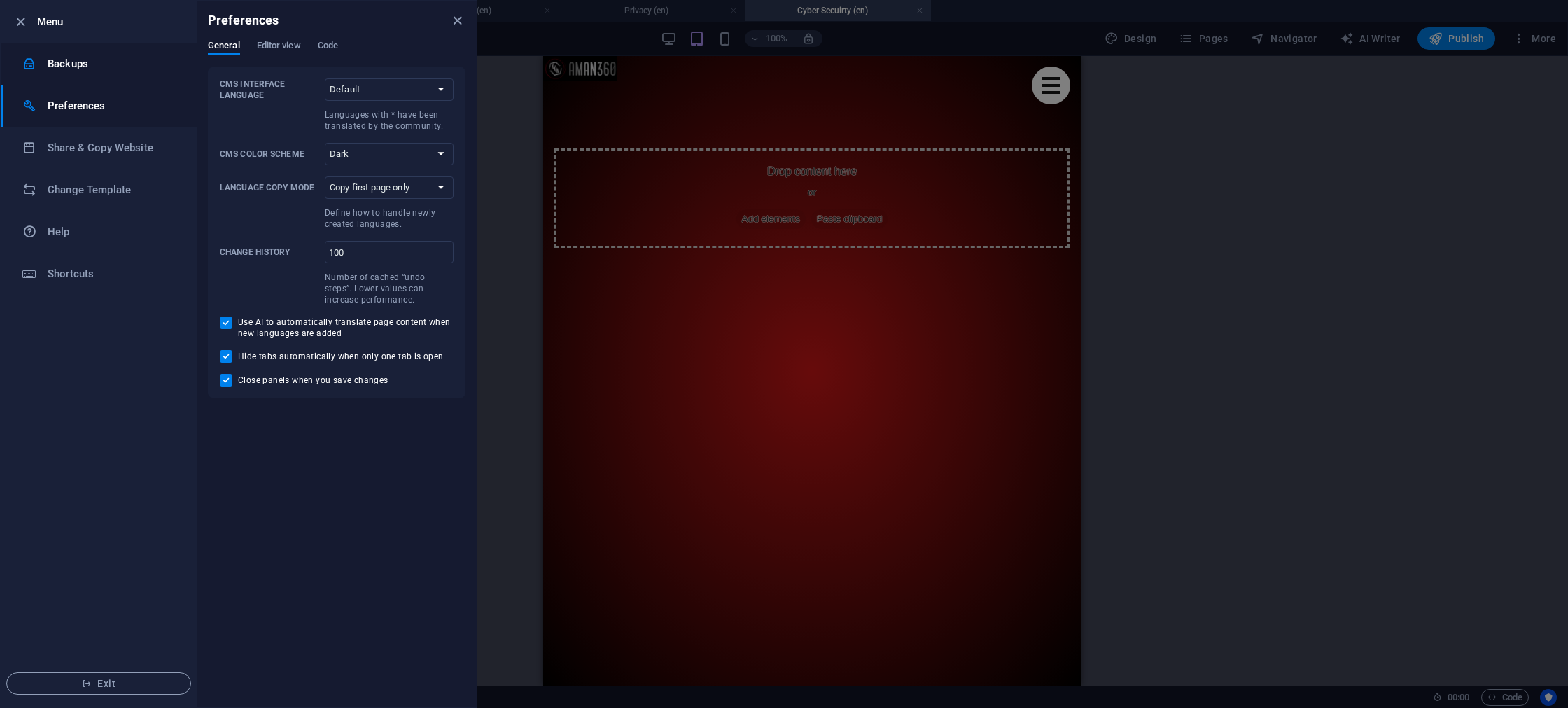
click at [64, 58] on h6 "Backups" at bounding box center [113, 64] width 130 height 17
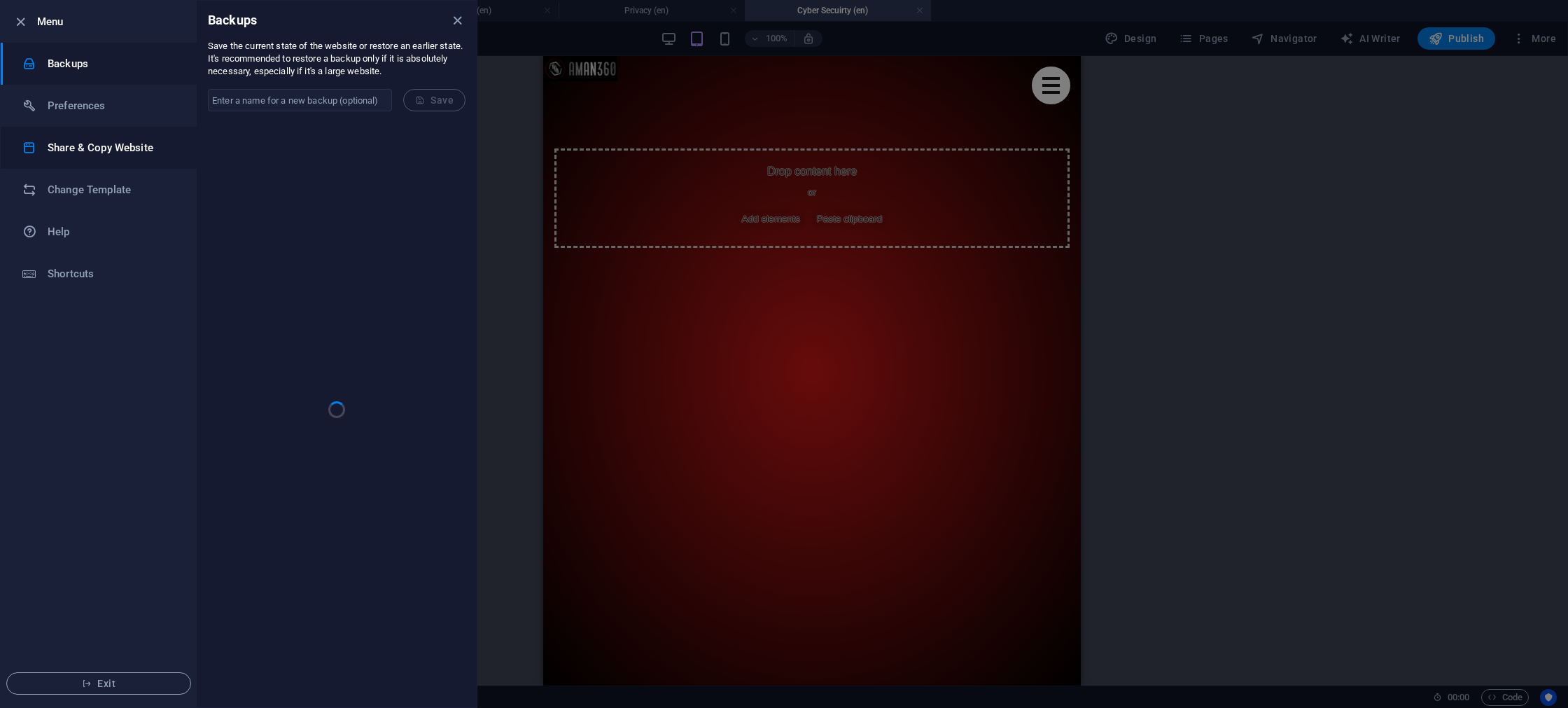
click at [76, 162] on li "Share & Copy Website" at bounding box center [99, 148] width 196 height 42
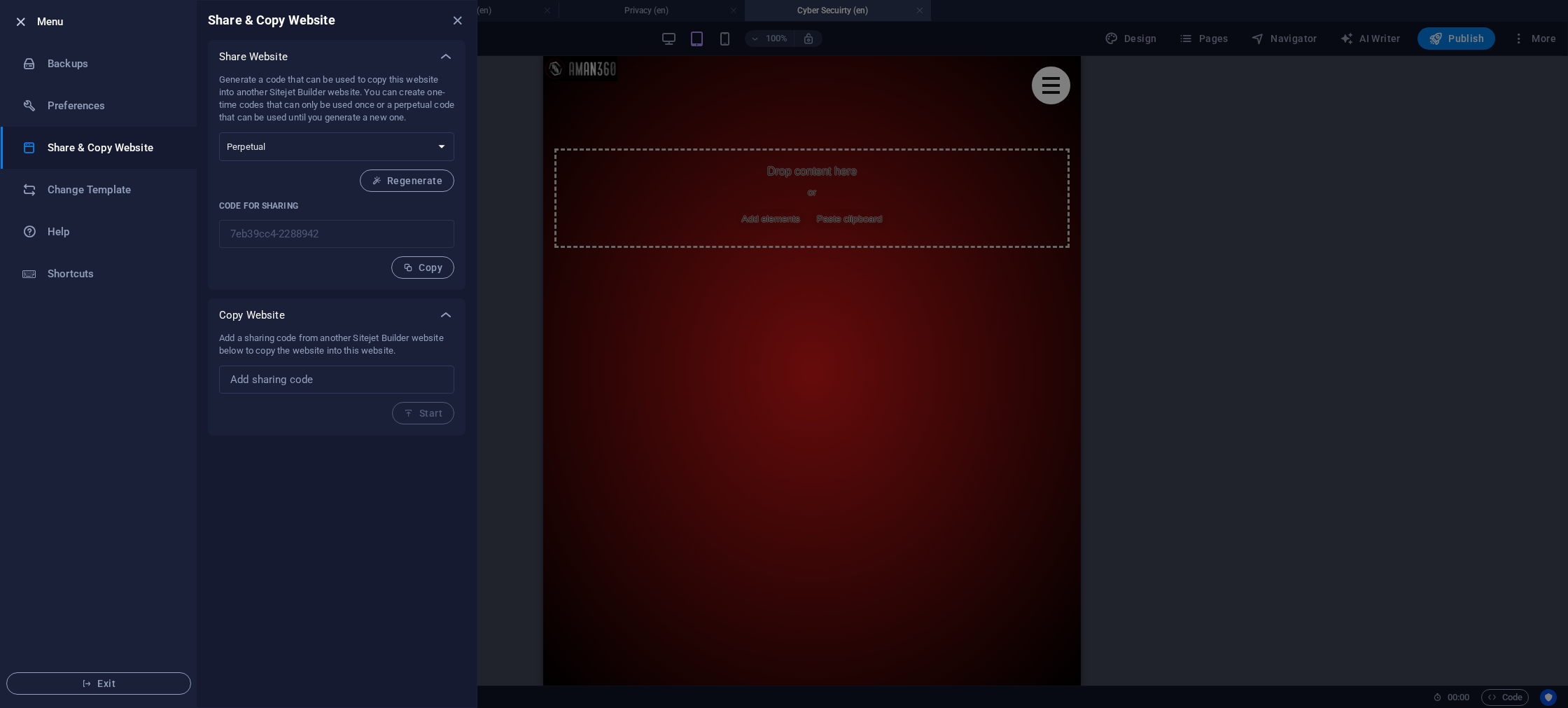
click at [18, 20] on icon "button" at bounding box center [20, 21] width 16 height 16
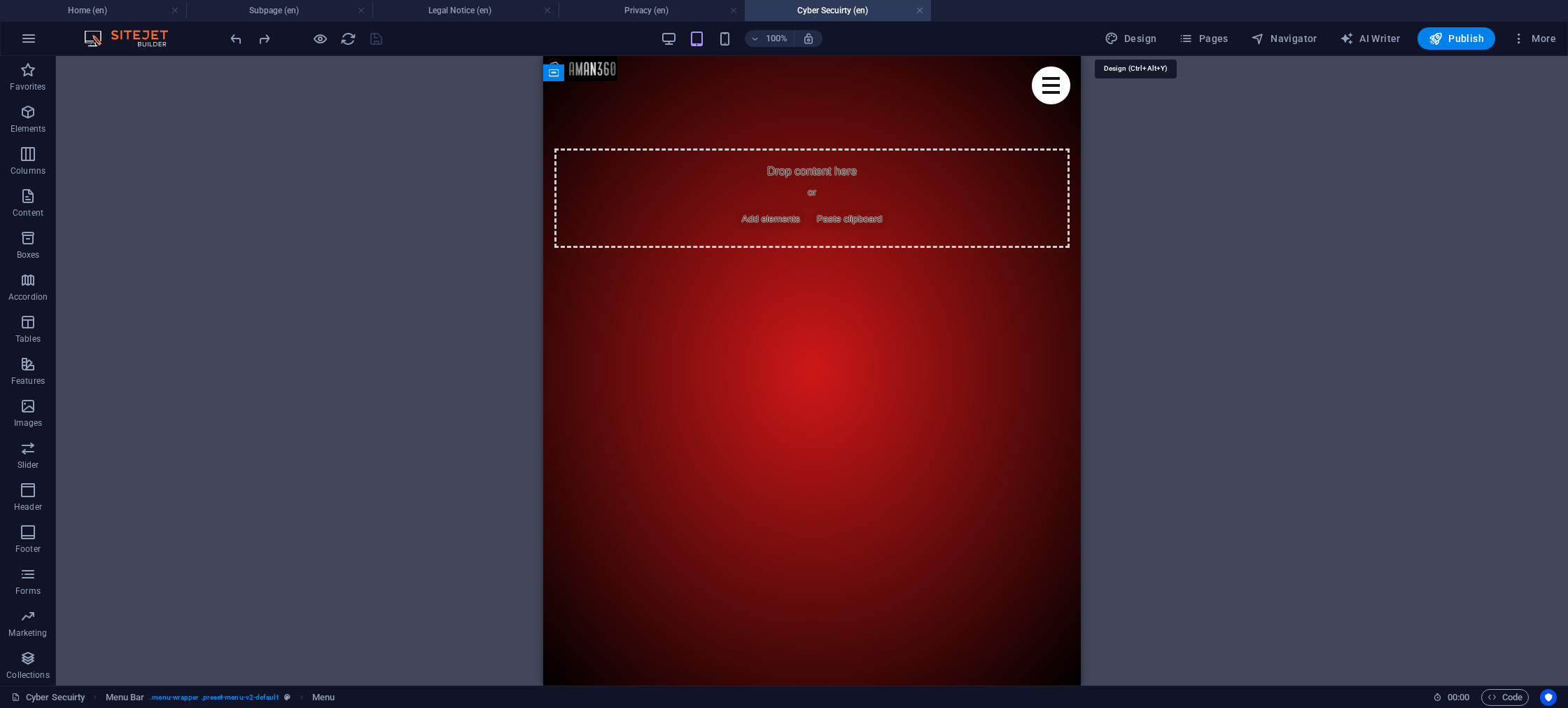
drag, startPoint x: 1143, startPoint y: 40, endPoint x: 1073, endPoint y: 73, distance: 77.4
click at [1143, 40] on span "Design" at bounding box center [1131, 38] width 53 height 14
select select "px"
select select "400"
select select "px"
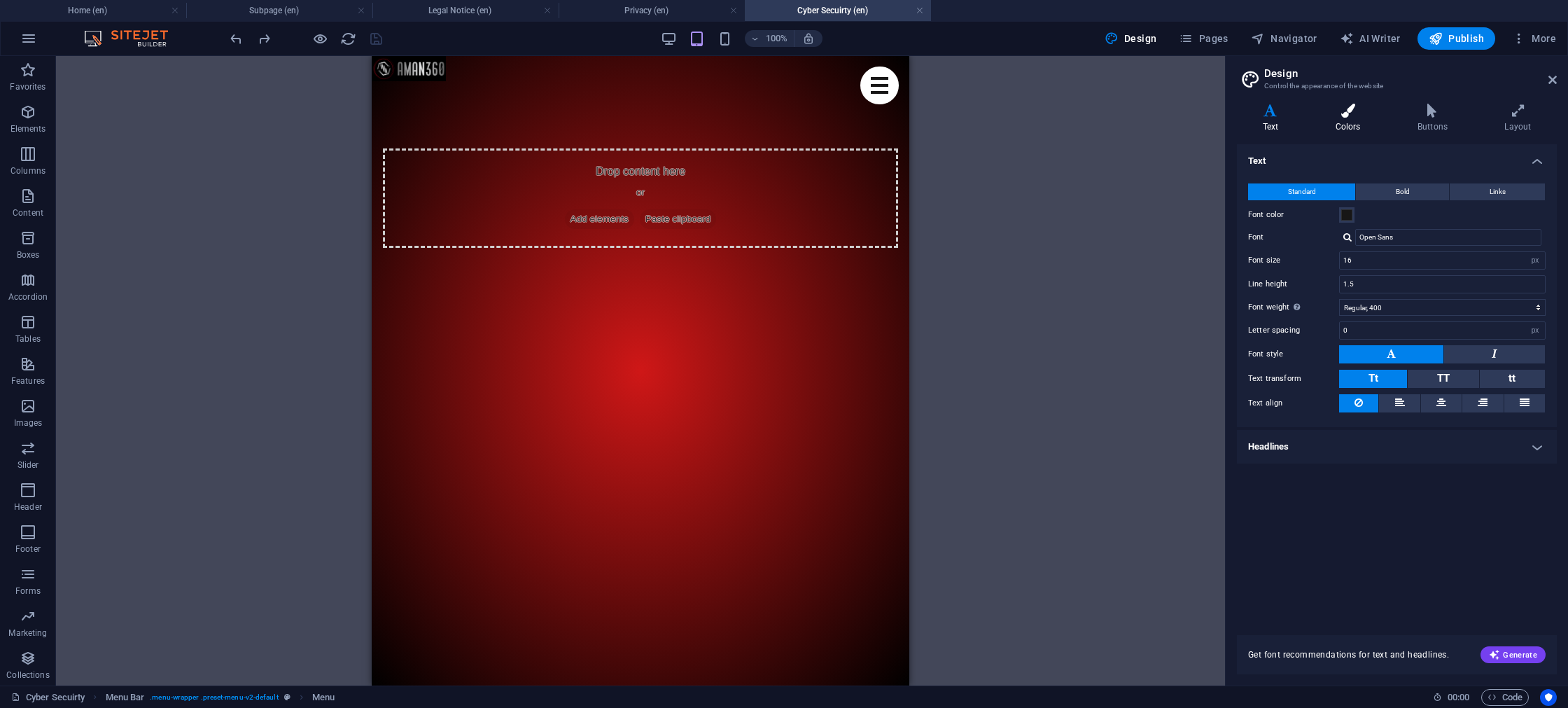
click at [1337, 119] on h4 "Colors" at bounding box center [1350, 118] width 82 height 29
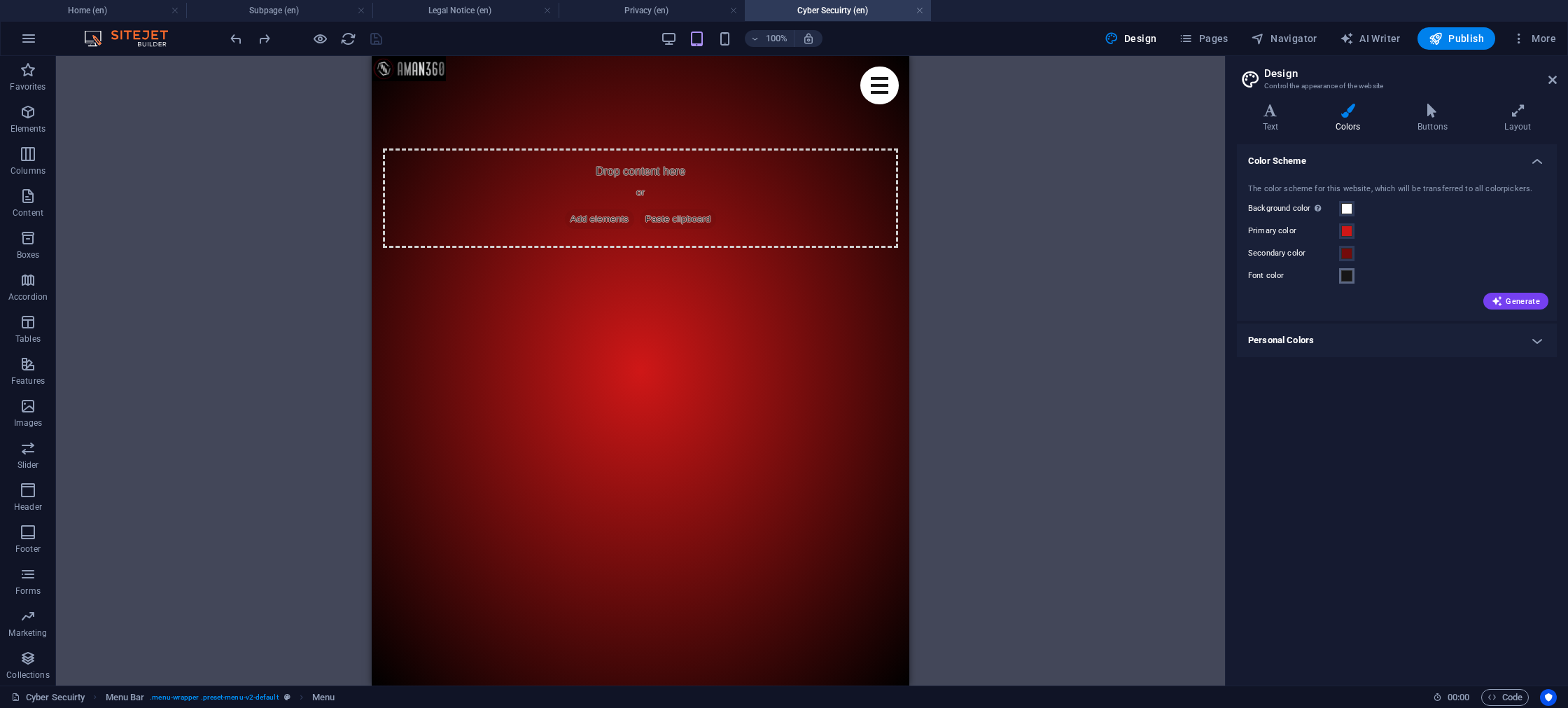
click at [1350, 275] on span at bounding box center [1346, 276] width 11 height 11
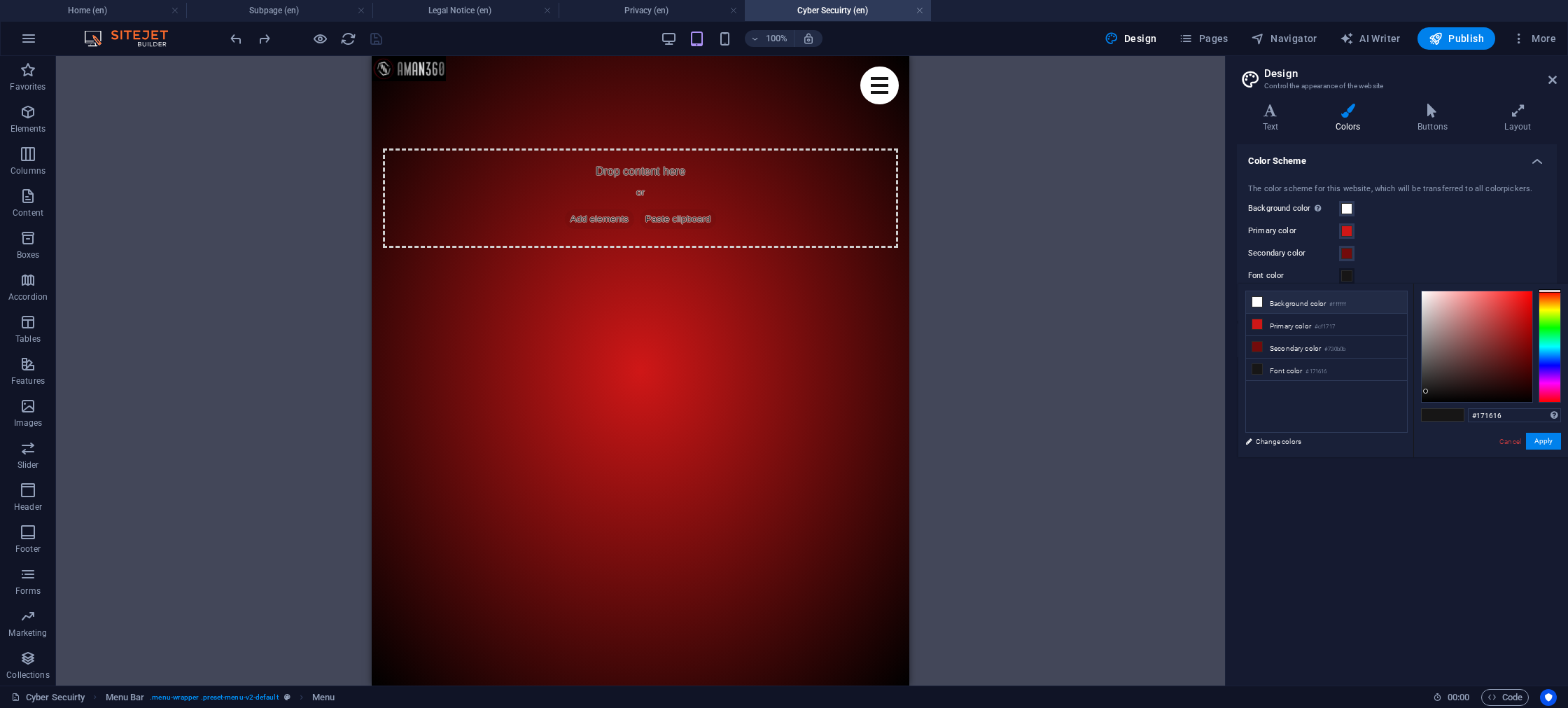
click at [1298, 301] on li "Background color #ffffff" at bounding box center [1327, 302] width 161 height 22
type input "#ffffff"
click at [1549, 442] on button "Apply" at bounding box center [1543, 441] width 35 height 17
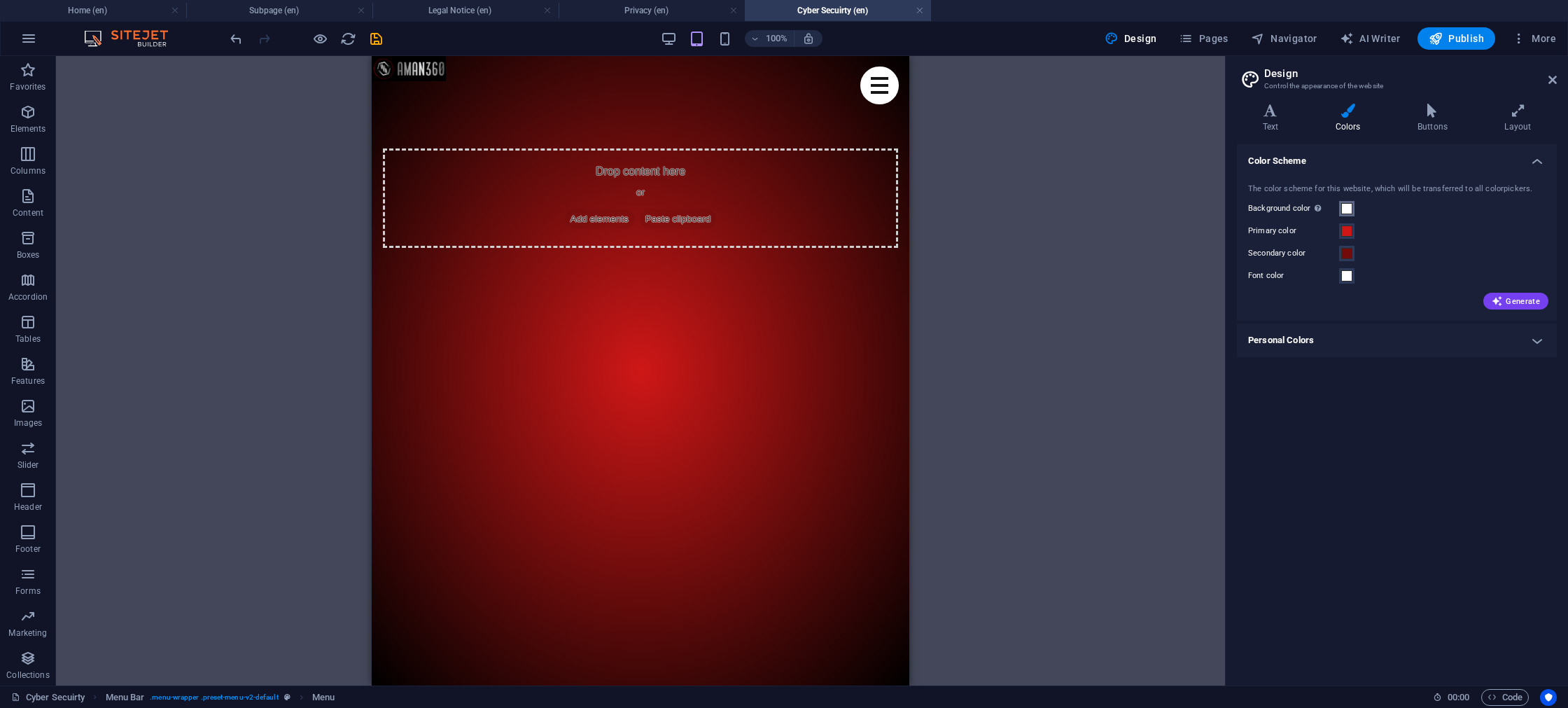
click at [1344, 213] on span at bounding box center [1346, 208] width 11 height 11
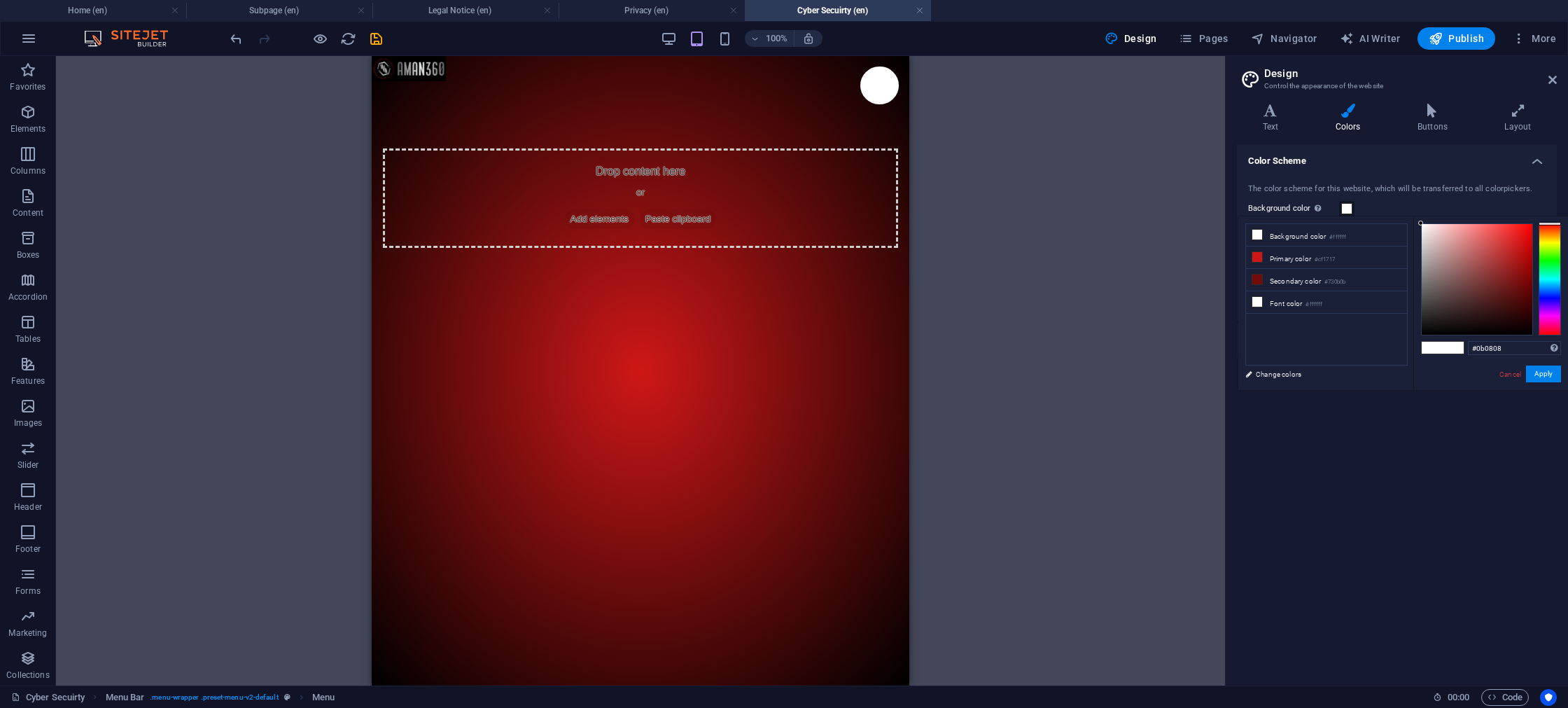
type input "#000000"
drag, startPoint x: 1455, startPoint y: 329, endPoint x: 1505, endPoint y: 356, distance: 56.8
click at [1423, 353] on div "#000000 Supported formats #0852ed rgb(8, 82, 237) rgba(8, 82, 237, 90%) hsv(221…" at bounding box center [1490, 405] width 154 height 377
click at [1537, 373] on button "Apply" at bounding box center [1543, 374] width 35 height 17
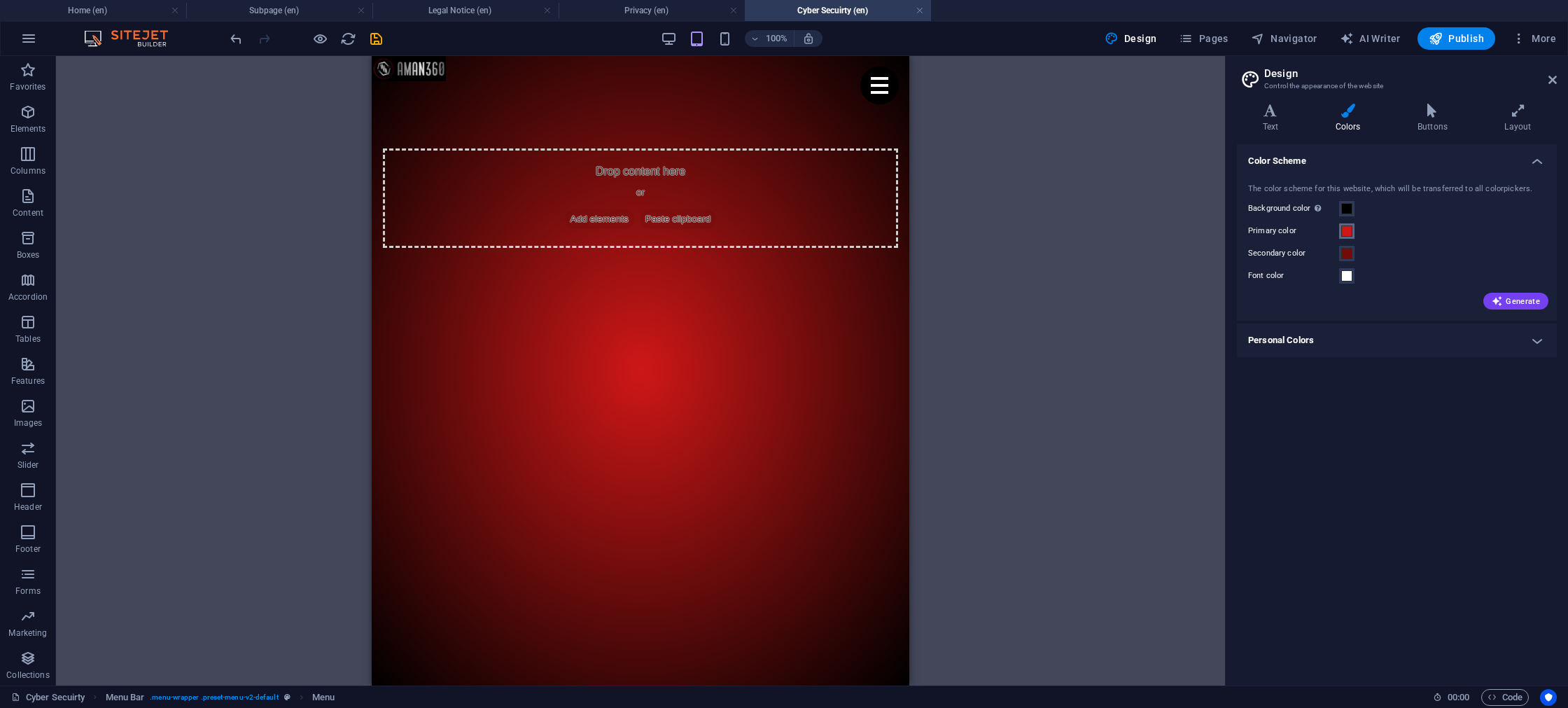
click at [1347, 233] on span at bounding box center [1346, 230] width 11 height 11
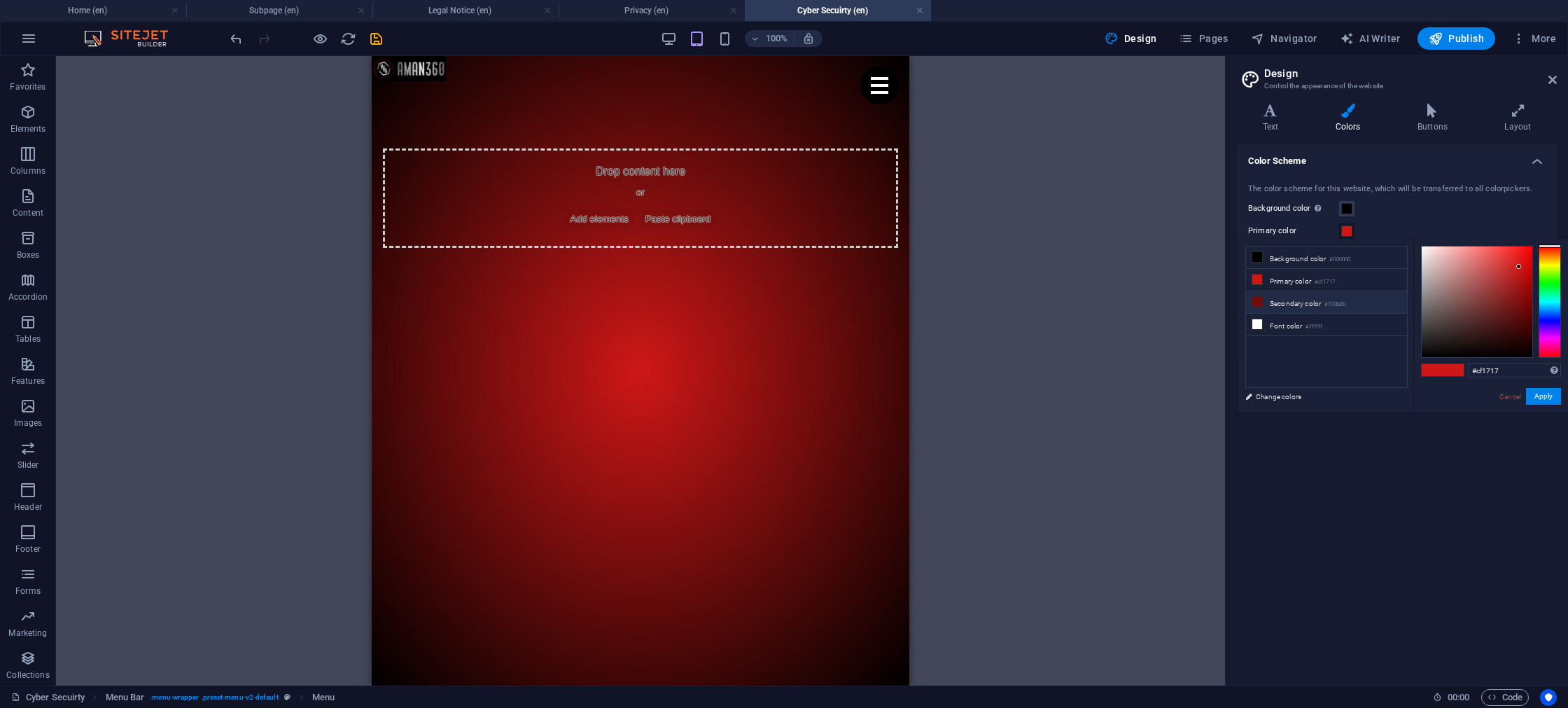
click at [1299, 302] on li "Secondary color #730b0b" at bounding box center [1327, 302] width 161 height 22
type input "#730b0b"
drag, startPoint x: 1548, startPoint y: 400, endPoint x: 1512, endPoint y: 385, distance: 39.0
click at [1547, 400] on button "Apply" at bounding box center [1543, 397] width 35 height 17
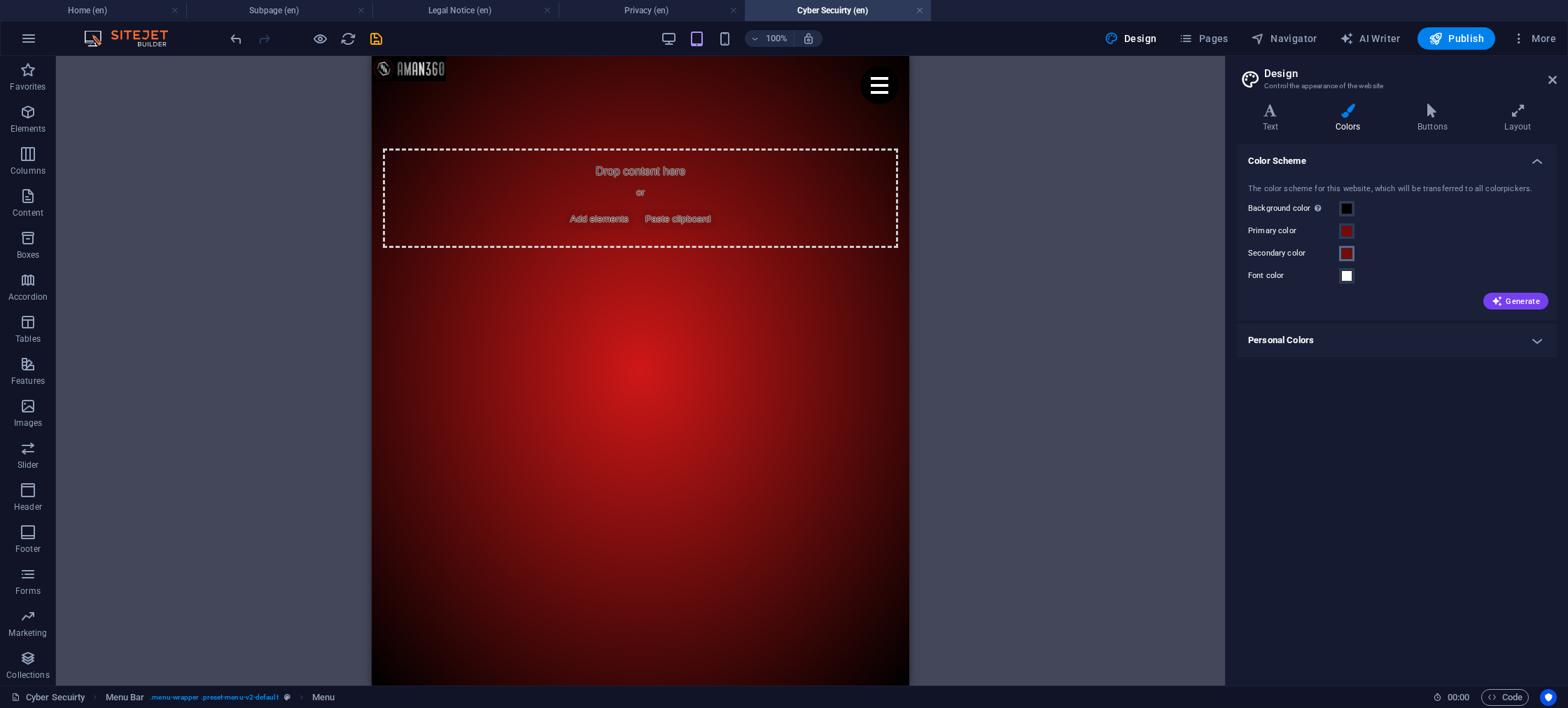
click at [1347, 254] on span at bounding box center [1346, 253] width 11 height 11
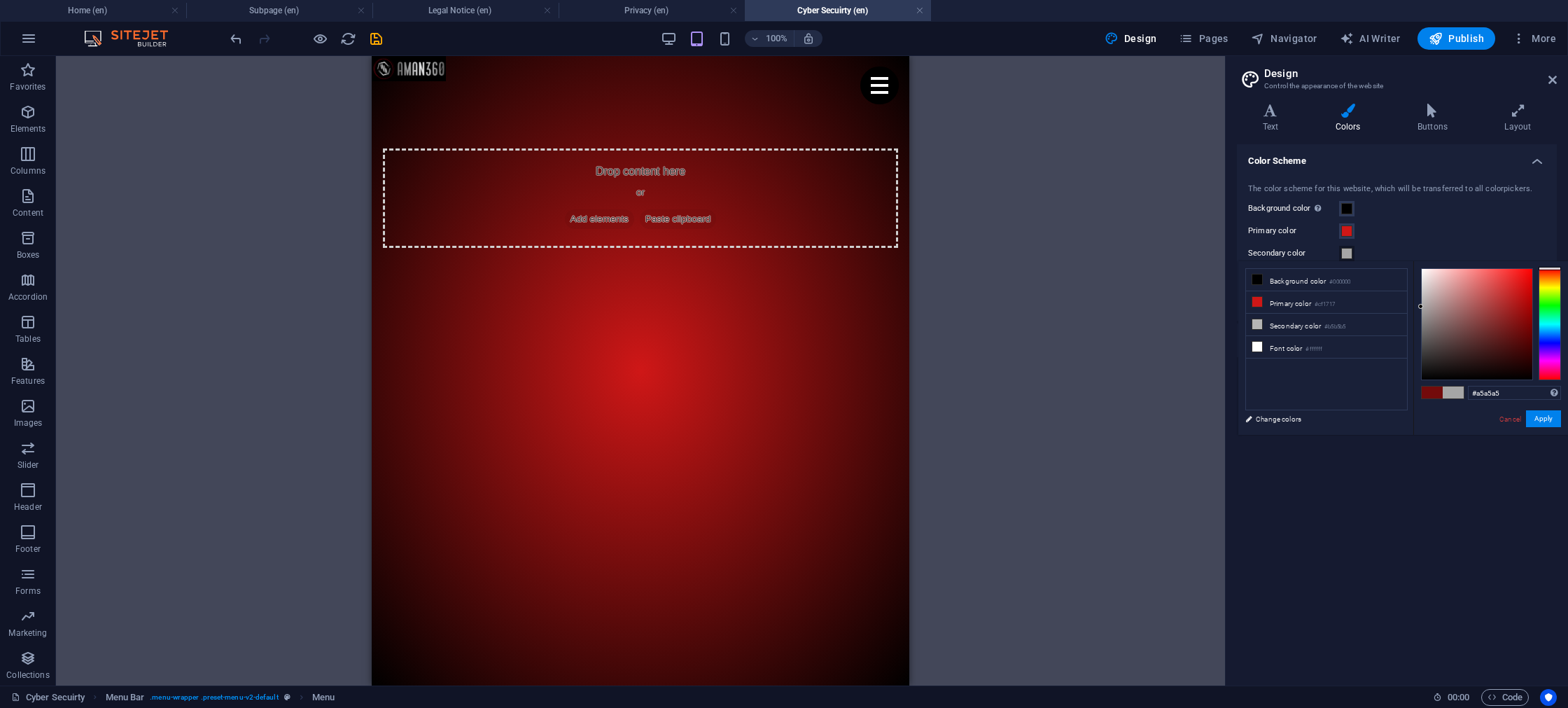
type input "#a3a3a3"
drag, startPoint x: 1444, startPoint y: 322, endPoint x: 1414, endPoint y: 308, distance: 33.1
click at [1414, 308] on div "#a3a3a3 Supported formats #0852ed rgb(8, 82, 237) rgba(8, 82, 237, 90%) hsv(221…" at bounding box center [1490, 450] width 154 height 377
drag, startPoint x: 1544, startPoint y: 421, endPoint x: 1509, endPoint y: 417, distance: 35.2
click at [1543, 421] on button "Apply" at bounding box center [1543, 419] width 35 height 17
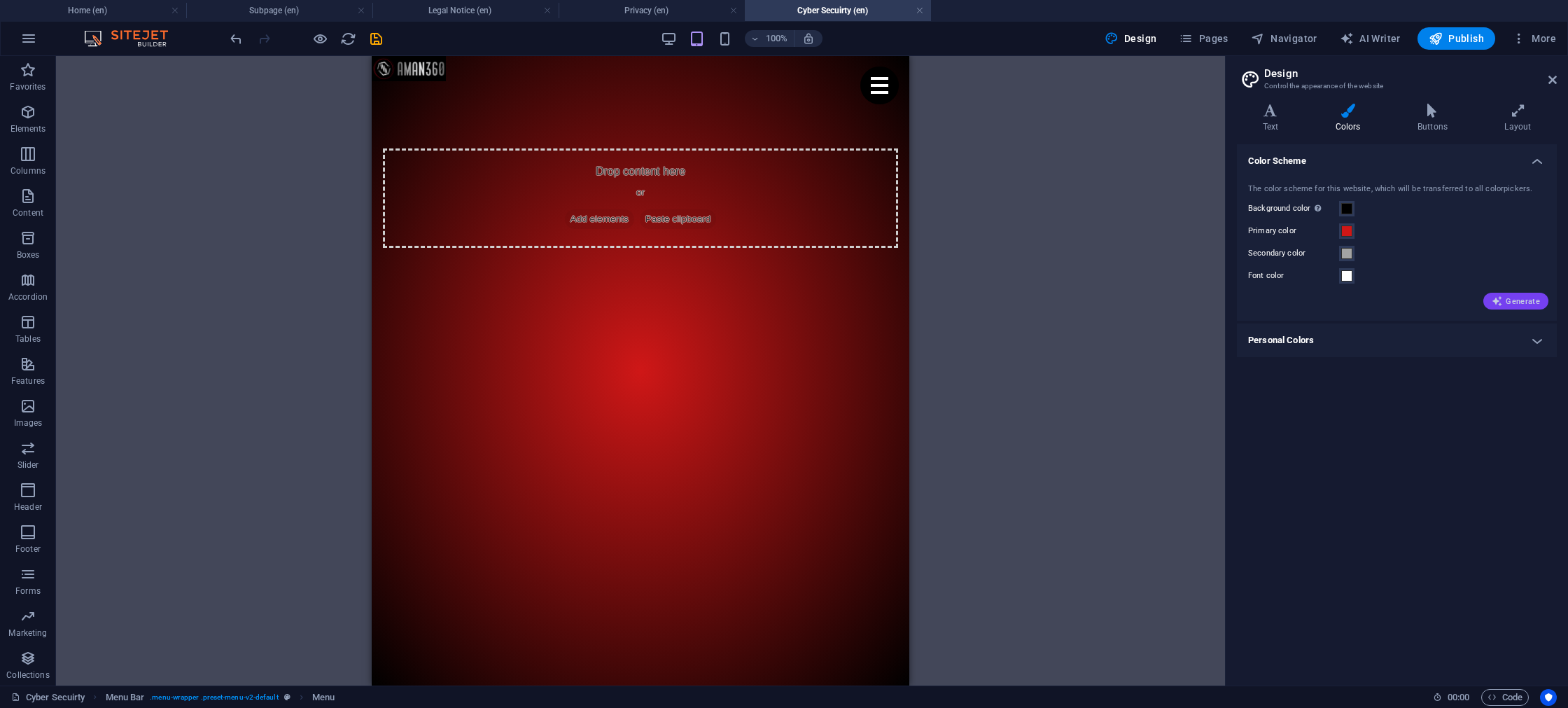
click at [1512, 302] on span "Generate" at bounding box center [1516, 300] width 49 height 11
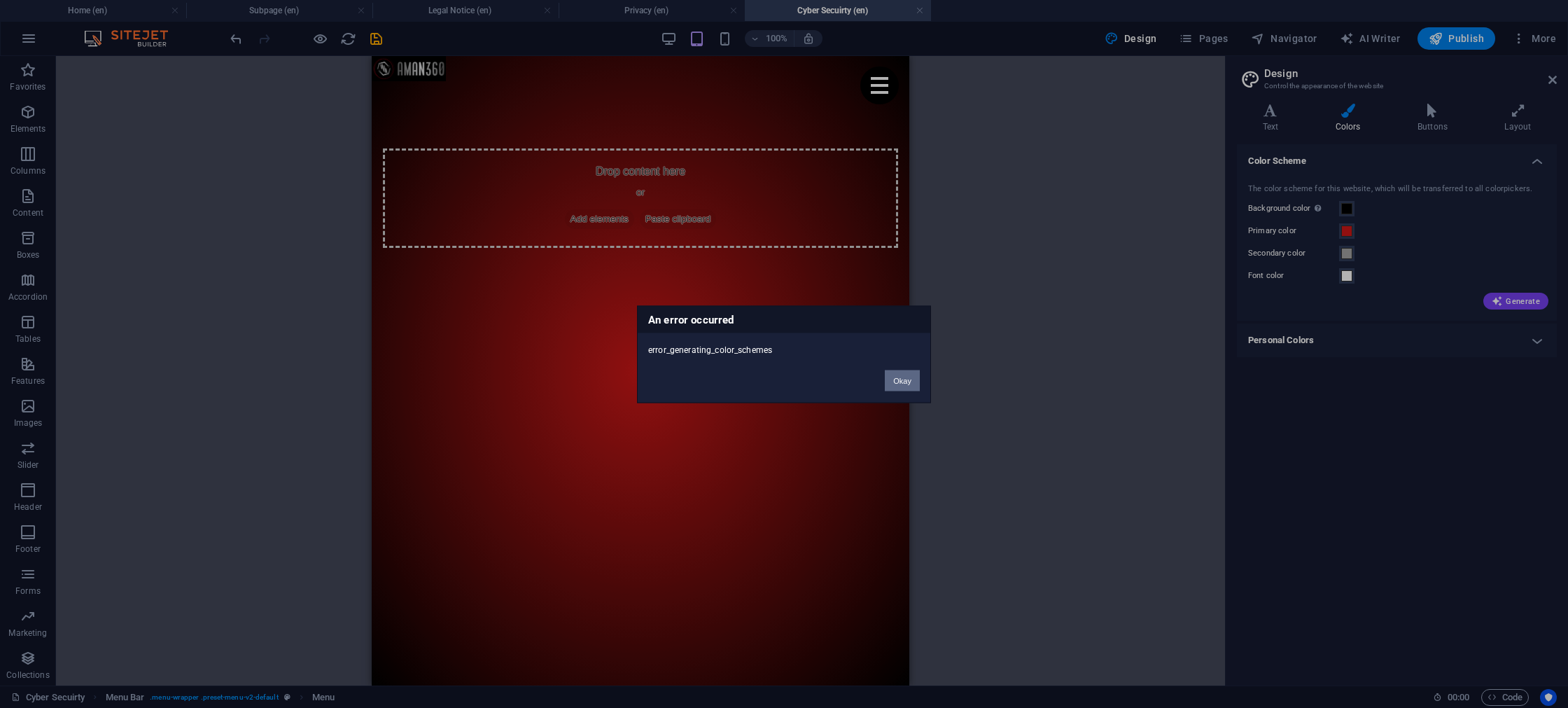
click at [904, 385] on button "Okay" at bounding box center [902, 380] width 35 height 21
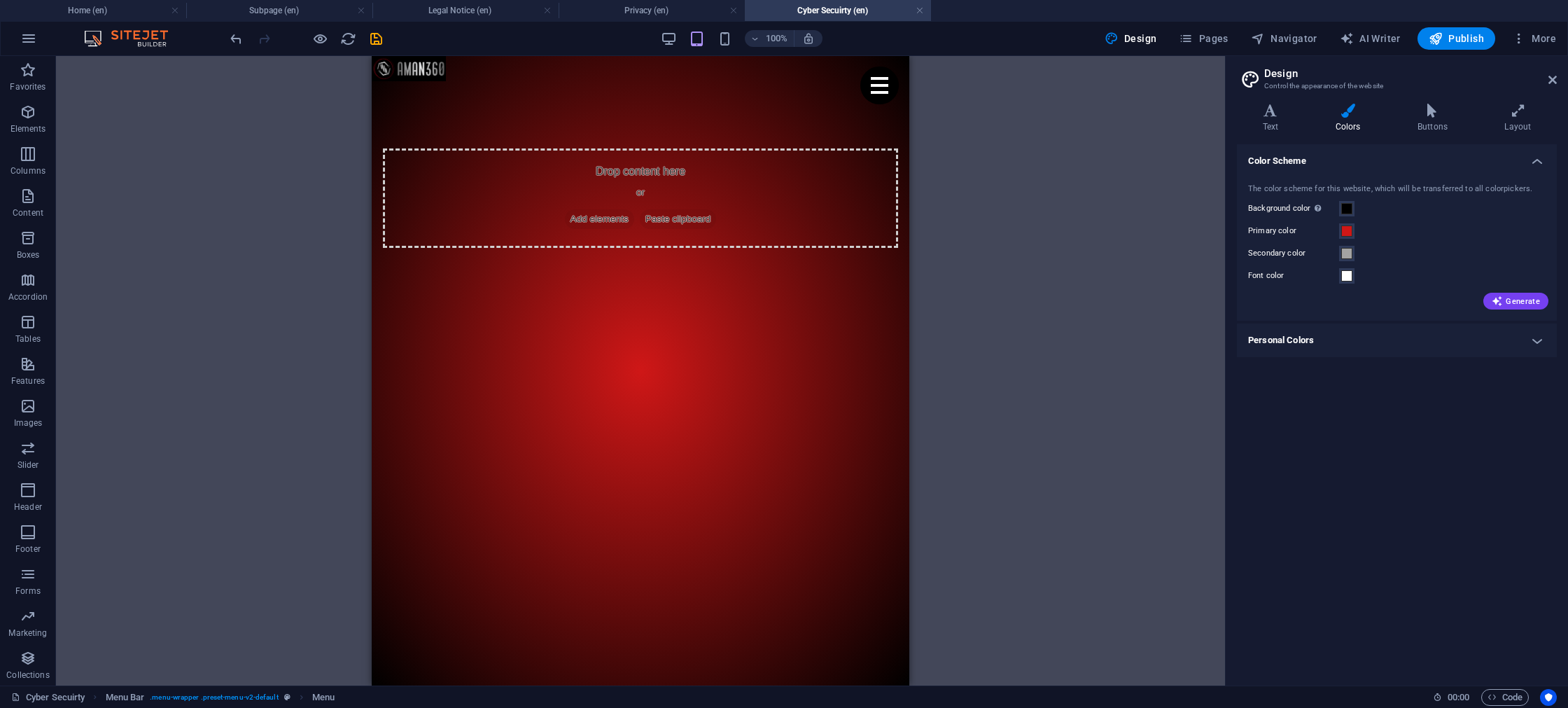
click at [1339, 356] on h4 "Personal Colors" at bounding box center [1397, 339] width 320 height 33
click at [1333, 348] on h4 "Personal Colors" at bounding box center [1397, 336] width 320 height 26
click at [1331, 347] on h4 "Personal Colors" at bounding box center [1397, 339] width 320 height 33
click at [1331, 347] on h4 "Personal Colors" at bounding box center [1397, 336] width 320 height 26
click at [1419, 113] on icon at bounding box center [1432, 110] width 81 height 14
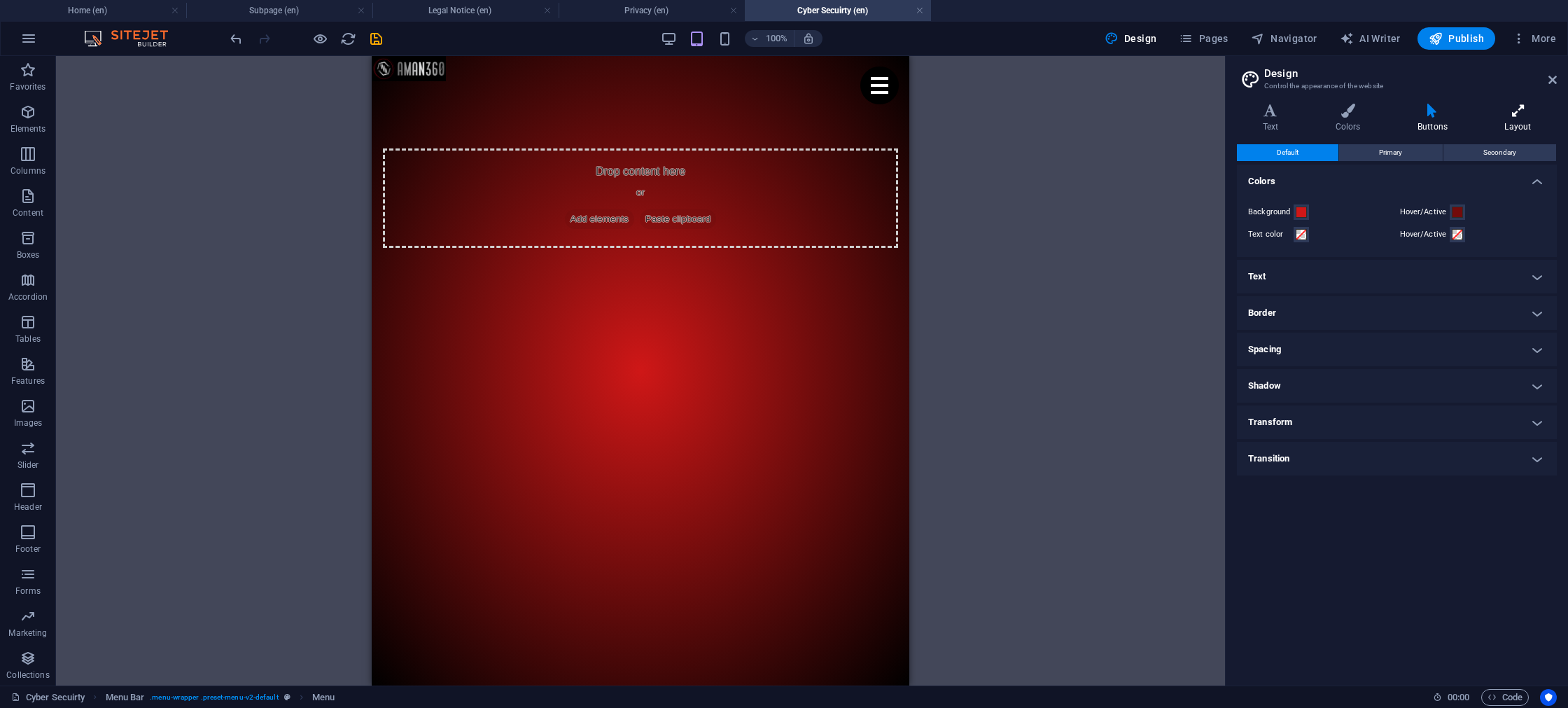
click at [1514, 118] on h4 "Layout" at bounding box center [1518, 118] width 78 height 29
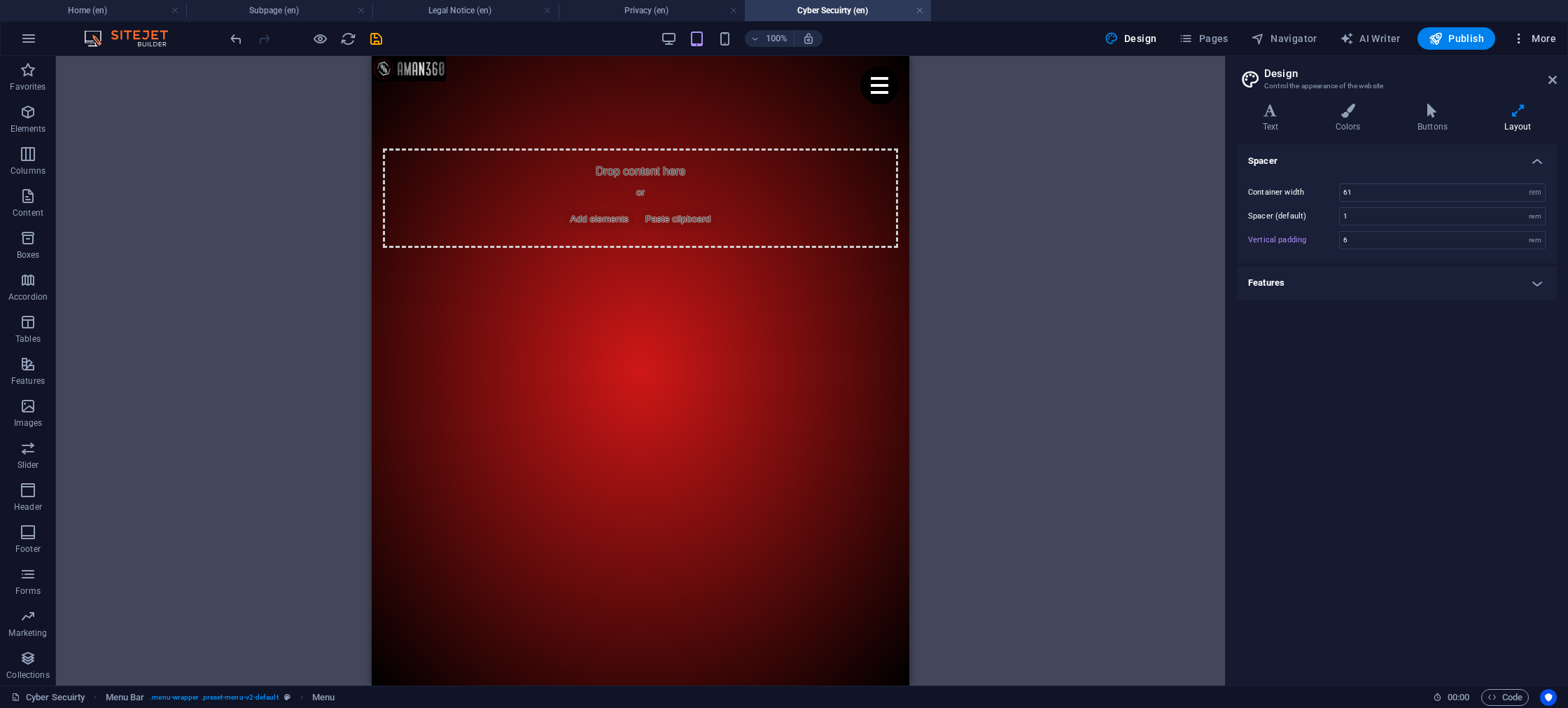
click at [1536, 39] on span "More" at bounding box center [1535, 38] width 44 height 14
